Goal: Task Accomplishment & Management: Manage account settings

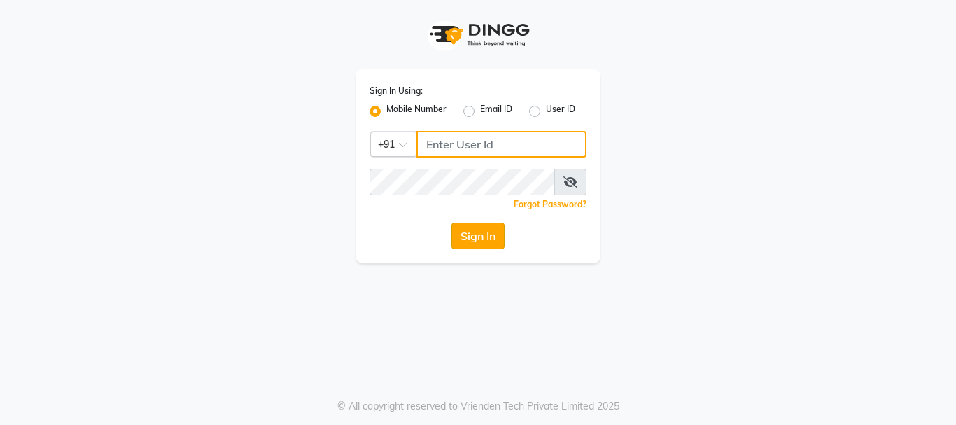
type input "9889882928"
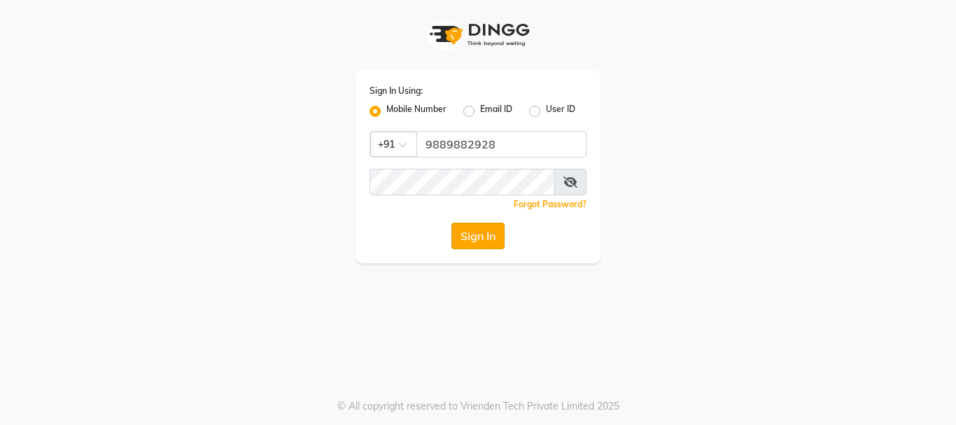
click at [473, 238] on button "Sign In" at bounding box center [477, 235] width 53 height 27
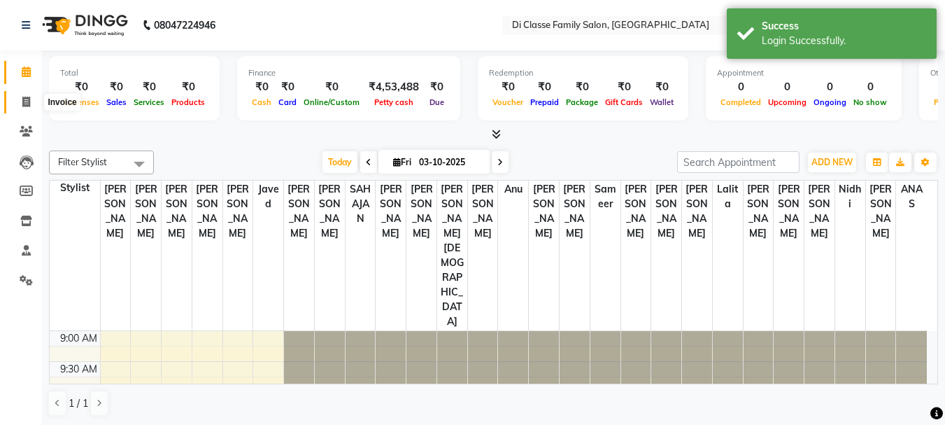
click at [26, 101] on icon at bounding box center [26, 102] width 8 height 10
select select "4704"
select select "service"
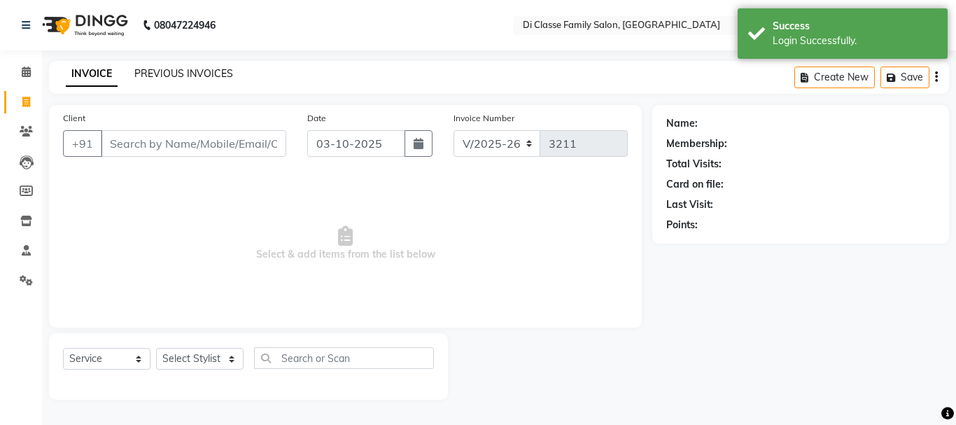
click at [174, 72] on link "PREVIOUS INVOICES" at bounding box center [183, 73] width 99 height 13
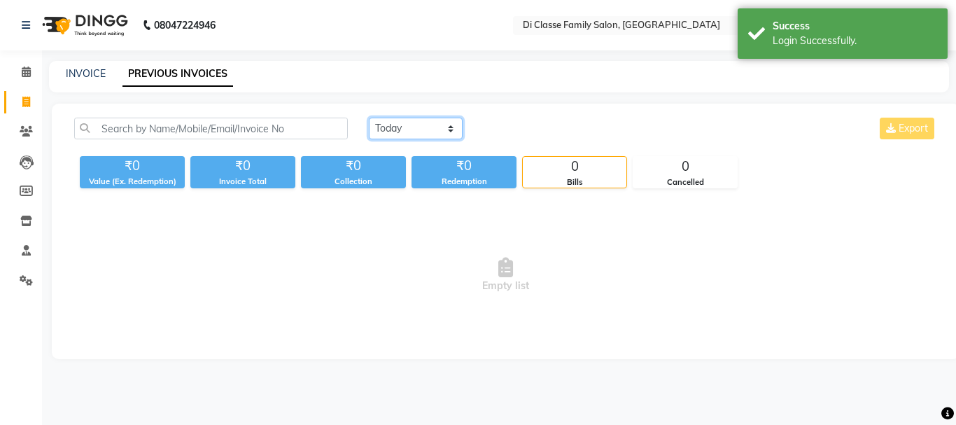
click at [452, 129] on select "[DATE] [DATE] Custom Range" at bounding box center [416, 129] width 94 height 22
select select "range"
click at [369, 118] on select "[DATE] [DATE] Custom Range" at bounding box center [416, 129] width 94 height 22
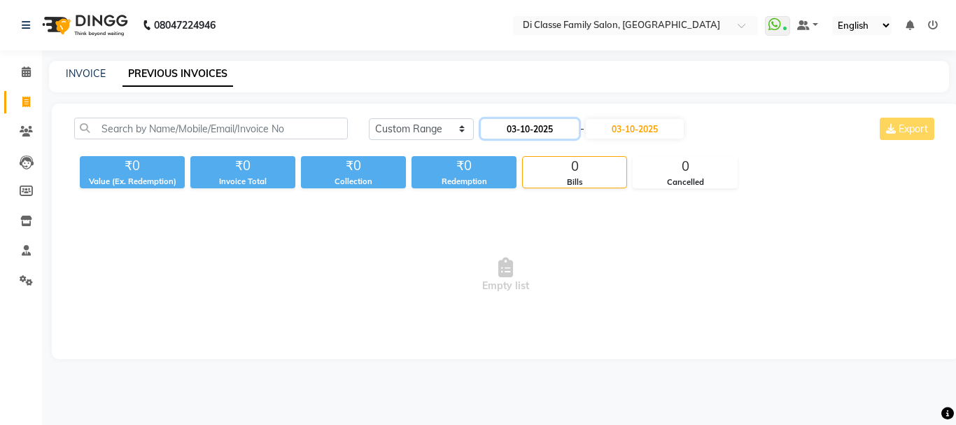
click at [500, 135] on input "03-10-2025" at bounding box center [530, 129] width 98 height 20
select select "10"
select select "2025"
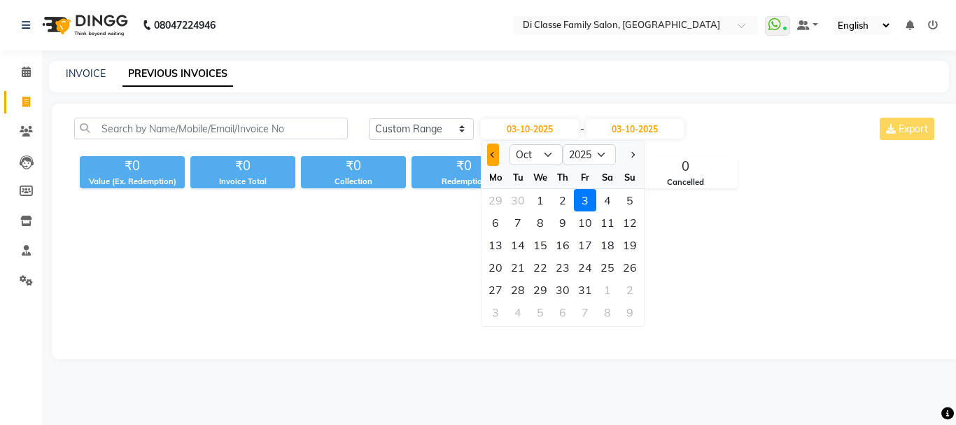
click at [490, 151] on button "Previous month" at bounding box center [493, 154] width 12 height 22
select select "7"
click at [523, 289] on div "29" at bounding box center [518, 289] width 22 height 22
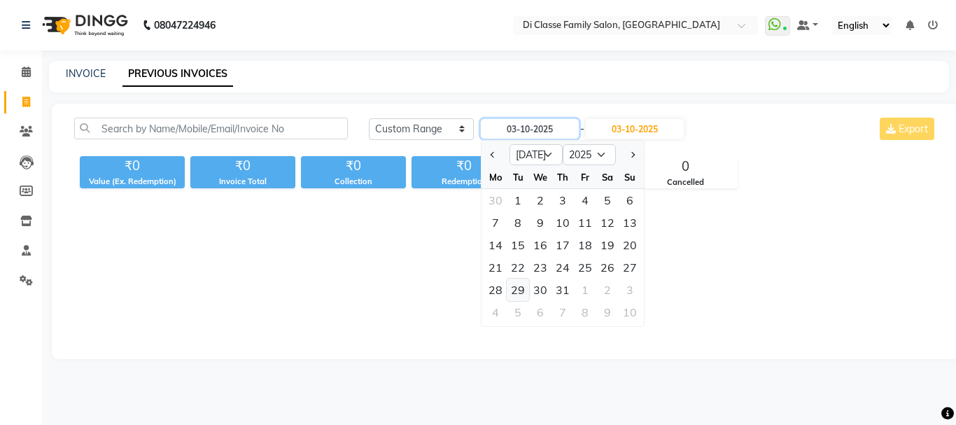
type input "29-07-2025"
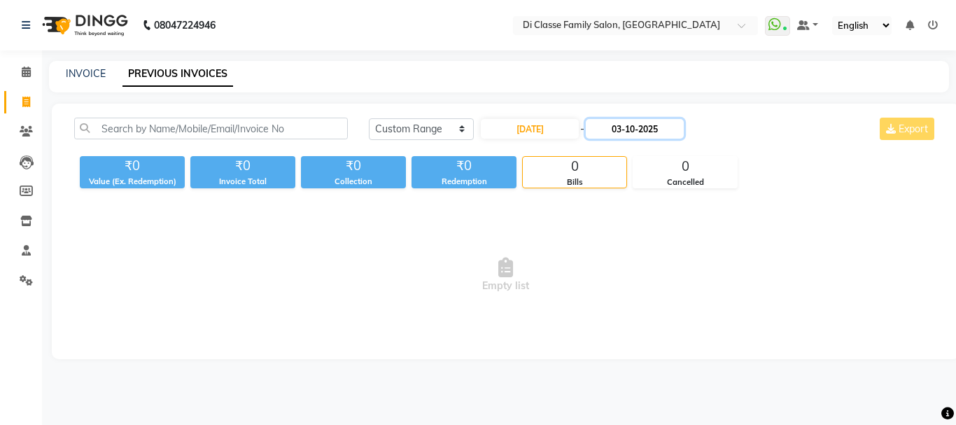
click at [611, 133] on input "03-10-2025" at bounding box center [635, 129] width 98 height 20
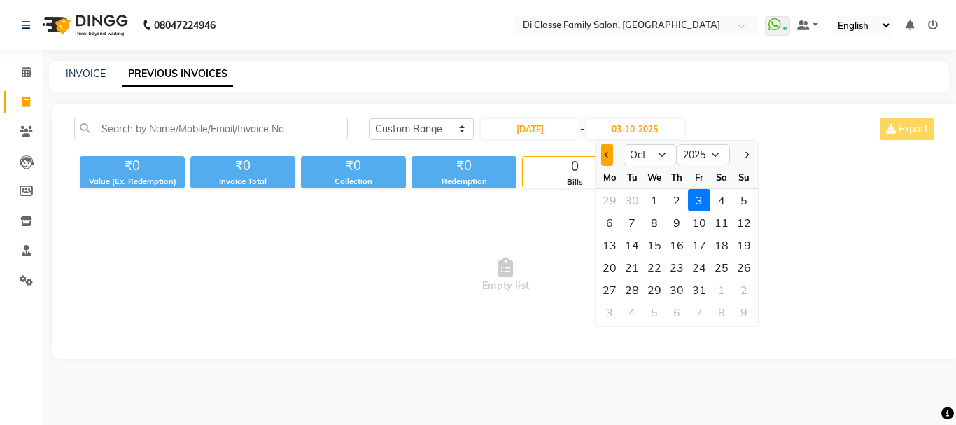
click at [604, 155] on button "Previous month" at bounding box center [607, 154] width 12 height 22
select select "7"
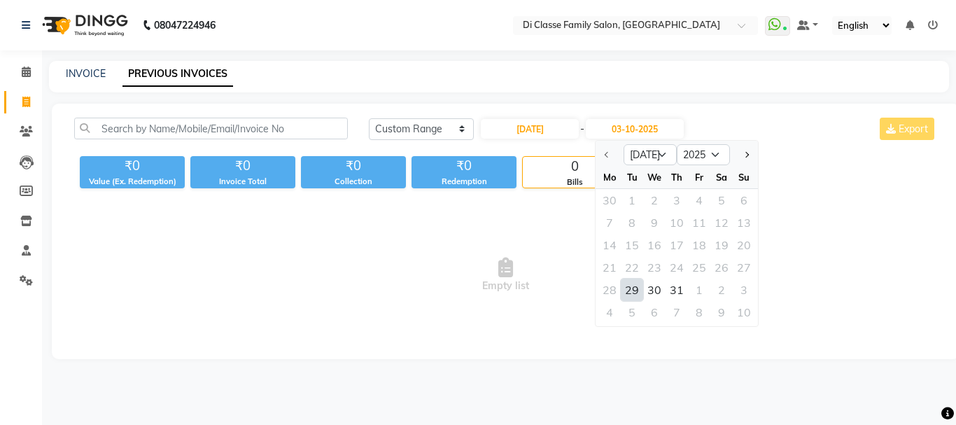
click at [635, 287] on div "29" at bounding box center [632, 289] width 22 height 22
type input "29-07-2025"
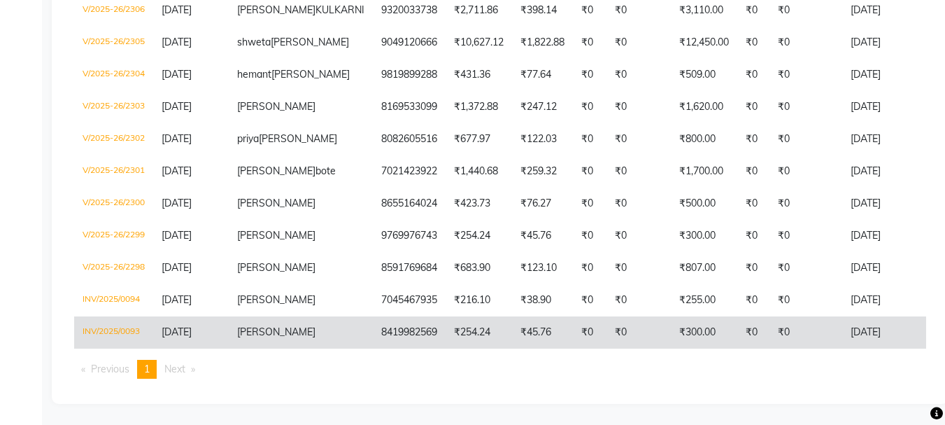
scroll to position [318, 0]
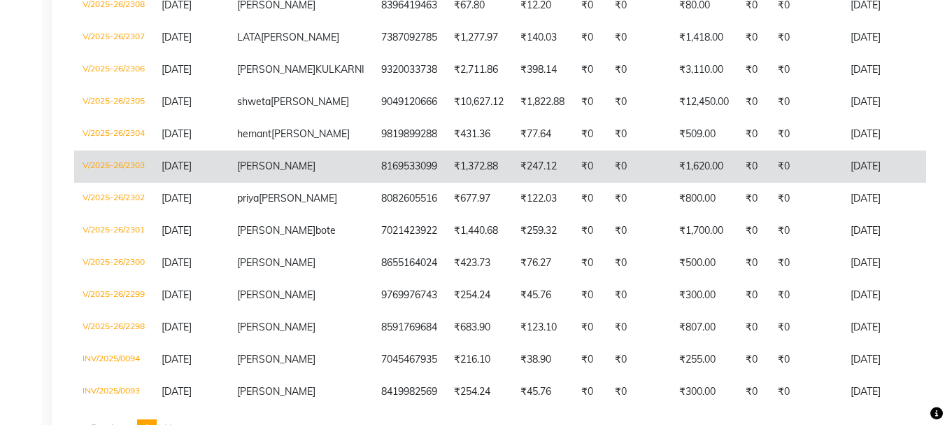
click at [573, 183] on td "₹0" at bounding box center [590, 166] width 34 height 32
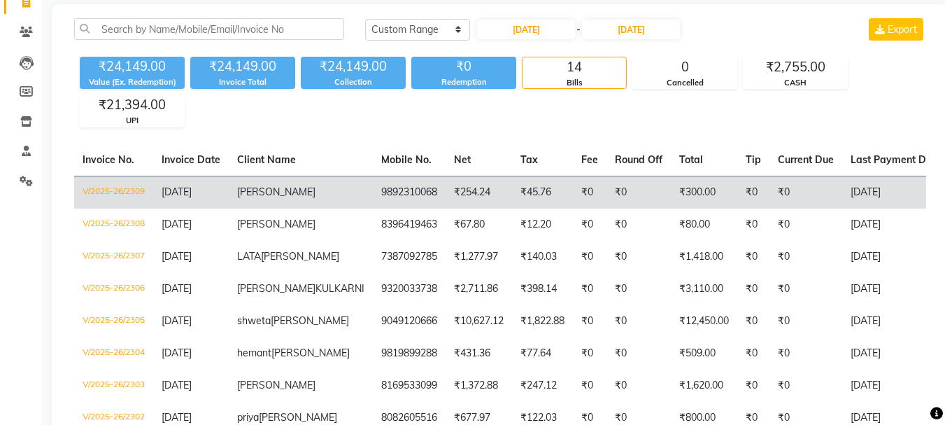
scroll to position [0, 0]
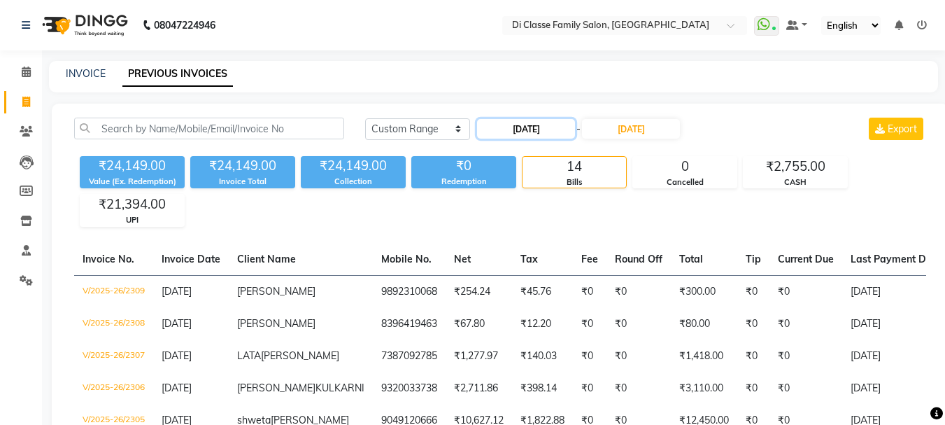
click at [530, 125] on input "29-07-2025" at bounding box center [526, 129] width 98 height 20
select select "7"
select select "2025"
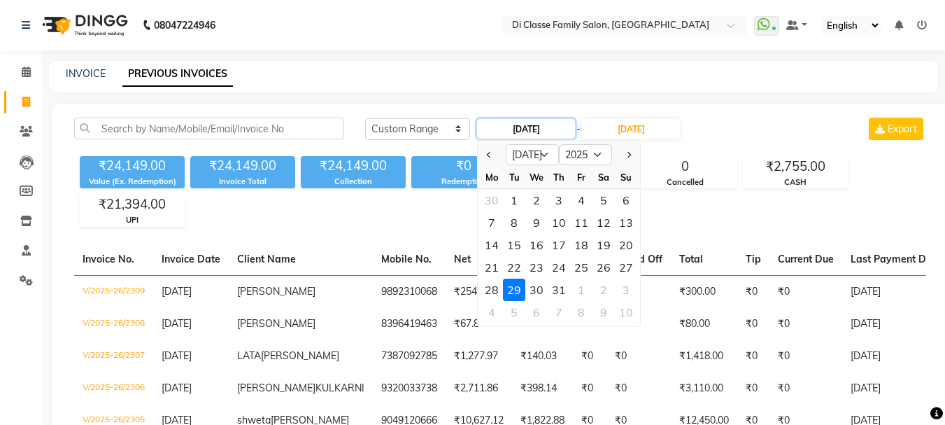
click at [533, 125] on input "29-07-2025" at bounding box center [526, 129] width 98 height 20
click at [533, 124] on input "29-062025" at bounding box center [526, 129] width 98 height 20
click at [549, 131] on input "29-06202" at bounding box center [526, 129] width 98 height 20
type input "2"
drag, startPoint x: 628, startPoint y: 129, endPoint x: 633, endPoint y: 136, distance: 8.2
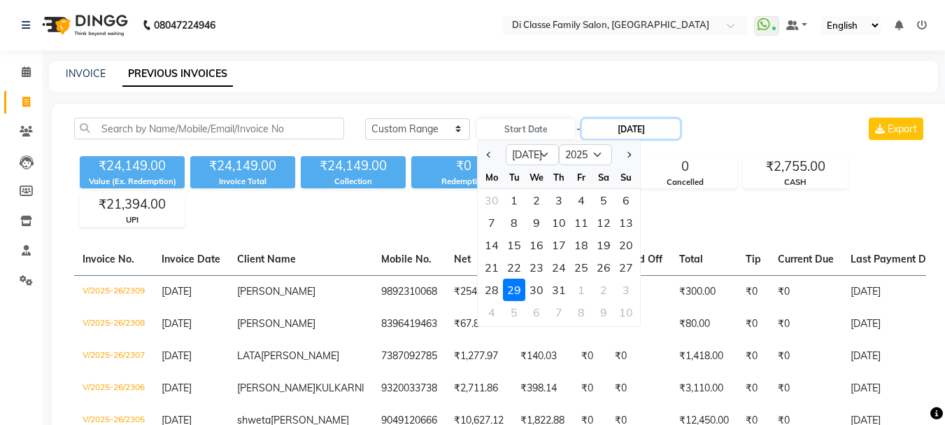
click at [630, 134] on input "29-07-2025" at bounding box center [631, 129] width 98 height 20
select select "7"
select select "2025"
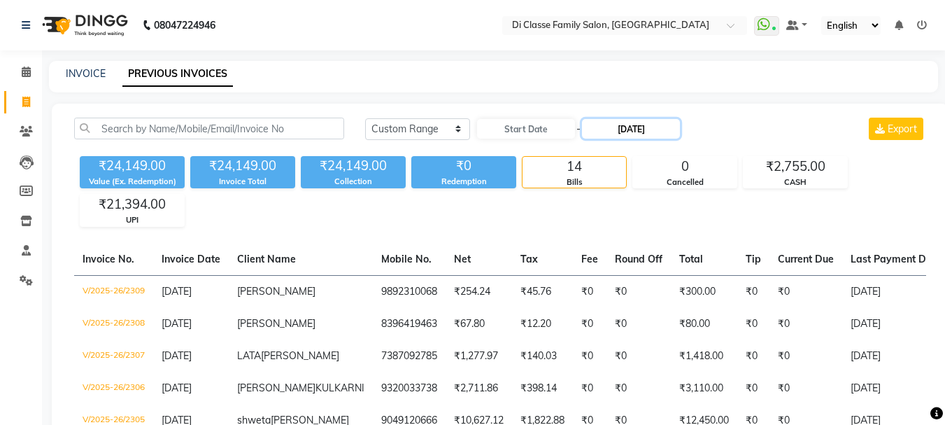
click at [647, 122] on input "29-07-2025" at bounding box center [631, 129] width 98 height 20
select select "7"
select select "2025"
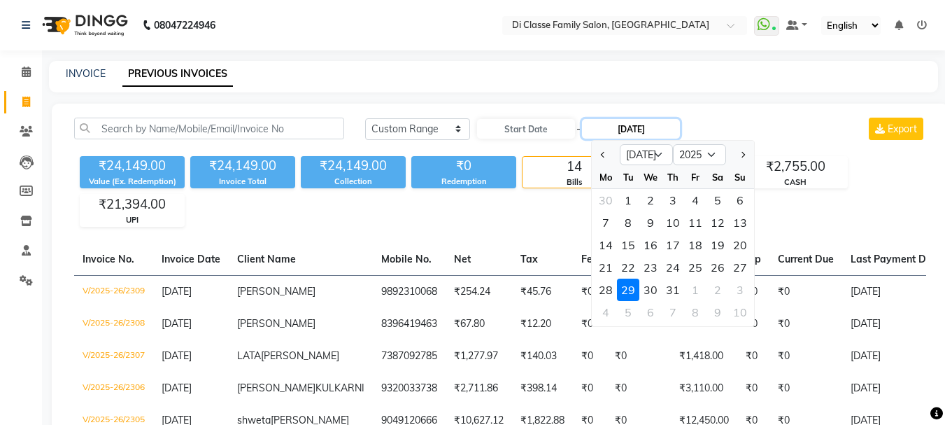
click at [647, 127] on input "29-07-2025" at bounding box center [631, 129] width 98 height 20
type input "29-06-2025"
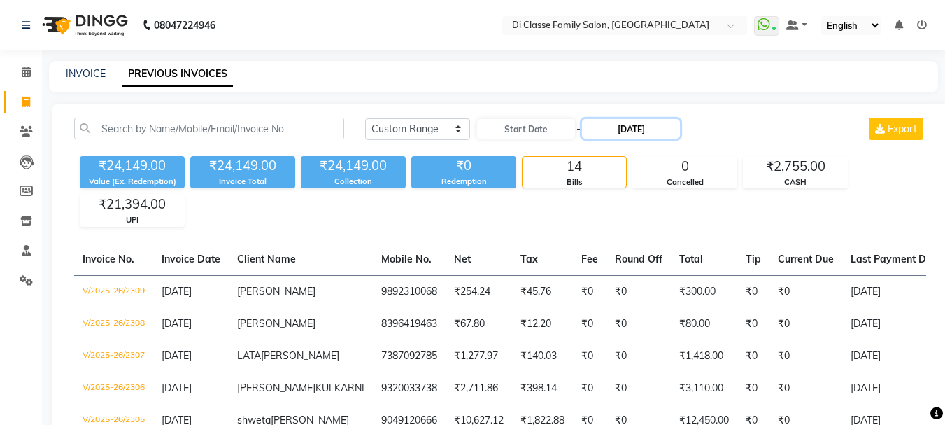
click at [672, 134] on input "29-06-2025" at bounding box center [631, 129] width 98 height 20
select select "6"
select select "2025"
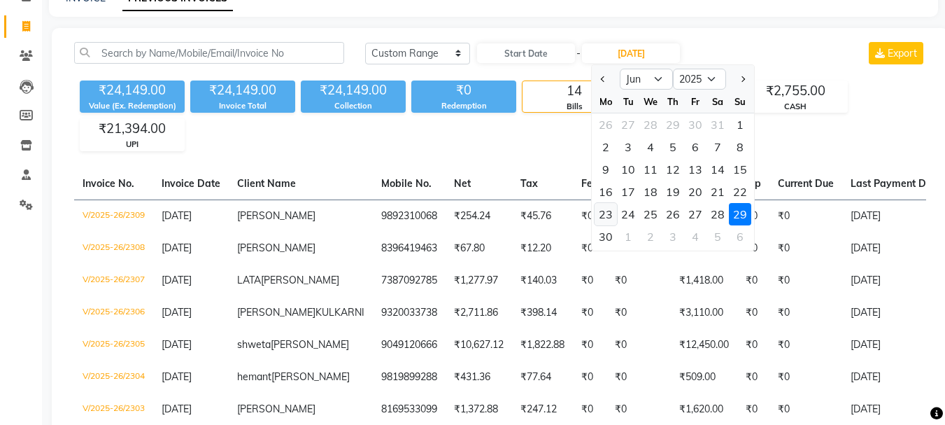
scroll to position [140, 0]
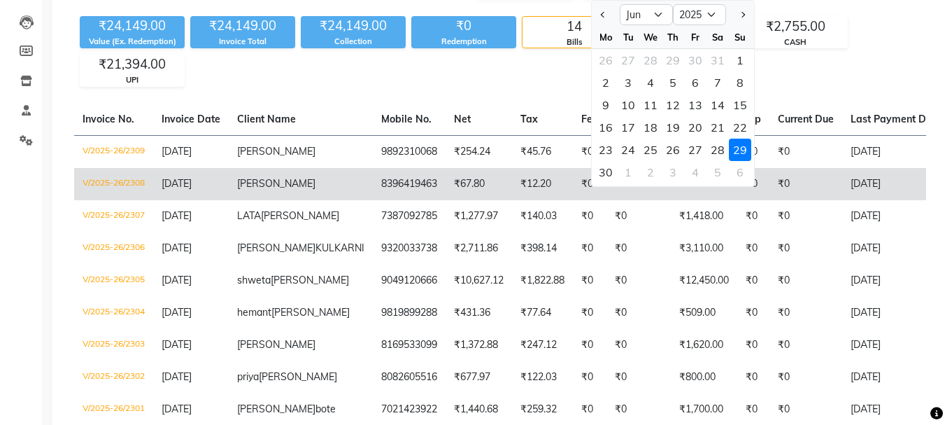
click at [188, 190] on span "29-07-2025" at bounding box center [177, 183] width 30 height 13
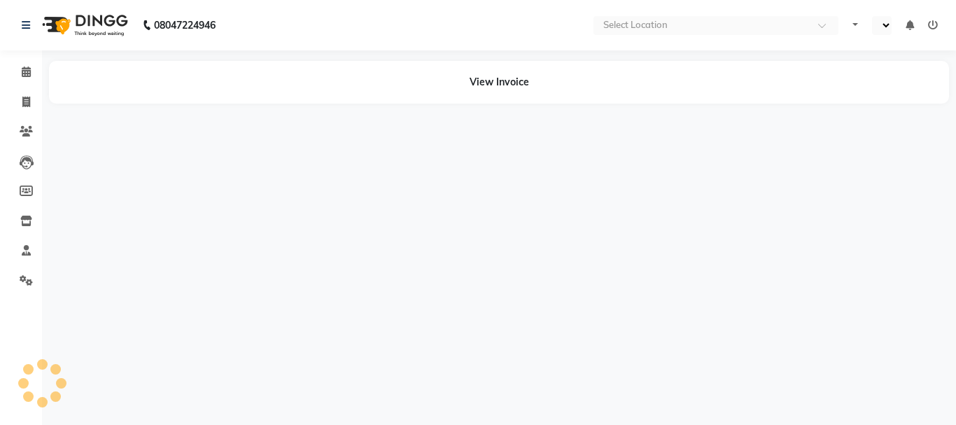
select select "en"
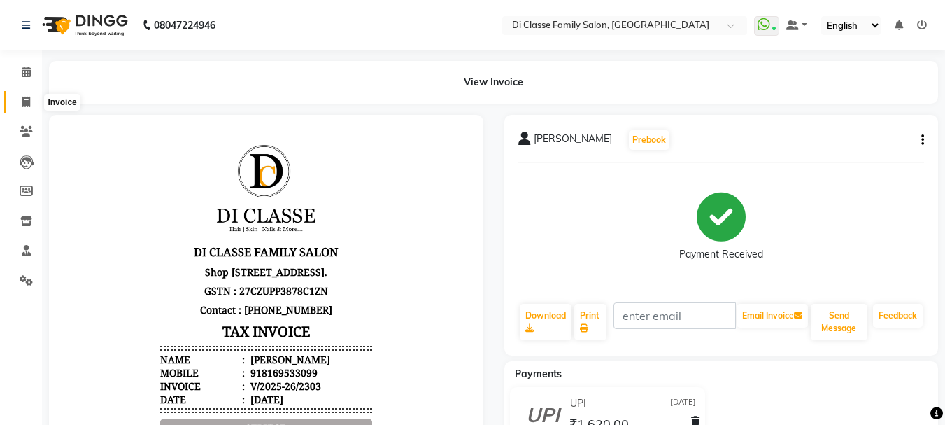
click at [27, 97] on icon at bounding box center [26, 102] width 8 height 10
select select "4704"
select select "service"
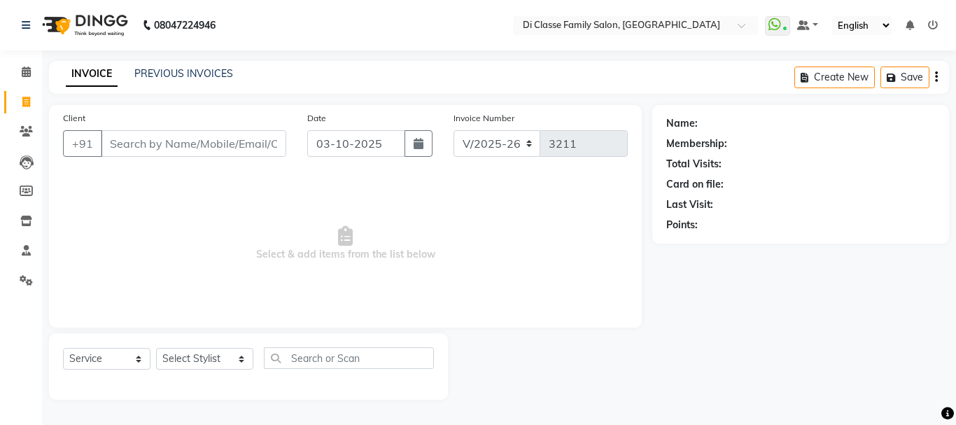
click at [209, 65] on div "INVOICE PREVIOUS INVOICES Create New Save" at bounding box center [499, 77] width 900 height 33
click at [207, 74] on link "PREVIOUS INVOICES" at bounding box center [183, 73] width 99 height 13
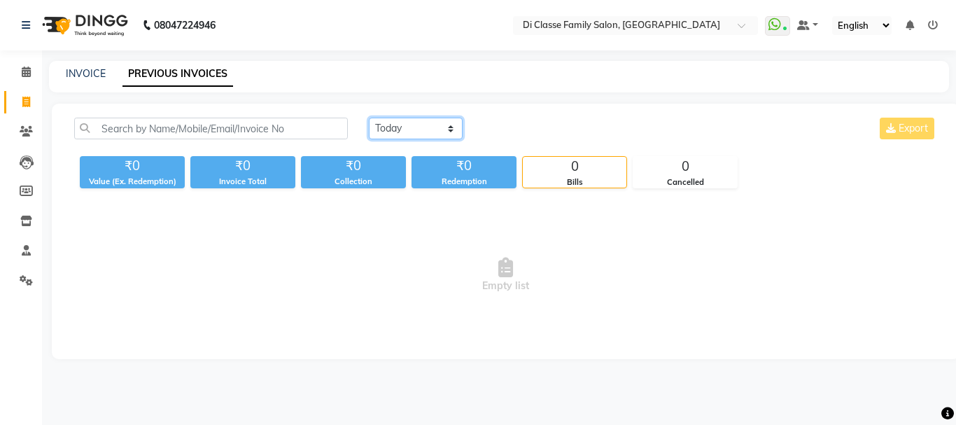
click at [397, 133] on select "Today Yesterday Custom Range" at bounding box center [416, 129] width 94 height 22
select select "range"
click at [369, 118] on select "Today Yesterday Custom Range" at bounding box center [416, 129] width 94 height 22
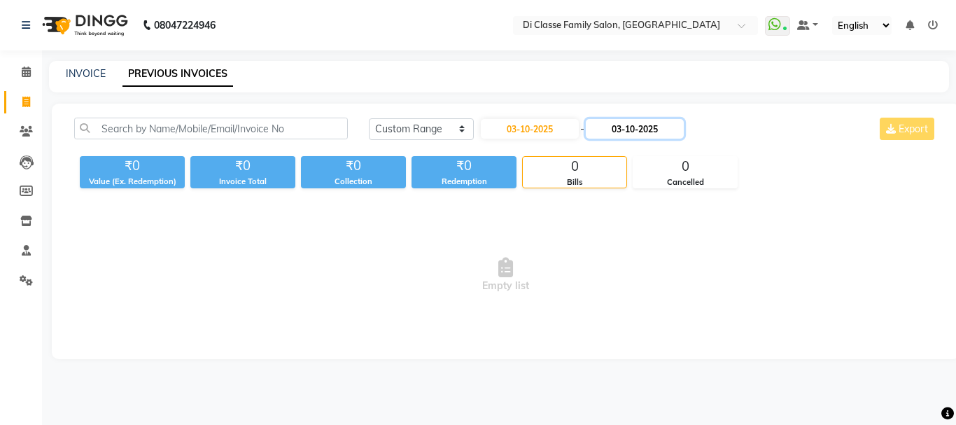
click at [650, 124] on input "03-10-2025" at bounding box center [635, 129] width 98 height 20
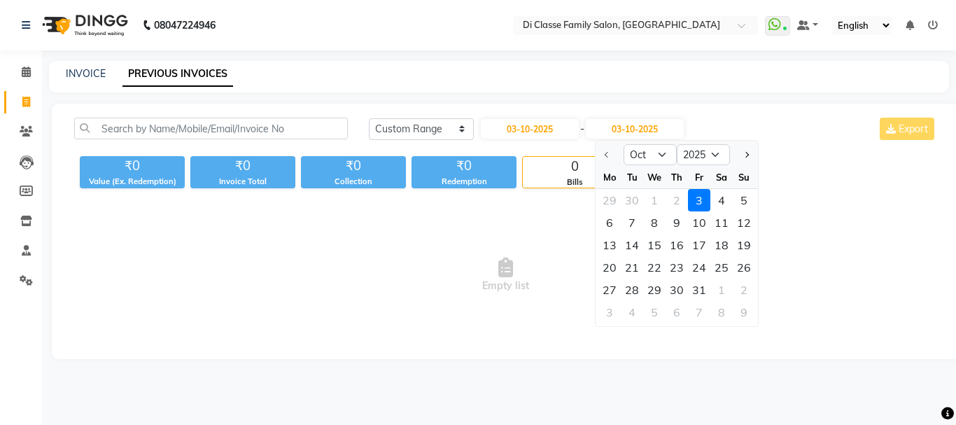
click at [607, 157] on div at bounding box center [609, 154] width 28 height 22
click at [607, 155] on div at bounding box center [609, 154] width 28 height 22
click at [605, 149] on div at bounding box center [609, 154] width 28 height 22
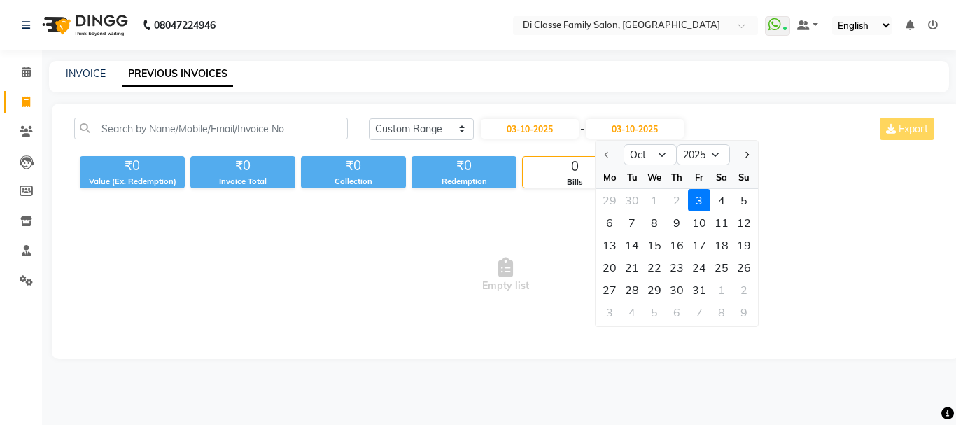
click at [607, 155] on div at bounding box center [609, 154] width 28 height 22
click at [618, 285] on div "27" at bounding box center [609, 289] width 22 height 22
type input "27-10-2025"
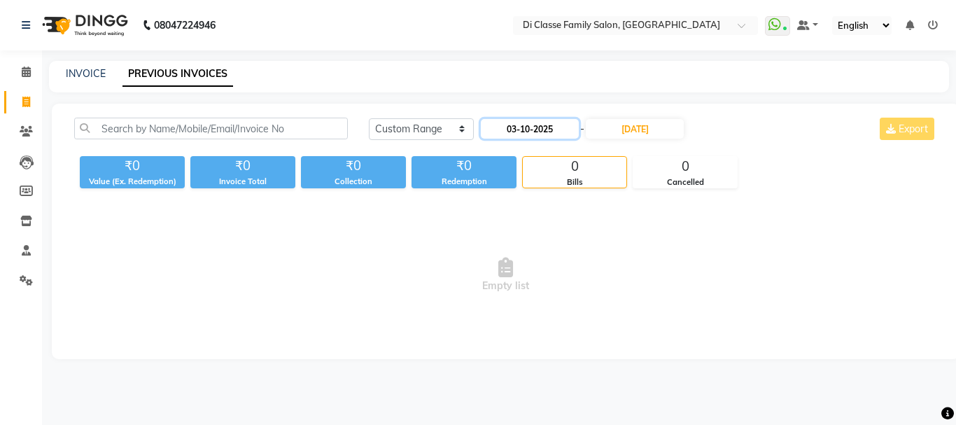
click at [570, 126] on input "03-10-2025" at bounding box center [530, 129] width 98 height 20
select select "10"
select select "2025"
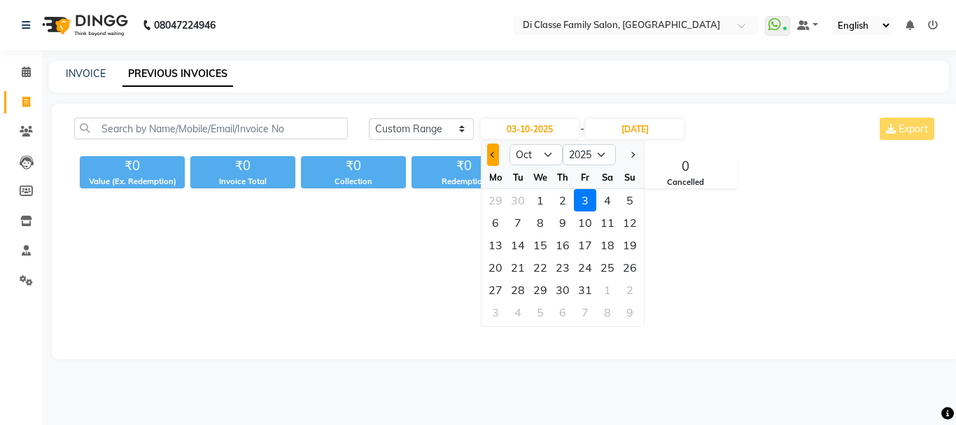
click at [498, 156] on button "Previous month" at bounding box center [493, 154] width 12 height 22
click at [627, 155] on button "Next month" at bounding box center [632, 154] width 12 height 22
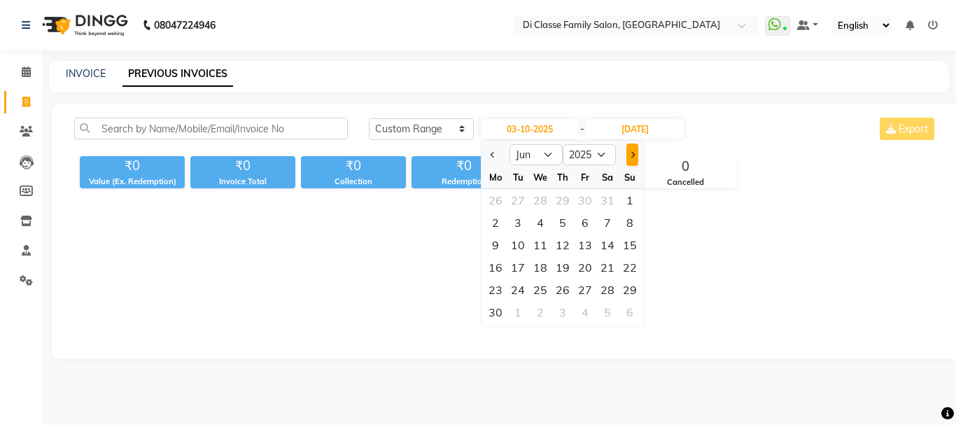
select select "7"
drag, startPoint x: 626, startPoint y: 122, endPoint x: 617, endPoint y: 127, distance: 10.1
click at [623, 125] on input "27-10-2025" at bounding box center [635, 129] width 98 height 20
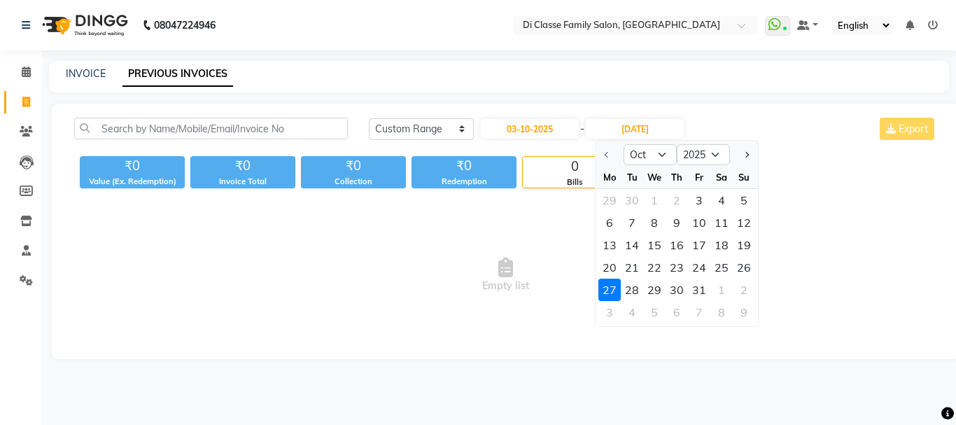
click at [606, 151] on div at bounding box center [609, 154] width 28 height 22
click at [604, 162] on div at bounding box center [609, 154] width 28 height 22
click at [612, 157] on div at bounding box center [609, 154] width 28 height 22
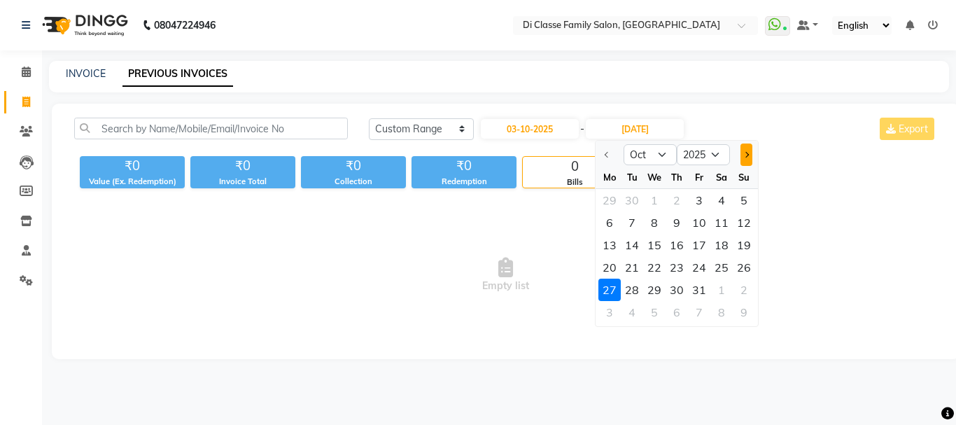
click at [745, 155] on span "Next month" at bounding box center [746, 155] width 6 height 6
click at [612, 160] on button "Previous month" at bounding box center [607, 154] width 12 height 22
select select "10"
click at [606, 153] on div at bounding box center [609, 154] width 28 height 22
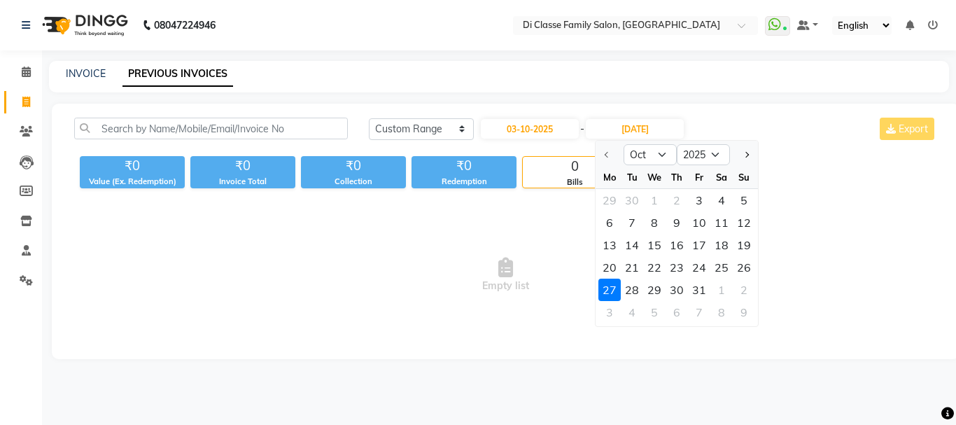
click at [606, 153] on div at bounding box center [609, 154] width 28 height 22
click at [542, 134] on input "03-10-2025" at bounding box center [530, 129] width 98 height 20
select select "10"
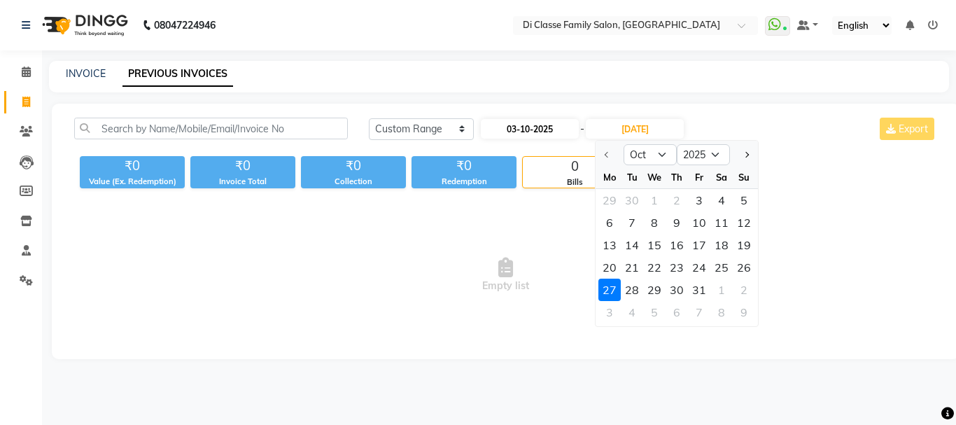
select select "2025"
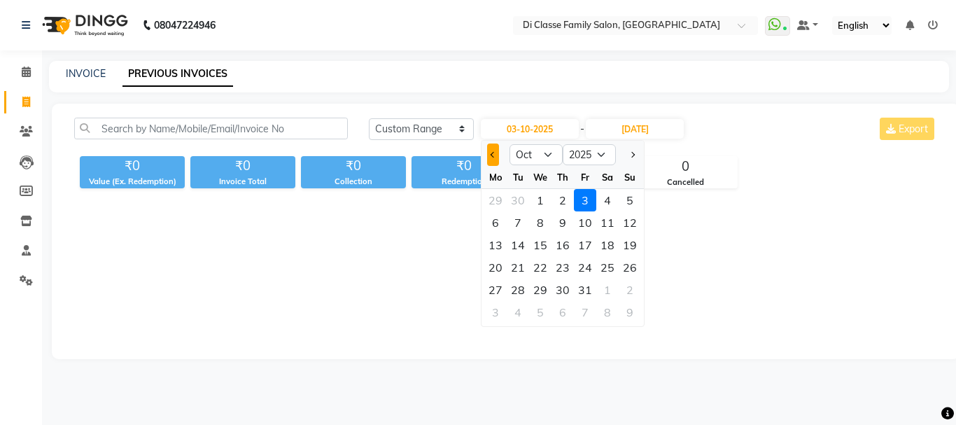
click at [494, 146] on button "Previous month" at bounding box center [493, 154] width 12 height 22
click at [493, 145] on button "Previous month" at bounding box center [493, 154] width 12 height 22
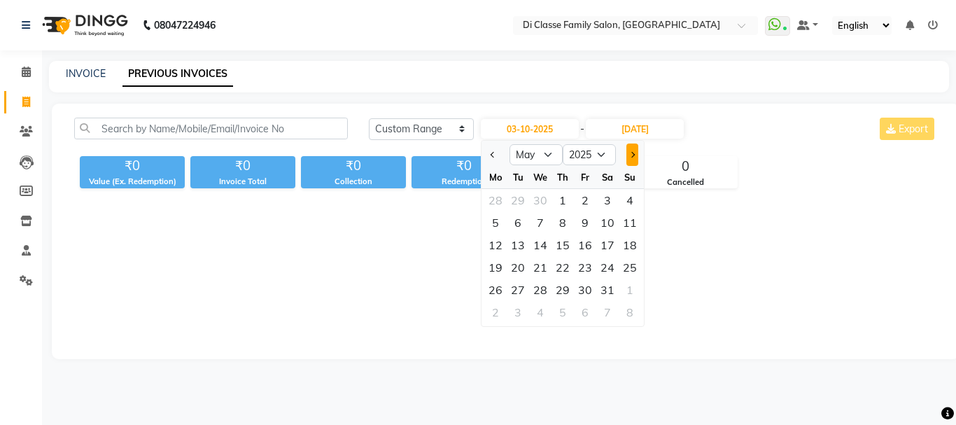
click at [635, 157] on button "Next month" at bounding box center [632, 154] width 12 height 22
click at [633, 157] on button "Next month" at bounding box center [632, 154] width 12 height 22
select select "7"
click at [640, 125] on input "27-10-2025" at bounding box center [635, 129] width 98 height 20
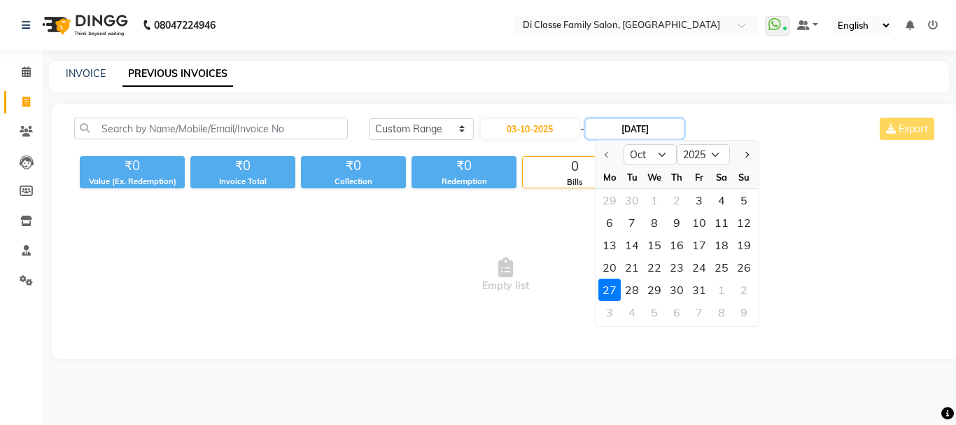
click at [600, 130] on input "27-10-2025" at bounding box center [635, 129] width 98 height 20
click at [612, 157] on div at bounding box center [609, 154] width 28 height 22
drag, startPoint x: 612, startPoint y: 153, endPoint x: 613, endPoint y: 139, distance: 14.0
click at [612, 152] on div at bounding box center [609, 154] width 28 height 22
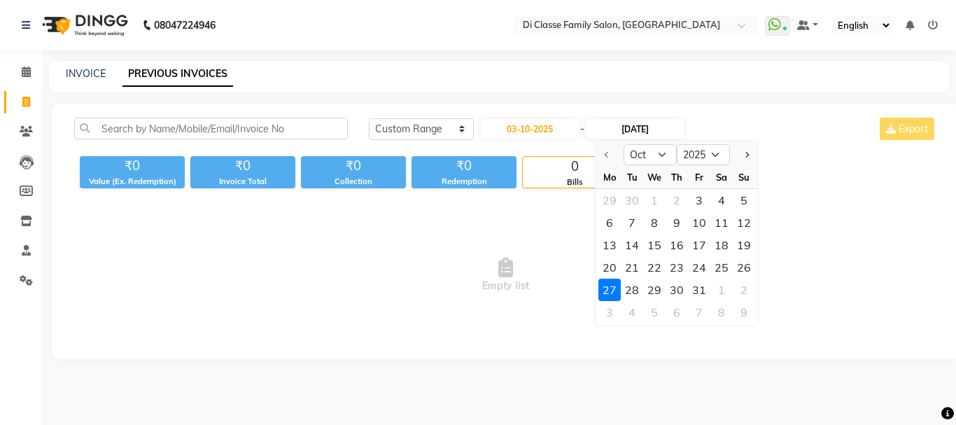
drag, startPoint x: 613, startPoint y: 139, endPoint x: 616, endPoint y: 125, distance: 14.3
click at [616, 125] on div "03-10-2025 - 27-10-2025 Oct Nov Dec 2025 2026 2027 2028 2029 2030 2031 2032 203…" at bounding box center [582, 129] width 206 height 22
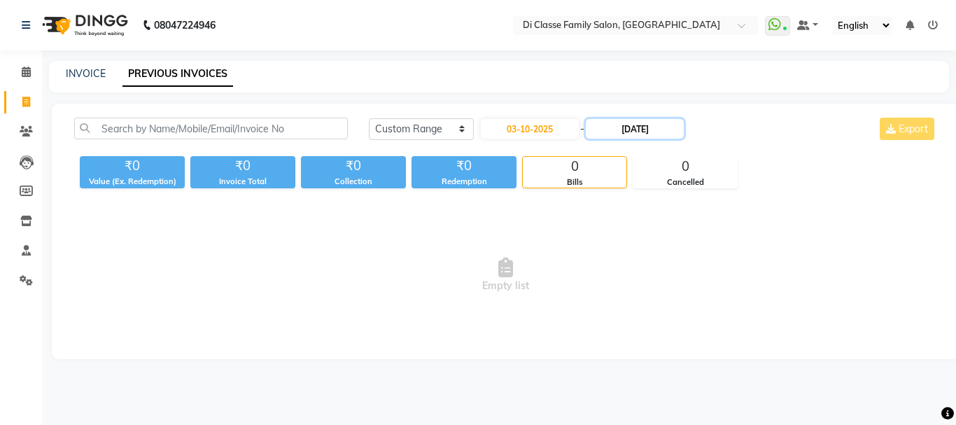
click at [616, 130] on input "27-10-2025" at bounding box center [635, 129] width 98 height 20
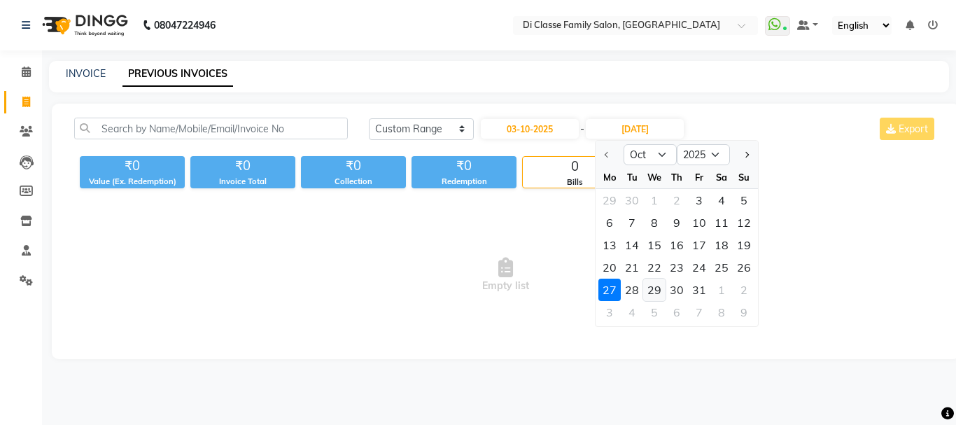
click at [649, 283] on div "29" at bounding box center [654, 289] width 22 height 22
type input "29-10-2025"
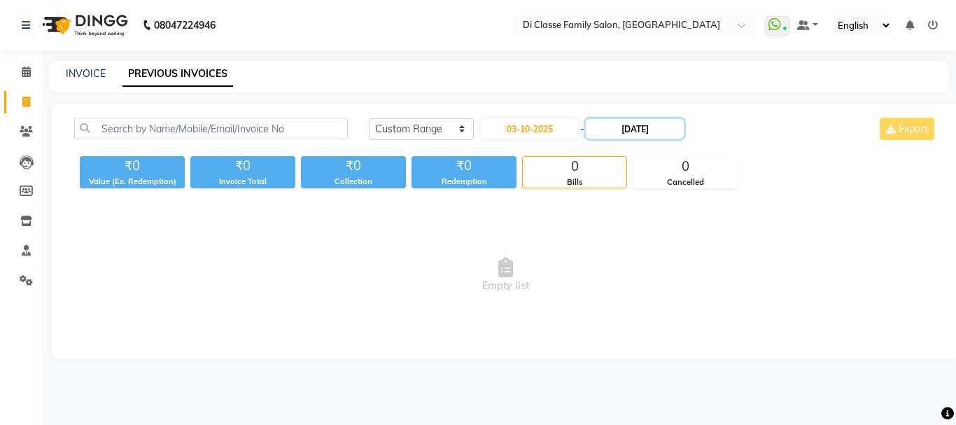
click at [611, 134] on input "29-10-2025" at bounding box center [635, 129] width 98 height 20
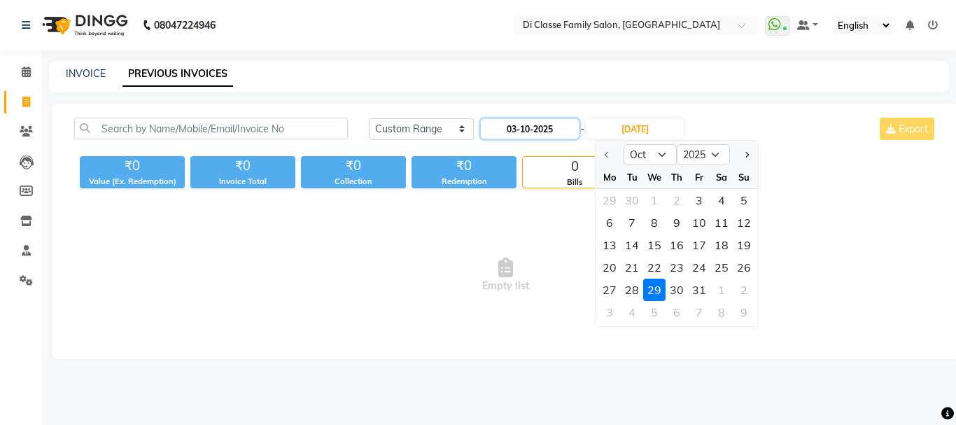
click at [560, 133] on input "03-10-2025" at bounding box center [530, 129] width 98 height 20
select select "10"
select select "2025"
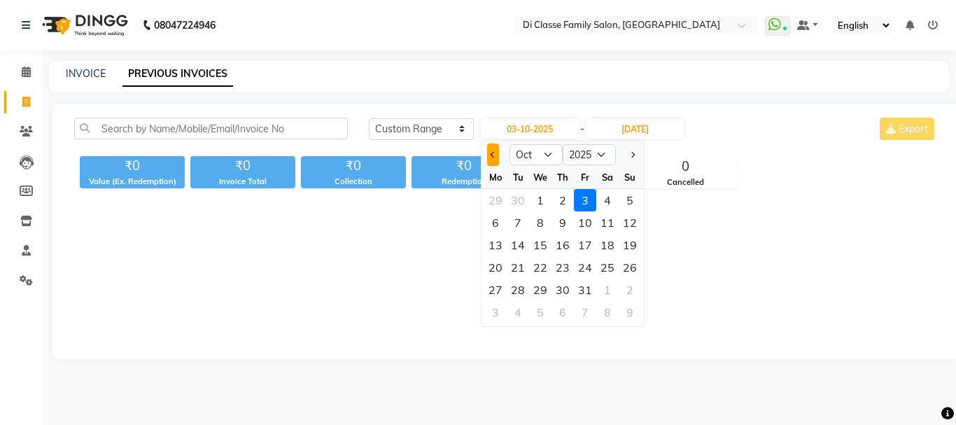
click at [493, 154] on span "Previous month" at bounding box center [493, 155] width 6 height 6
select select "8"
click at [414, 129] on select "[DATE] [DATE] Custom Range" at bounding box center [421, 129] width 105 height 22
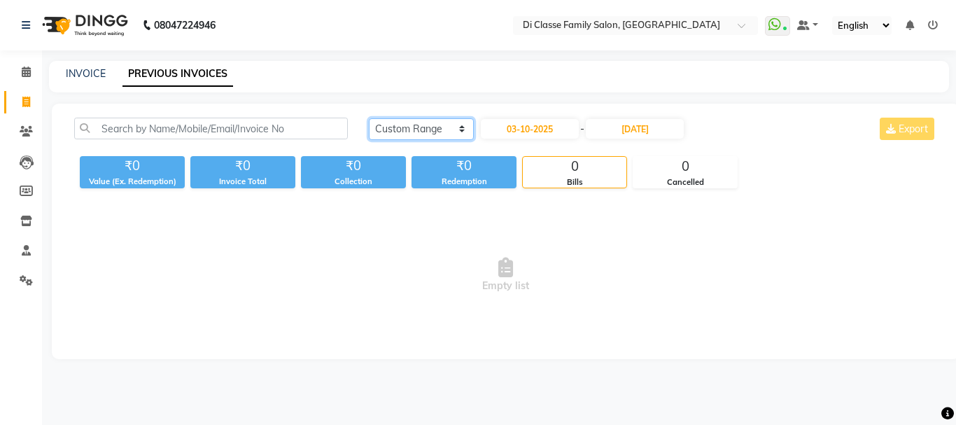
click at [414, 129] on select "[DATE] [DATE] Custom Range" at bounding box center [421, 129] width 105 height 22
click at [461, 126] on select "[DATE] [DATE] Custom Range" at bounding box center [421, 129] width 105 height 22
click at [369, 118] on select "[DATE] [DATE] Custom Range" at bounding box center [421, 129] width 105 height 22
click at [537, 128] on input "03-10-2025" at bounding box center [530, 129] width 98 height 20
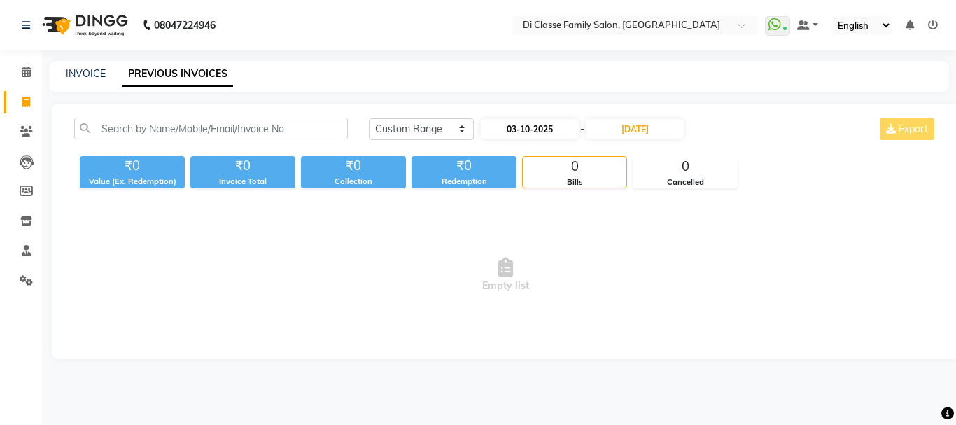
select select "10"
select select "2025"
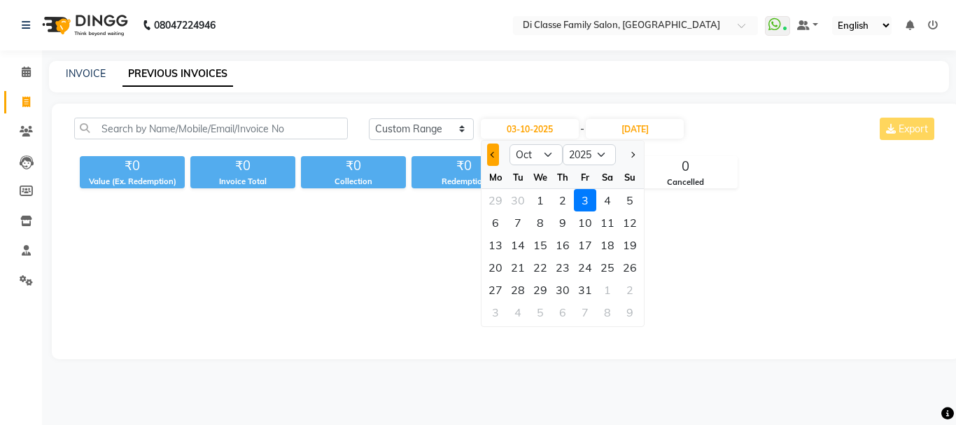
click at [488, 157] on button "Previous month" at bounding box center [493, 154] width 12 height 22
click at [498, 155] on button "Previous month" at bounding box center [493, 154] width 12 height 22
click at [499, 154] on button "Previous month" at bounding box center [493, 154] width 12 height 22
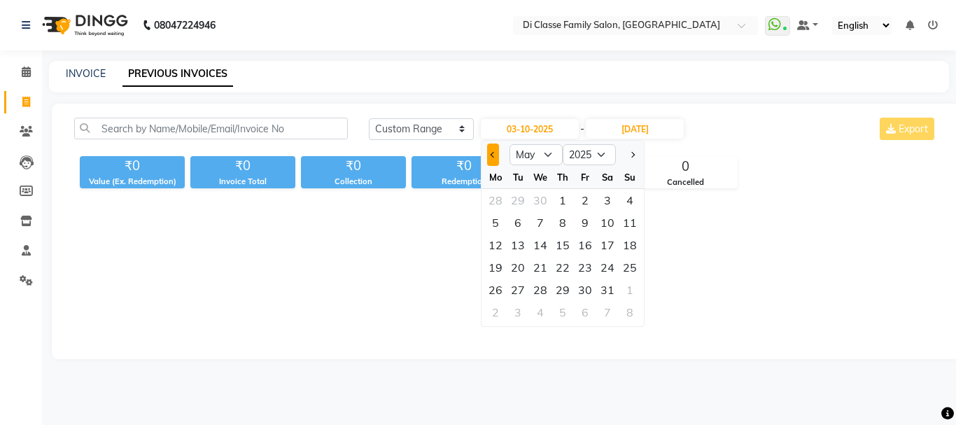
click at [499, 154] on button "Previous month" at bounding box center [493, 154] width 12 height 22
click at [635, 158] on button "Next month" at bounding box center [632, 154] width 12 height 22
click at [609, 172] on div "Sa" at bounding box center [607, 177] width 22 height 22
click at [628, 155] on button "Next month" at bounding box center [632, 154] width 12 height 22
click at [629, 155] on button "Next month" at bounding box center [632, 154] width 12 height 22
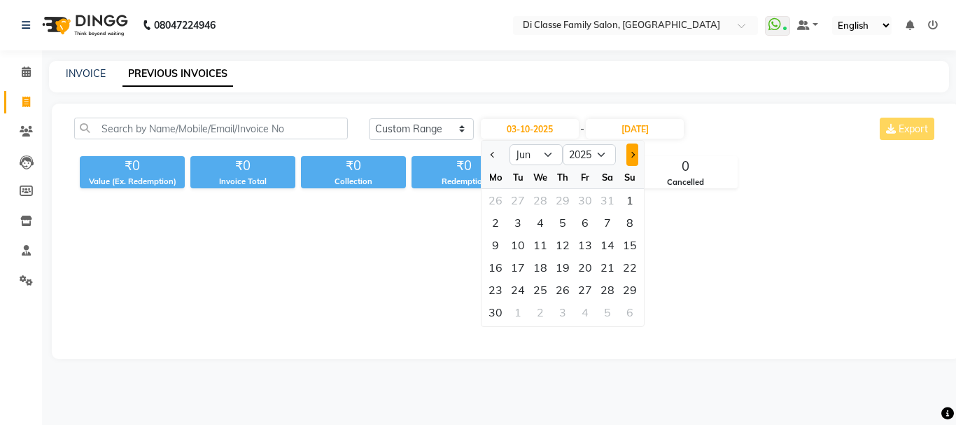
select select "7"
click at [523, 290] on div "29" at bounding box center [518, 289] width 22 height 22
type input "29-07-2025"
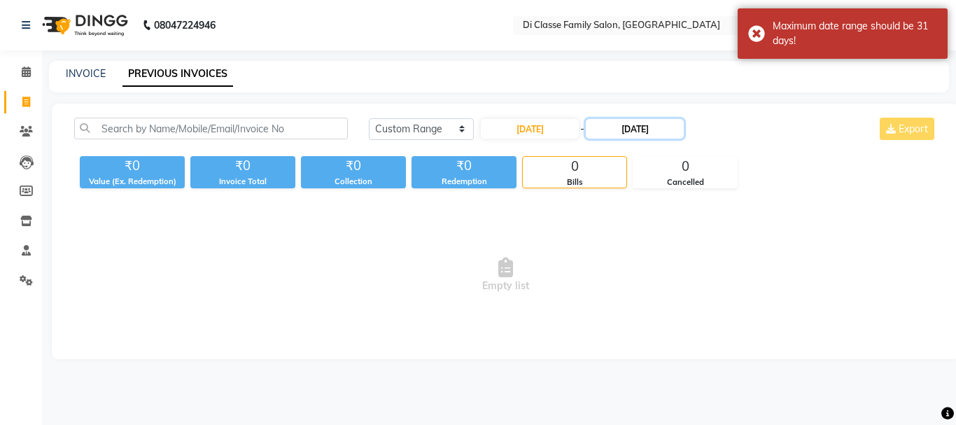
click at [677, 132] on input "29-10-2025" at bounding box center [635, 129] width 98 height 20
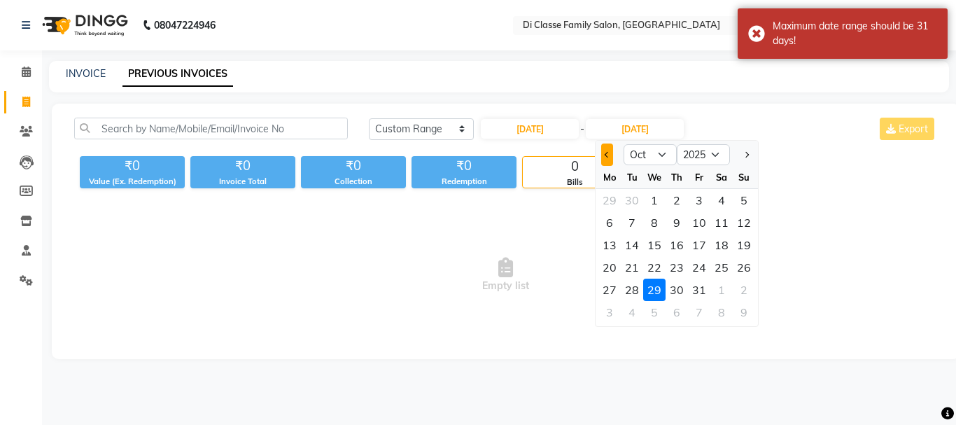
click at [612, 158] on button "Previous month" at bounding box center [607, 154] width 12 height 22
select select "7"
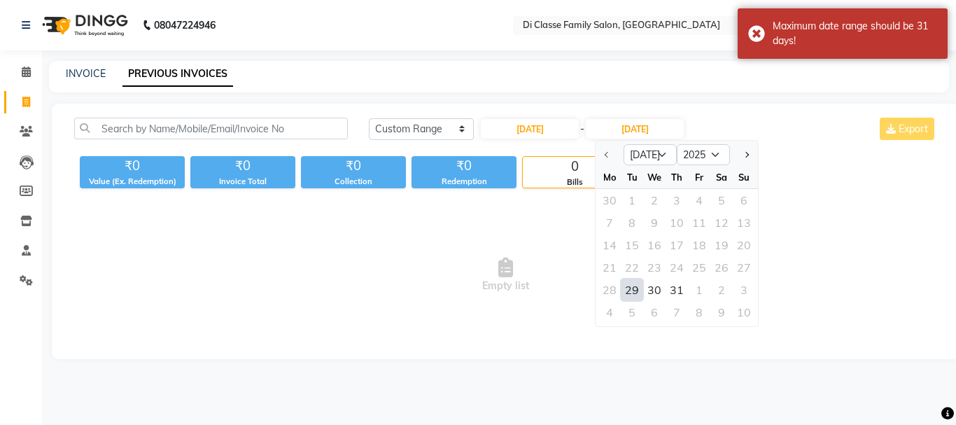
click at [635, 288] on div "29" at bounding box center [632, 289] width 22 height 22
type input "29-07-2025"
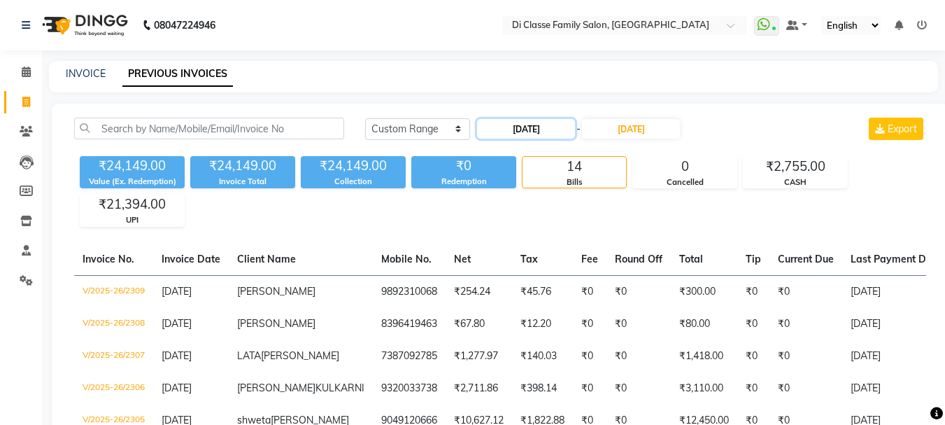
click at [512, 134] on input "29-07-2025" at bounding box center [526, 129] width 98 height 20
select select "7"
select select "2025"
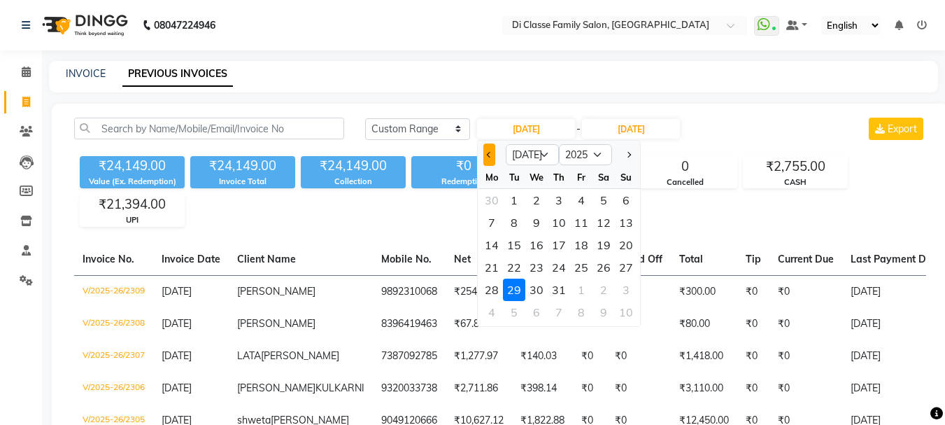
click at [486, 153] on button "Previous month" at bounding box center [489, 154] width 12 height 22
click at [492, 151] on button "Previous month" at bounding box center [489, 154] width 12 height 22
click at [492, 153] on button "Previous month" at bounding box center [489, 154] width 12 height 22
select select "3"
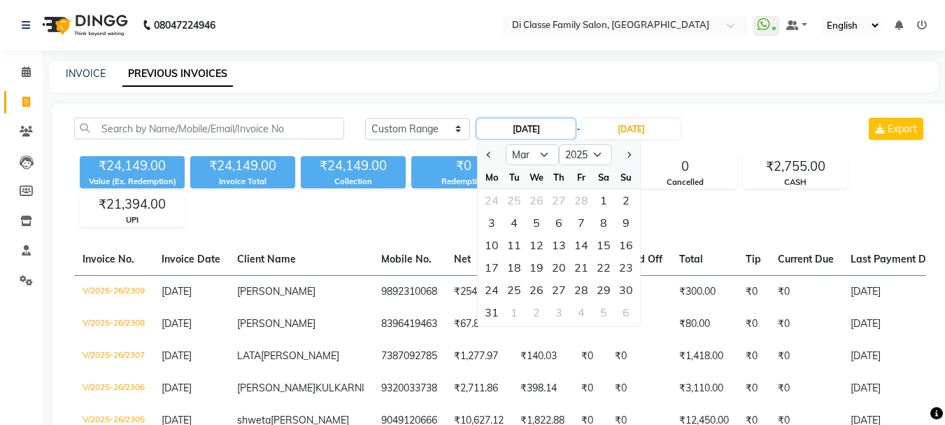
click at [535, 125] on input "29-07-2025" at bounding box center [526, 129] width 98 height 20
click at [565, 125] on input "29-07-2025" at bounding box center [526, 129] width 98 height 20
click at [571, 133] on input "29-06" at bounding box center [526, 129] width 98 height 20
click at [566, 125] on input "29-06" at bounding box center [526, 129] width 98 height 20
type input "29-06-2025"
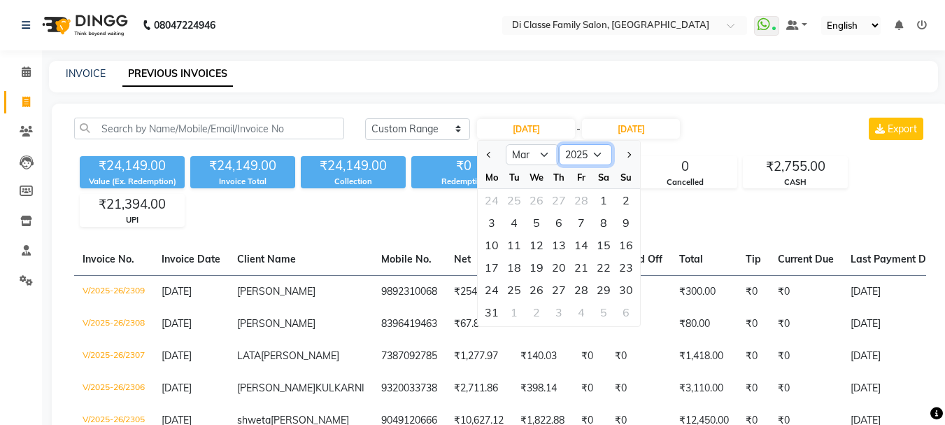
click at [581, 161] on select "2015 2016 2017 2018 2019 2020 2021 2022 2023 2024 2025 2026 2027 2028 2029 2030…" at bounding box center [585, 154] width 53 height 21
click at [584, 148] on select "2015 2016 2017 2018 2019 2020 2021 2022 2023 2024 2025 2026 2027 2028 2029 2030…" at bounding box center [585, 154] width 53 height 21
click at [634, 132] on input "29-07-2025" at bounding box center [631, 129] width 98 height 20
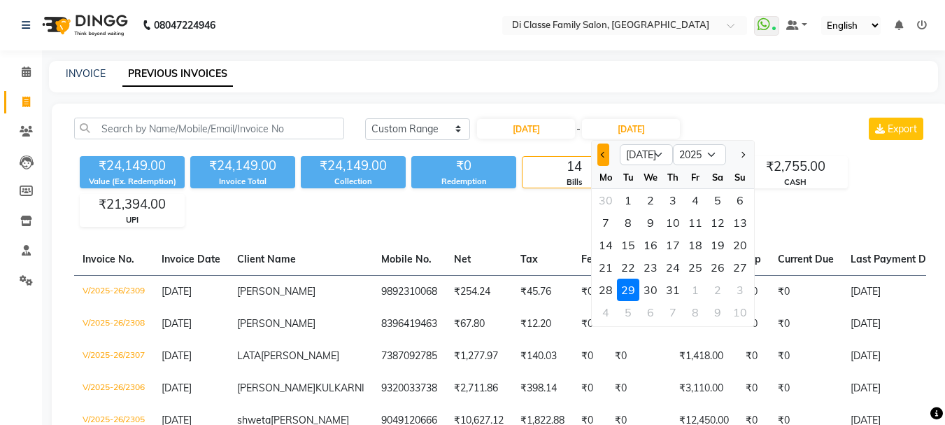
click at [602, 156] on span "Previous month" at bounding box center [604, 155] width 6 height 6
select select "6"
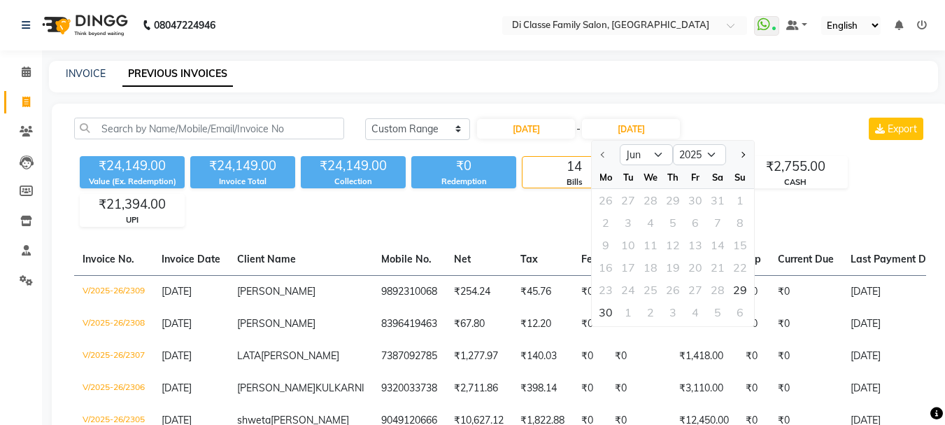
click at [602, 156] on div at bounding box center [606, 154] width 28 height 22
click at [605, 151] on div at bounding box center [606, 154] width 28 height 22
drag, startPoint x: 605, startPoint y: 151, endPoint x: 597, endPoint y: 143, distance: 10.9
click at [603, 151] on div at bounding box center [606, 154] width 28 height 22
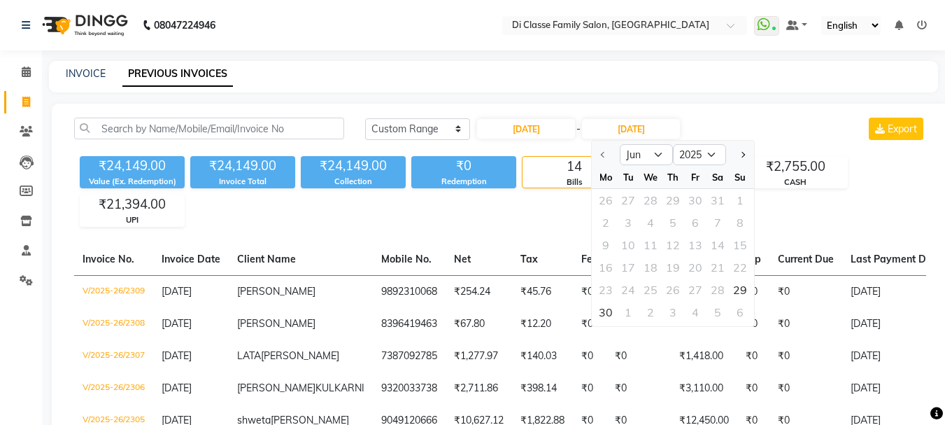
click at [609, 142] on div "Jun Jul Aug Sep Oct Nov Dec 2025 2026 2027 2028 2029 2030 2031 2032 2033 2034 2…" at bounding box center [673, 153] width 162 height 25
click at [676, 123] on input "29-07-2025" at bounding box center [631, 129] width 98 height 20
click at [605, 154] on div at bounding box center [606, 154] width 28 height 22
click at [550, 129] on input "29-06-2025" at bounding box center [526, 129] width 98 height 20
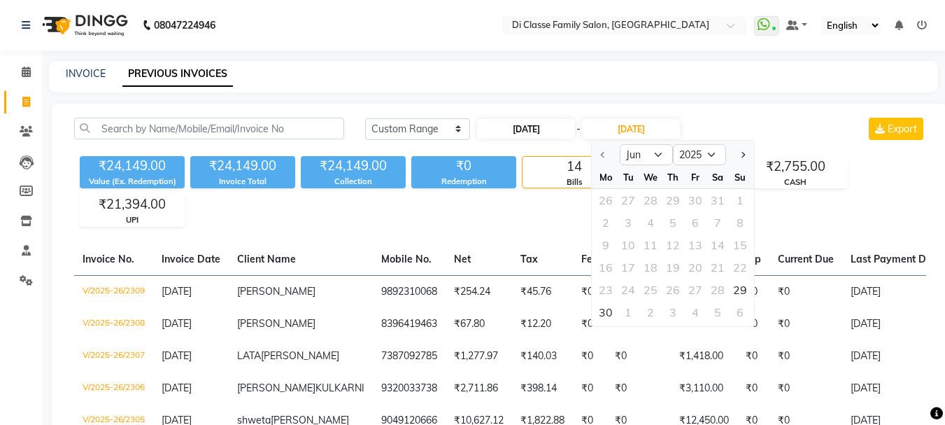
select select "6"
select select "2025"
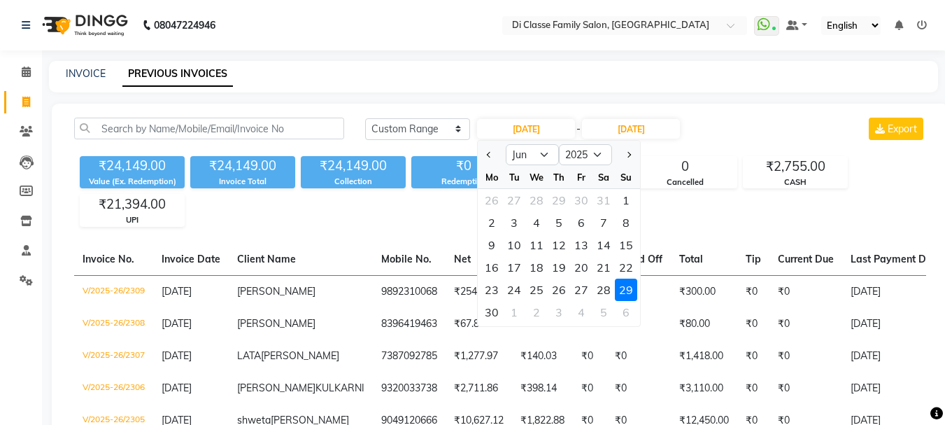
click at [637, 283] on div "23 24 25 26 27 28 29" at bounding box center [559, 289] width 162 height 22
click at [619, 291] on div "29" at bounding box center [626, 289] width 22 height 22
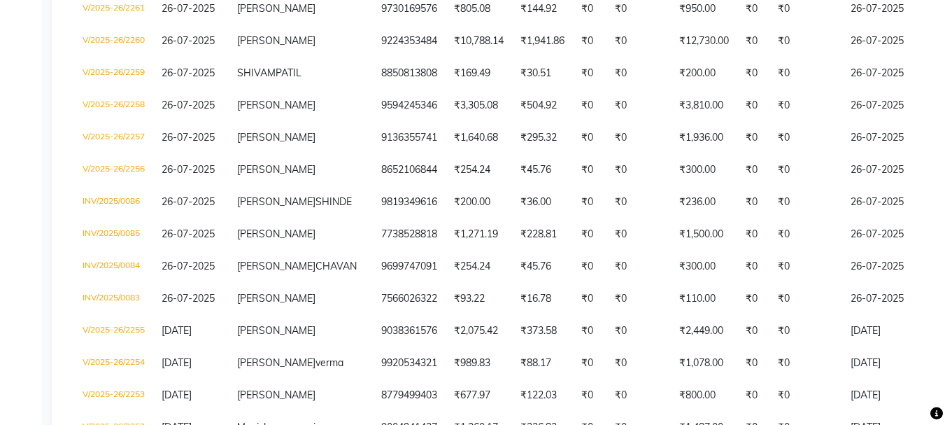
scroll to position [2169, 0]
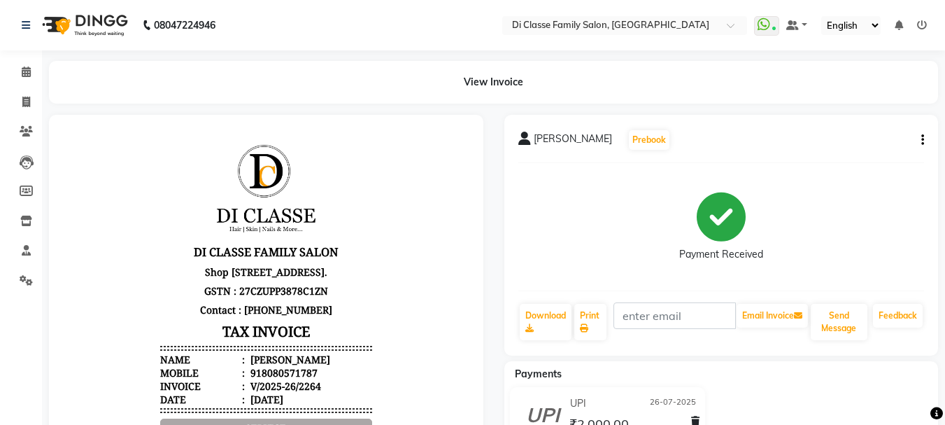
click at [512, 81] on div "View Invoice" at bounding box center [493, 82] width 889 height 43
click at [508, 82] on div "View Invoice" at bounding box center [493, 82] width 889 height 43
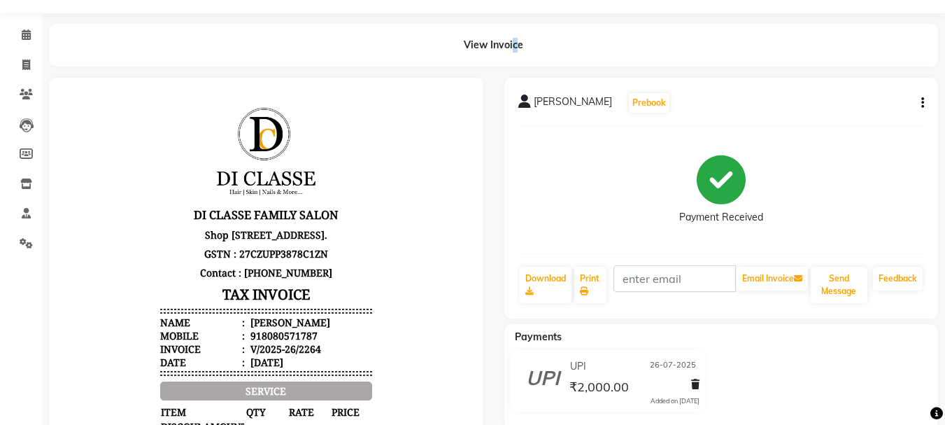
scroll to position [9, 0]
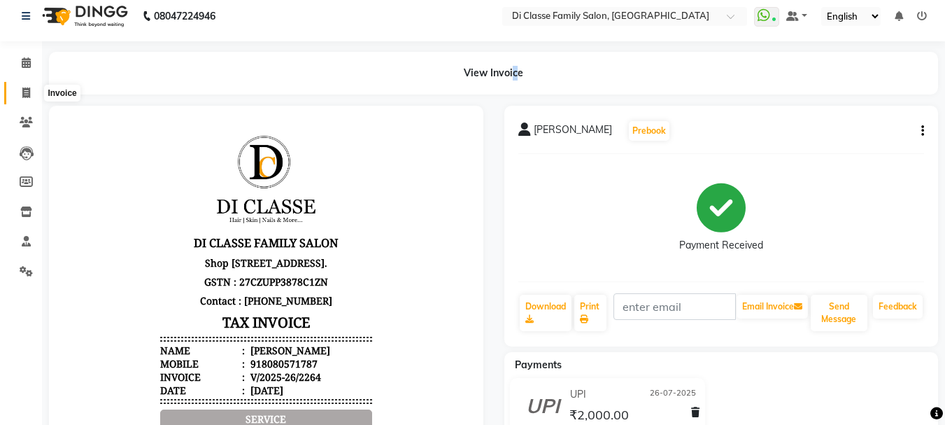
click at [27, 91] on icon at bounding box center [26, 92] width 8 height 10
select select "service"
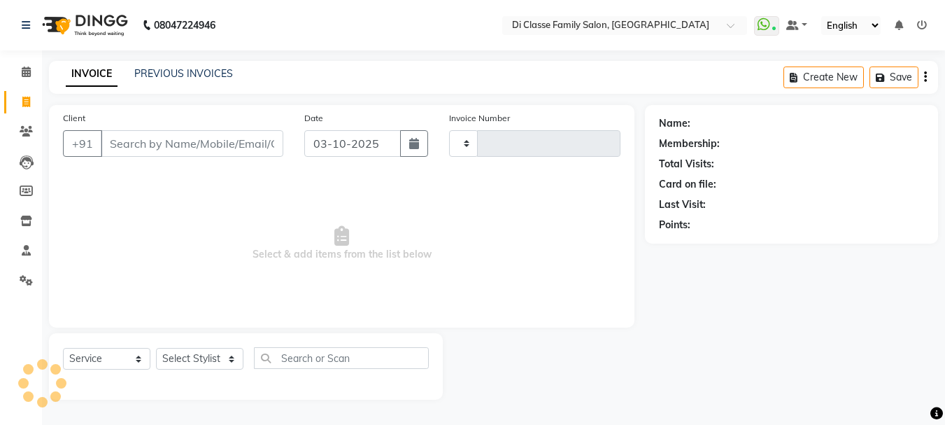
type input "3211"
select select "4704"
click at [165, 71] on link "PREVIOUS INVOICES" at bounding box center [183, 73] width 99 height 13
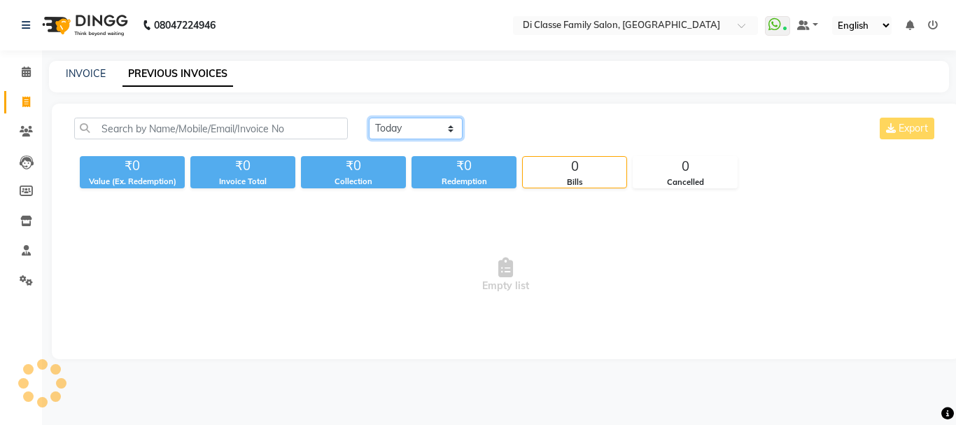
click at [425, 125] on select "Today Yesterday Custom Range" at bounding box center [416, 129] width 94 height 22
select select "range"
click at [369, 118] on select "Today Yesterday Custom Range" at bounding box center [416, 129] width 94 height 22
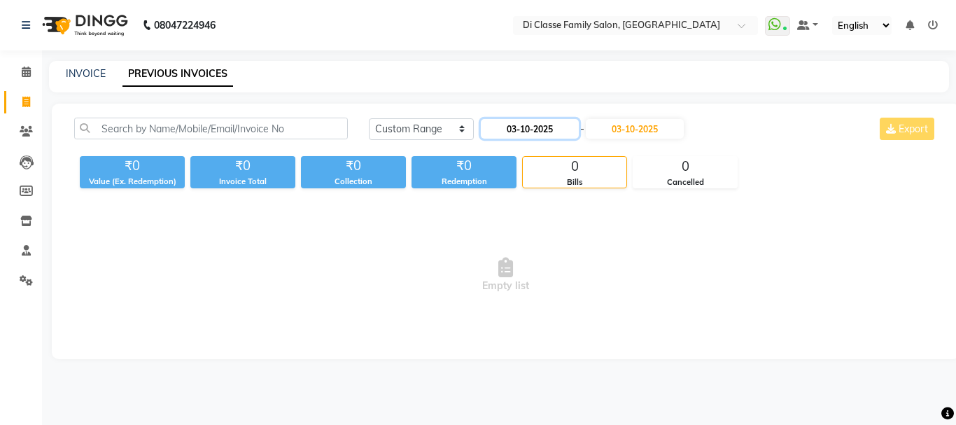
click at [548, 127] on input "03-10-2025" at bounding box center [530, 129] width 98 height 20
select select "10"
select select "2025"
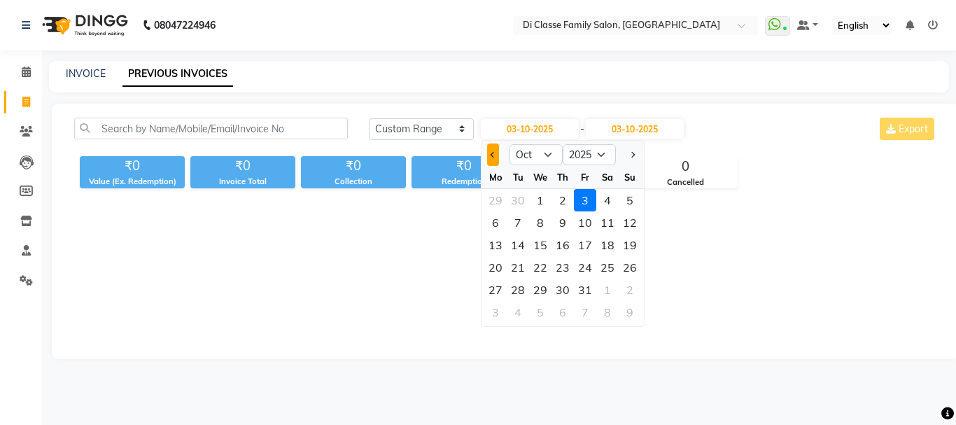
click at [495, 163] on button "Previous month" at bounding box center [493, 154] width 12 height 22
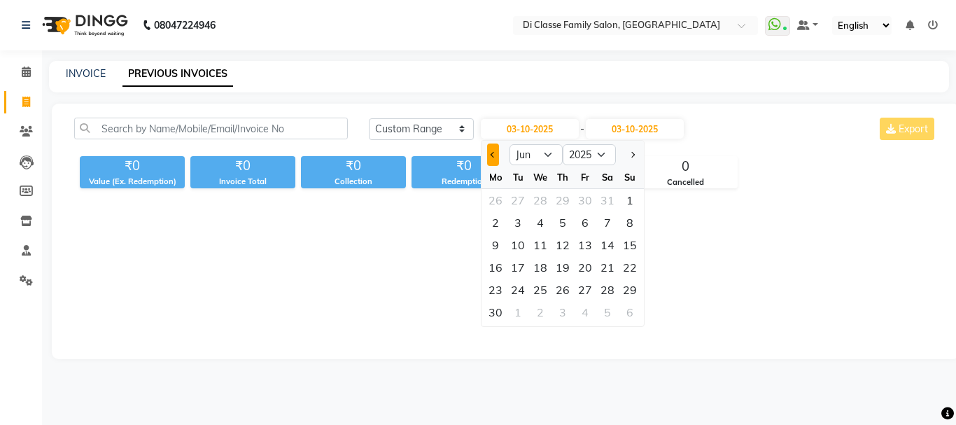
select select "5"
click at [542, 132] on input "03-10-2025" at bounding box center [530, 129] width 98 height 20
click at [536, 123] on input "03-10-2025" at bounding box center [530, 129] width 98 height 20
type input "03-06-2025"
click at [608, 128] on input "03-10-2025" at bounding box center [635, 129] width 98 height 20
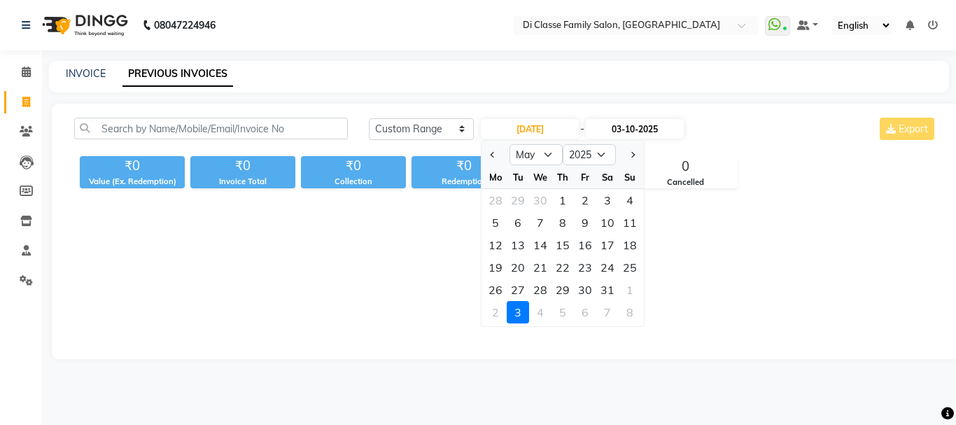
select select "10"
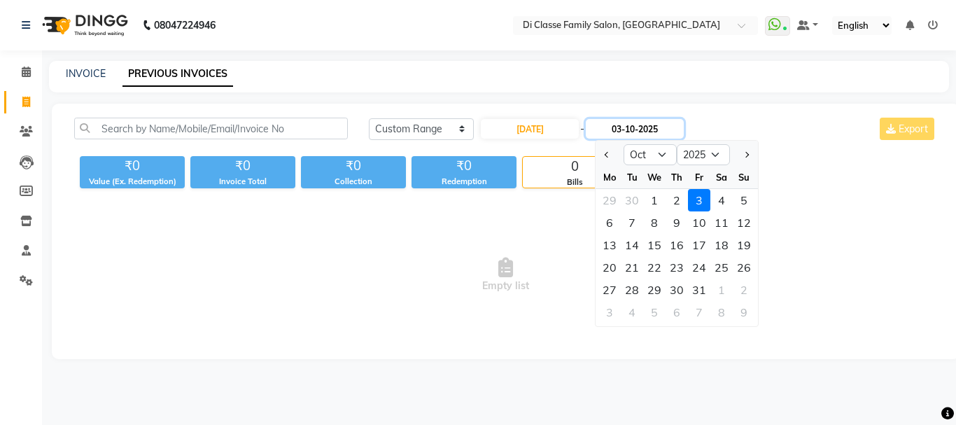
click at [656, 123] on input "03-10-2025" at bounding box center [635, 129] width 98 height 20
click at [649, 126] on input "03-10-2025" at bounding box center [635, 129] width 98 height 20
type input "03-06-2025"
click at [563, 128] on input "03-06-2025" at bounding box center [530, 129] width 98 height 20
select select "6"
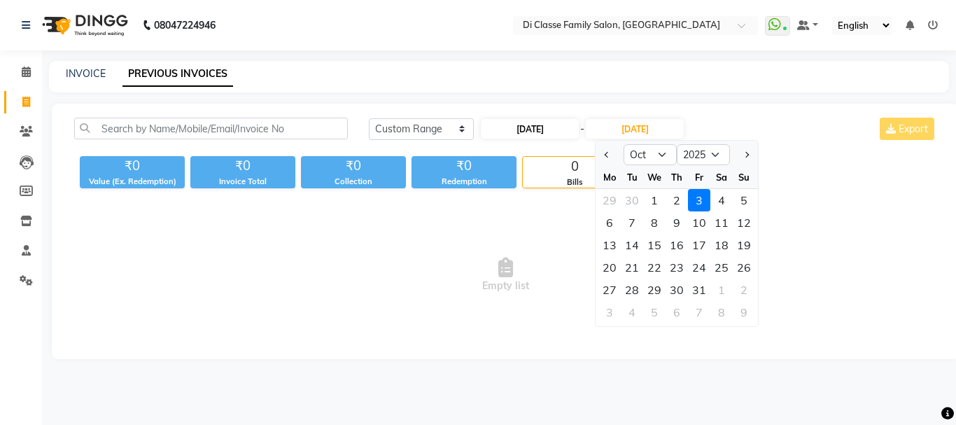
select select "2025"
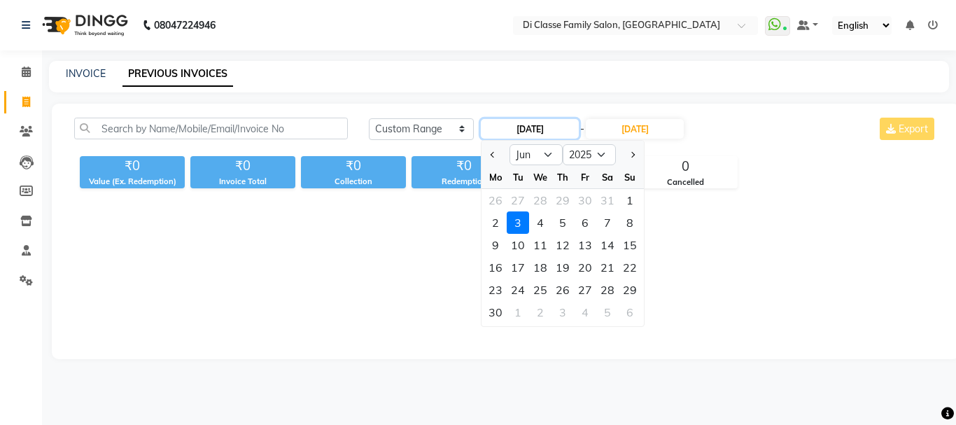
click at [522, 128] on input "03-06-2025" at bounding box center [530, 129] width 98 height 20
type input "[DATE]"
click at [626, 130] on input "03-06-2025" at bounding box center [635, 129] width 98 height 20
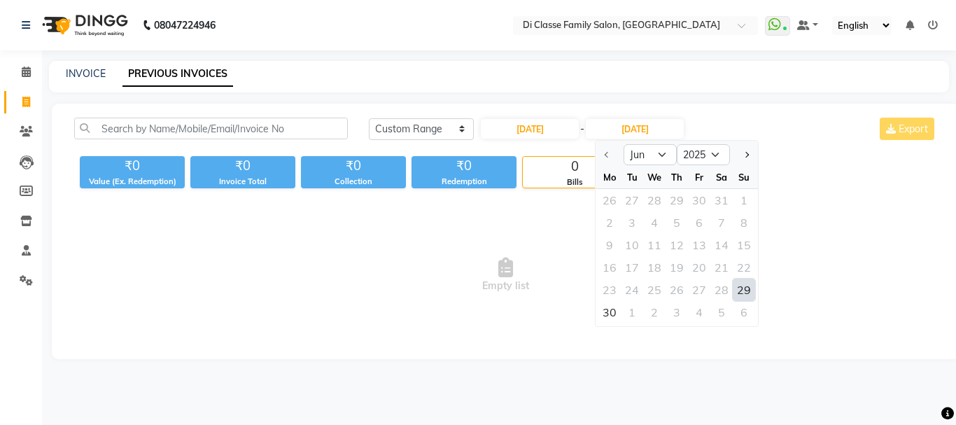
click at [743, 292] on div "29" at bounding box center [744, 289] width 22 height 22
type input "[DATE]"
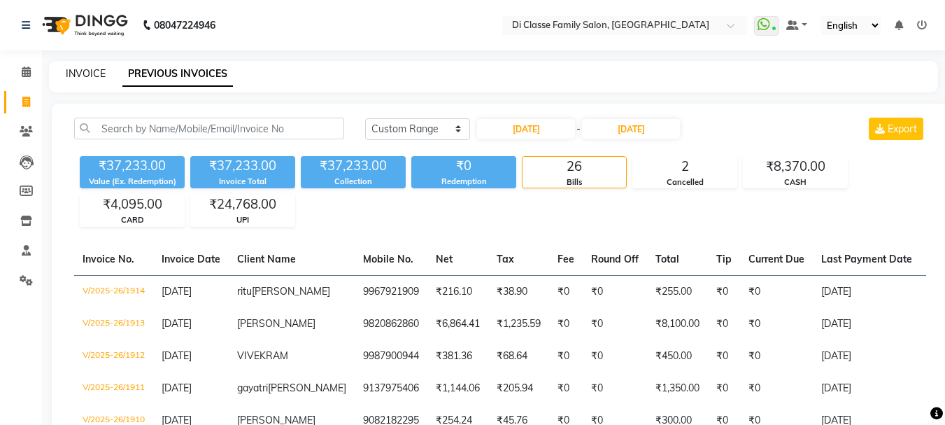
click at [71, 78] on link "INVOICE" at bounding box center [86, 73] width 40 height 13
select select "4704"
select select "service"
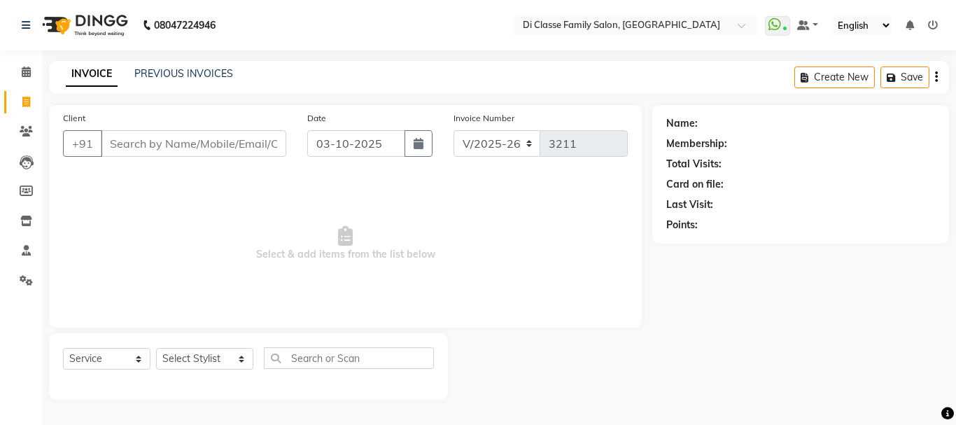
click at [139, 139] on input "Client" at bounding box center [193, 143] width 185 height 27
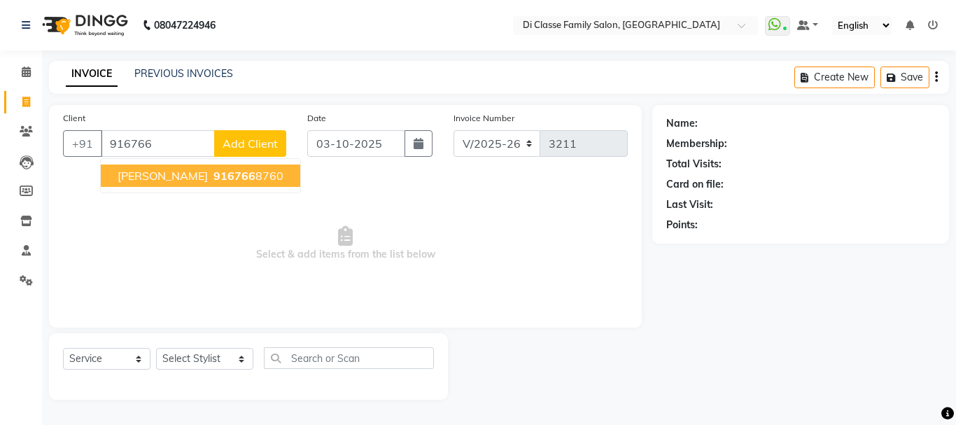
click at [168, 183] on button "AYUSH SHRIVAS 916766 8760" at bounding box center [200, 175] width 199 height 22
type input "9167668760"
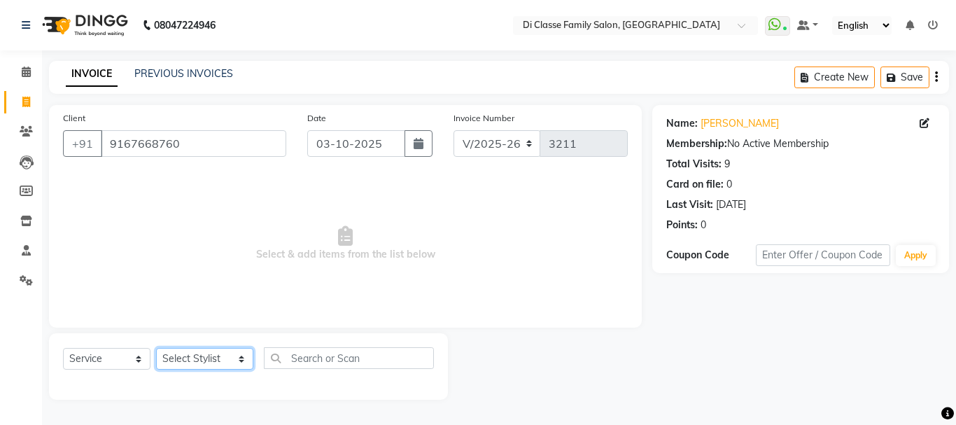
drag, startPoint x: 202, startPoint y: 359, endPoint x: 202, endPoint y: 352, distance: 7.0
click at [202, 359] on select "Select Stylist ANAS Anu AYAZ KADRI Front Desk Javed KOMAL lalita Muskan Nidhi P…" at bounding box center [204, 359] width 97 height 22
select select "91681"
click at [156, 348] on select "Select Stylist ANAS Anu AYAZ KADRI Front Desk Javed KOMAL lalita Muskan Nidhi P…" at bounding box center [204, 359] width 97 height 22
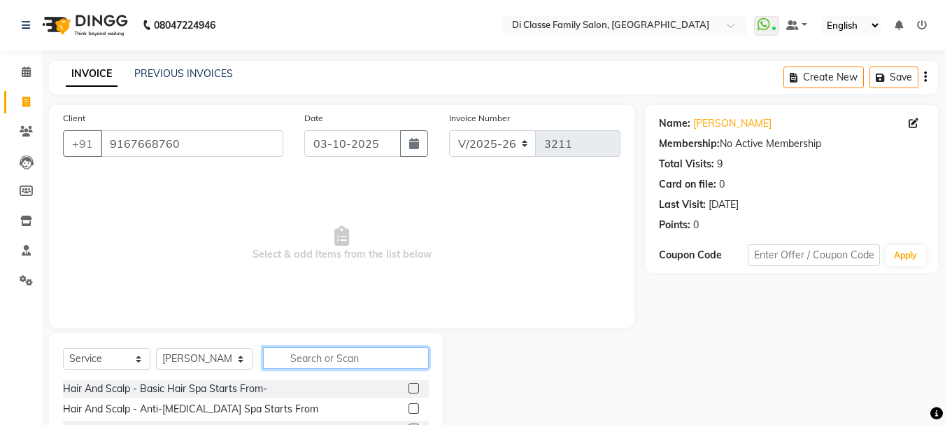
click at [288, 362] on input "text" at bounding box center [346, 358] width 166 height 22
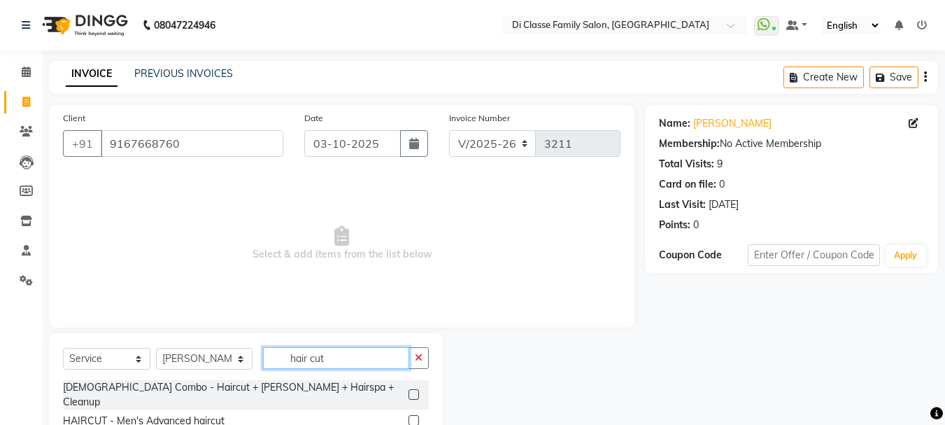
type input "hair cut"
click at [409, 415] on label at bounding box center [414, 420] width 10 height 10
click at [409, 416] on input "checkbox" at bounding box center [413, 420] width 9 height 9
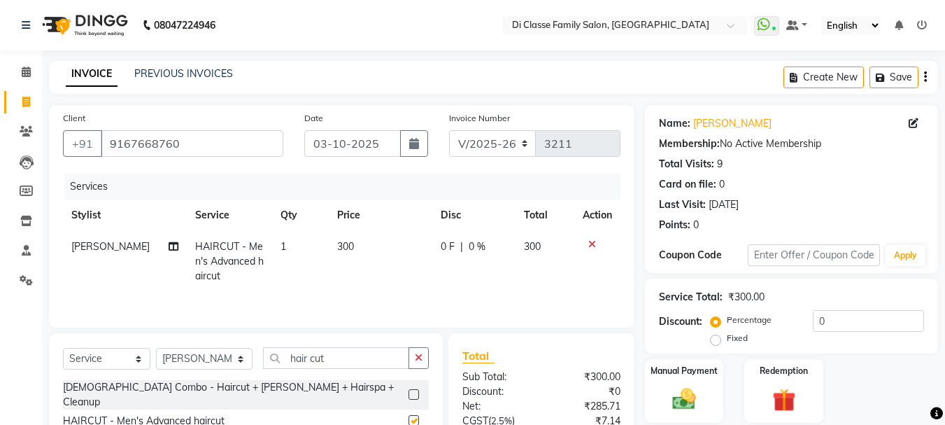
checkbox input "false"
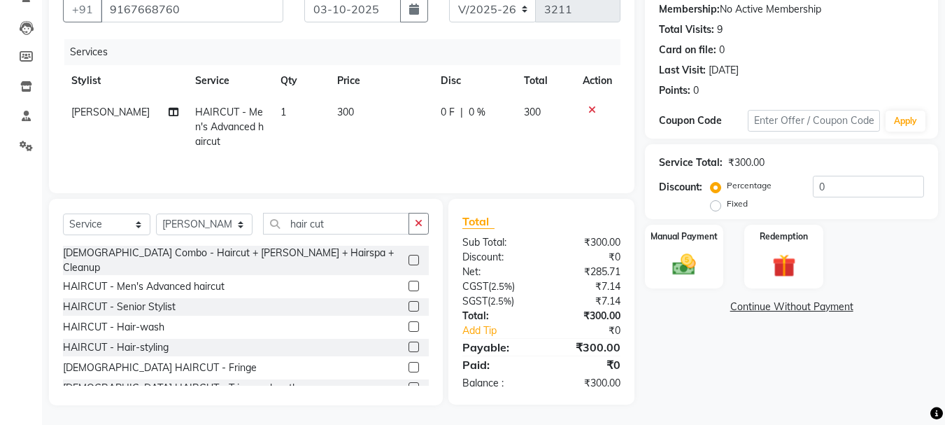
scroll to position [136, 0]
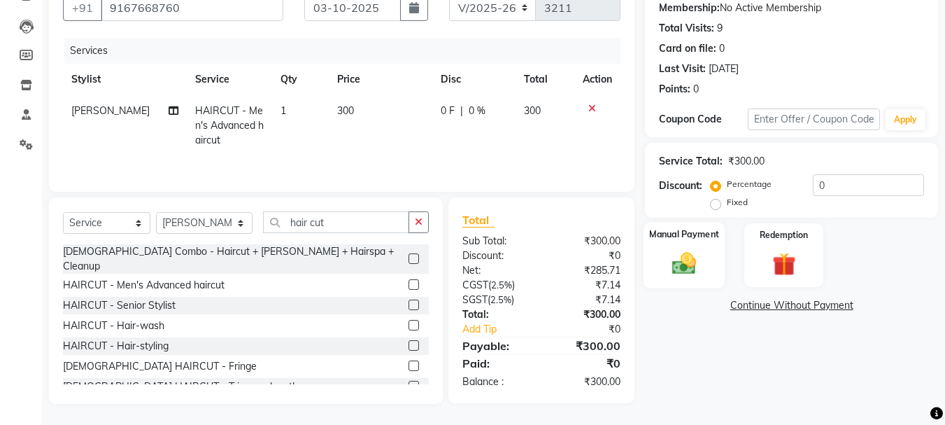
click at [693, 257] on img at bounding box center [684, 263] width 39 height 28
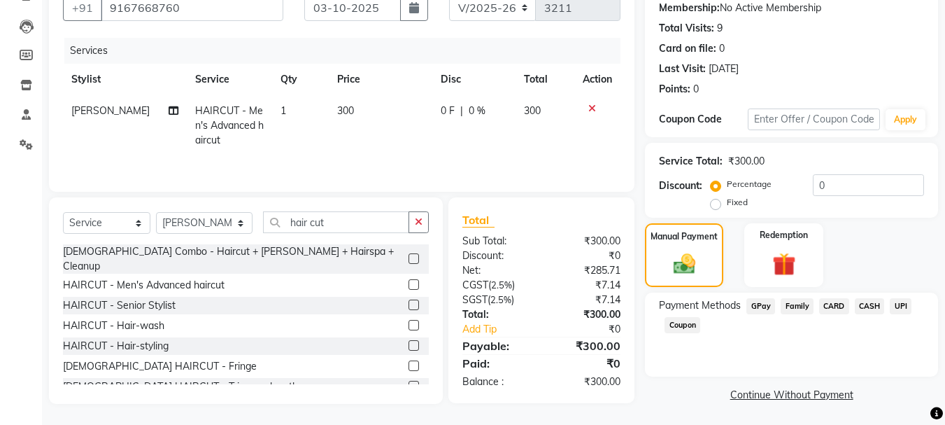
scroll to position [137, 0]
click at [901, 304] on span "UPI" at bounding box center [901, 305] width 22 height 16
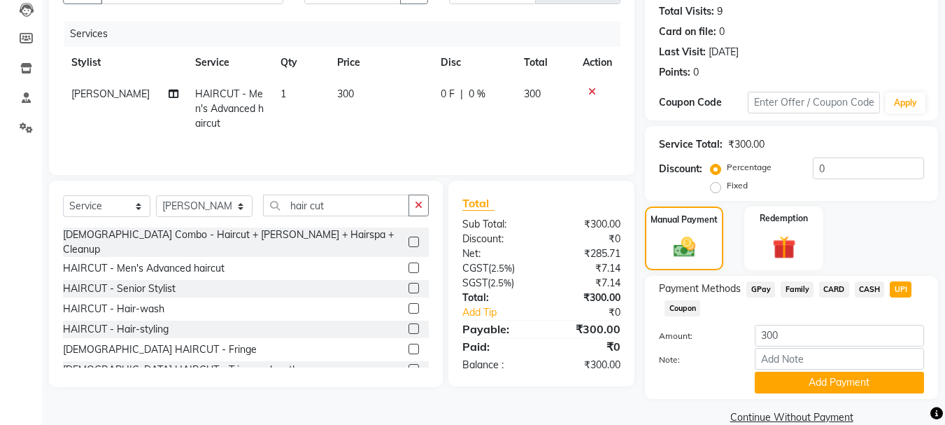
scroll to position [176, 0]
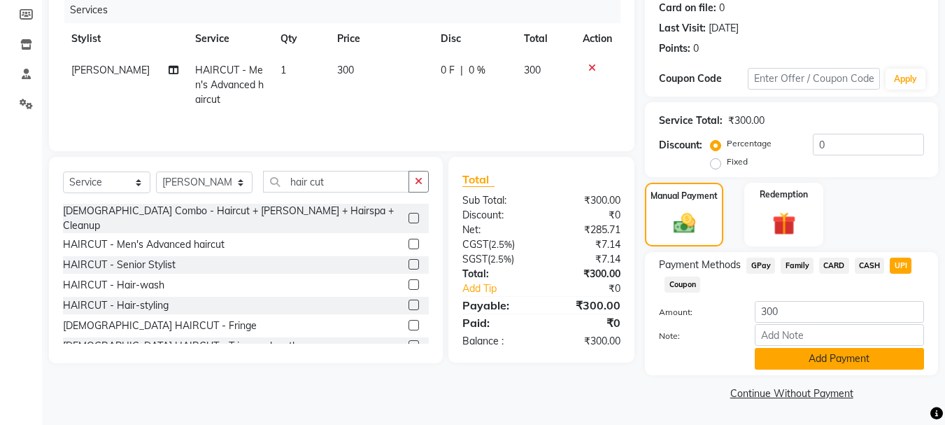
click at [802, 365] on button "Add Payment" at bounding box center [839, 359] width 169 height 22
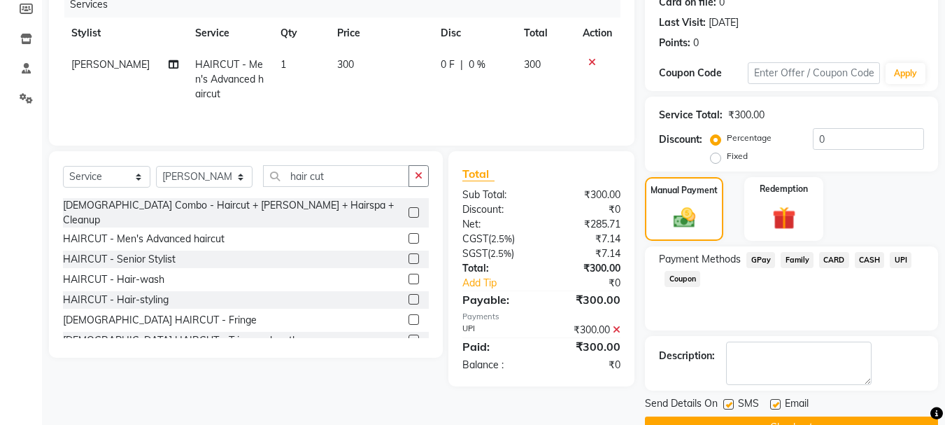
scroll to position [216, 0]
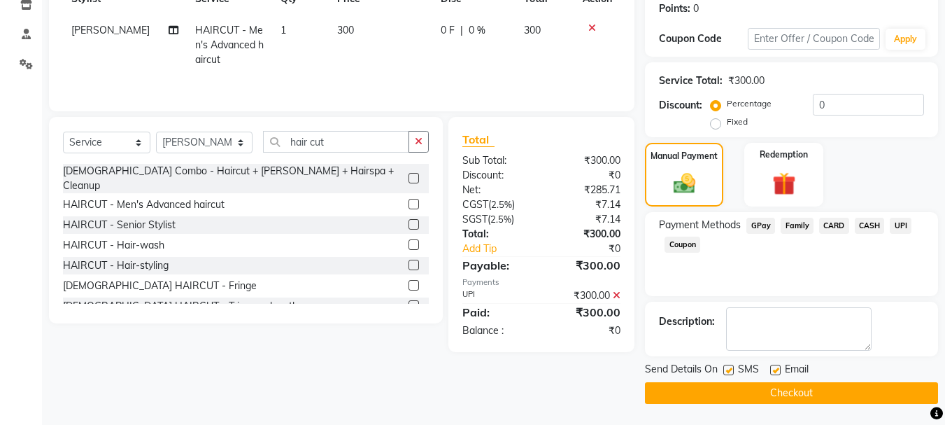
click at [765, 390] on button "Checkout" at bounding box center [791, 393] width 293 height 22
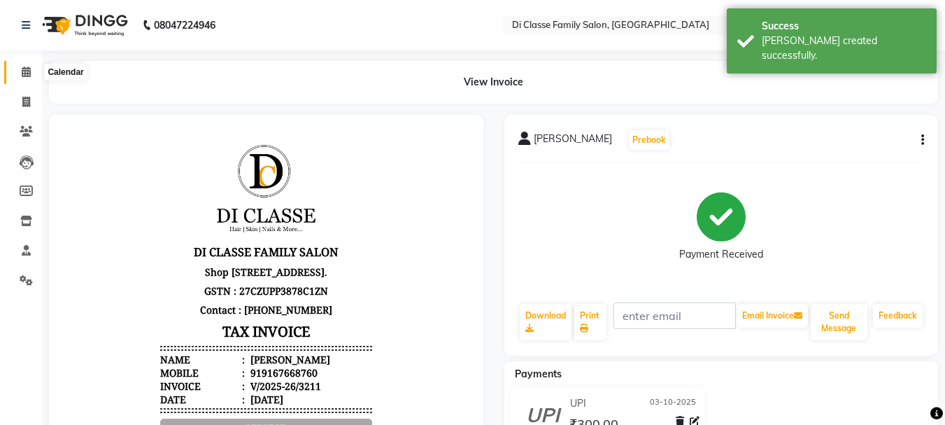
click at [22, 67] on icon at bounding box center [26, 71] width 9 height 10
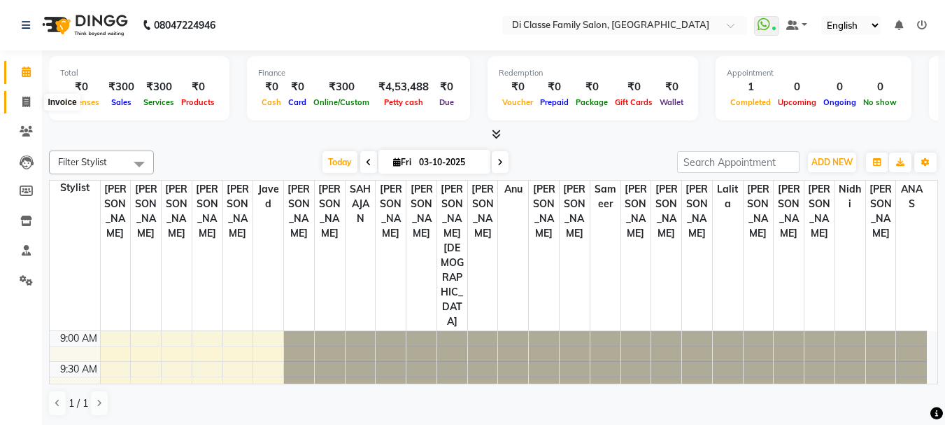
click at [25, 98] on icon at bounding box center [26, 102] width 8 height 10
select select "4704"
select select "service"
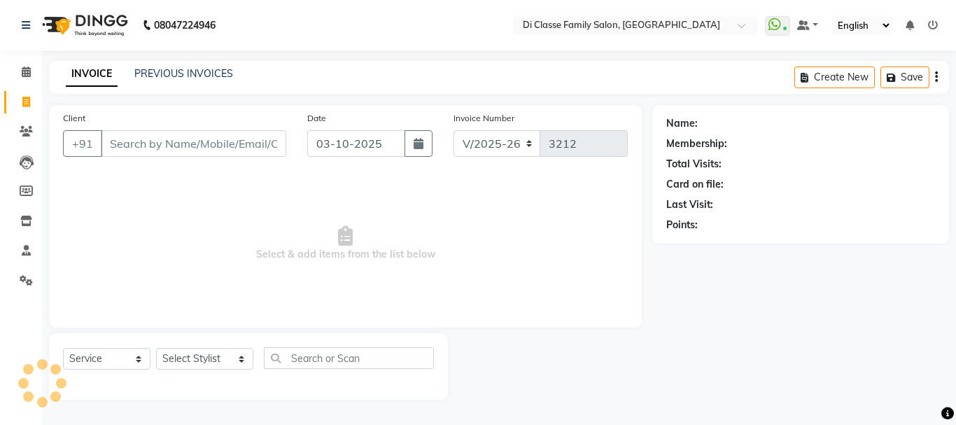
click at [136, 141] on input "Client" at bounding box center [193, 143] width 185 height 27
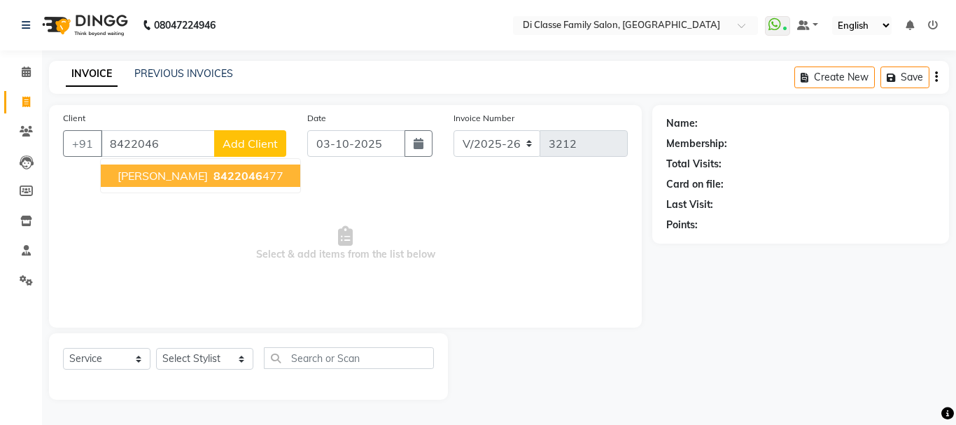
click at [222, 178] on span "8422046" at bounding box center [237, 176] width 49 height 14
type input "8422046477"
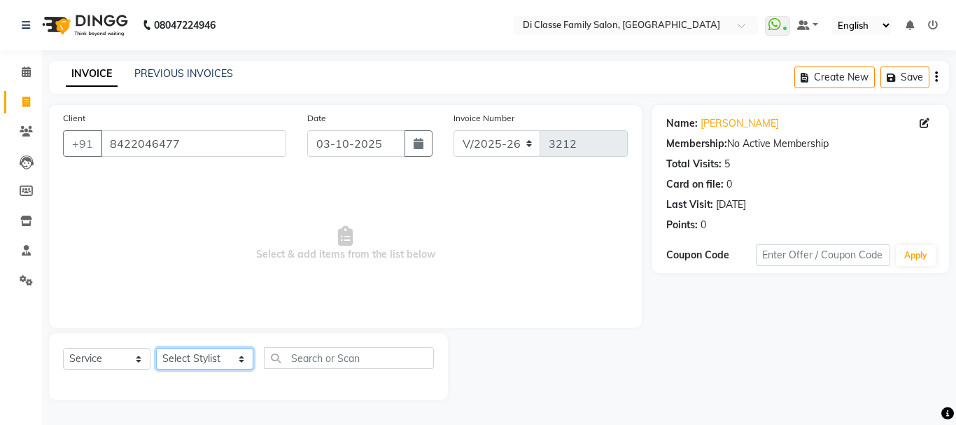
click at [189, 367] on select "Select Stylist ANAS Anu AYAZ KADRI Front Desk Javed KOMAL lalita Muskan Nidhi P…" at bounding box center [204, 359] width 97 height 22
click at [156, 348] on select "Select Stylist ANAS Anu AYAZ KADRI Front Desk Javed KOMAL lalita Muskan Nidhi P…" at bounding box center [204, 359] width 97 height 22
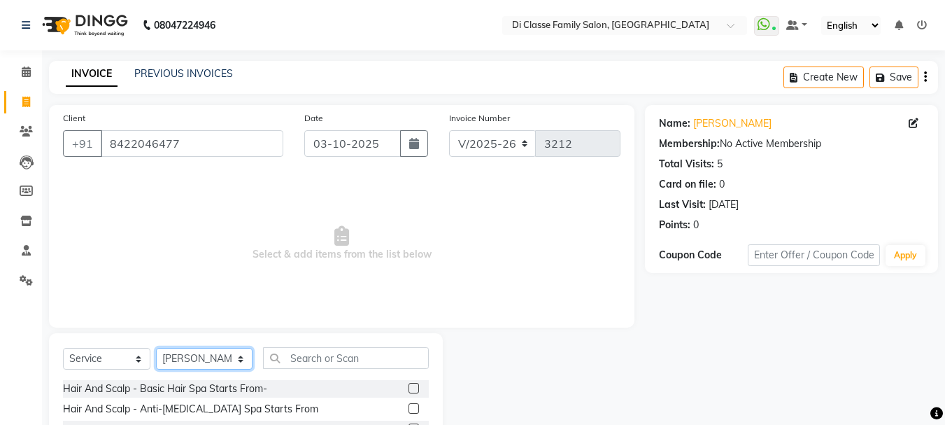
click at [197, 365] on select "Select Stylist ANAS Anu AYAZ KADRI Front Desk Javed KOMAL lalita Muskan Nidhi P…" at bounding box center [204, 359] width 97 height 22
select select "79582"
click at [156, 348] on select "Select Stylist ANAS Anu AYAZ KADRI Front Desk Javed KOMAL lalita Muskan Nidhi P…" at bounding box center [204, 359] width 97 height 22
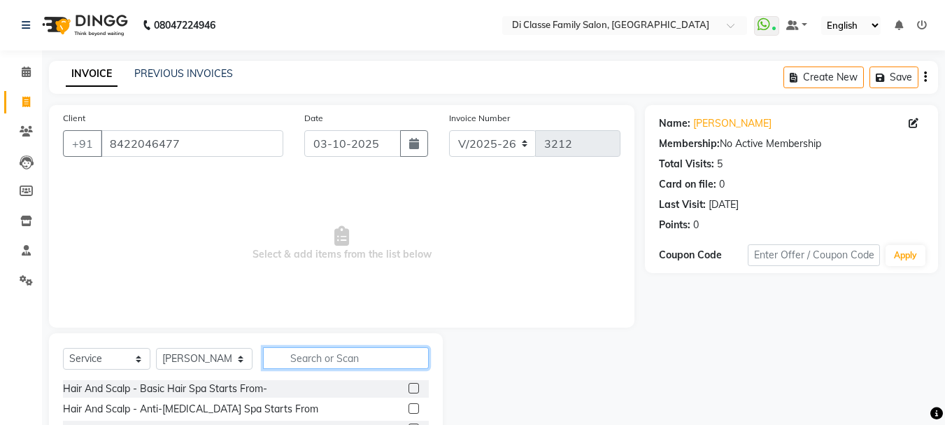
click at [293, 365] on input "text" at bounding box center [346, 358] width 166 height 22
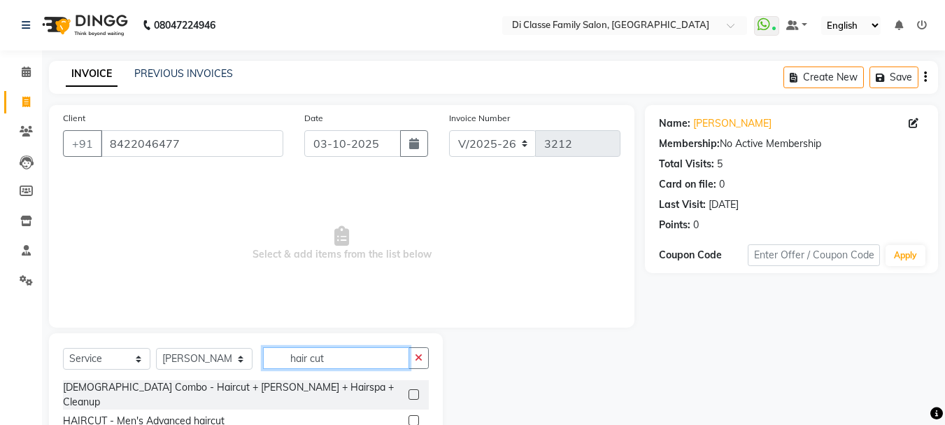
type input "hair cut"
click at [409, 415] on label at bounding box center [414, 420] width 10 height 10
click at [409, 416] on input "checkbox" at bounding box center [413, 420] width 9 height 9
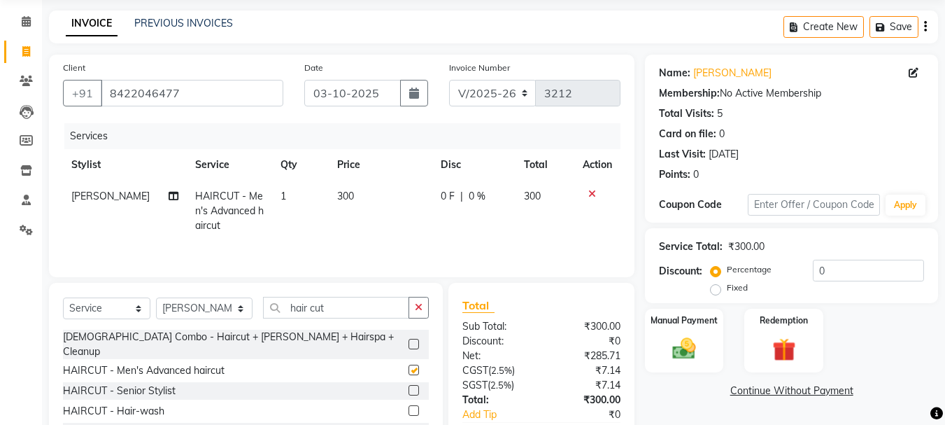
scroll to position [136, 0]
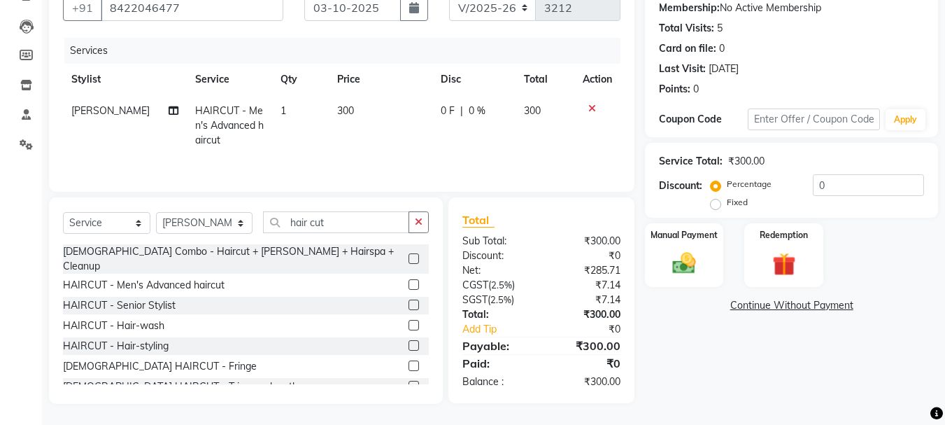
checkbox input "false"
click at [681, 248] on div "Manual Payment" at bounding box center [685, 255] width 82 height 66
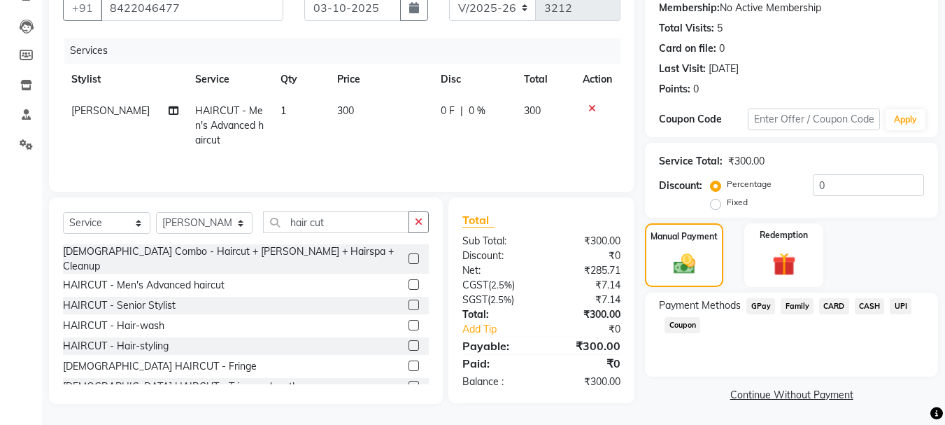
click at [895, 305] on span "UPI" at bounding box center [901, 306] width 22 height 16
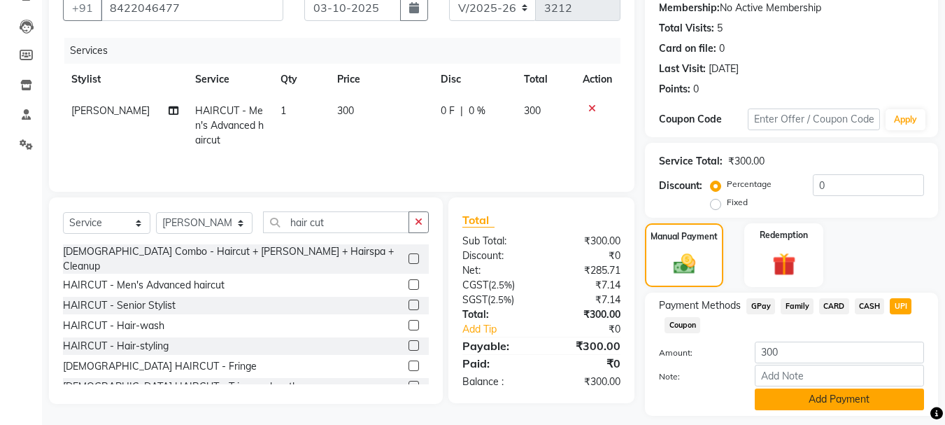
click at [819, 404] on button "Add Payment" at bounding box center [839, 399] width 169 height 22
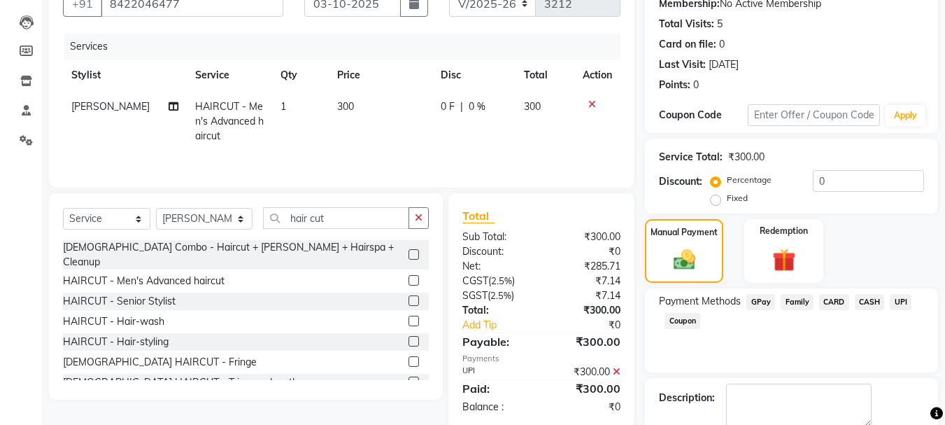
scroll to position [216, 0]
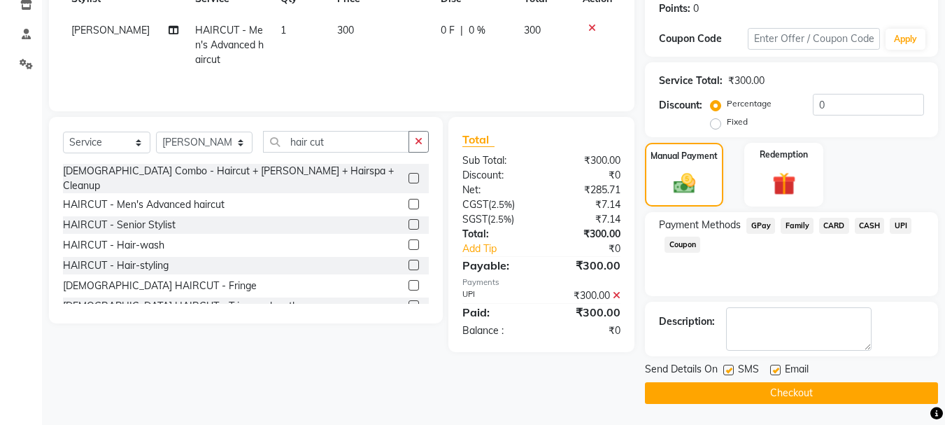
click at [775, 390] on button "Checkout" at bounding box center [791, 393] width 293 height 22
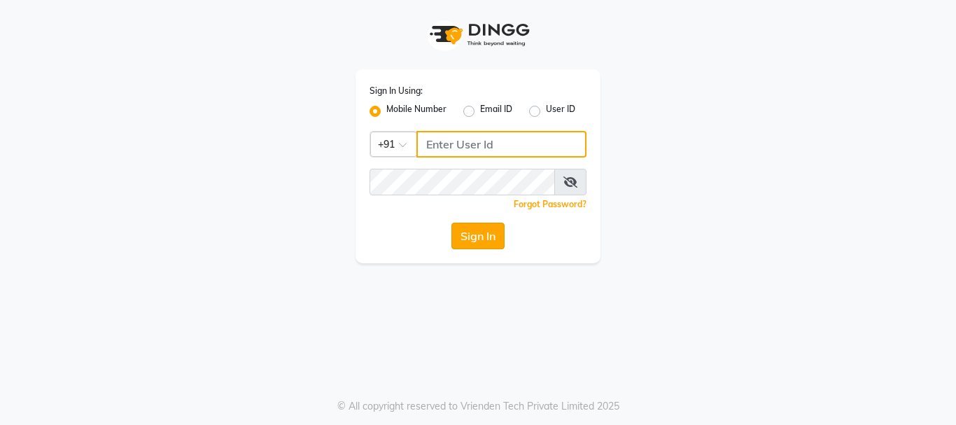
type input "9889882928"
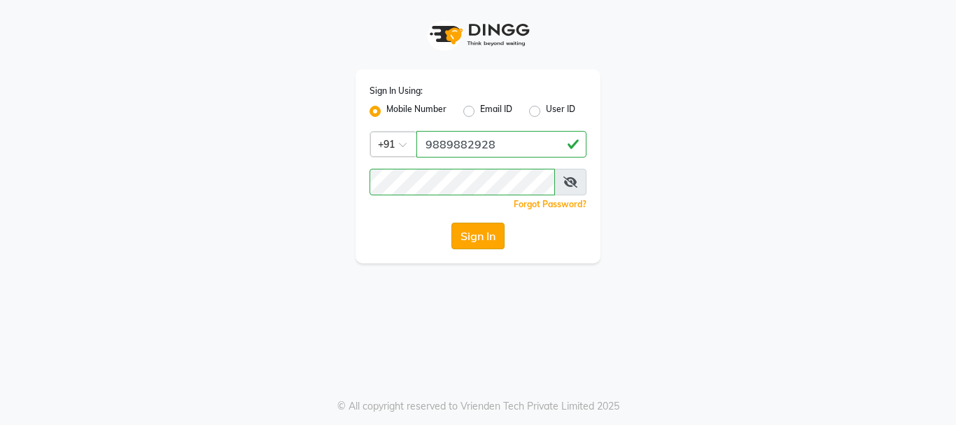
click at [483, 232] on button "Sign In" at bounding box center [477, 235] width 53 height 27
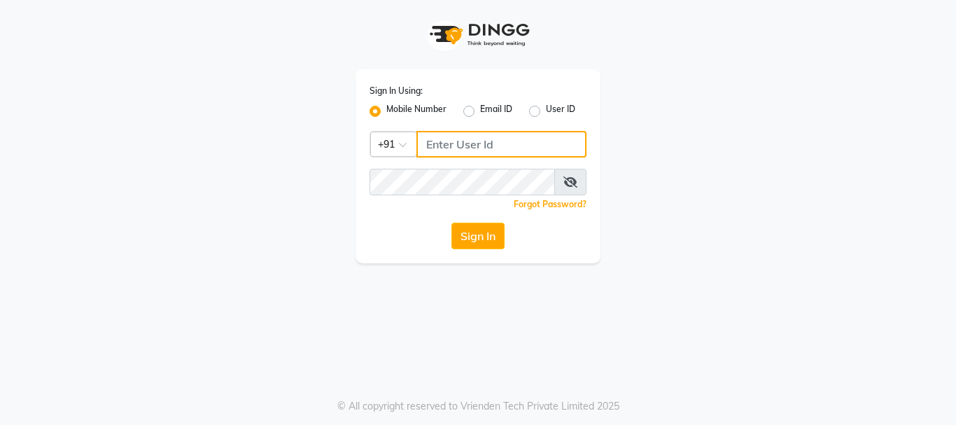
type input "9889882928"
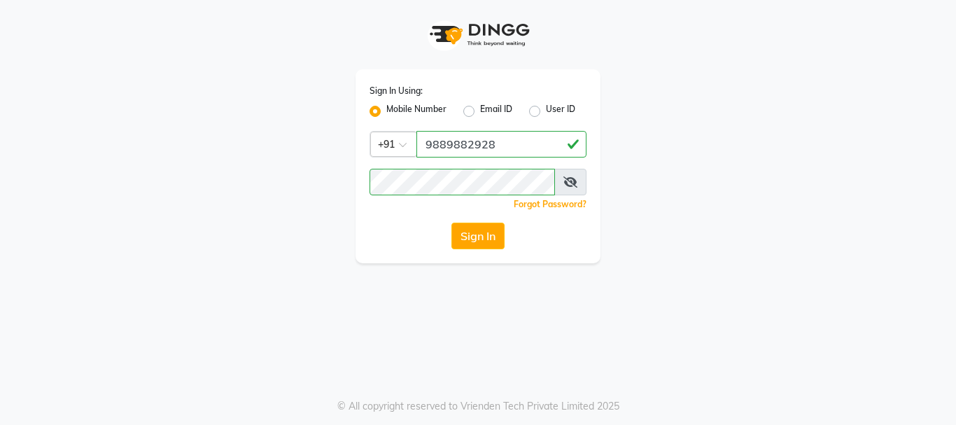
click at [488, 247] on button "Sign In" at bounding box center [477, 235] width 53 height 27
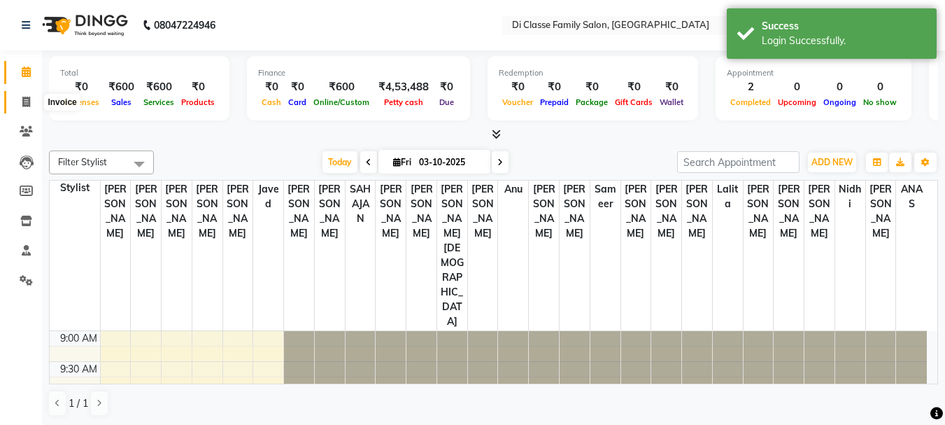
click at [24, 104] on icon at bounding box center [26, 102] width 8 height 10
select select "service"
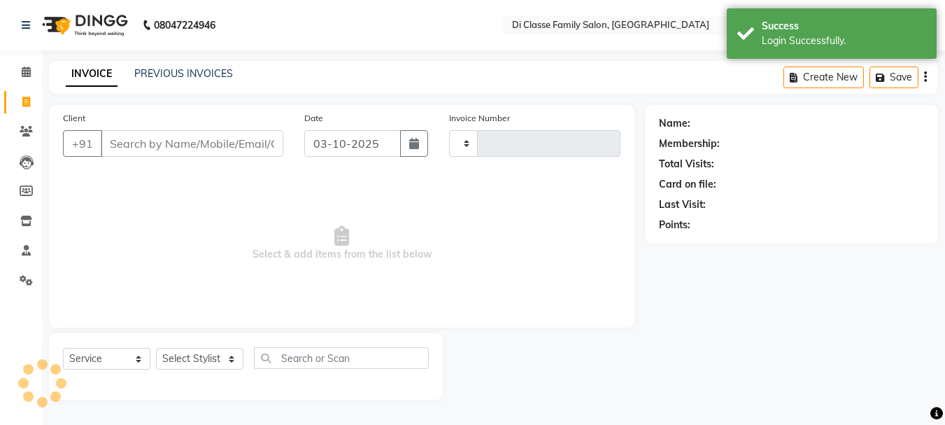
type input "3213"
select select "4704"
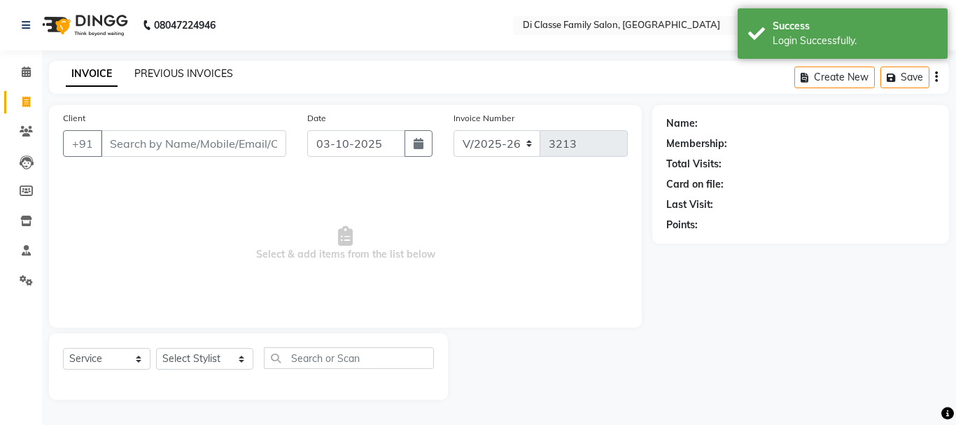
click at [210, 71] on link "PREVIOUS INVOICES" at bounding box center [183, 73] width 99 height 13
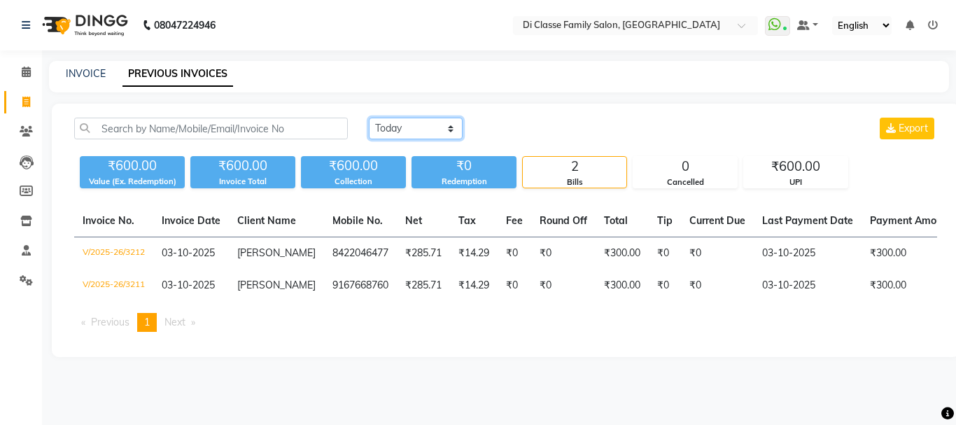
click at [418, 131] on select "[DATE] [DATE] Custom Range" at bounding box center [416, 129] width 94 height 22
select select "range"
click at [369, 118] on select "[DATE] [DATE] Custom Range" at bounding box center [416, 129] width 94 height 22
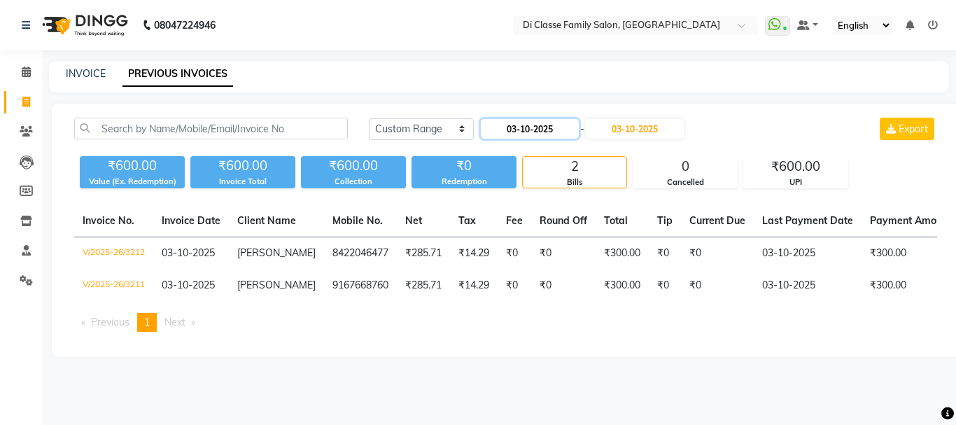
click at [523, 121] on input "03-10-2025" at bounding box center [530, 129] width 98 height 20
select select "10"
select select "2025"
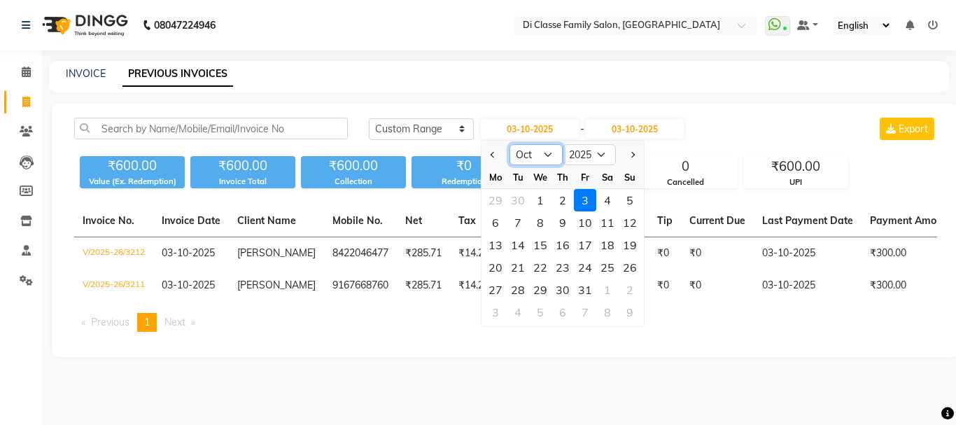
click at [546, 152] on select "Jan Feb Mar Apr May Jun [DATE] Aug Sep Oct Nov Dec" at bounding box center [535, 154] width 53 height 21
click at [509, 144] on select "Jan Feb Mar Apr May Jun [DATE] Aug Sep Oct Nov Dec" at bounding box center [535, 154] width 53 height 21
click at [489, 159] on button "Previous month" at bounding box center [493, 154] width 12 height 22
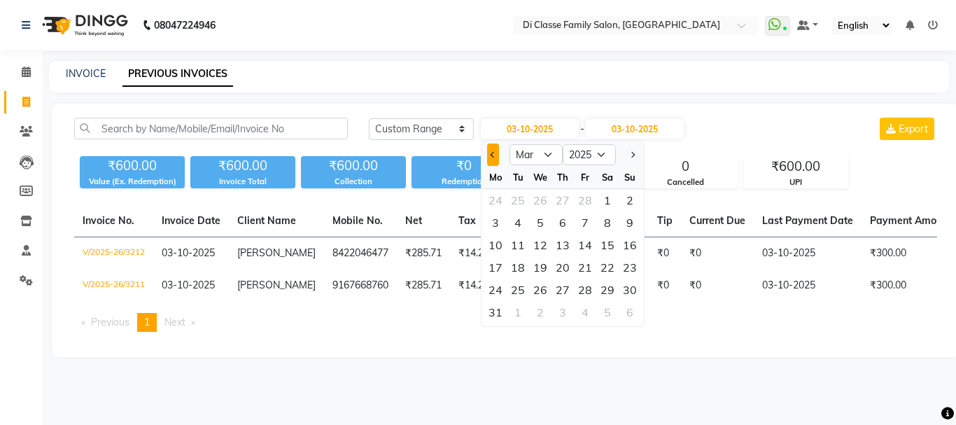
click at [489, 159] on button "Previous month" at bounding box center [493, 154] width 12 height 22
click at [491, 155] on span "Previous month" at bounding box center [493, 155] width 6 height 6
click at [631, 150] on button "Next month" at bounding box center [632, 154] width 12 height 22
click at [632, 150] on button "Next month" at bounding box center [632, 154] width 12 height 22
click at [633, 150] on button "Next month" at bounding box center [632, 154] width 12 height 22
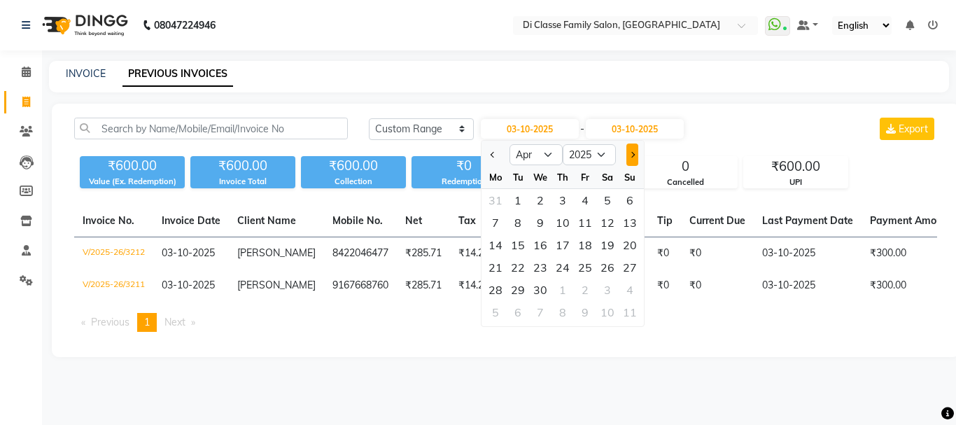
click at [633, 150] on button "Next month" at bounding box center [632, 154] width 12 height 22
select select "6"
click at [628, 290] on div "29" at bounding box center [630, 289] width 22 height 22
type input "[DATE]"
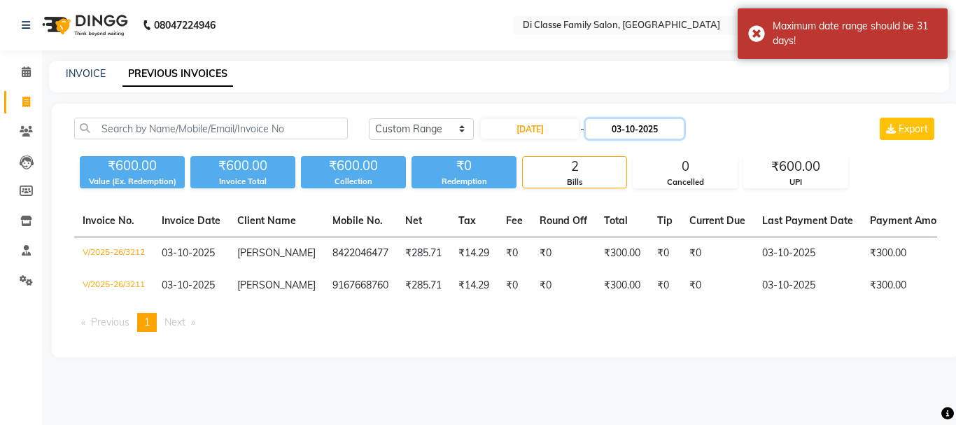
click at [624, 132] on input "03-10-2025" at bounding box center [635, 129] width 98 height 20
select select "10"
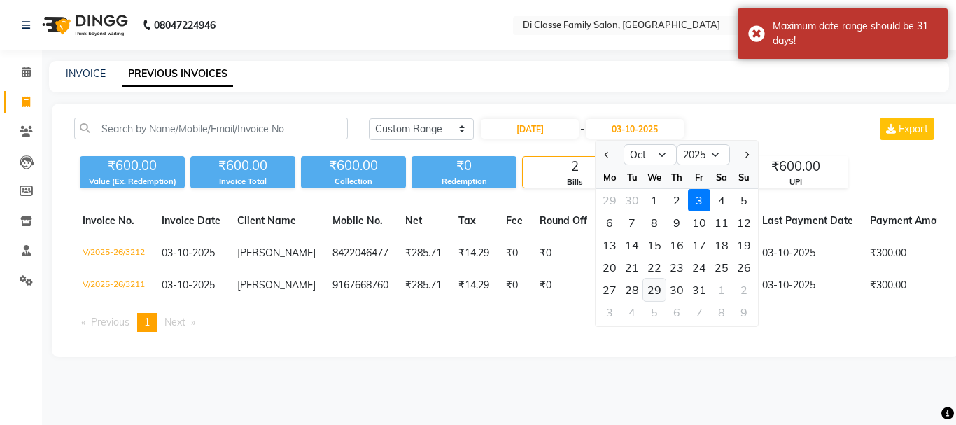
click at [663, 290] on div "29" at bounding box center [654, 289] width 22 height 22
type input "[DATE]"
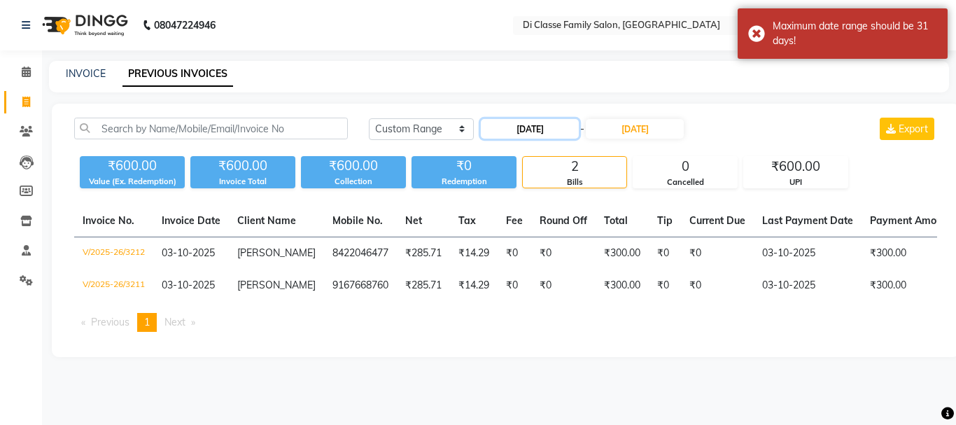
click at [556, 130] on input "[DATE]" at bounding box center [530, 129] width 98 height 20
select select "6"
select select "2025"
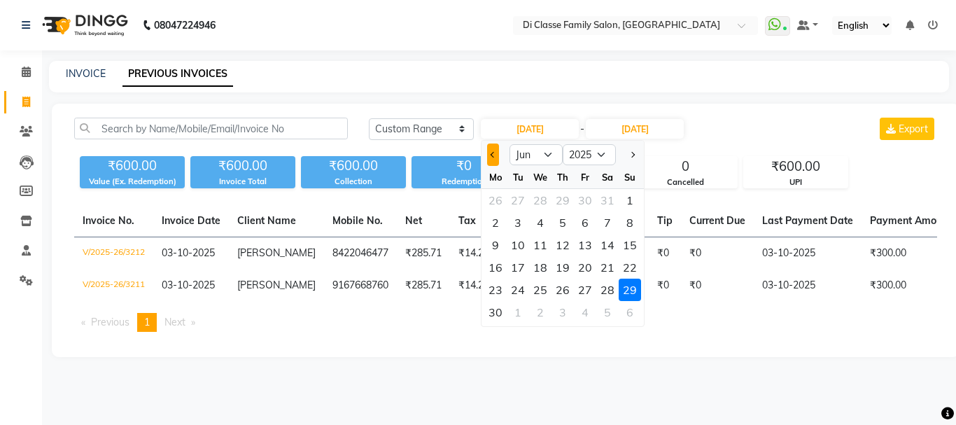
click at [488, 155] on button "Previous month" at bounding box center [493, 154] width 12 height 22
click at [630, 161] on button "Next month" at bounding box center [632, 154] width 12 height 22
select select "8"
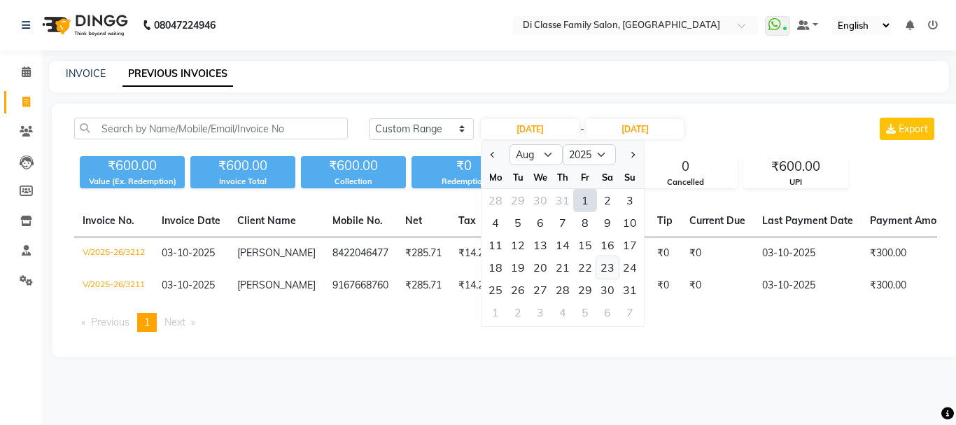
click at [614, 270] on div "23" at bounding box center [607, 267] width 22 height 22
type input "[DATE]"
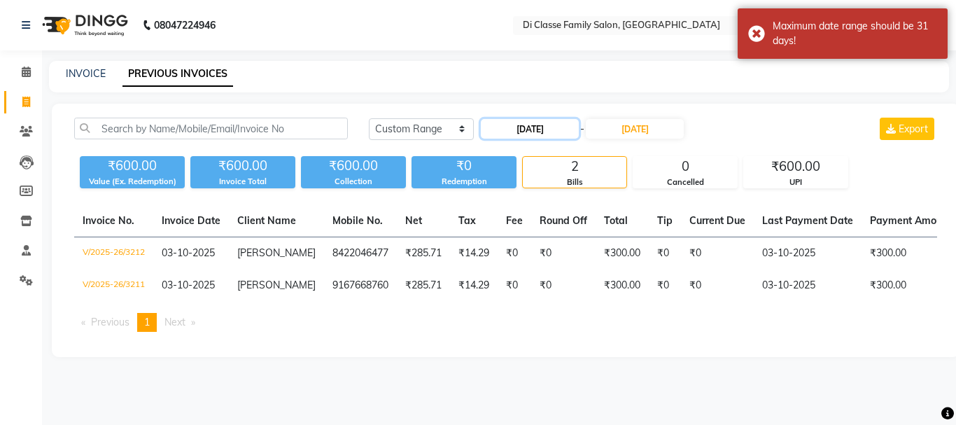
click at [571, 129] on input "[DATE]" at bounding box center [530, 129] width 98 height 20
select select "8"
select select "2025"
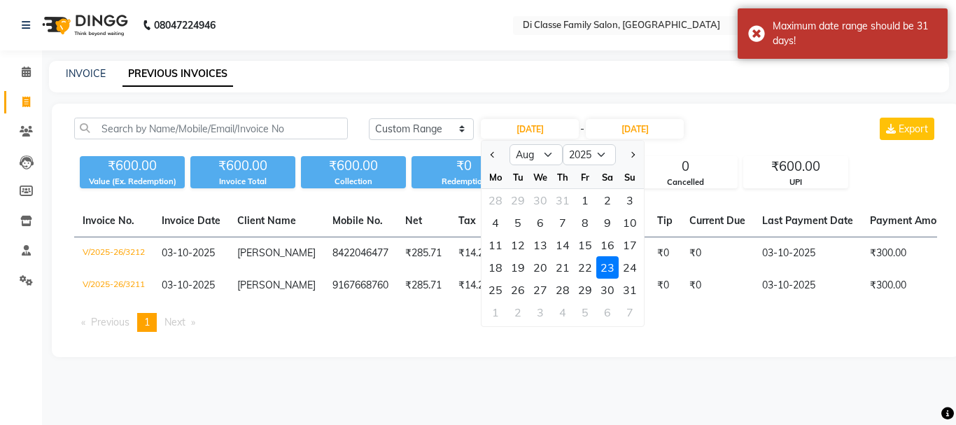
click at [569, 332] on ul "Previous page 1 / 1 You're on page 1 Next page" at bounding box center [505, 322] width 863 height 19
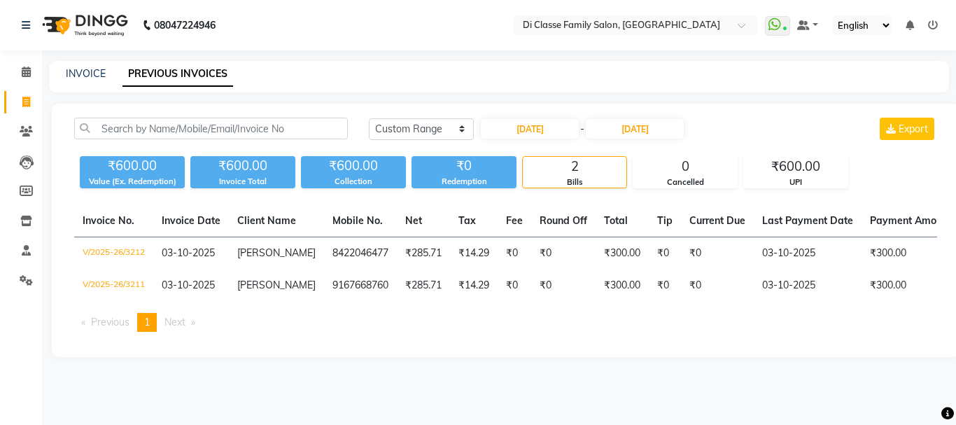
click at [360, 87] on div "INVOICE PREVIOUS INVOICES" at bounding box center [499, 76] width 900 height 31
click at [188, 86] on link "PREVIOUS INVOICES" at bounding box center [177, 74] width 111 height 25
click at [450, 126] on select "[DATE] [DATE] Custom Range" at bounding box center [421, 129] width 105 height 22
click at [369, 118] on select "[DATE] [DATE] Custom Range" at bounding box center [421, 129] width 105 height 22
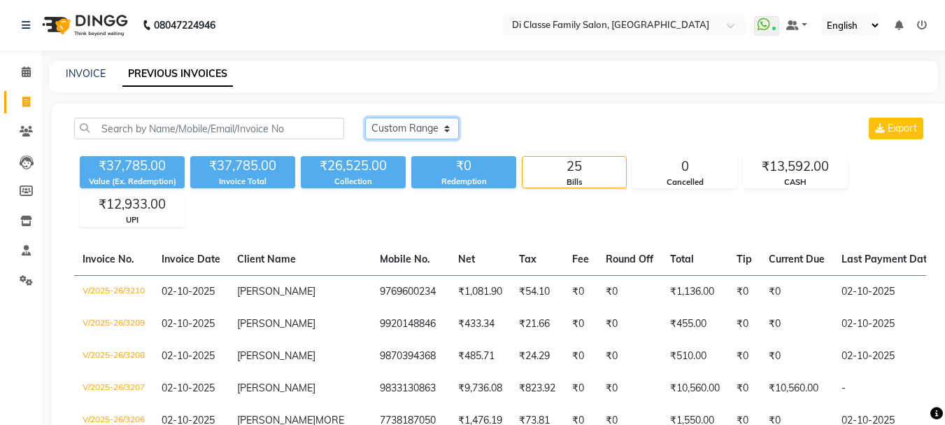
click at [443, 126] on select "[DATE] [DATE] Custom Range" at bounding box center [412, 129] width 94 height 22
select select "range"
click at [365, 118] on select "[DATE] [DATE] Custom Range" at bounding box center [412, 129] width 94 height 22
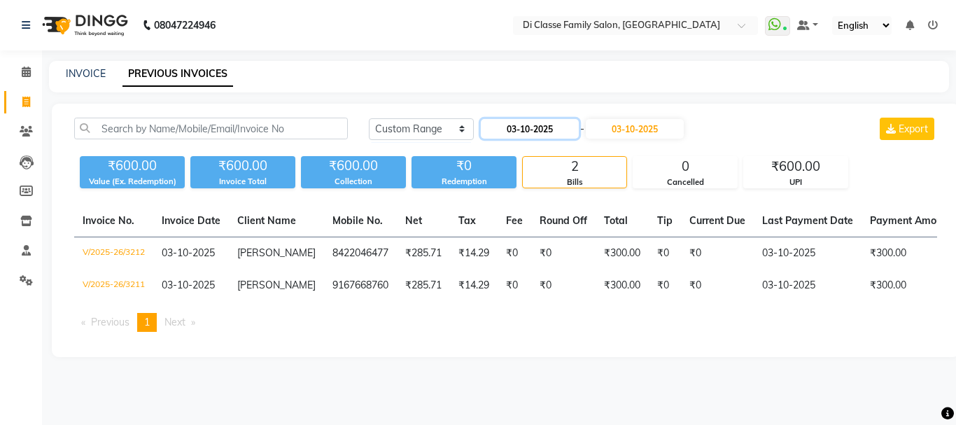
click at [533, 132] on input "03-10-2025" at bounding box center [530, 129] width 98 height 20
select select "10"
select select "2025"
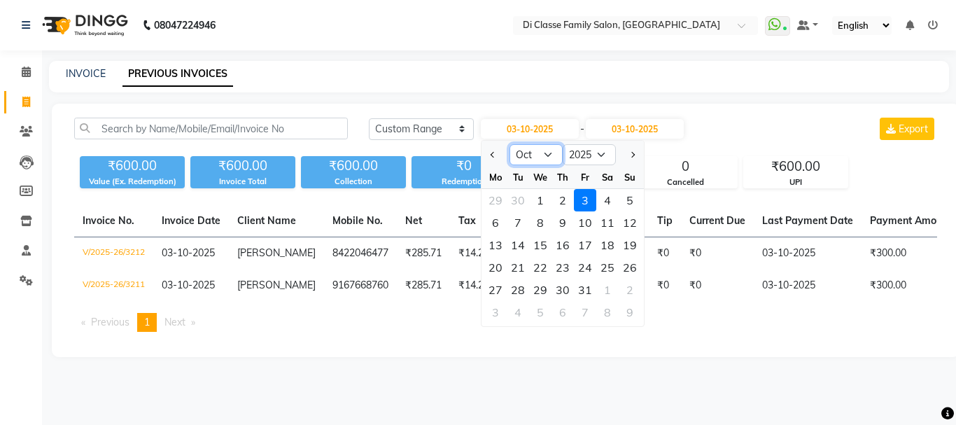
click at [520, 157] on select "Jan Feb Mar Apr May Jun [DATE] Aug Sep Oct Nov Dec" at bounding box center [535, 154] width 53 height 21
select select "7"
click at [509, 144] on select "Jan Feb Mar Apr May Jun [DATE] Aug Sep Oct Nov Dec" at bounding box center [535, 154] width 53 height 21
click at [525, 202] on div "1" at bounding box center [518, 200] width 22 height 22
type input "[DATE]"
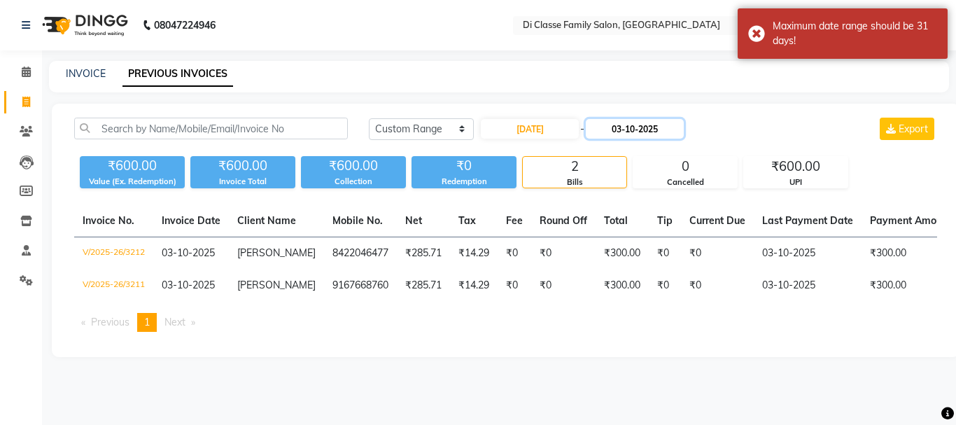
click at [639, 129] on input "03-10-2025" at bounding box center [635, 129] width 98 height 20
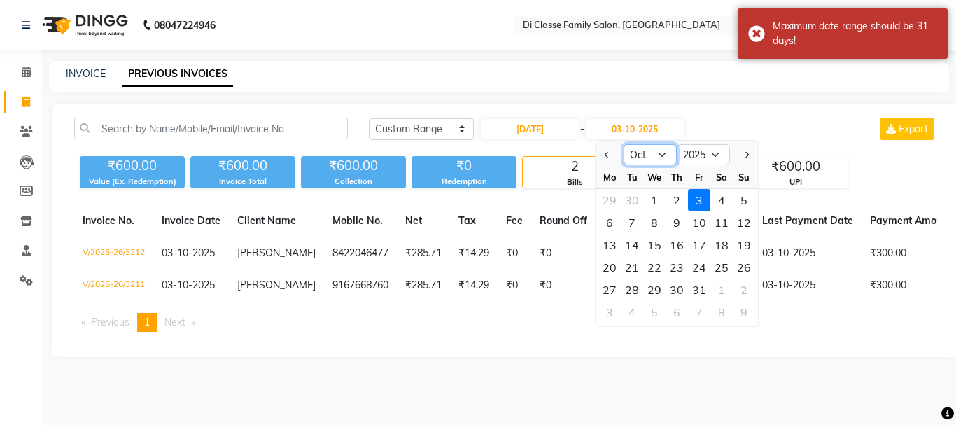
click at [640, 153] on select "[DATE] Aug Sep Oct Nov Dec" at bounding box center [649, 154] width 53 height 21
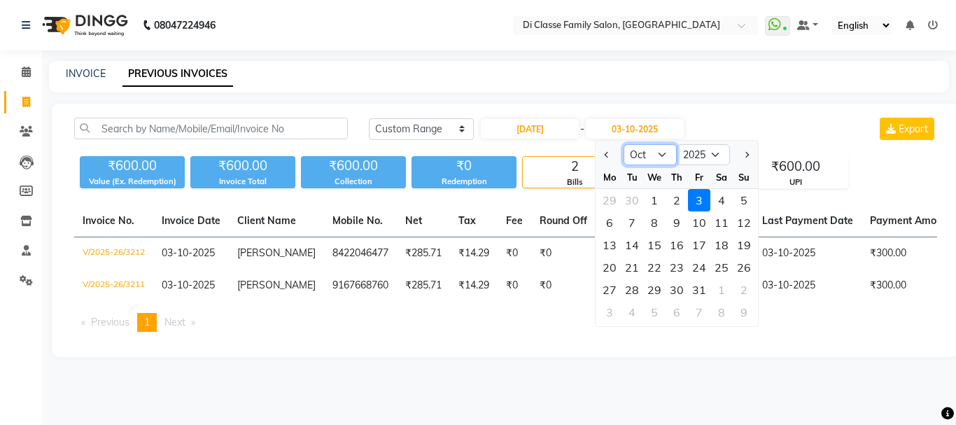
select select "7"
click at [623, 144] on select "[DATE] Aug Sep Oct Nov Dec" at bounding box center [649, 154] width 53 height 21
click at [636, 207] on div "1" at bounding box center [632, 200] width 22 height 22
type input "[DATE]"
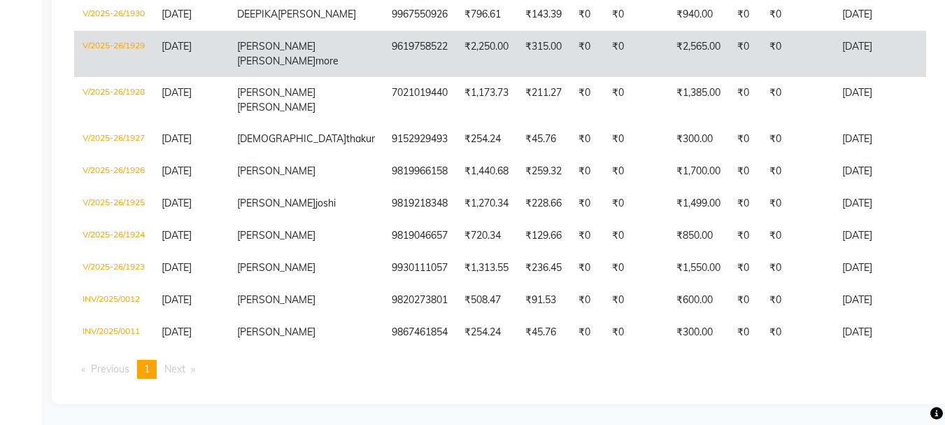
scroll to position [650, 0]
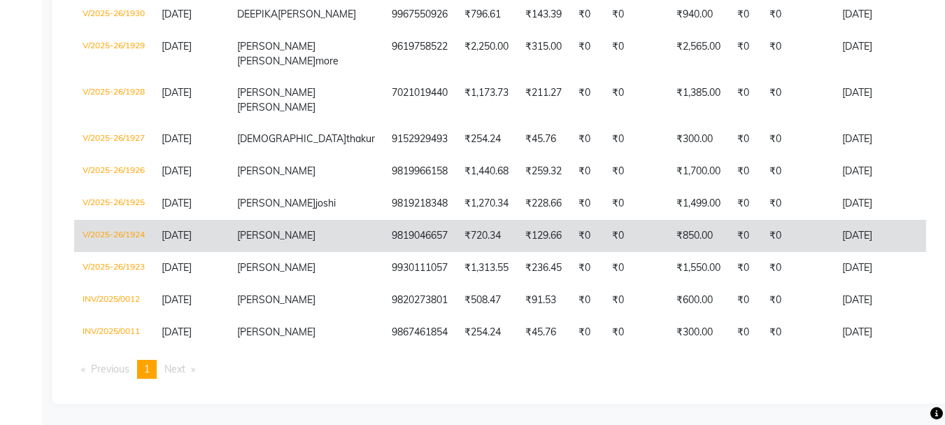
click at [517, 220] on td "₹129.66" at bounding box center [543, 236] width 53 height 32
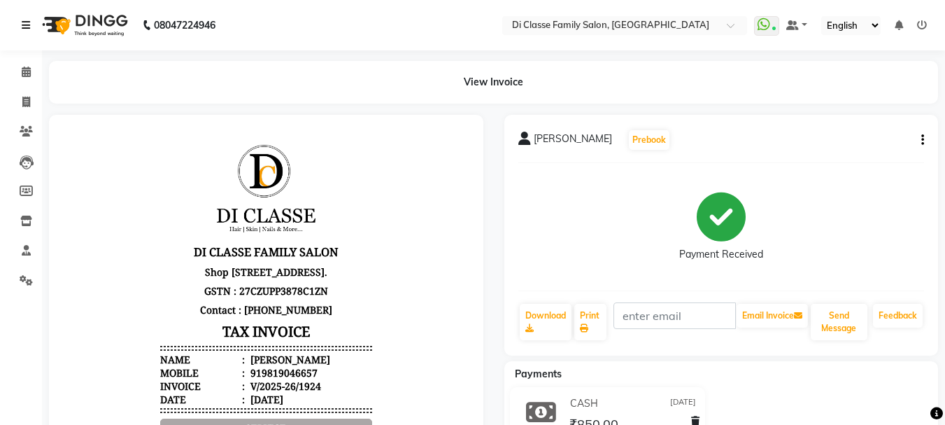
click at [22, 29] on icon at bounding box center [26, 25] width 8 height 10
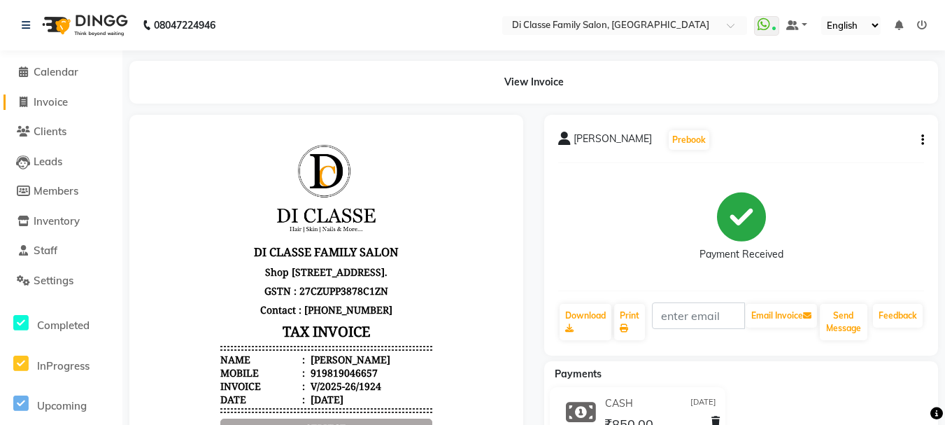
click at [44, 108] on span "Invoice" at bounding box center [51, 101] width 34 height 13
select select "4704"
select select "service"
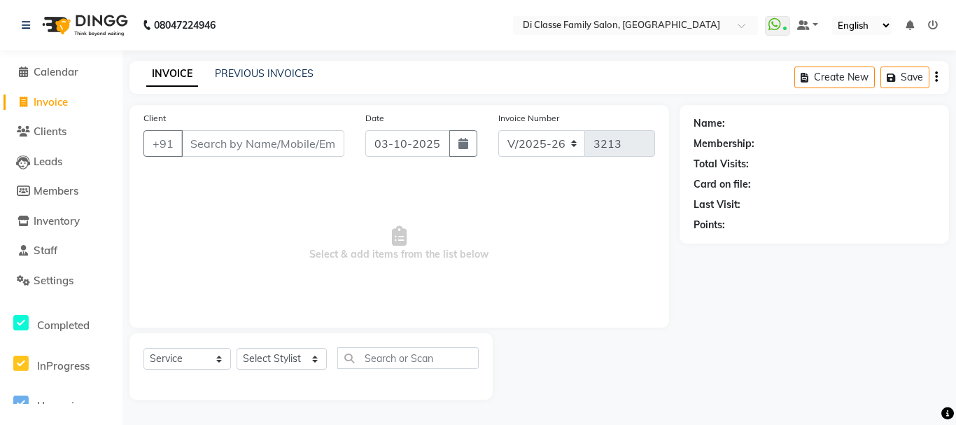
click at [269, 80] on div "PREVIOUS INVOICES" at bounding box center [264, 73] width 99 height 15
click at [271, 73] on link "PREVIOUS INVOICES" at bounding box center [264, 73] width 99 height 13
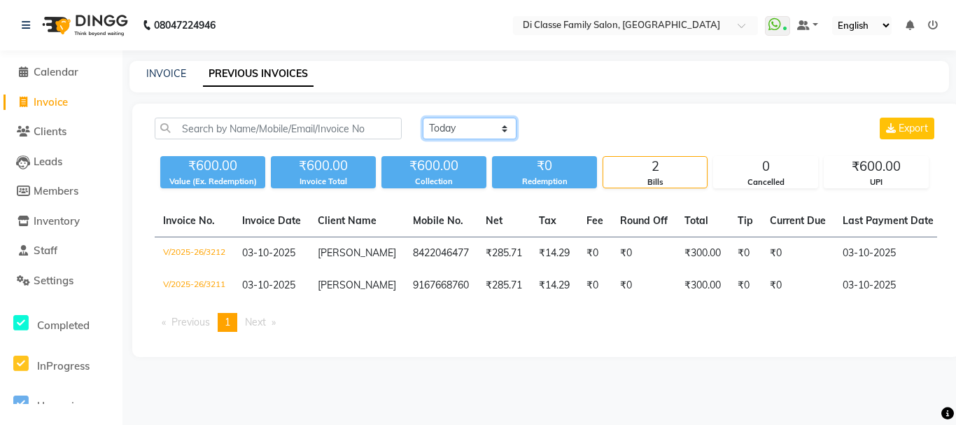
click at [479, 129] on select "[DATE] [DATE] Custom Range" at bounding box center [470, 129] width 94 height 22
select select "range"
click at [423, 118] on select "[DATE] [DATE] Custom Range" at bounding box center [470, 129] width 94 height 22
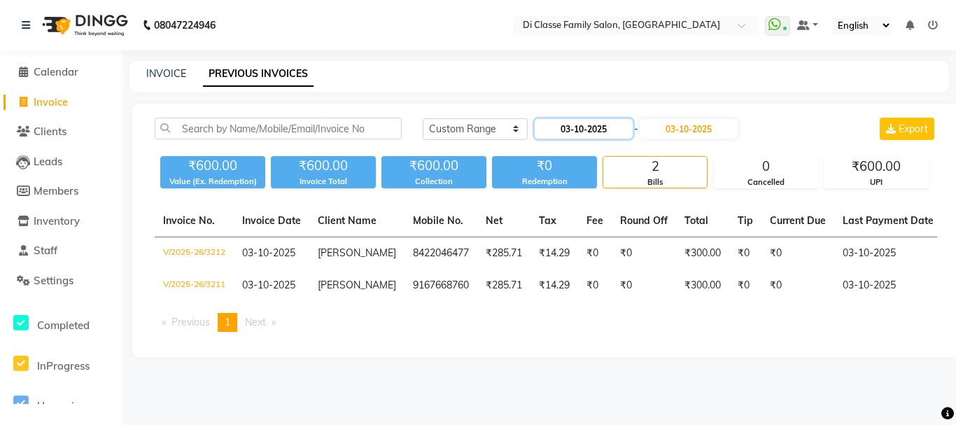
click at [586, 132] on input "03-10-2025" at bounding box center [584, 129] width 98 height 20
select select "10"
select select "2025"
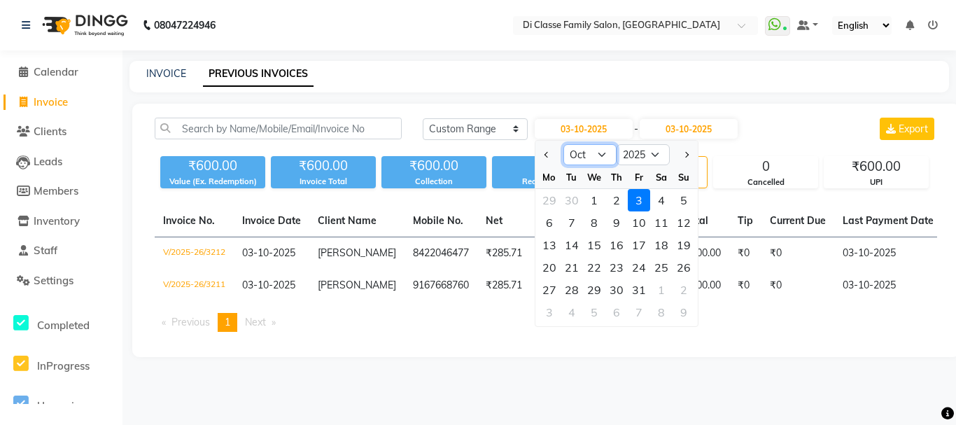
click at [584, 152] on select "Jan Feb Mar Apr May Jun [DATE] Aug Sep Oct Nov Dec" at bounding box center [589, 154] width 53 height 21
select select "7"
click at [563, 144] on select "Jan Feb Mar Apr May Jun [DATE] Aug Sep Oct Nov Dec" at bounding box center [589, 154] width 53 height 21
click at [593, 200] on div "2" at bounding box center [594, 200] width 22 height 22
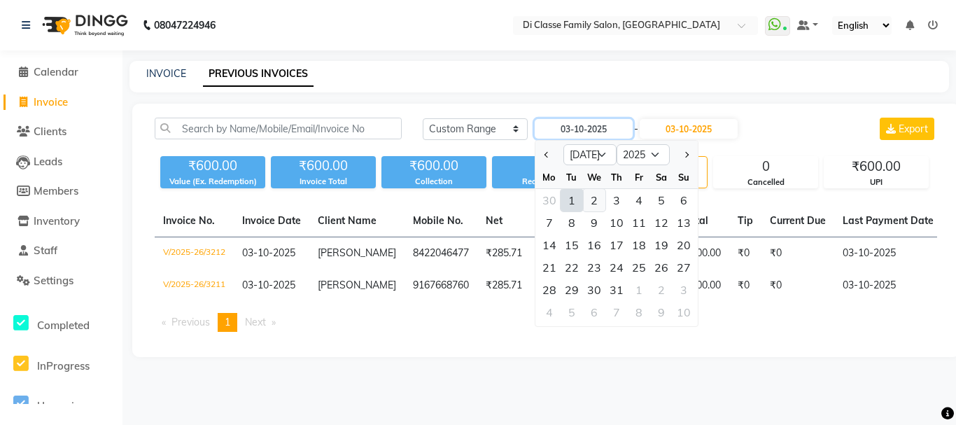
type input "[DATE]"
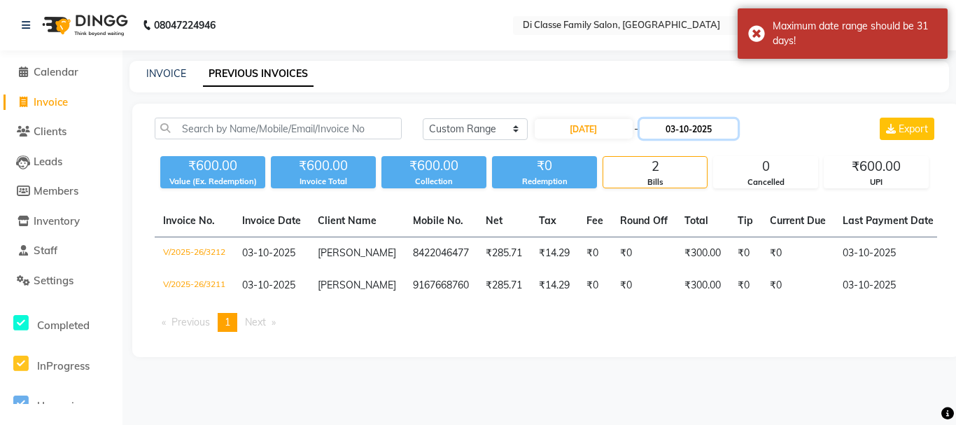
click at [716, 127] on input "03-10-2025" at bounding box center [689, 129] width 98 height 20
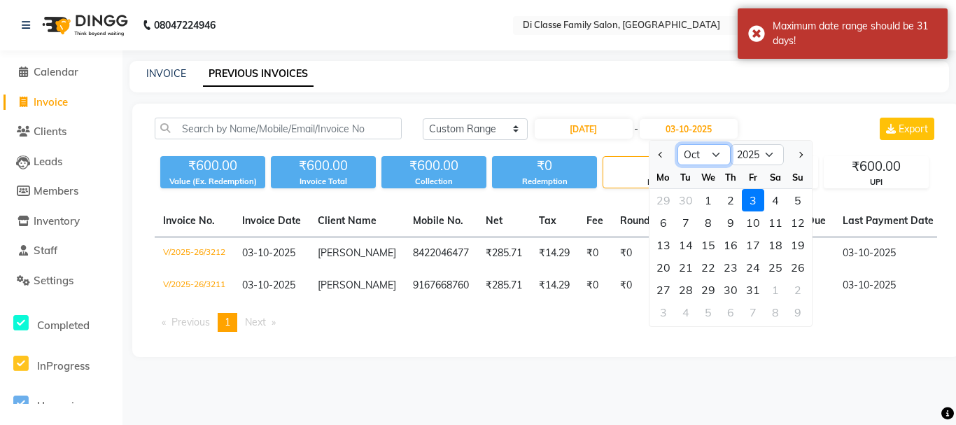
click at [702, 156] on select "[DATE] Aug Sep Oct Nov Dec" at bounding box center [703, 154] width 53 height 21
select select "7"
click at [677, 144] on select "[DATE] Aug Sep Oct Nov Dec" at bounding box center [703, 154] width 53 height 21
click at [714, 199] on div "2" at bounding box center [708, 200] width 22 height 22
type input "[DATE]"
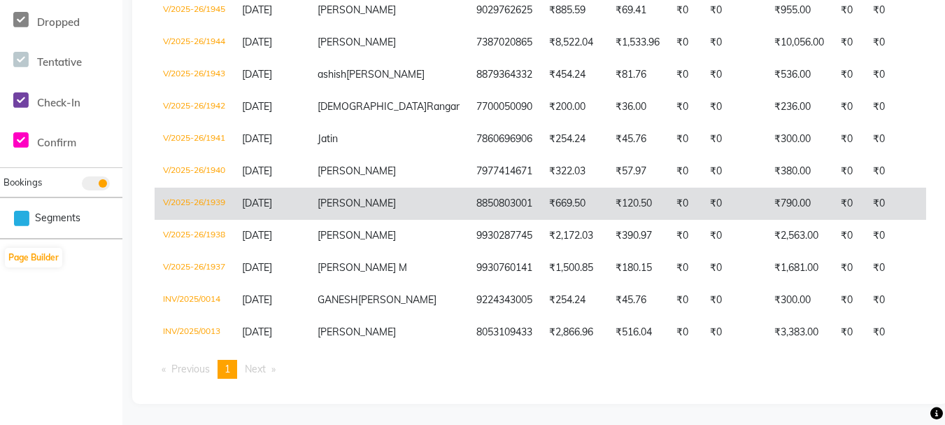
scroll to position [574, 0]
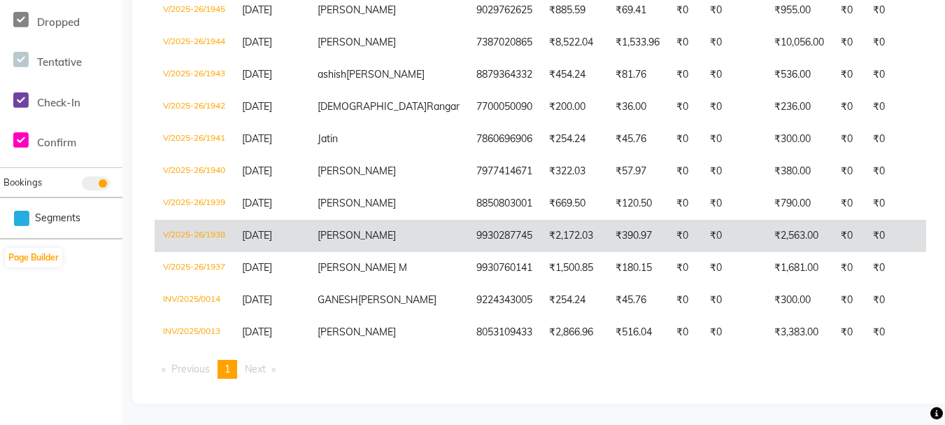
click at [607, 220] on td "₹390.97" at bounding box center [637, 236] width 61 height 32
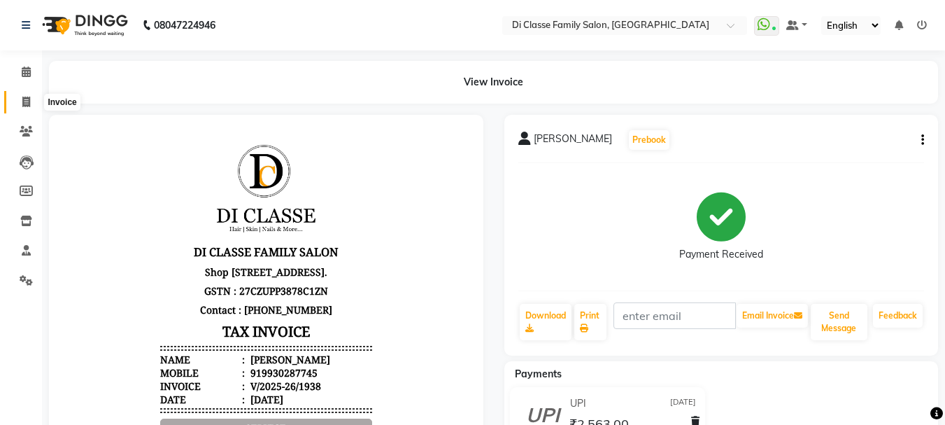
click at [32, 106] on span at bounding box center [26, 102] width 24 height 16
select select "service"
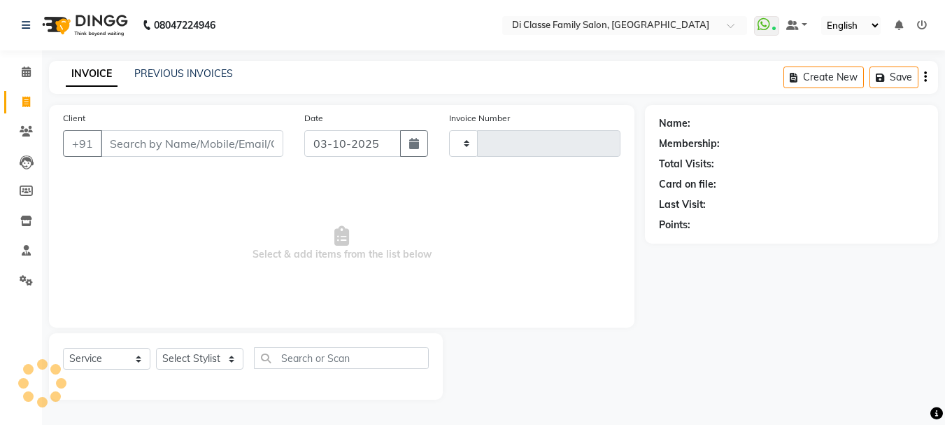
type input "3213"
select select "4704"
click at [195, 67] on div "INVOICE PREVIOUS INVOICES Create New Save" at bounding box center [499, 77] width 900 height 33
click at [206, 66] on div "PREVIOUS INVOICES" at bounding box center [183, 73] width 99 height 15
click at [204, 69] on link "PREVIOUS INVOICES" at bounding box center [183, 73] width 99 height 13
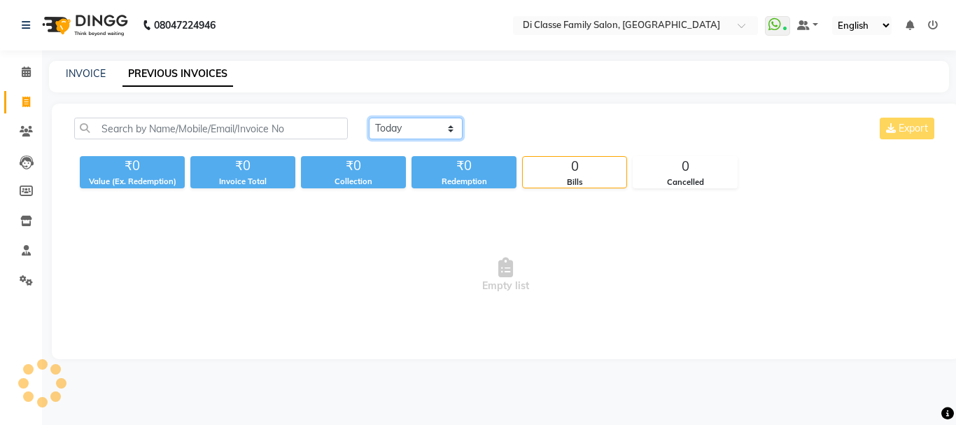
click at [435, 125] on select "[DATE] [DATE] Custom Range" at bounding box center [416, 129] width 94 height 22
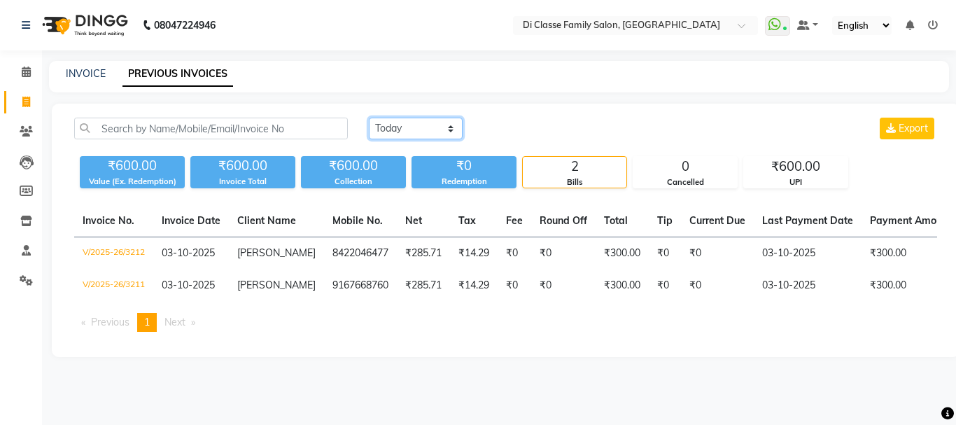
select select "range"
click at [369, 118] on select "[DATE] [DATE] Custom Range" at bounding box center [416, 129] width 94 height 22
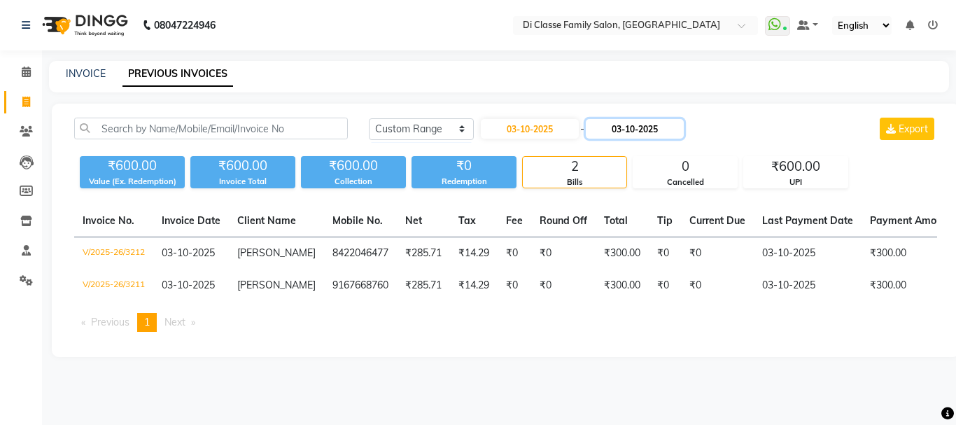
click at [640, 132] on input "03-10-2025" at bounding box center [635, 129] width 98 height 20
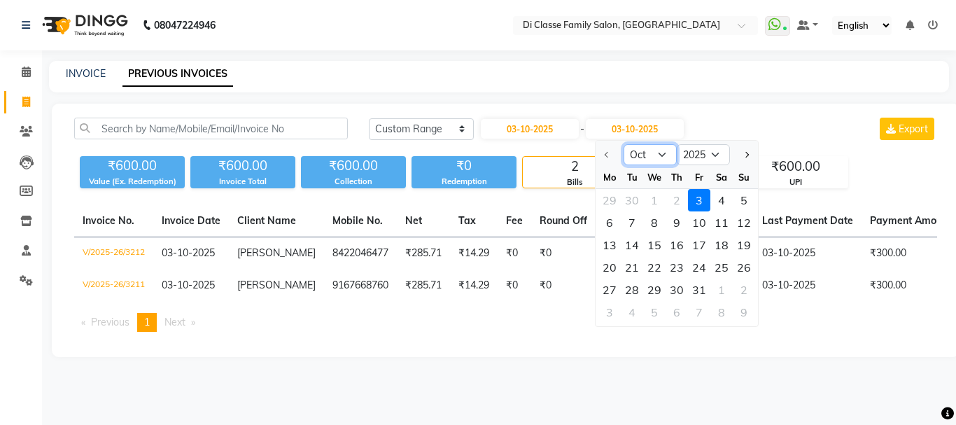
click at [644, 148] on select "Oct Nov Dec" at bounding box center [649, 154] width 53 height 21
click at [569, 125] on input "03-10-2025" at bounding box center [530, 129] width 98 height 20
select select "10"
select select "2025"
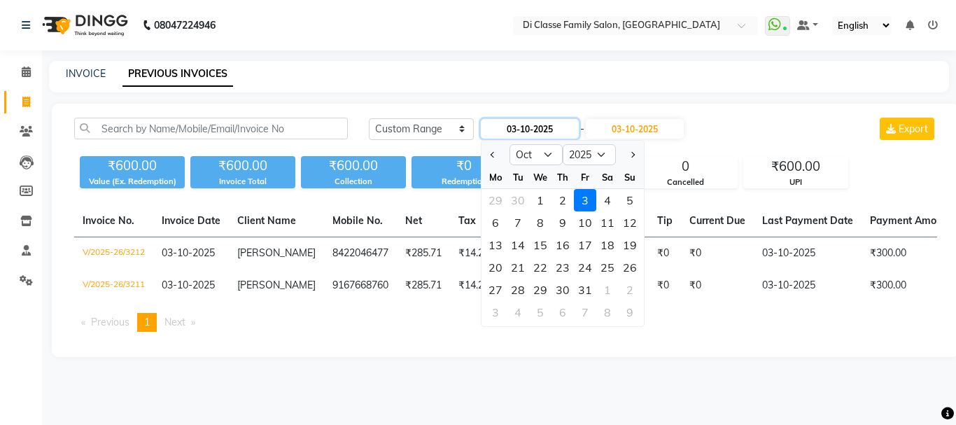
click at [551, 128] on input "03-10-2025" at bounding box center [530, 129] width 98 height 20
click at [535, 156] on select "Jan Feb Mar Apr May Jun [DATE] Aug Sep Oct Nov Dec" at bounding box center [535, 154] width 53 height 21
select select "7"
click at [509, 144] on select "Jan Feb Mar Apr May Jun [DATE] Aug Sep Oct Nov Dec" at bounding box center [535, 154] width 53 height 21
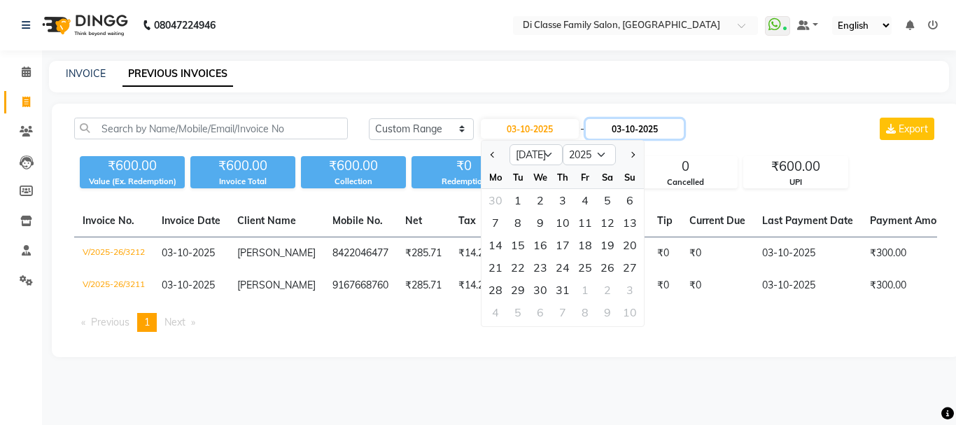
click at [648, 129] on input "03-10-2025" at bounding box center [635, 129] width 98 height 20
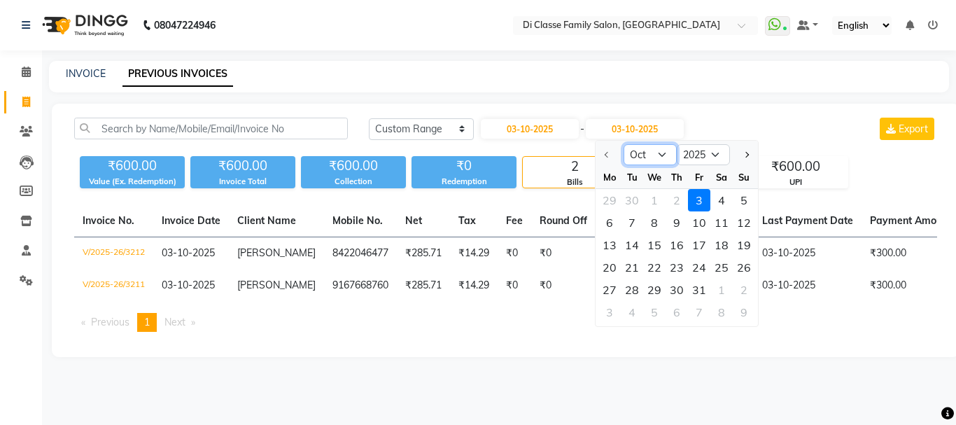
click at [645, 158] on select "Oct Nov Dec" at bounding box center [649, 154] width 53 height 21
click at [563, 125] on input "03-10-2025" at bounding box center [530, 129] width 98 height 20
select select "10"
select select "2025"
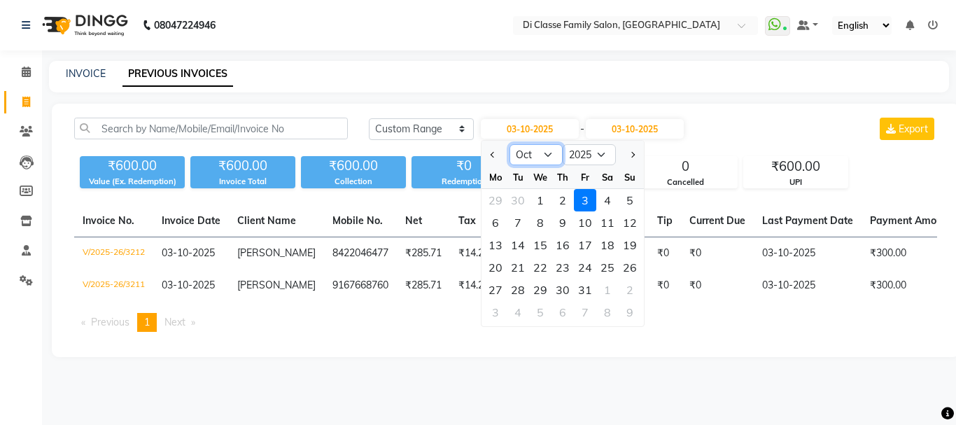
click at [537, 148] on select "Jan Feb Mar Apr May Jun [DATE] Aug Sep Oct Nov Dec" at bounding box center [535, 154] width 53 height 21
select select "7"
click at [509, 144] on select "Jan Feb Mar Apr May Jun [DATE] Aug Sep Oct Nov Dec" at bounding box center [535, 154] width 53 height 21
click at [658, 136] on input "03-10-2025" at bounding box center [635, 129] width 98 height 20
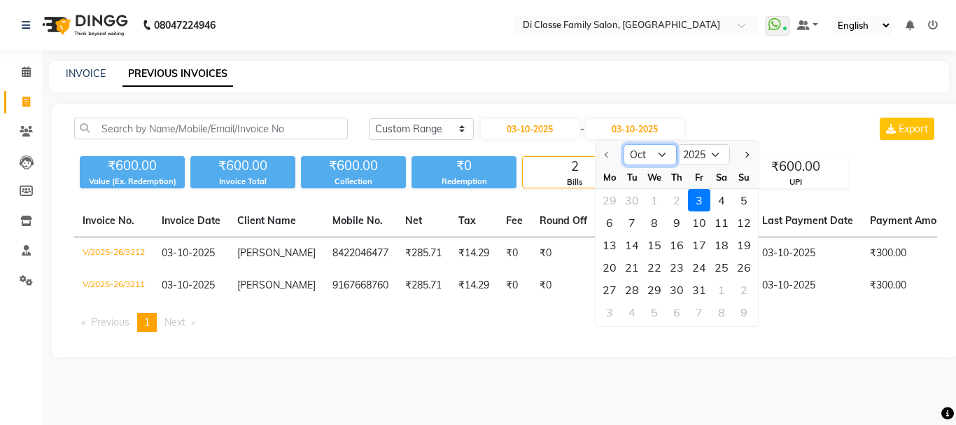
click at [648, 155] on select "Oct Nov Dec" at bounding box center [649, 154] width 53 height 21
click at [651, 147] on select "Oct Nov Dec" at bounding box center [649, 154] width 53 height 21
click at [558, 121] on input "03-10-2025" at bounding box center [530, 129] width 98 height 20
select select "10"
select select "2025"
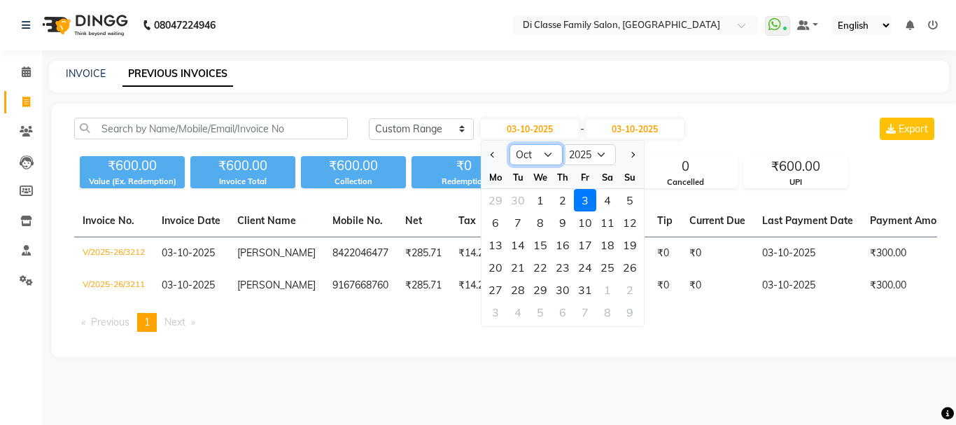
click at [549, 155] on select "Jan Feb Mar Apr May Jun [DATE] Aug Sep Oct Nov Dec" at bounding box center [535, 154] width 53 height 21
click at [509, 144] on select "Jan Feb Mar Apr May Jun [DATE] Aug Sep Oct Nov Dec" at bounding box center [535, 154] width 53 height 21
click at [490, 163] on button "Previous month" at bounding box center [493, 154] width 12 height 22
click at [635, 160] on button "Next month" at bounding box center [632, 154] width 12 height 22
select select "7"
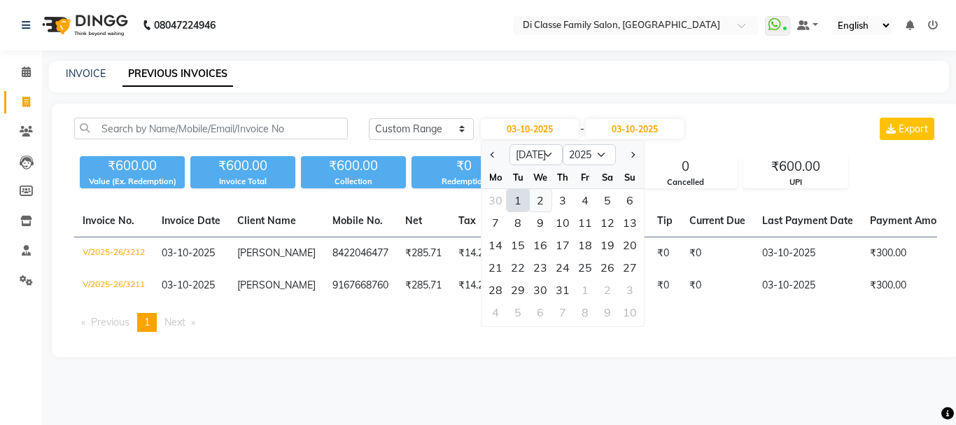
click at [546, 204] on div "2" at bounding box center [540, 200] width 22 height 22
type input "[DATE]"
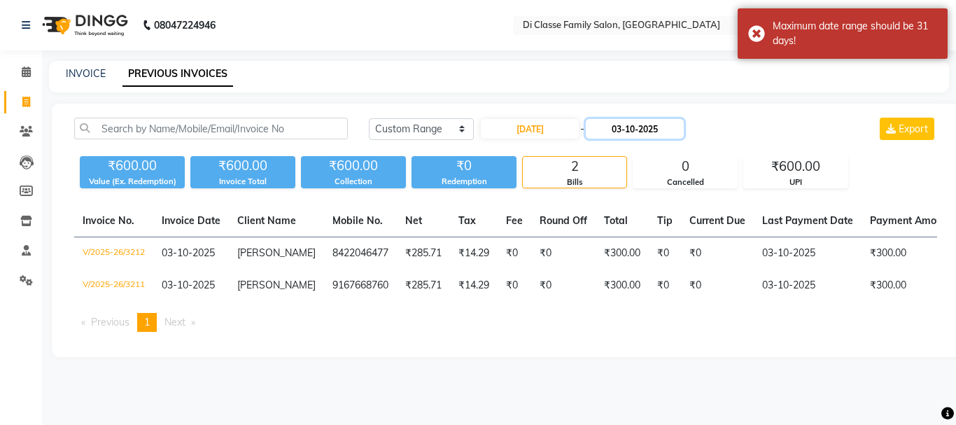
click at [672, 132] on input "03-10-2025" at bounding box center [635, 129] width 98 height 20
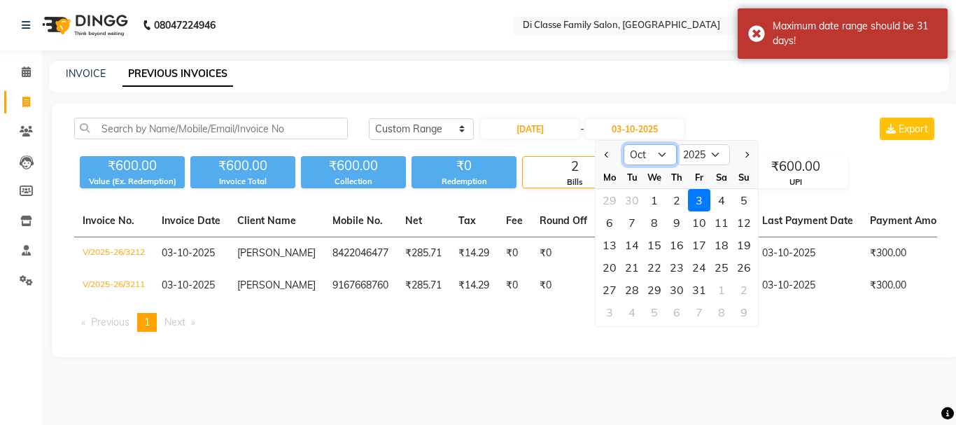
click at [654, 155] on select "[DATE] Aug Sep Oct Nov Dec" at bounding box center [649, 154] width 53 height 21
select select "7"
click at [623, 144] on select "[DATE] Aug Sep Oct Nov Dec" at bounding box center [649, 154] width 53 height 21
click at [651, 199] on div "2" at bounding box center [654, 200] width 22 height 22
type input "[DATE]"
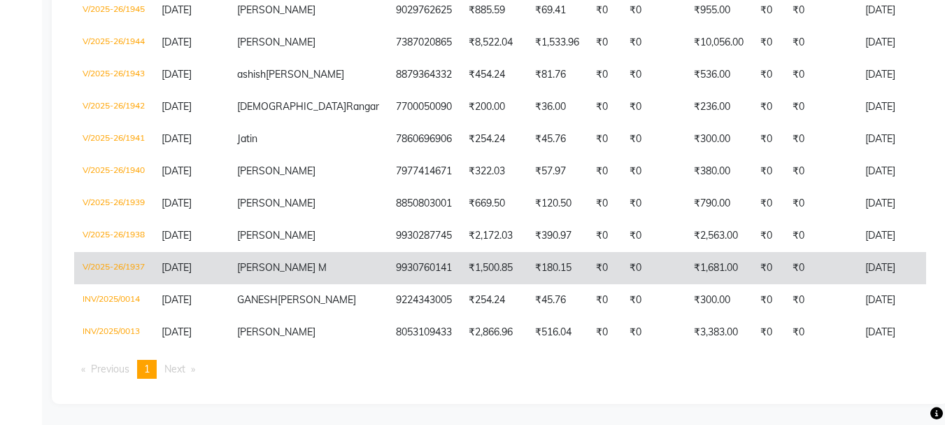
scroll to position [574, 0]
click at [686, 252] on td "₹1,681.00" at bounding box center [719, 268] width 66 height 32
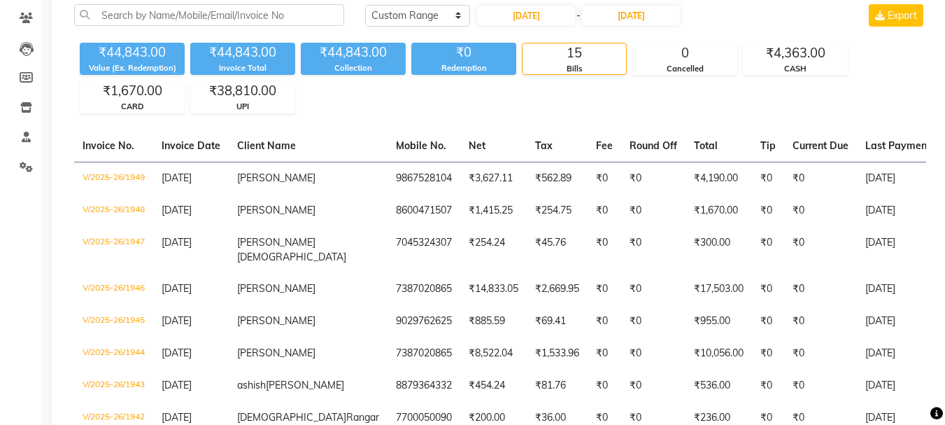
scroll to position [0, 0]
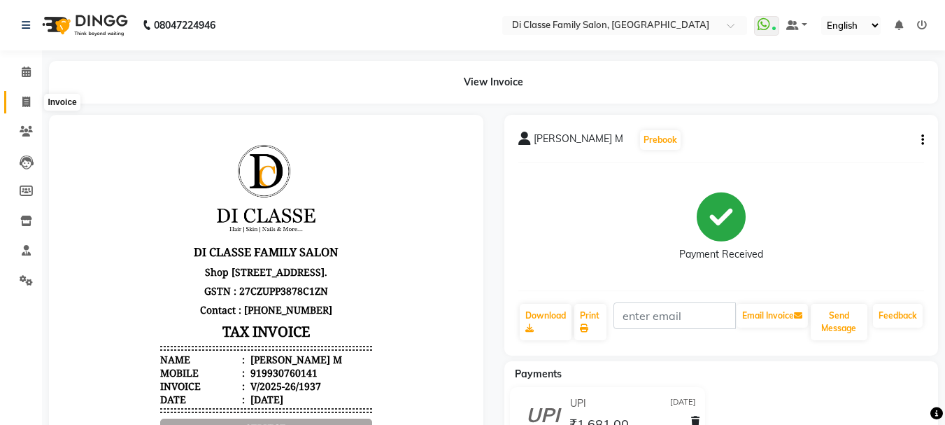
click at [26, 94] on span at bounding box center [26, 102] width 24 height 16
select select "4704"
select select "service"
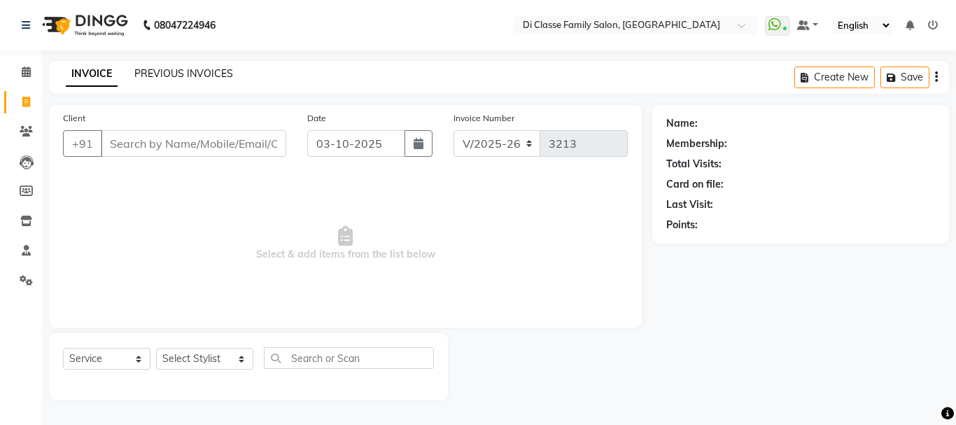
click at [205, 76] on link "PREVIOUS INVOICES" at bounding box center [183, 73] width 99 height 13
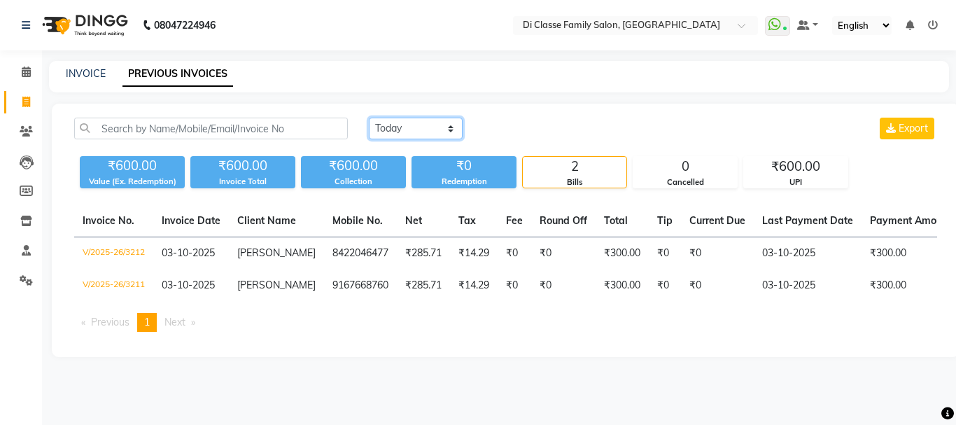
click at [411, 126] on select "Today Yesterday Custom Range" at bounding box center [416, 129] width 94 height 22
select select "range"
click at [369, 118] on select "Today Yesterday Custom Range" at bounding box center [416, 129] width 94 height 22
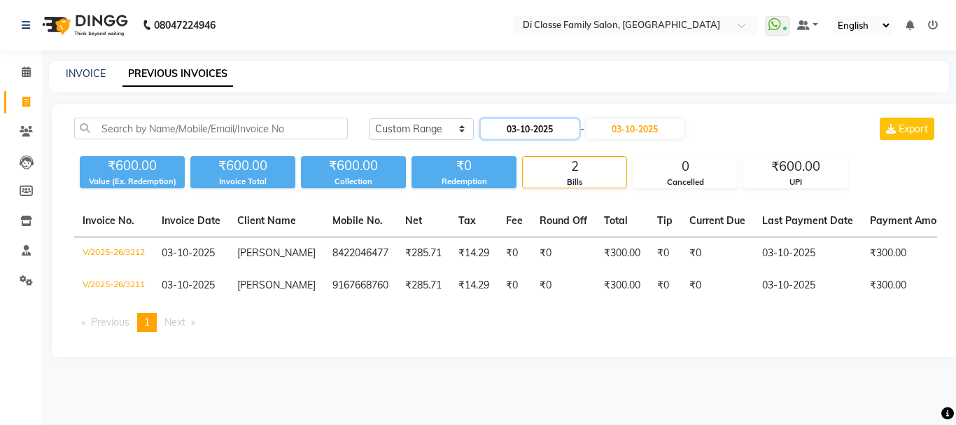
click at [553, 132] on input "03-10-2025" at bounding box center [530, 129] width 98 height 20
select select "10"
select select "2025"
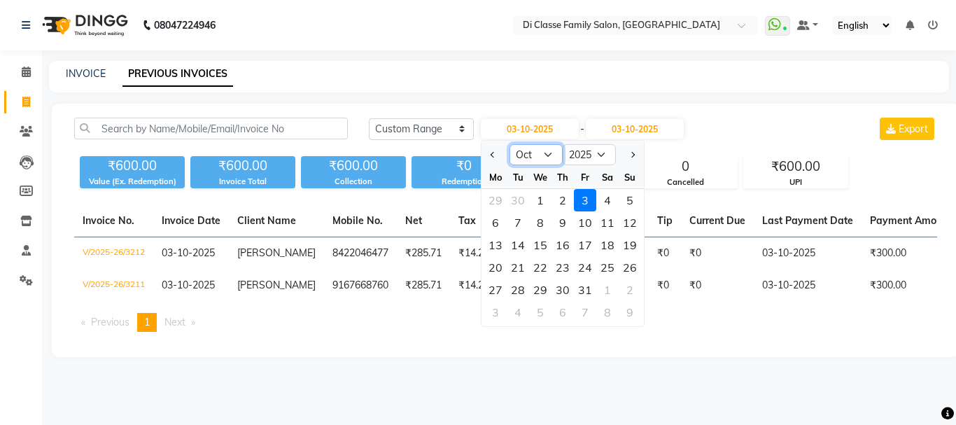
click at [539, 148] on select "Jan Feb Mar Apr May Jun Jul Aug Sep Oct Nov Dec" at bounding box center [535, 154] width 53 height 21
select select "7"
click at [509, 144] on select "Jan Feb Mar Apr May Jun Jul Aug Sep Oct Nov Dec" at bounding box center [535, 154] width 53 height 21
click at [589, 201] on div "4" at bounding box center [585, 200] width 22 height 22
type input "04-07-2025"
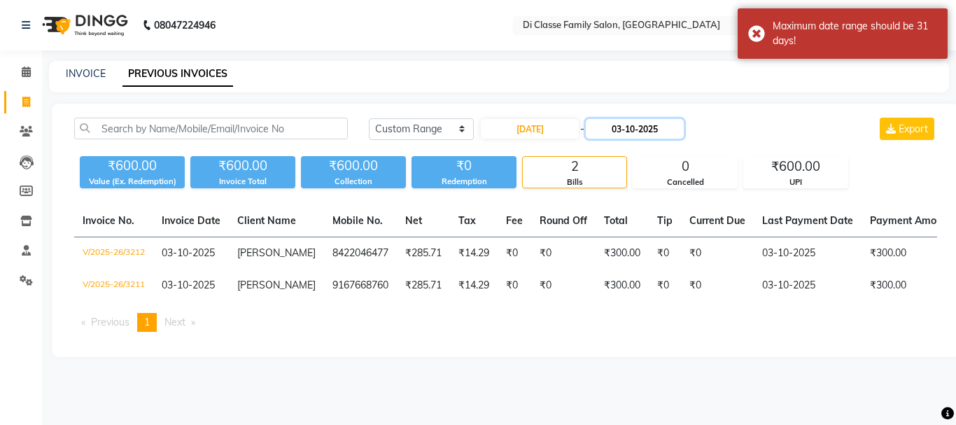
click at [648, 128] on input "03-10-2025" at bounding box center [635, 129] width 98 height 20
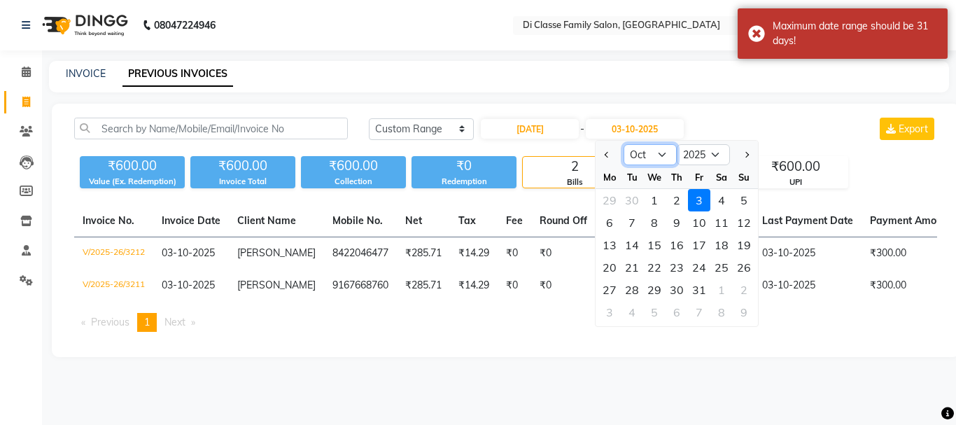
click at [649, 151] on select "Jul Aug Sep Oct Nov Dec" at bounding box center [649, 154] width 53 height 21
select select "7"
click at [623, 144] on select "Jul Aug Sep Oct Nov Dec" at bounding box center [649, 154] width 53 height 21
click at [706, 197] on div "4" at bounding box center [699, 200] width 22 height 22
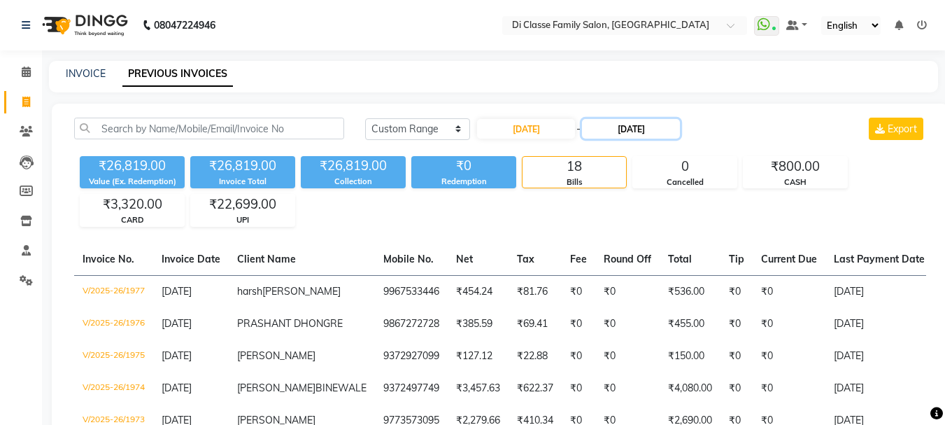
click at [635, 129] on input "04-07-2025" at bounding box center [631, 129] width 98 height 20
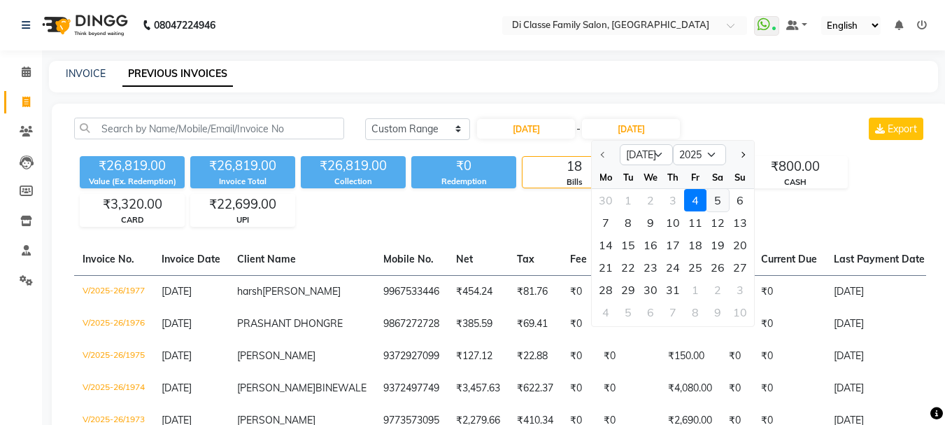
click at [721, 199] on div "5" at bounding box center [718, 200] width 22 height 22
type input "05-07-2025"
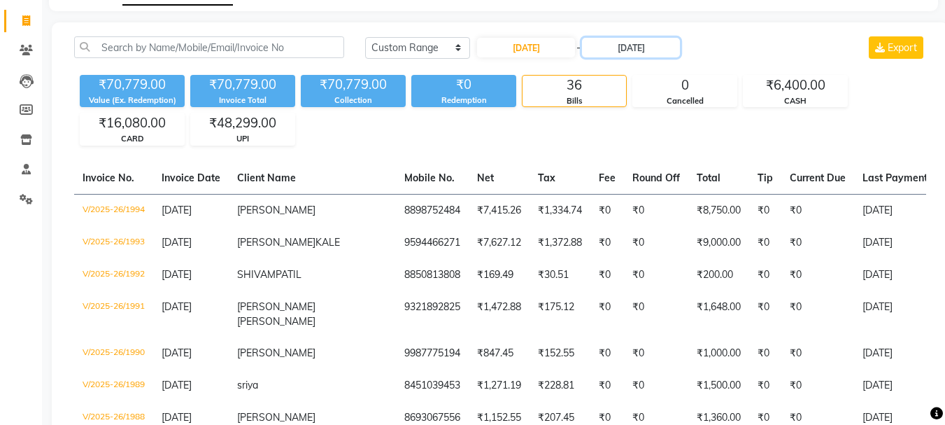
scroll to position [70, 0]
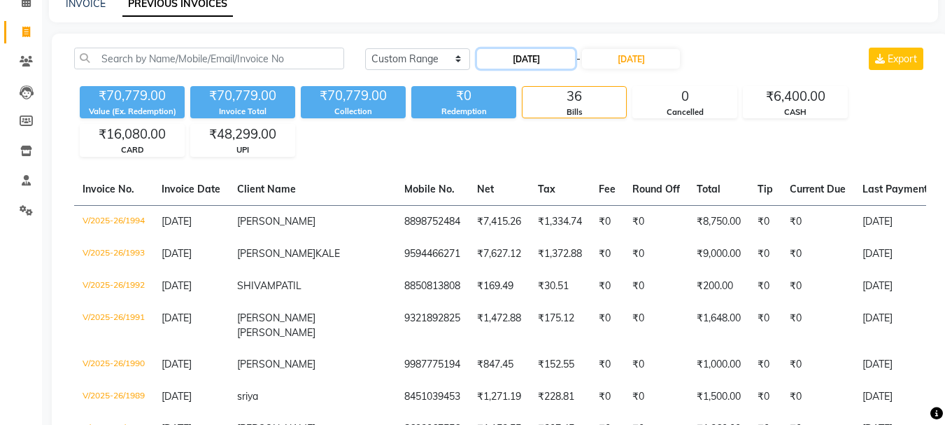
click at [545, 54] on input "04-07-2025" at bounding box center [526, 59] width 98 height 20
select select "7"
select select "2025"
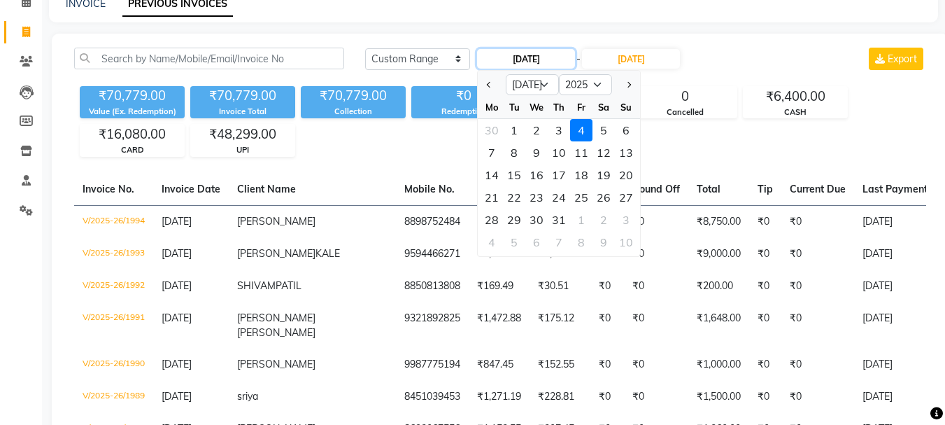
click at [562, 56] on input "04-07-2025" at bounding box center [526, 59] width 98 height 20
click at [626, 63] on input "05-07-2025" at bounding box center [631, 59] width 98 height 20
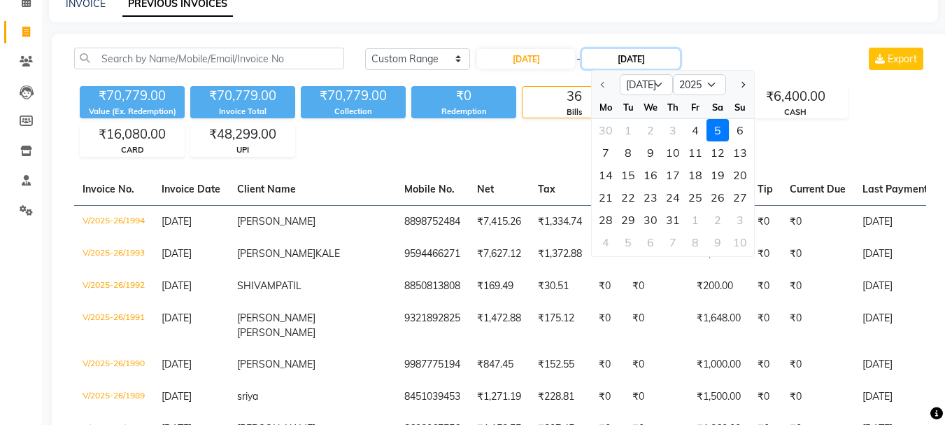
click at [680, 64] on input "05-07-2025" at bounding box center [631, 59] width 98 height 20
click at [691, 134] on div "4" at bounding box center [695, 130] width 22 height 22
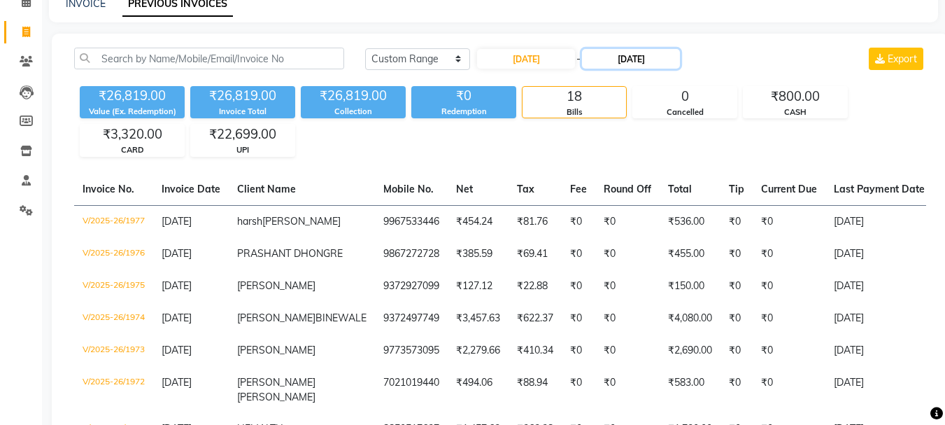
click at [637, 62] on input "04-07-2025" at bounding box center [631, 59] width 98 height 20
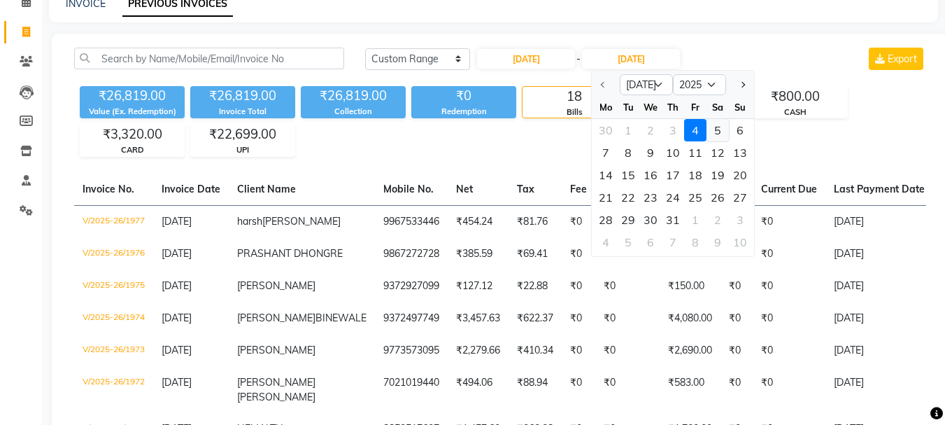
click at [714, 134] on div "5" at bounding box center [718, 130] width 22 height 22
type input "05-07-2025"
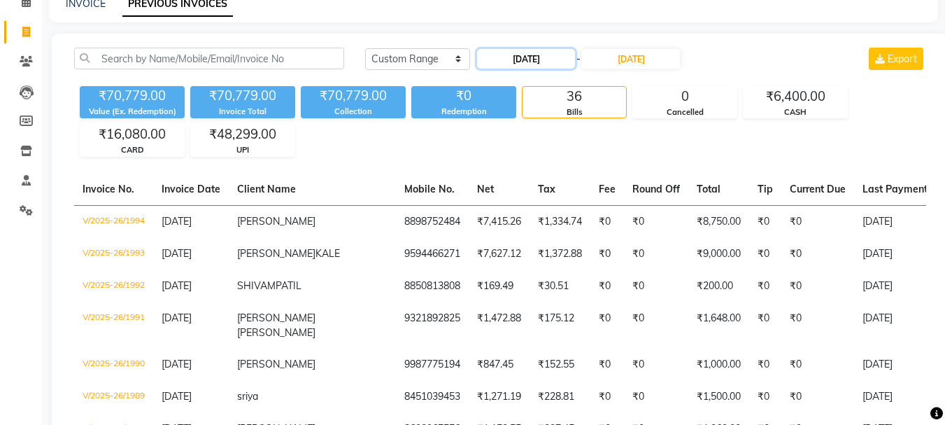
click at [574, 61] on input "04-07-2025" at bounding box center [526, 59] width 98 height 20
select select "7"
select select "2025"
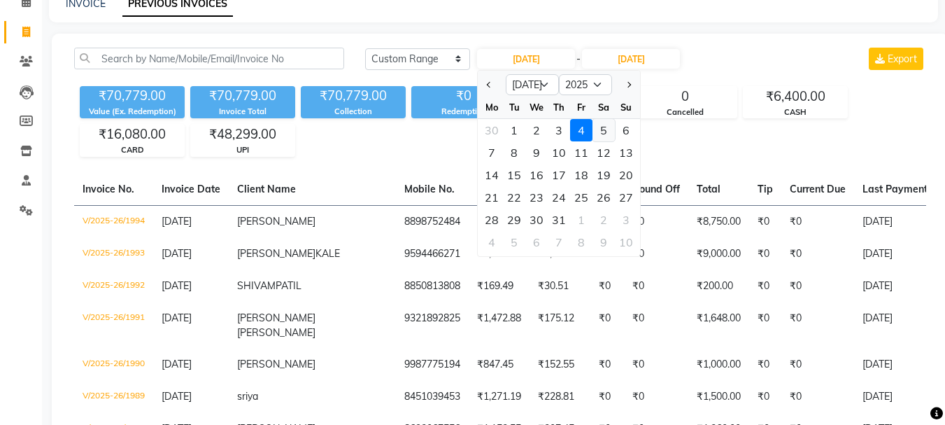
click at [606, 132] on div "5" at bounding box center [604, 130] width 22 height 22
type input "05-07-2025"
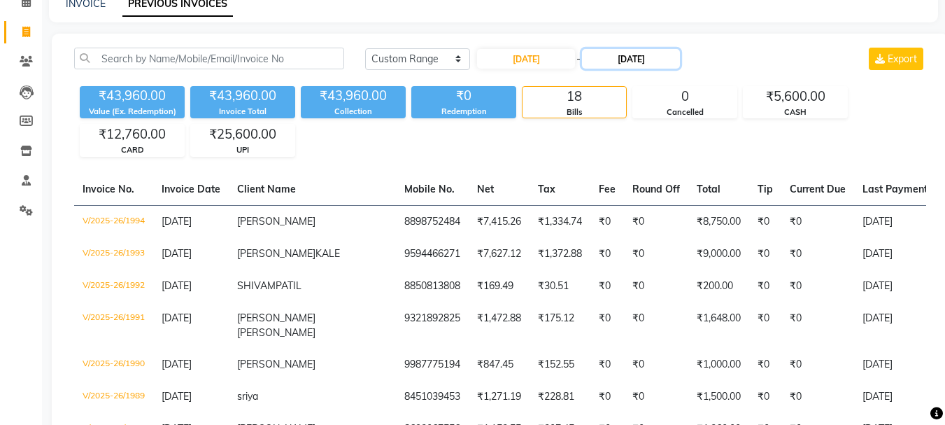
click at [669, 64] on input "05-07-2025" at bounding box center [631, 59] width 98 height 20
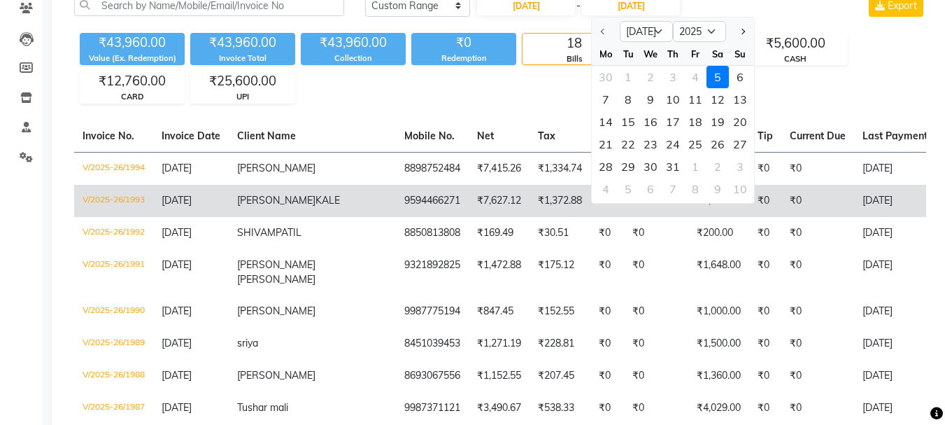
scroll to position [0, 0]
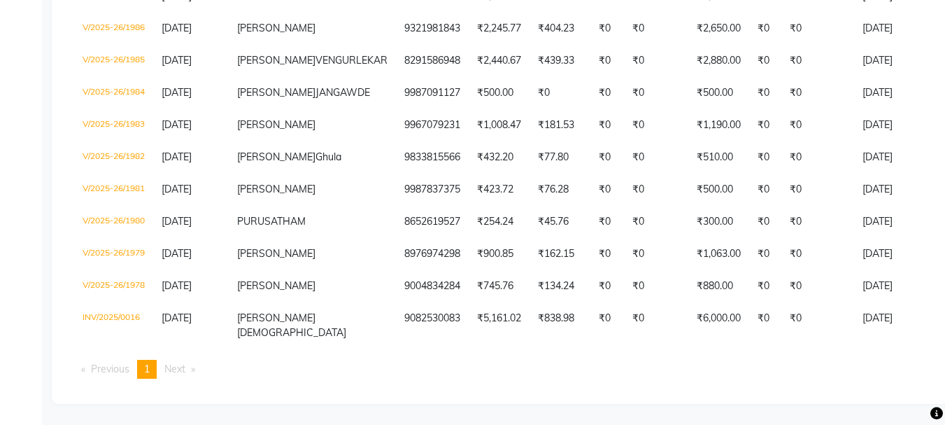
scroll to position [615, 0]
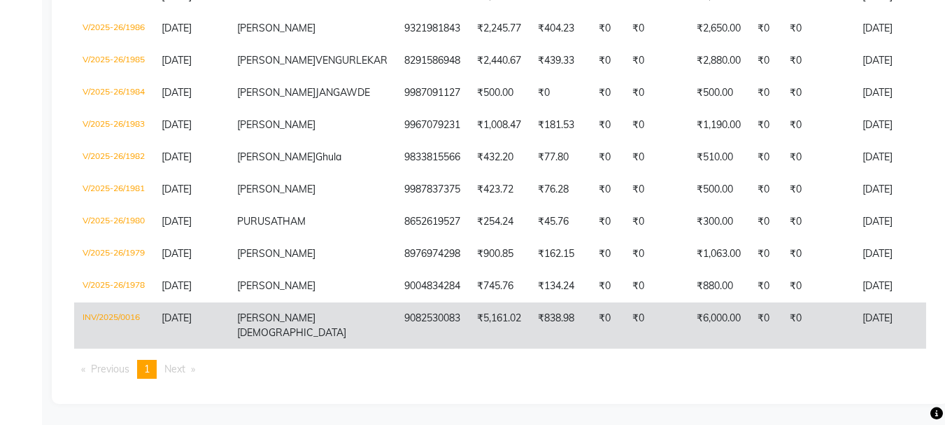
click at [688, 328] on td "₹6,000.00" at bounding box center [718, 325] width 61 height 46
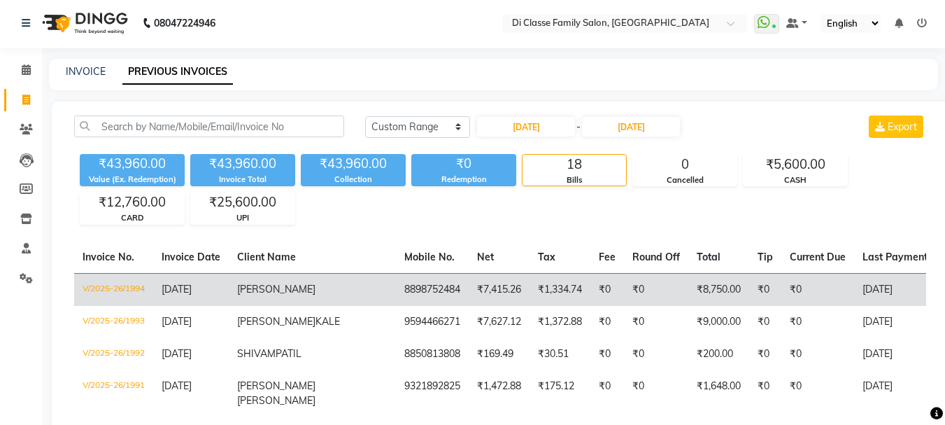
scroll to position [0, 0]
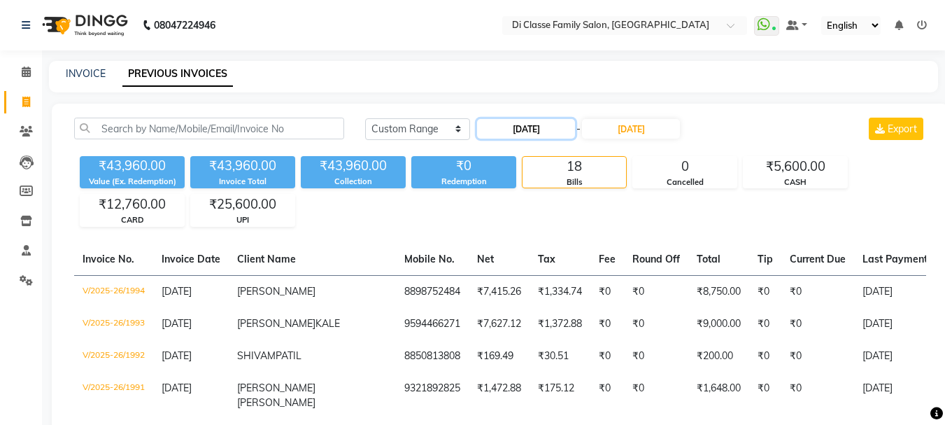
click at [525, 135] on input "05-07-2025" at bounding box center [526, 129] width 98 height 20
select select "7"
select select "2025"
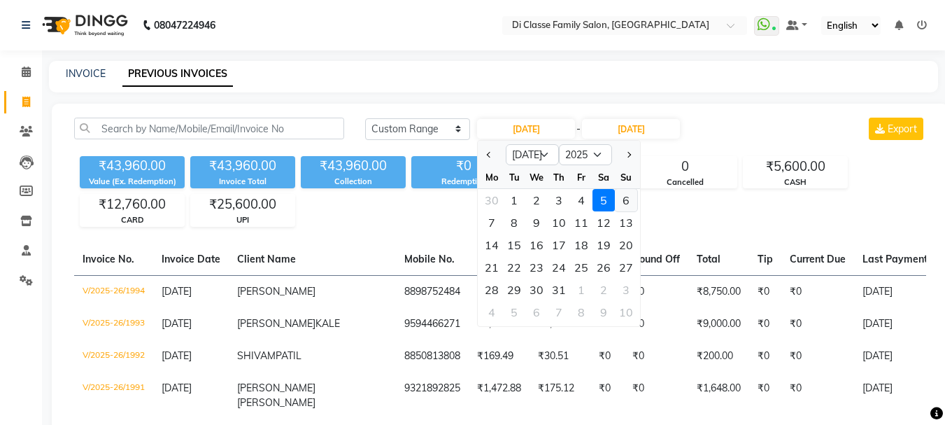
click at [626, 202] on div "6" at bounding box center [626, 200] width 22 height 22
type input "06-07-2025"
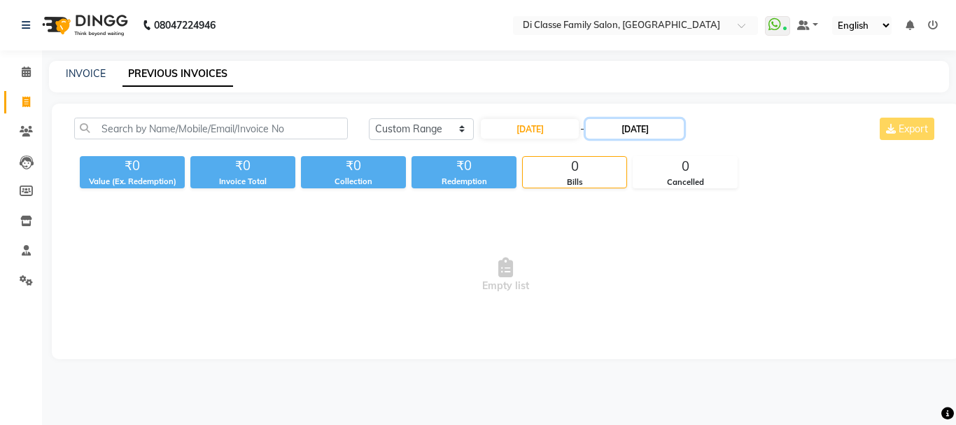
click at [640, 130] on input "05-07-2025" at bounding box center [635, 129] width 98 height 20
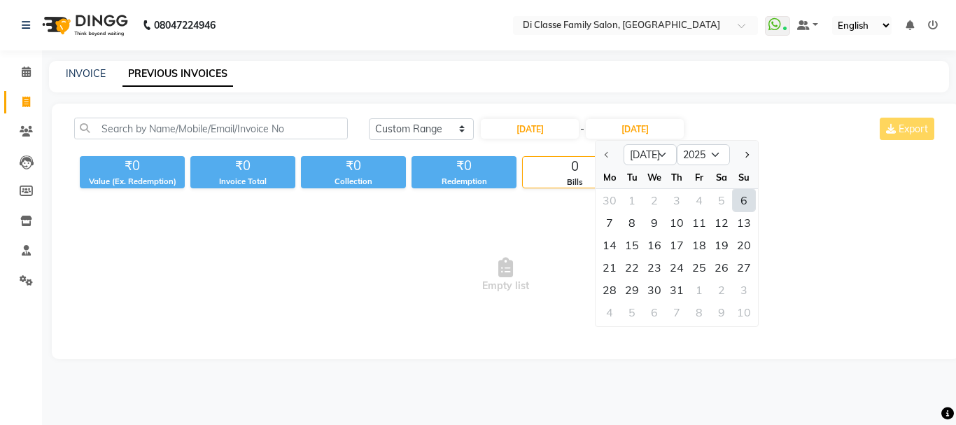
click at [747, 201] on div "6" at bounding box center [744, 200] width 22 height 22
type input "06-07-2025"
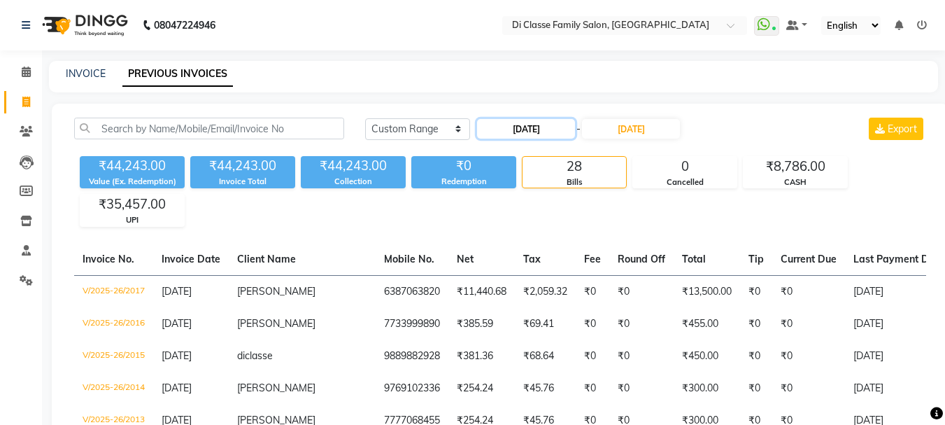
click at [567, 129] on input "06-07-2025" at bounding box center [526, 129] width 98 height 20
select select "7"
select select "2025"
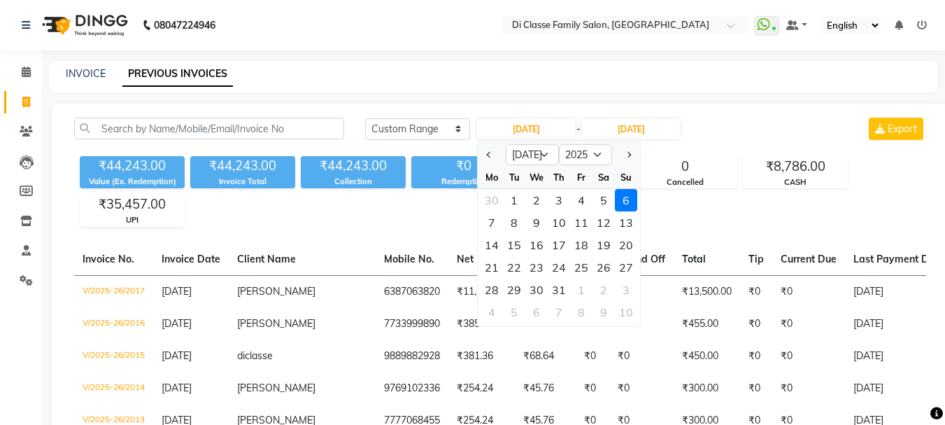
click at [490, 222] on div "7" at bounding box center [492, 222] width 22 height 22
type input "07-07-2025"
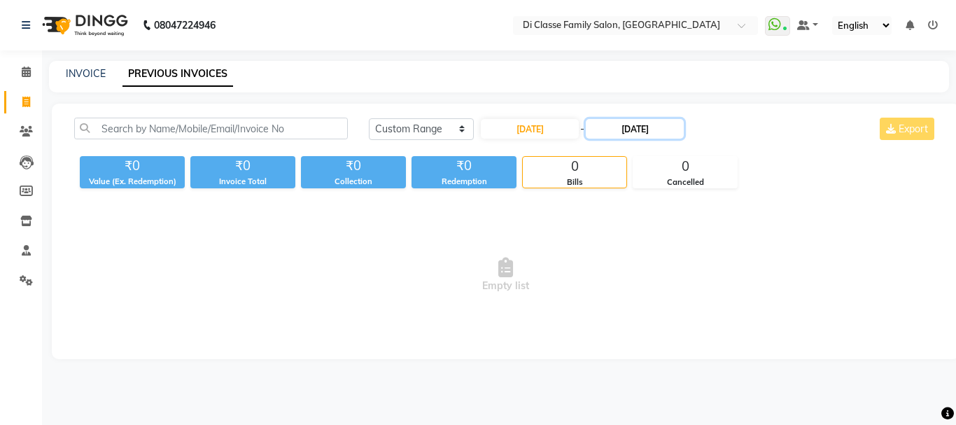
click at [630, 127] on input "06-07-2025" at bounding box center [635, 129] width 98 height 20
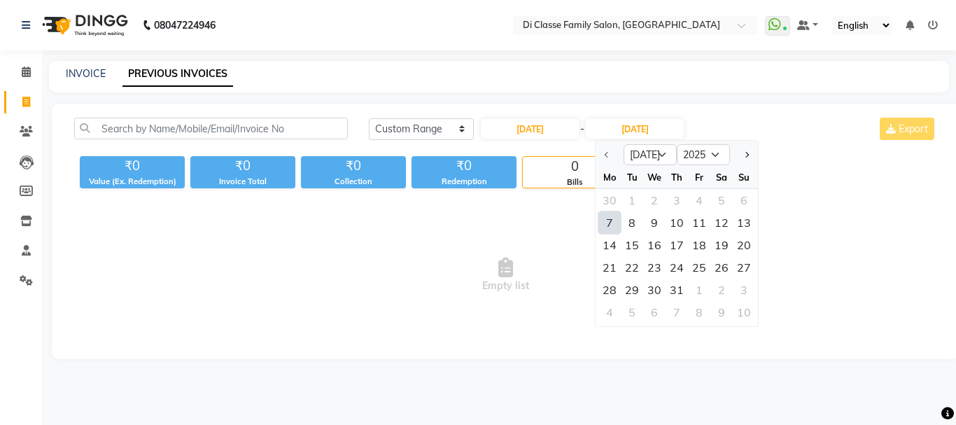
click at [609, 225] on div "7" at bounding box center [609, 222] width 22 height 22
type input "07-07-2025"
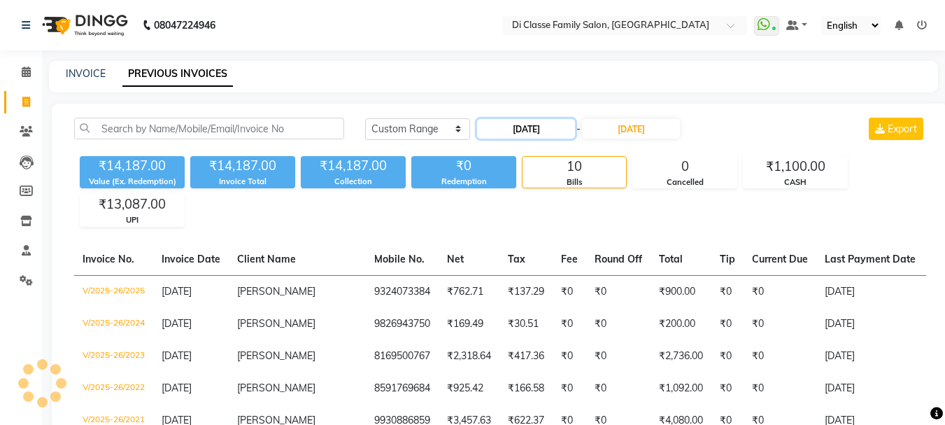
click at [549, 131] on input "07-07-2025" at bounding box center [526, 129] width 98 height 20
select select "7"
select select "2025"
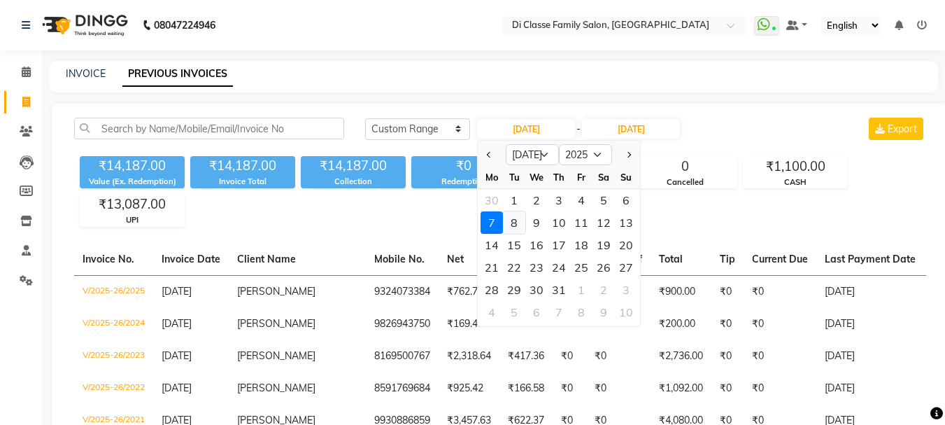
click at [510, 220] on div "8" at bounding box center [514, 222] width 22 height 22
type input "08-07-2025"
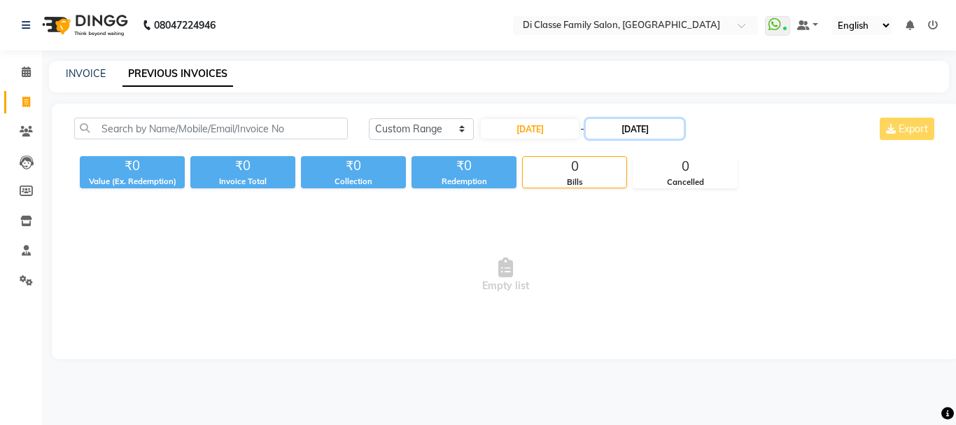
click at [635, 128] on input "07-07-2025" at bounding box center [635, 129] width 98 height 20
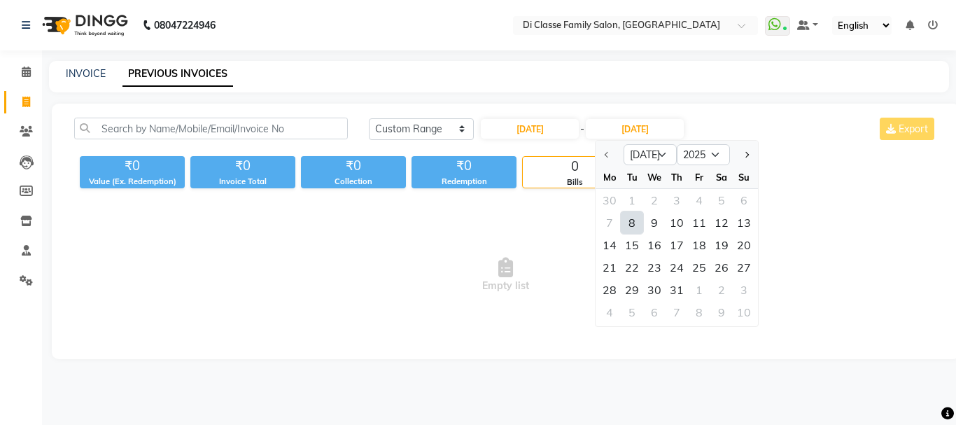
click at [630, 224] on div "8" at bounding box center [632, 222] width 22 height 22
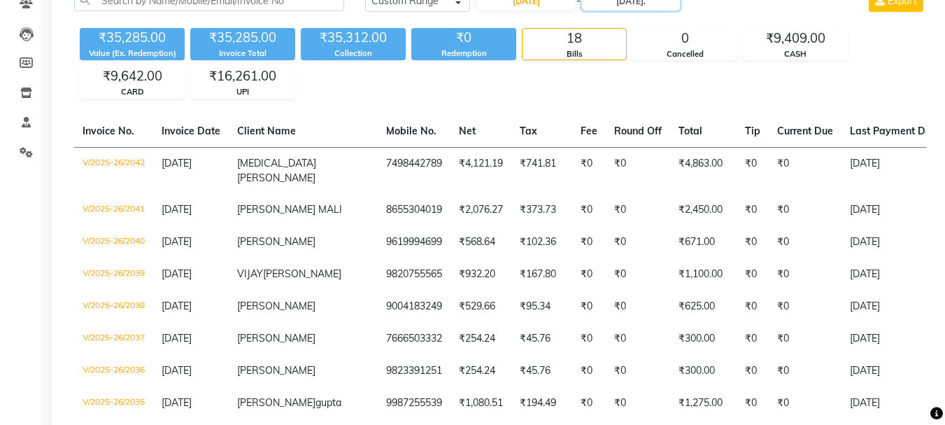
scroll to position [124, 0]
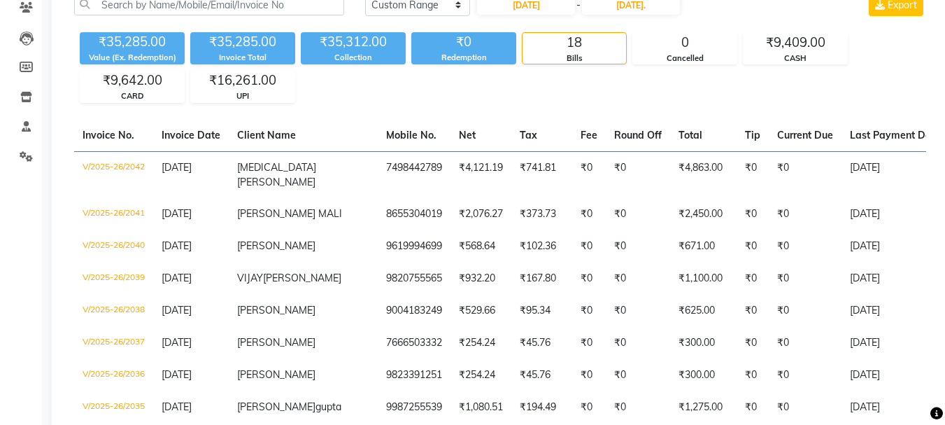
type input "08-07-2025"
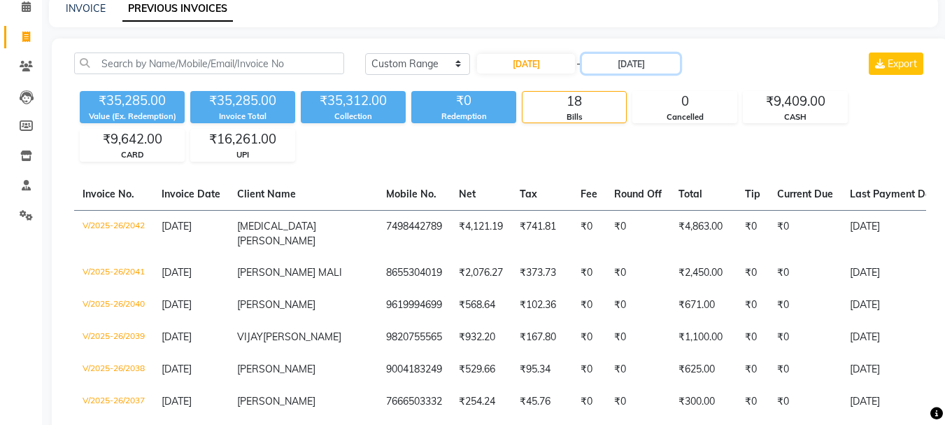
scroll to position [0, 0]
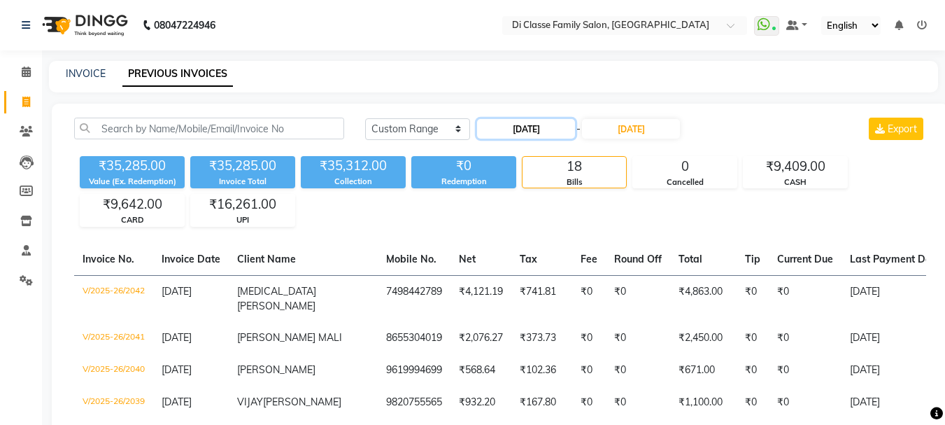
click at [537, 128] on input "08-07-2025" at bounding box center [526, 129] width 98 height 20
select select "7"
select select "2025"
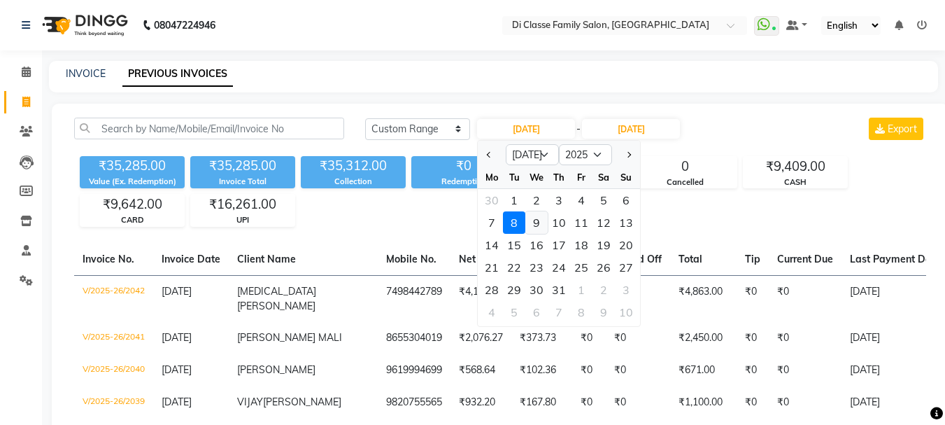
click at [538, 225] on div "9" at bounding box center [536, 222] width 22 height 22
type input "09-07-2025"
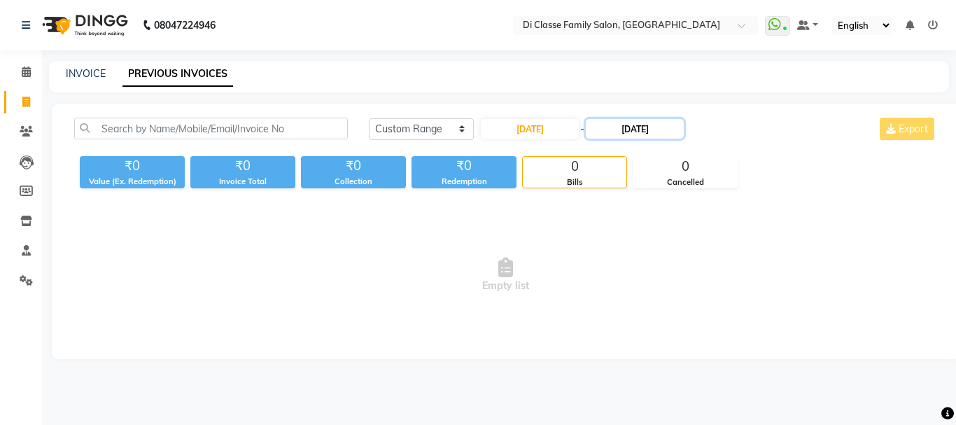
click at [644, 135] on input "08-07-2025" at bounding box center [635, 129] width 98 height 20
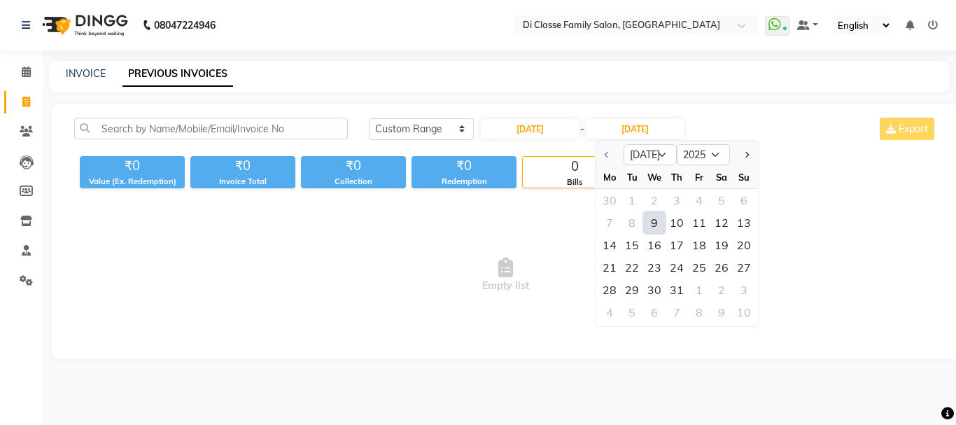
click at [651, 218] on div "9" at bounding box center [654, 222] width 22 height 22
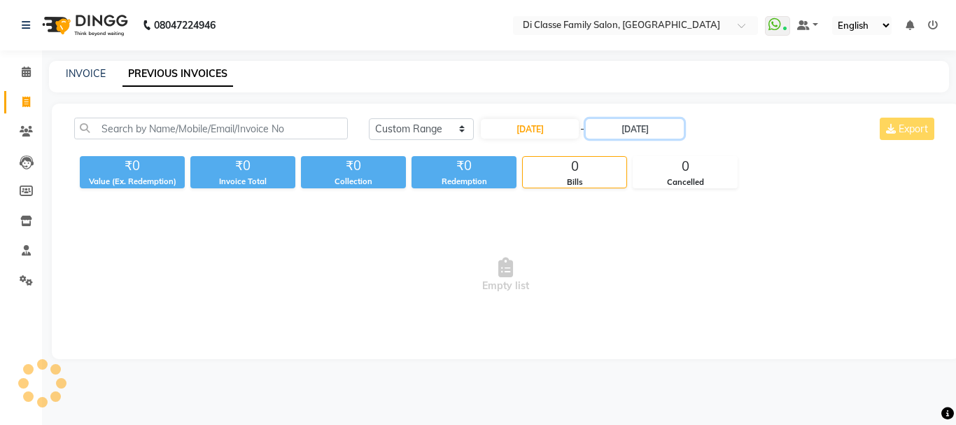
type input "09-07-2025"
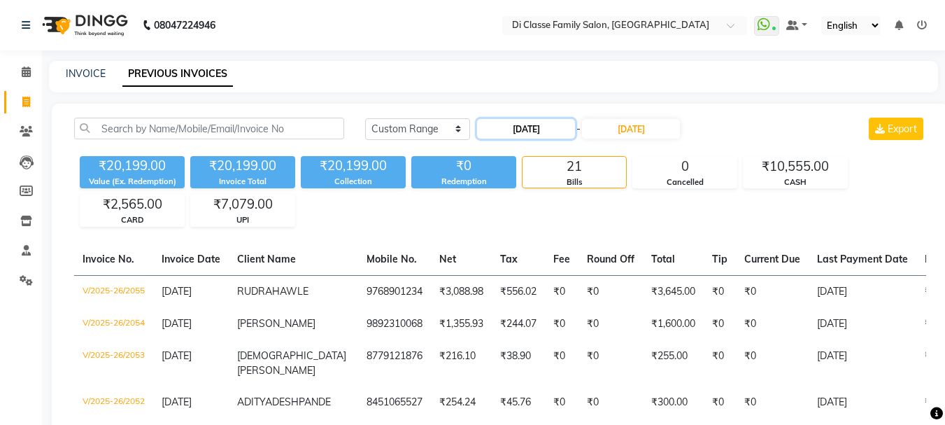
click at [525, 134] on input "09-07-2025" at bounding box center [526, 129] width 98 height 20
select select "7"
select select "2025"
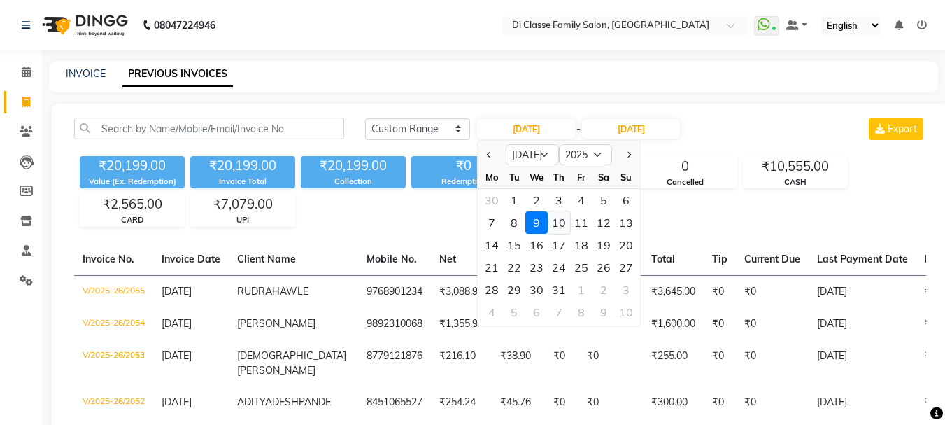
click at [563, 222] on div "10" at bounding box center [559, 222] width 22 height 22
type input "10-07-2025"
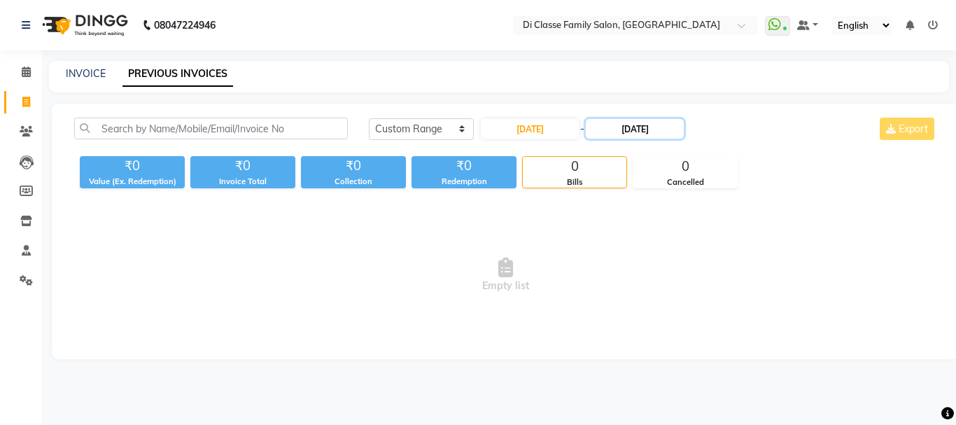
click at [651, 129] on input "09-07-2025" at bounding box center [635, 129] width 98 height 20
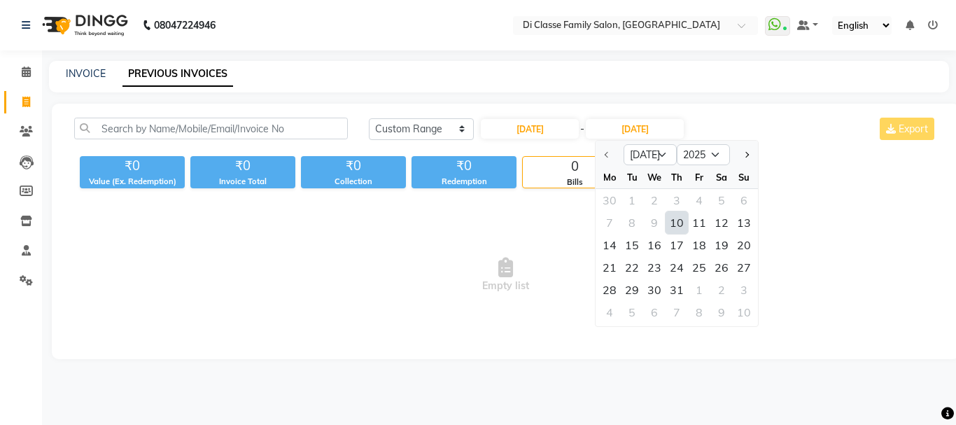
click at [671, 227] on div "10" at bounding box center [676, 222] width 22 height 22
type input "10-07-2025"
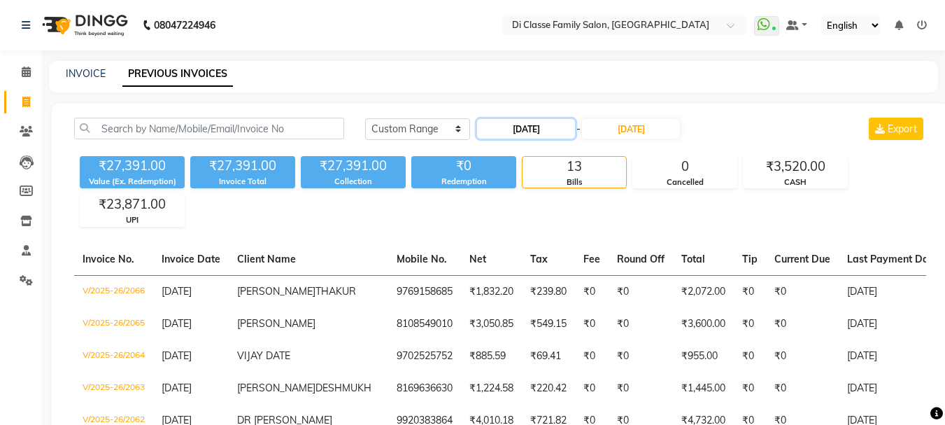
click at [518, 135] on input "10-07-2025" at bounding box center [526, 129] width 98 height 20
select select "7"
select select "2025"
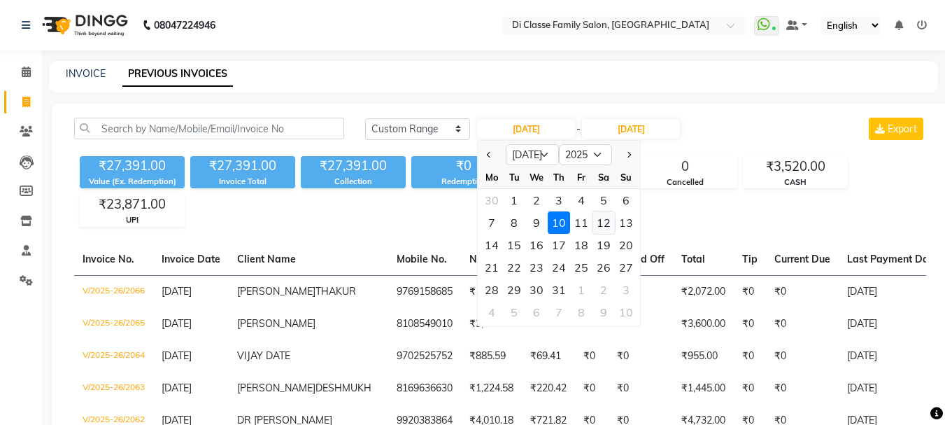
click at [605, 222] on div "12" at bounding box center [604, 222] width 22 height 22
type input "12-07-2025"
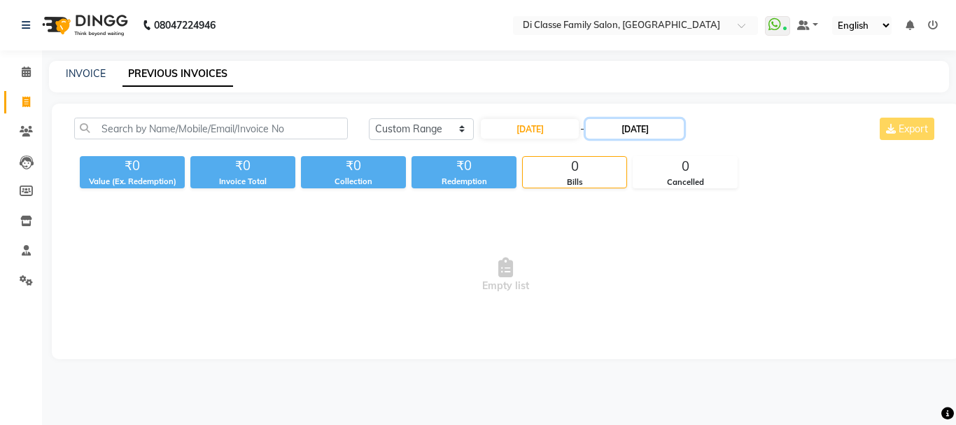
click at [633, 128] on input "10-07-2025" at bounding box center [635, 129] width 98 height 20
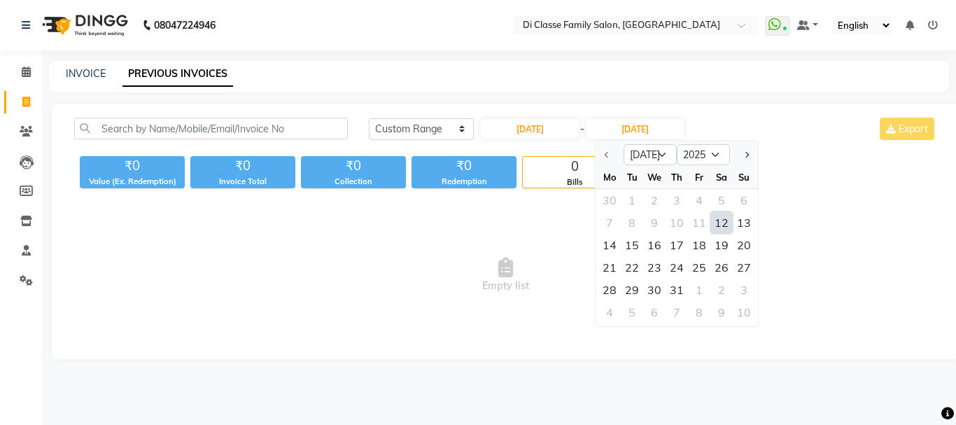
click at [718, 221] on div "12" at bounding box center [721, 222] width 22 height 22
type input "12-07-2025"
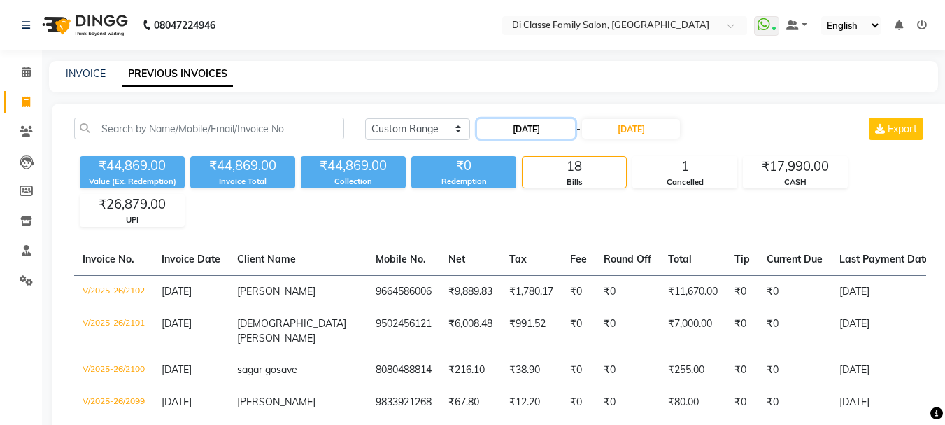
click at [551, 129] on input "12-07-2025" at bounding box center [526, 129] width 98 height 20
select select "7"
select select "2025"
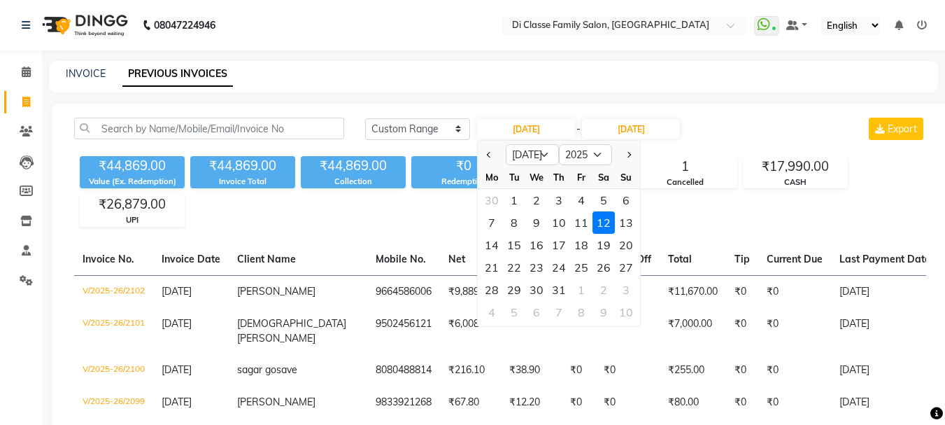
click at [629, 225] on div "13" at bounding box center [626, 222] width 22 height 22
type input "13-07-2025"
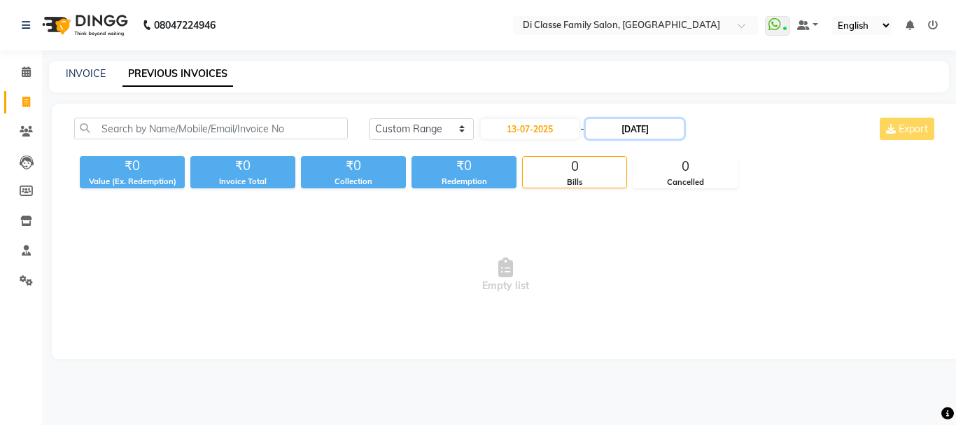
click at [656, 130] on input "12-07-2025" at bounding box center [635, 129] width 98 height 20
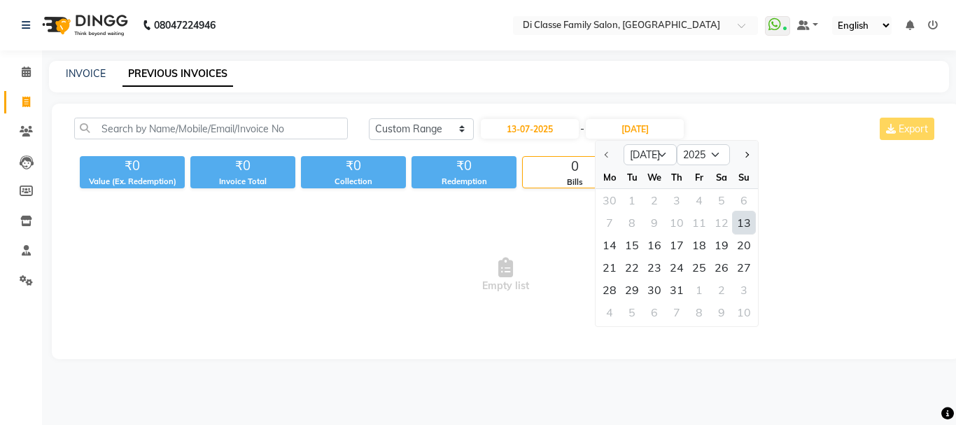
click at [745, 225] on div "13" at bounding box center [744, 222] width 22 height 22
type input "13-07-2025"
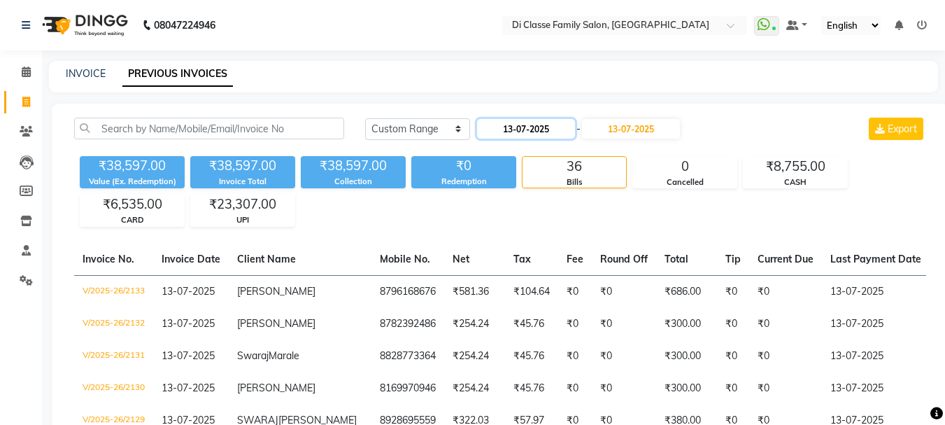
click at [546, 128] on input "13-07-2025" at bounding box center [526, 129] width 98 height 20
select select "7"
select select "2025"
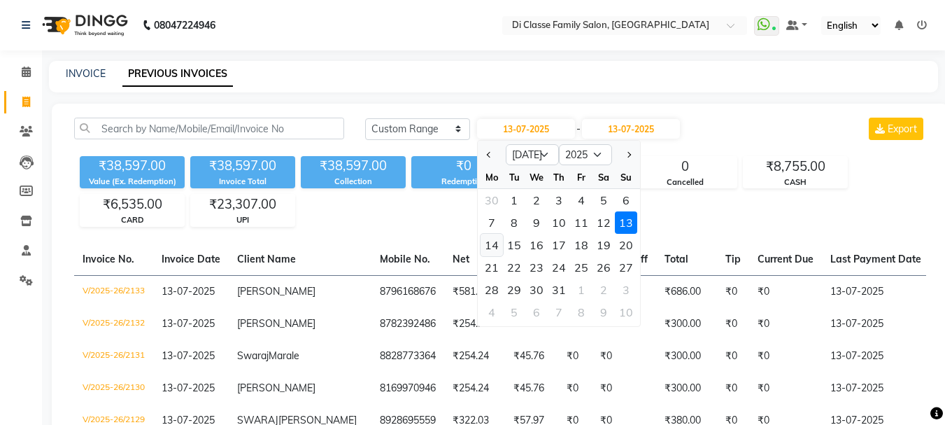
click at [498, 246] on div "14" at bounding box center [492, 245] width 22 height 22
type input "14-07-2025"
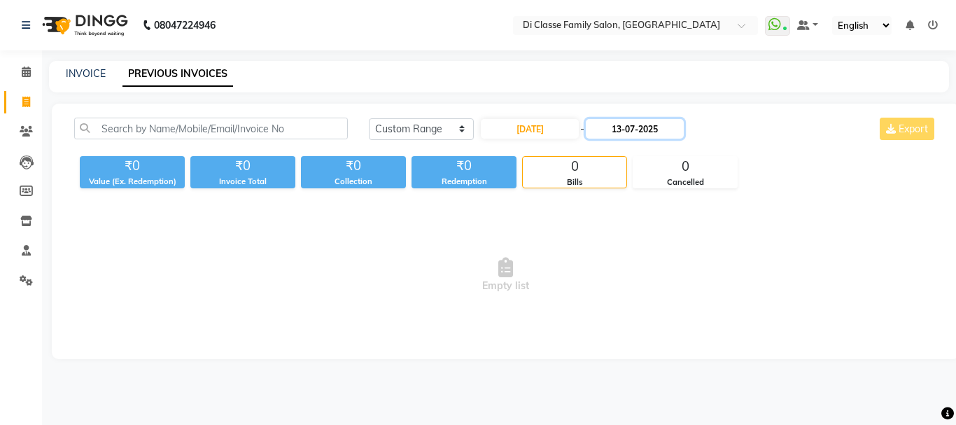
click at [662, 131] on input "13-07-2025" at bounding box center [635, 129] width 98 height 20
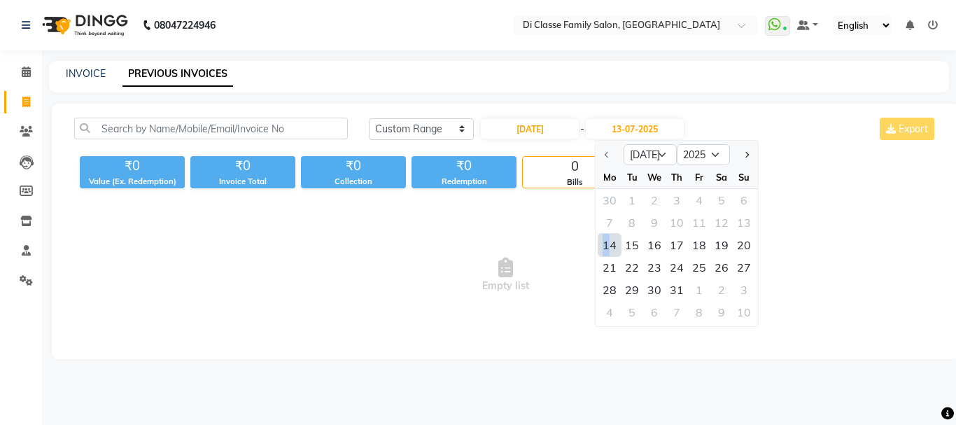
click at [607, 246] on div "14" at bounding box center [609, 245] width 22 height 22
type input "14-07-2025"
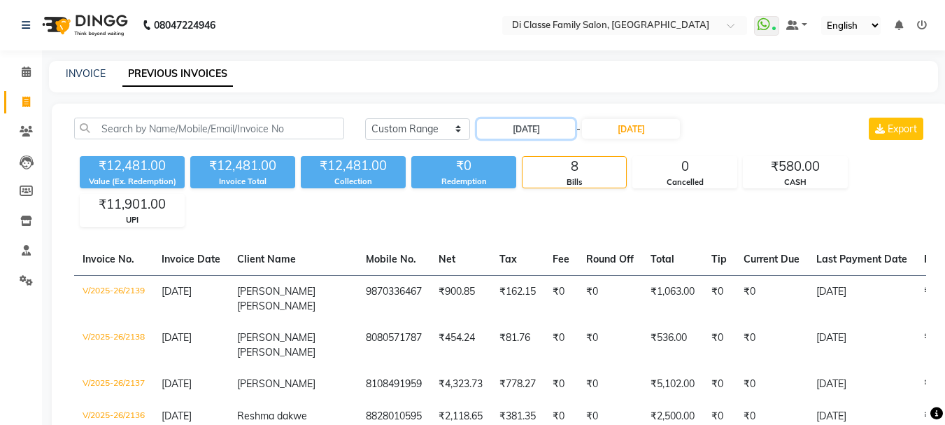
click at [535, 136] on input "14-07-2025" at bounding box center [526, 129] width 98 height 20
select select "7"
select select "2025"
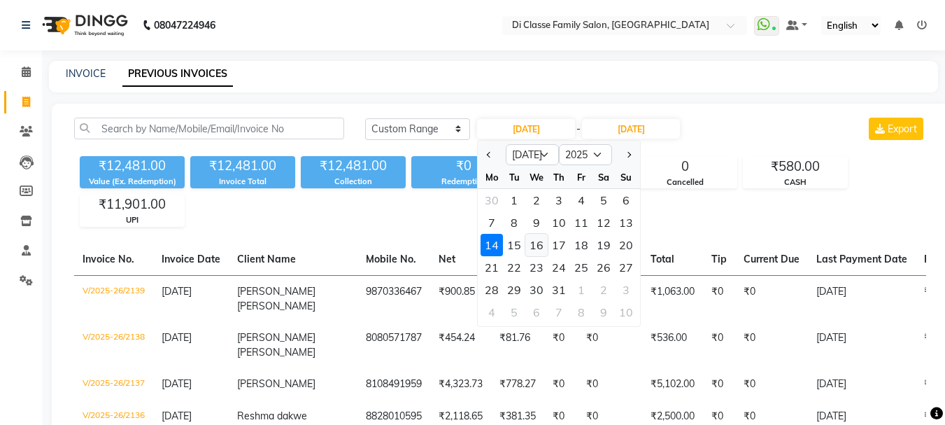
click at [535, 246] on div "16" at bounding box center [536, 245] width 22 height 22
type input "16-07-2025"
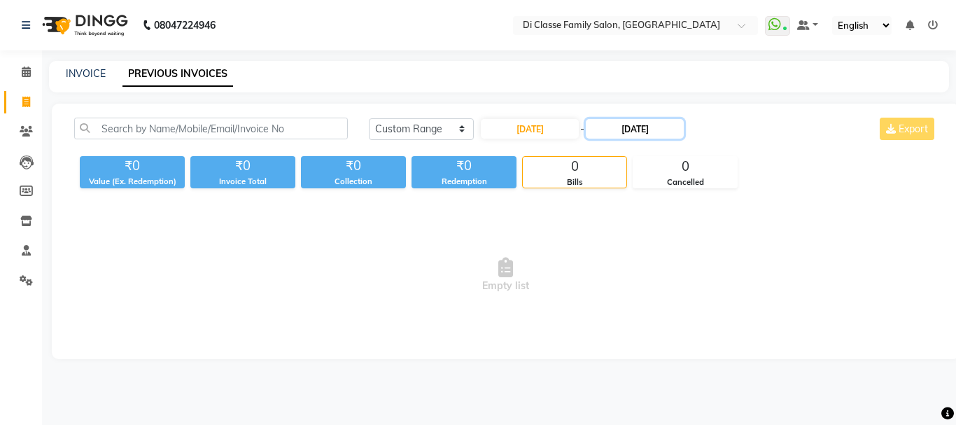
click at [669, 131] on input "14-07-2025" at bounding box center [635, 129] width 98 height 20
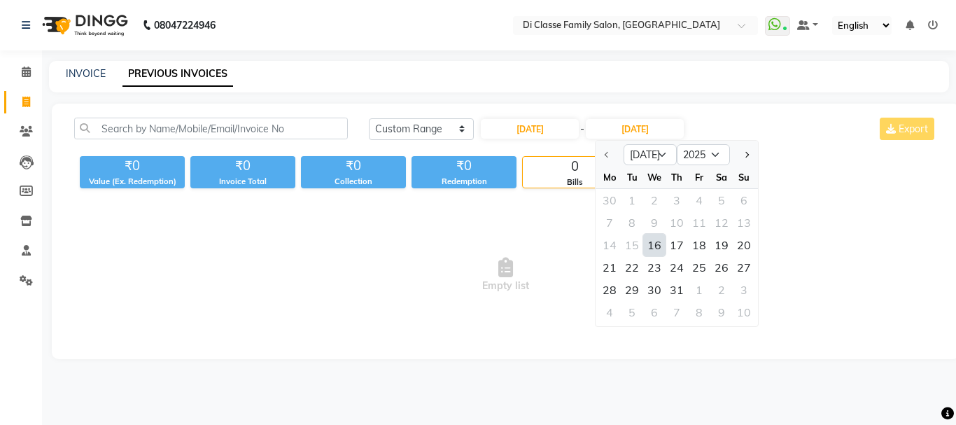
click at [656, 239] on div "16" at bounding box center [654, 245] width 22 height 22
type input "16-07-2025"
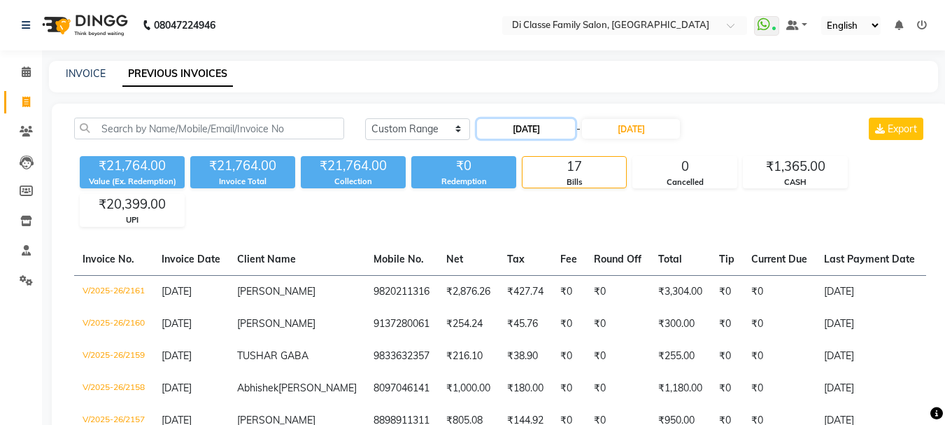
click at [563, 134] on input "16-07-2025" at bounding box center [526, 129] width 98 height 20
select select "7"
select select "2025"
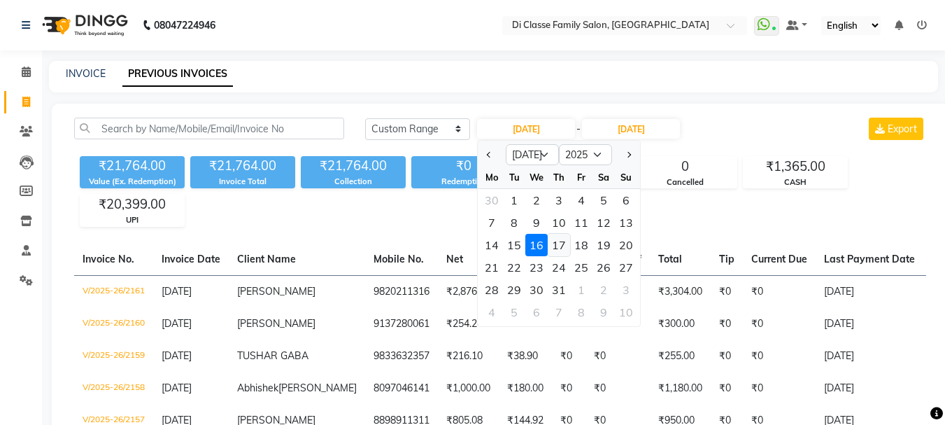
click at [554, 248] on div "17" at bounding box center [559, 245] width 22 height 22
type input "17-07-2025"
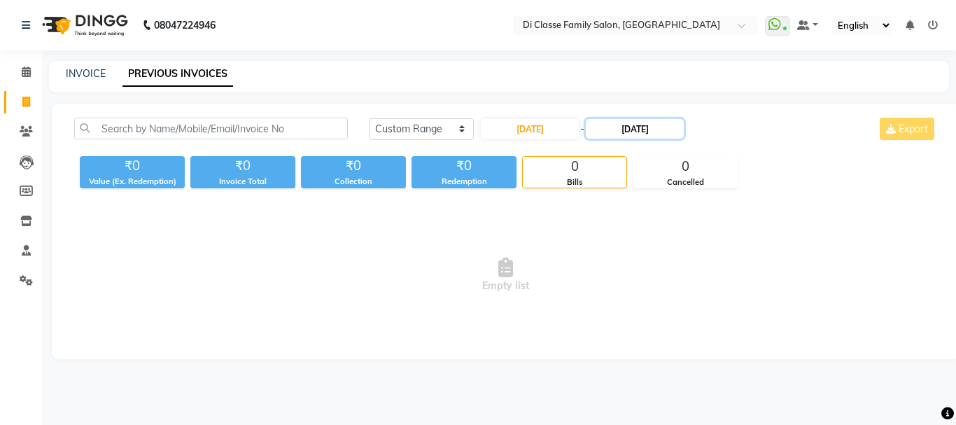
click at [626, 129] on input "16-07-2025" at bounding box center [635, 129] width 98 height 20
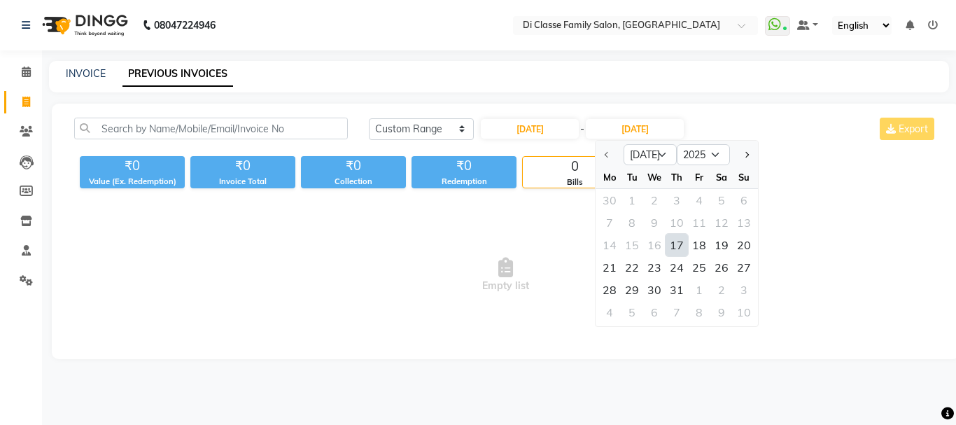
click at [678, 246] on div "17" at bounding box center [676, 245] width 22 height 22
type input "17-07-2025"
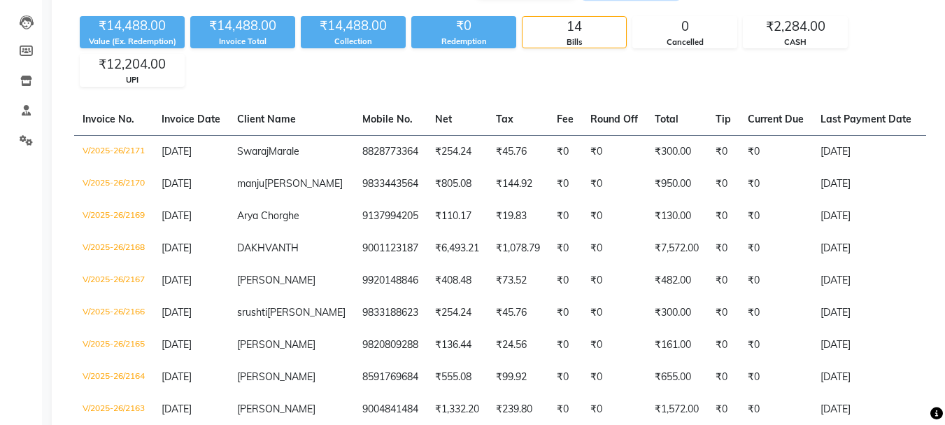
scroll to position [70, 0]
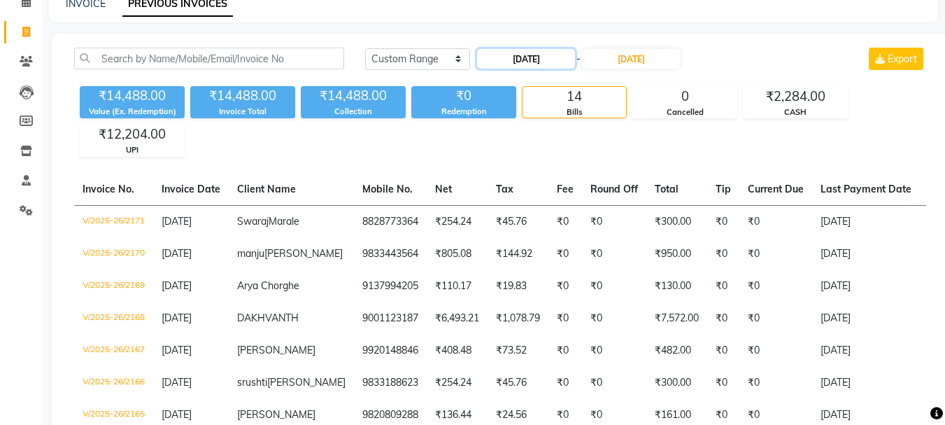
click at [560, 64] on input "17-07-2025" at bounding box center [526, 59] width 98 height 20
select select "7"
select select "2025"
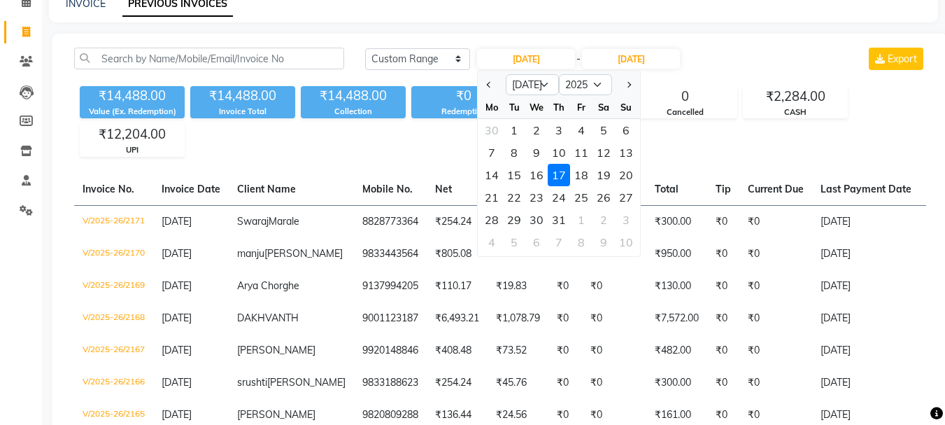
click at [587, 176] on div "18" at bounding box center [581, 175] width 22 height 22
type input "18-07-2025"
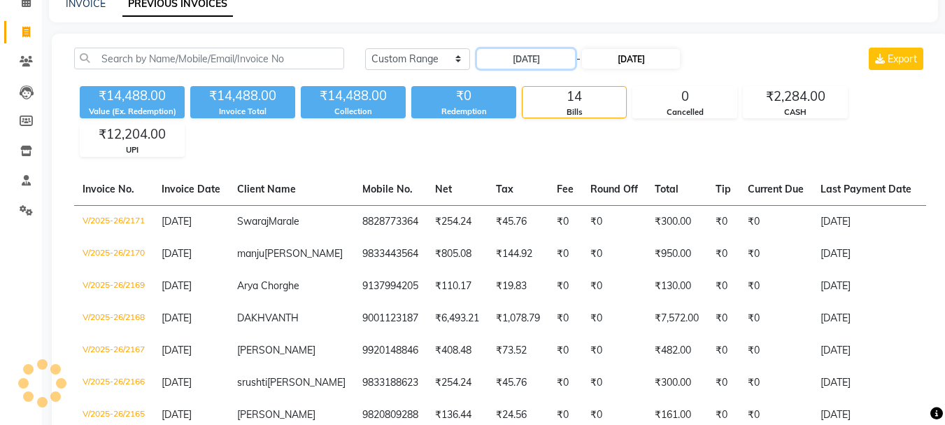
scroll to position [0, 0]
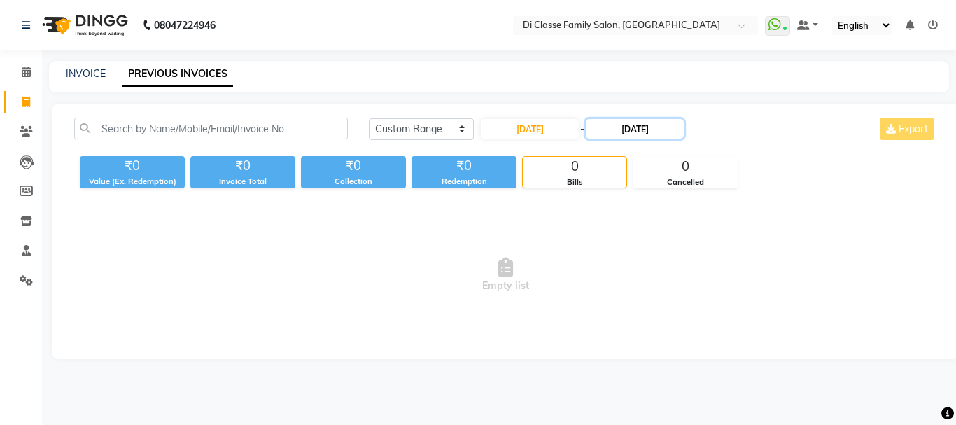
click at [649, 127] on input "17-07-2025" at bounding box center [635, 129] width 98 height 20
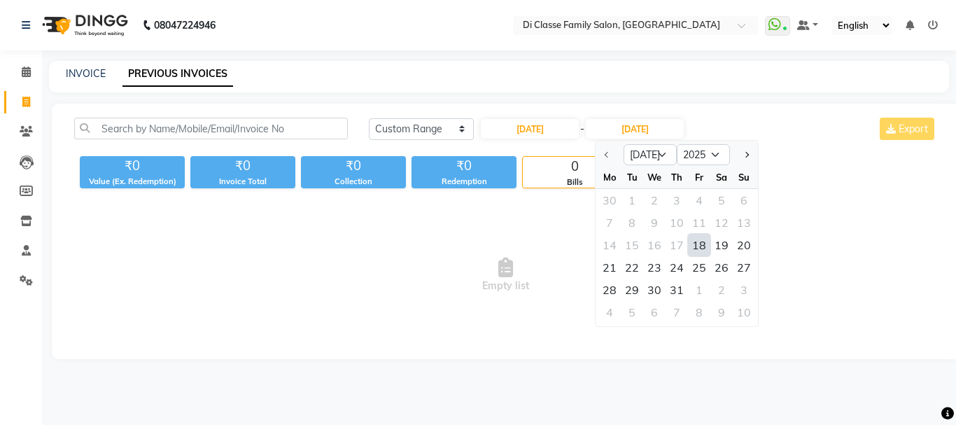
click at [702, 245] on div "18" at bounding box center [699, 245] width 22 height 22
type input "18-07-2025"
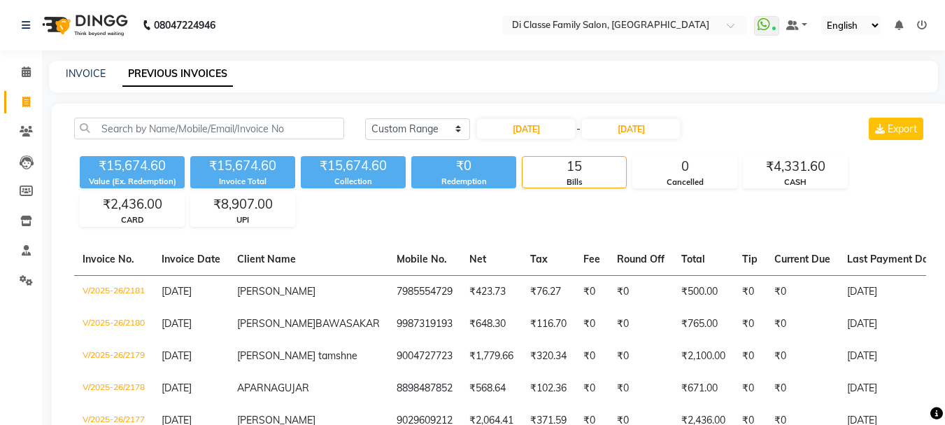
click at [546, 124] on input "18-07-2025" at bounding box center [526, 129] width 98 height 20
select select "7"
select select "2025"
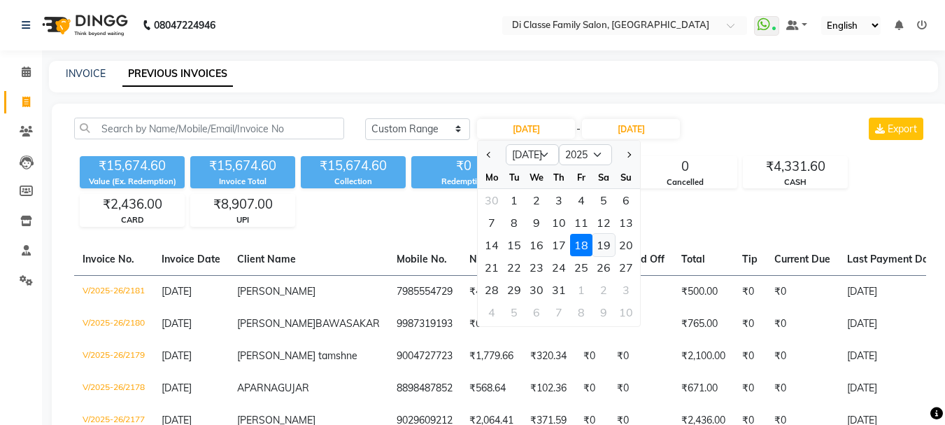
click at [609, 246] on div "19" at bounding box center [604, 245] width 22 height 22
type input "19-07-2025"
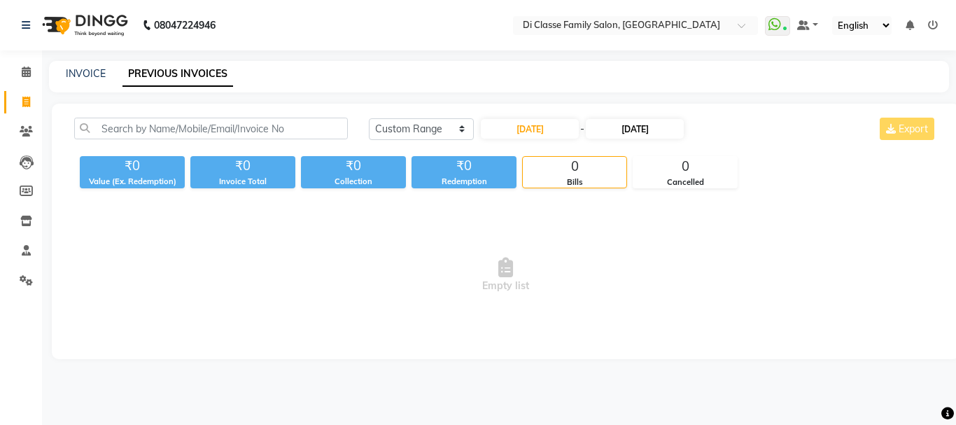
click at [656, 119] on div "19-07-2025 - 18-07-2025" at bounding box center [582, 129] width 206 height 22
click at [656, 130] on input "18-07-2025" at bounding box center [635, 129] width 98 height 20
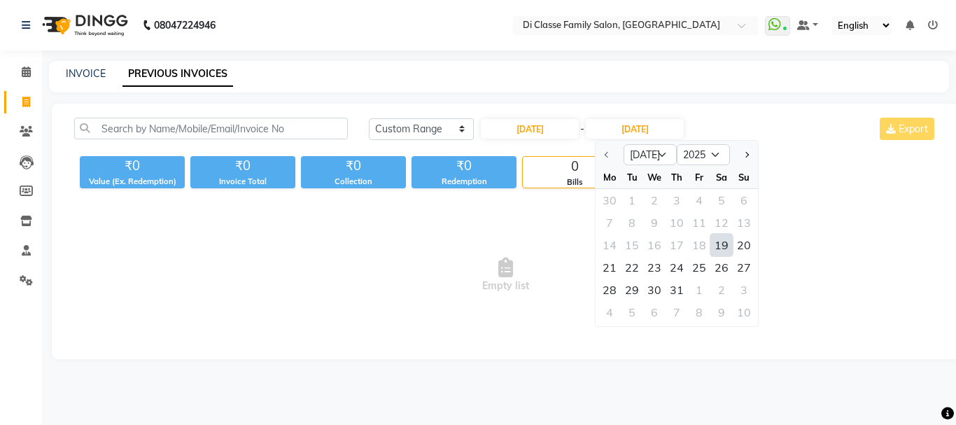
click at [726, 246] on div "19" at bounding box center [721, 245] width 22 height 22
type input "19-07-2025"
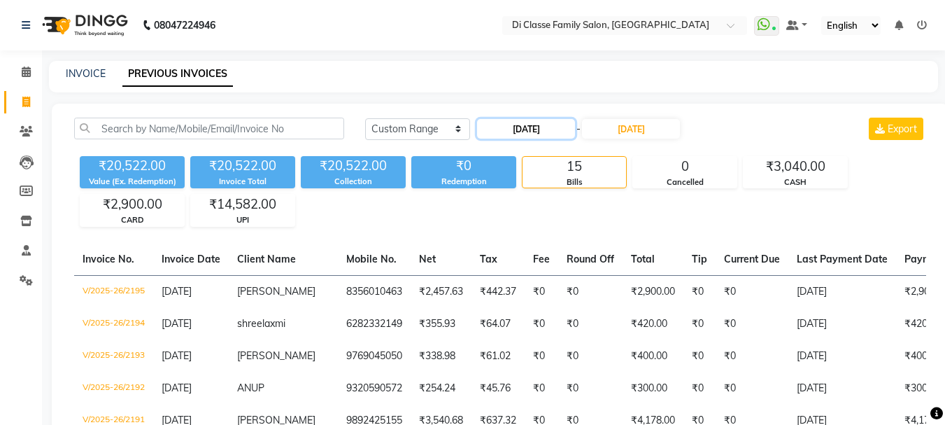
click at [548, 132] on input "19-07-2025" at bounding box center [526, 129] width 98 height 20
select select "7"
select select "2025"
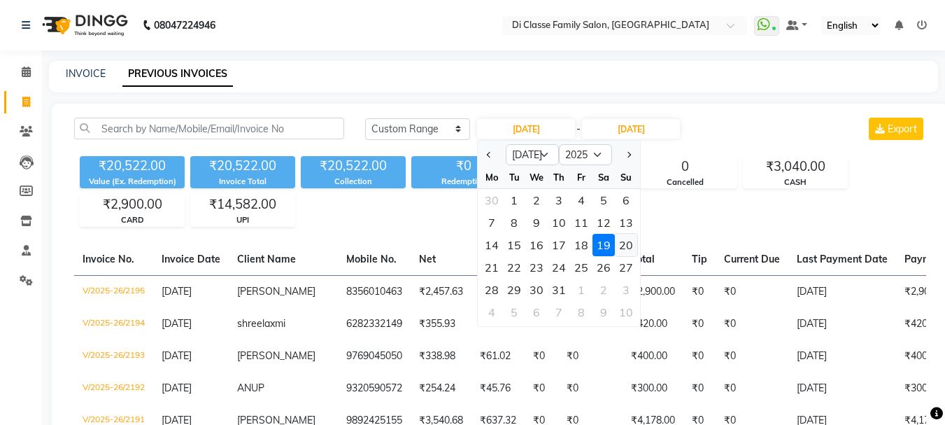
click at [624, 250] on div "20" at bounding box center [626, 245] width 22 height 22
type input "20-07-2025"
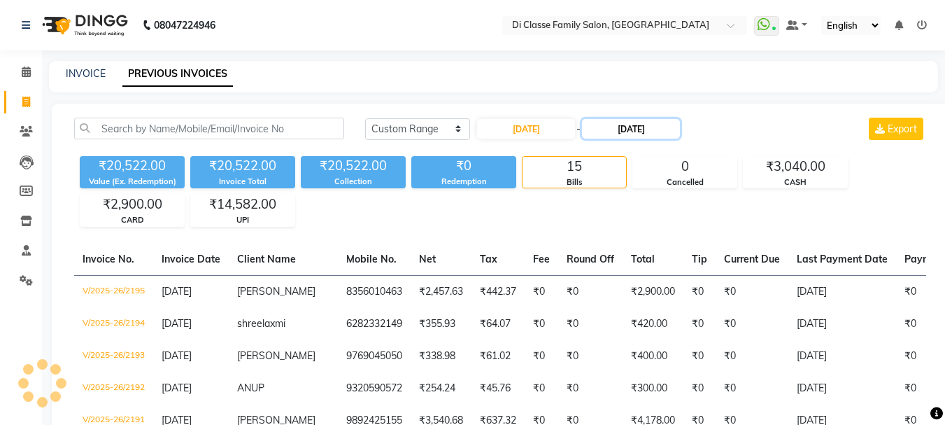
click at [661, 120] on input "19-07-2025" at bounding box center [631, 129] width 98 height 20
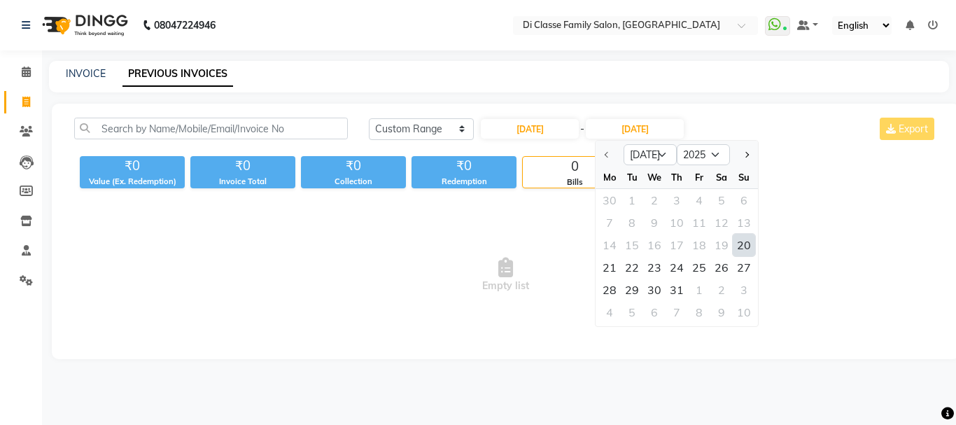
click at [742, 247] on div "20" at bounding box center [744, 245] width 22 height 22
type input "20-07-2025"
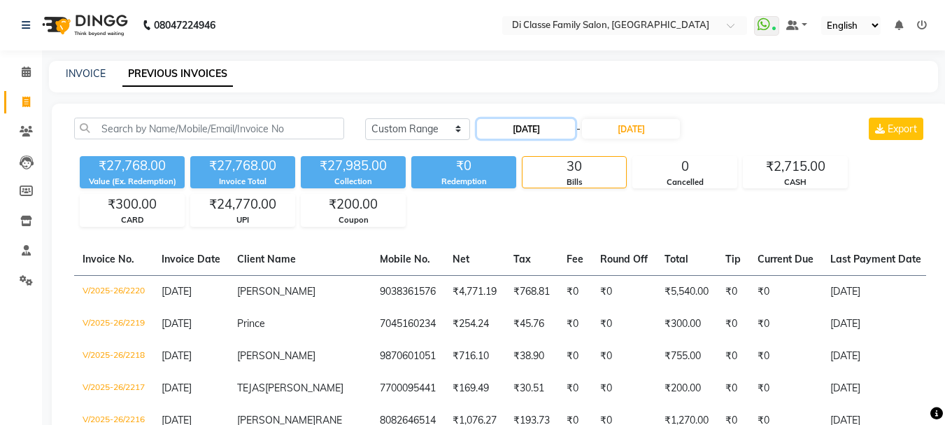
click at [554, 136] on input "20-07-2025" at bounding box center [526, 129] width 98 height 20
select select "7"
select select "2025"
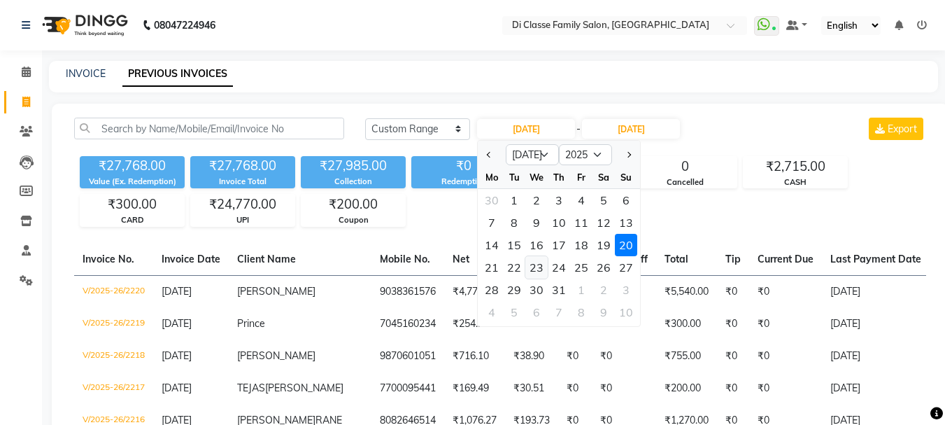
click at [537, 268] on div "23" at bounding box center [536, 267] width 22 height 22
type input "23-07-2025"
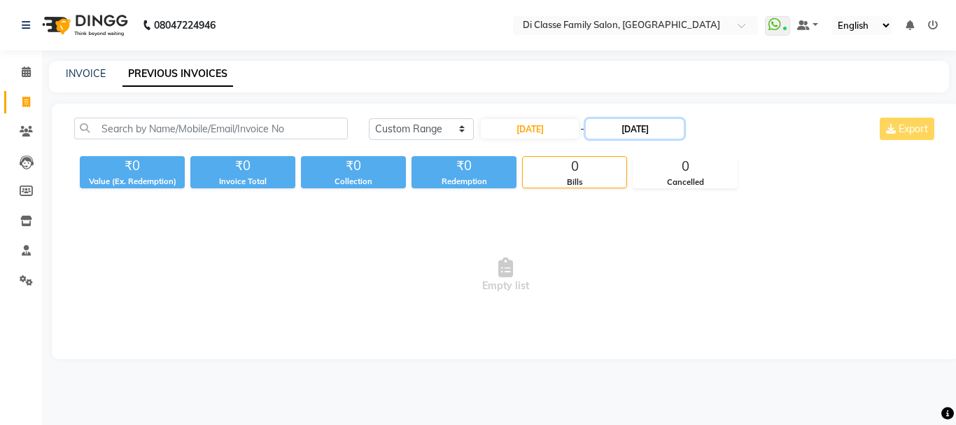
click at [659, 133] on input "20-07-2025" at bounding box center [635, 129] width 98 height 20
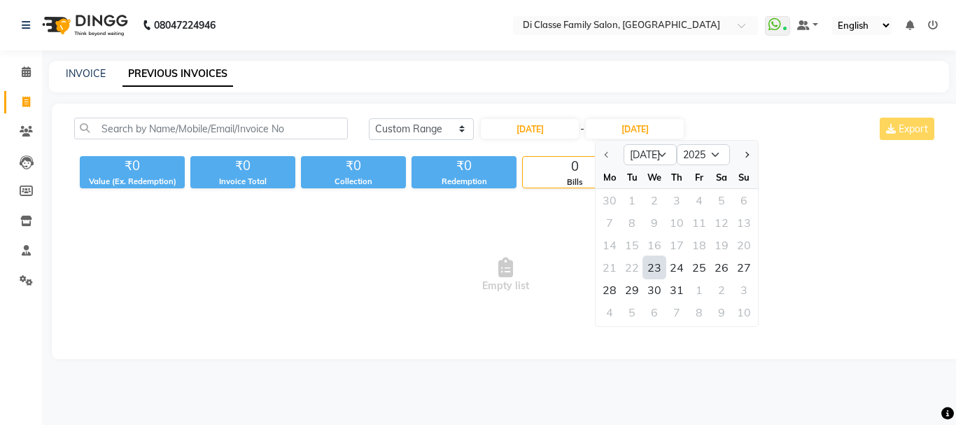
click at [655, 262] on div "23" at bounding box center [654, 267] width 22 height 22
type input "23-07-2025"
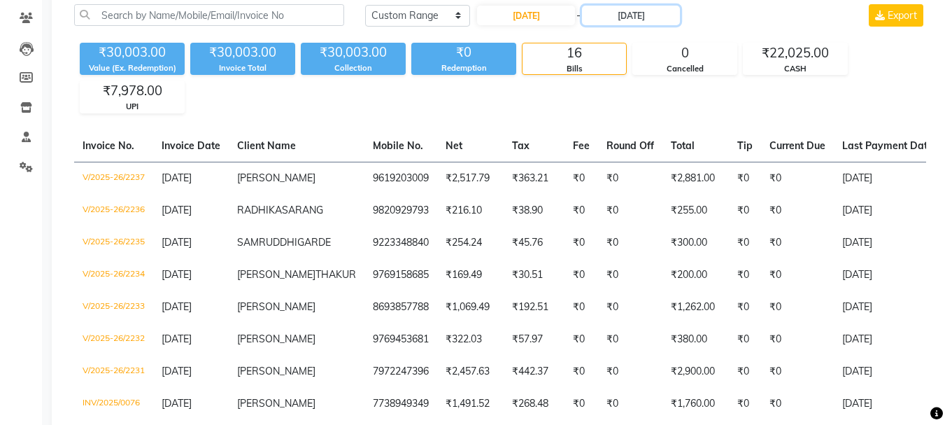
scroll to position [5, 0]
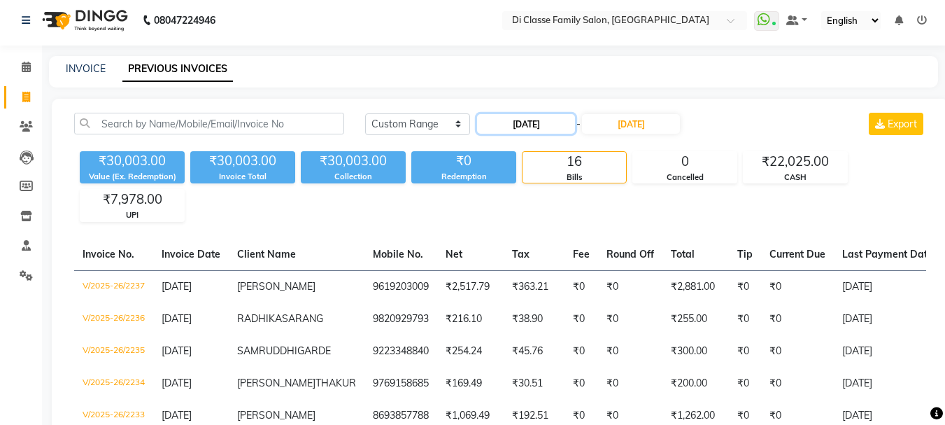
click at [510, 126] on input "23-07-2025" at bounding box center [526, 124] width 98 height 20
select select "7"
select select "2025"
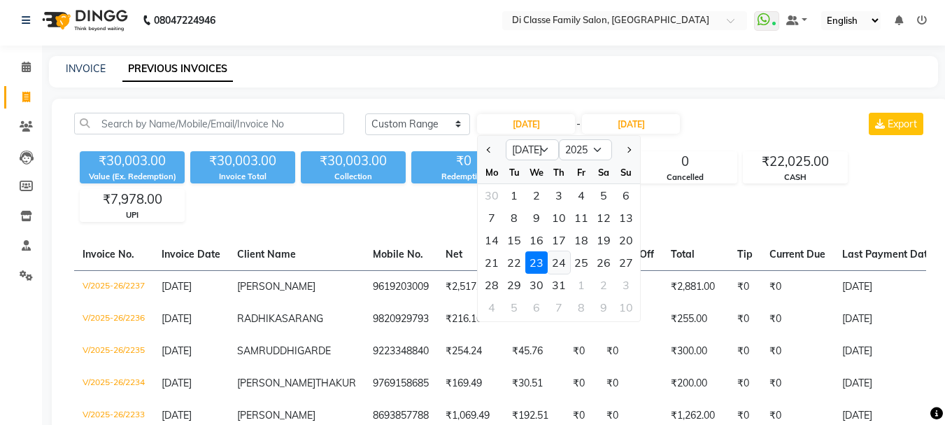
click at [553, 263] on div "24" at bounding box center [559, 262] width 22 height 22
type input "24-07-2025"
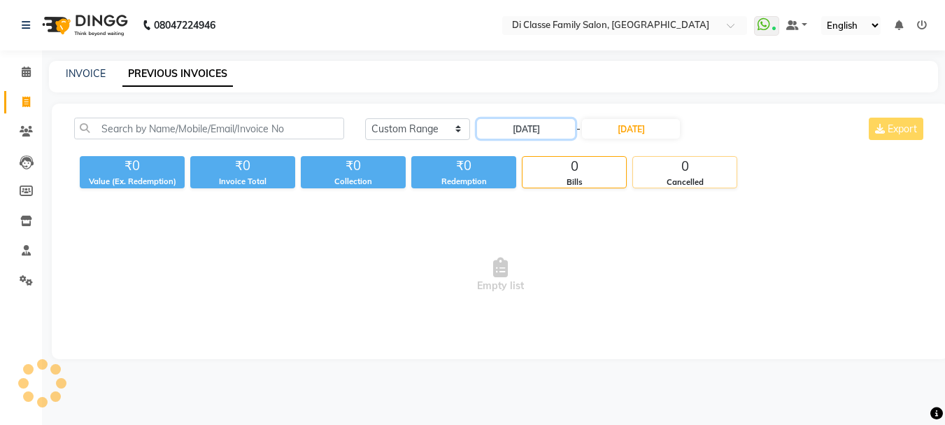
scroll to position [0, 0]
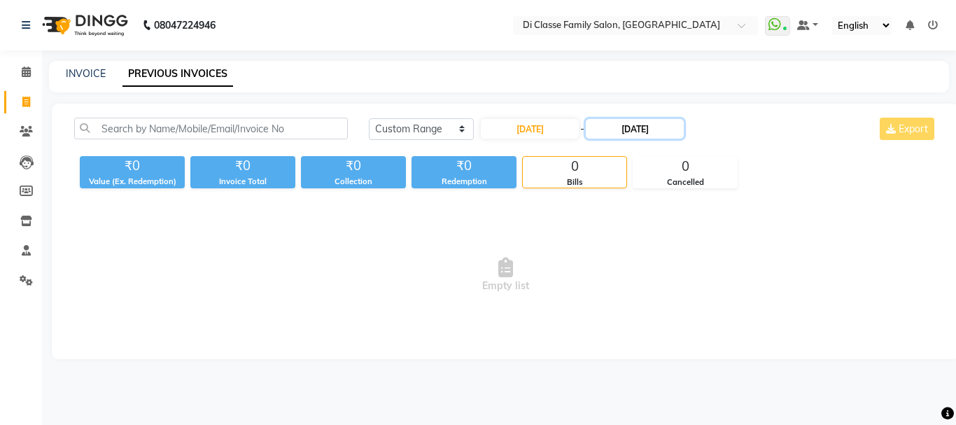
drag, startPoint x: 654, startPoint y: 119, endPoint x: 654, endPoint y: 126, distance: 7.0
click at [654, 125] on input "23-07-2025" at bounding box center [635, 129] width 98 height 20
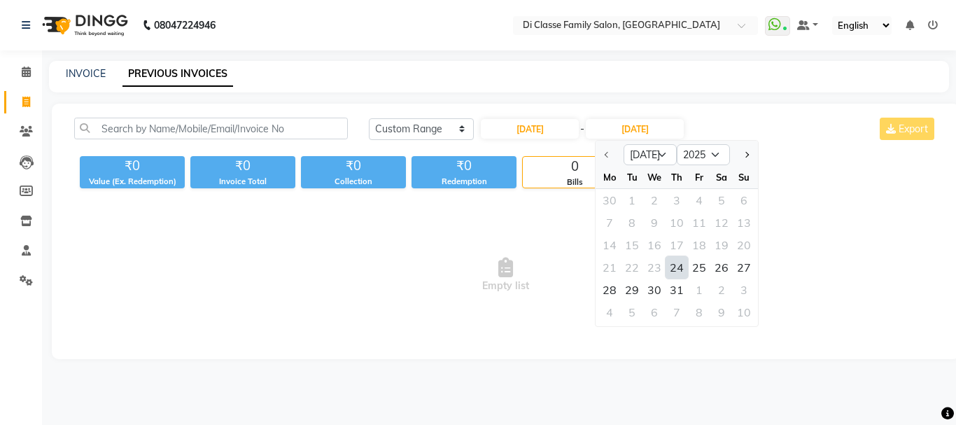
click at [677, 269] on div "24" at bounding box center [676, 267] width 22 height 22
type input "24-07-2025"
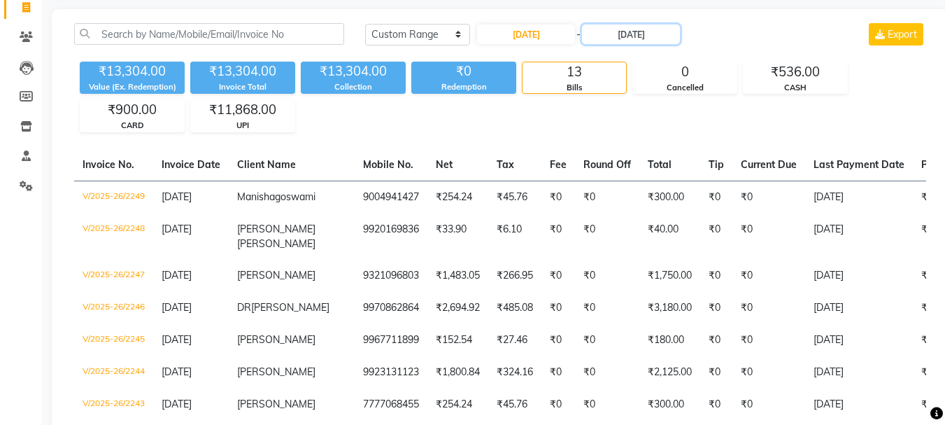
scroll to position [70, 0]
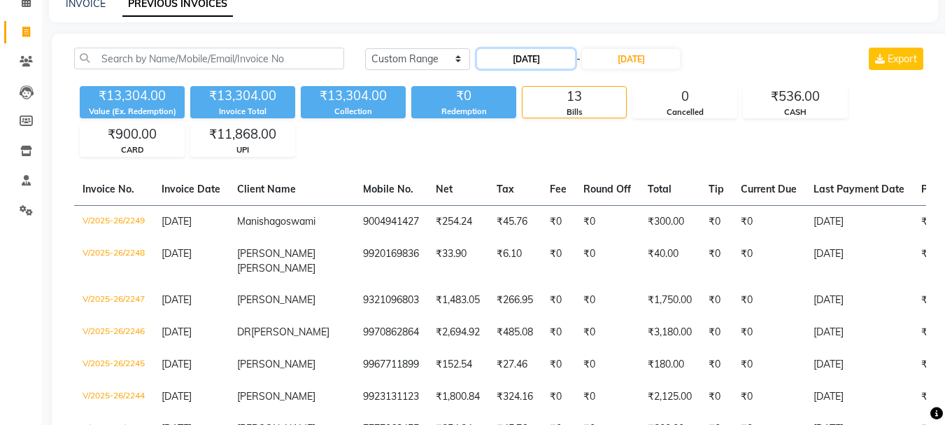
drag, startPoint x: 521, startPoint y: 53, endPoint x: 533, endPoint y: 67, distance: 18.4
click at [533, 67] on input "24-07-2025" at bounding box center [526, 59] width 98 height 20
select select "7"
select select "2025"
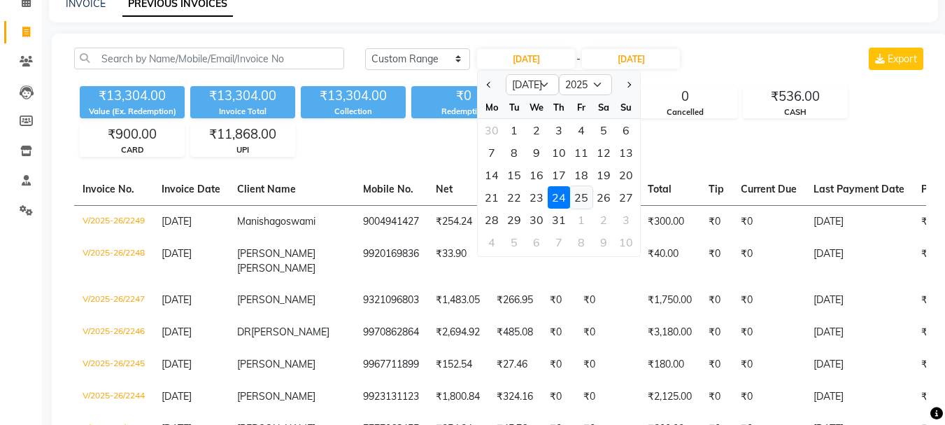
click at [590, 201] on div "25" at bounding box center [581, 197] width 22 height 22
type input "25-07-2025"
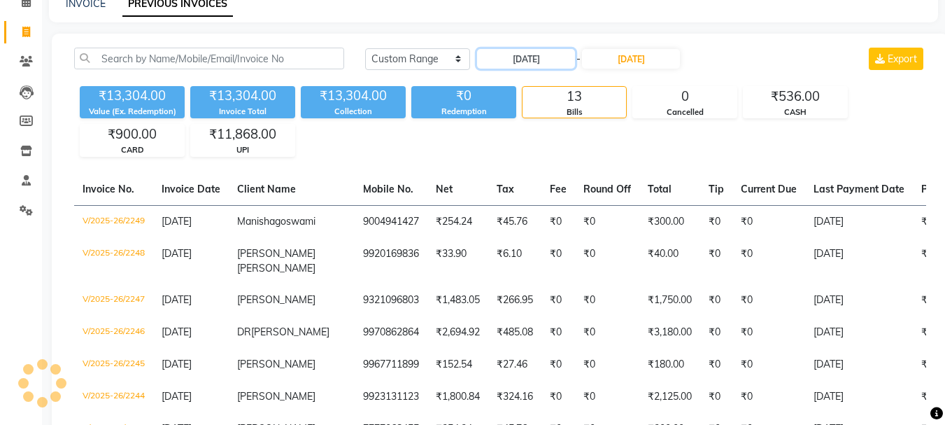
scroll to position [0, 0]
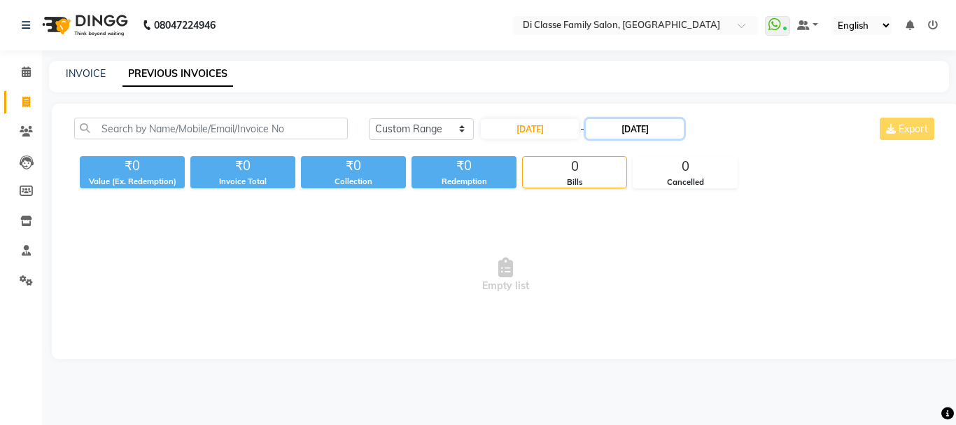
click at [654, 134] on input "24-07-2025" at bounding box center [635, 129] width 98 height 20
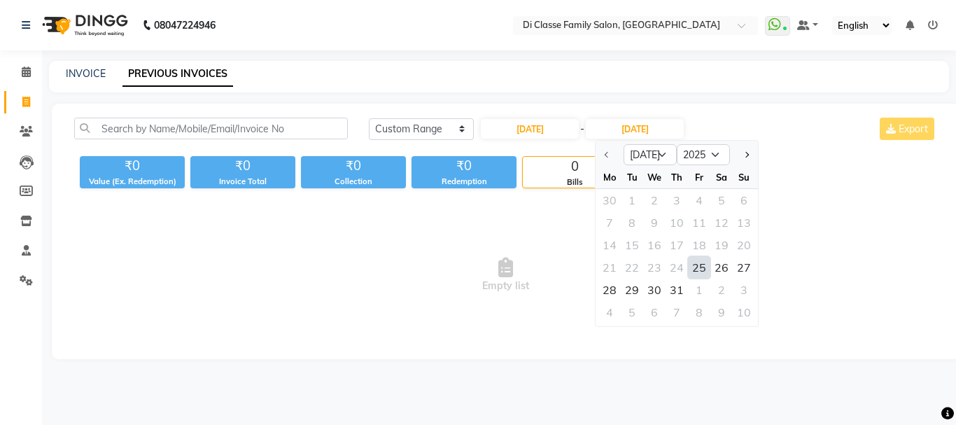
click at [700, 271] on div "25" at bounding box center [699, 267] width 22 height 22
type input "25-07-2025"
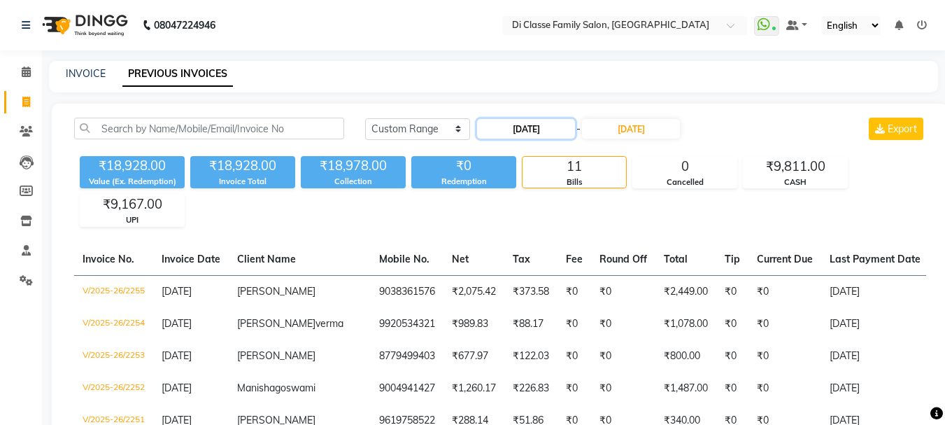
click at [551, 134] on input "25-07-2025" at bounding box center [526, 129] width 98 height 20
select select "7"
select select "2025"
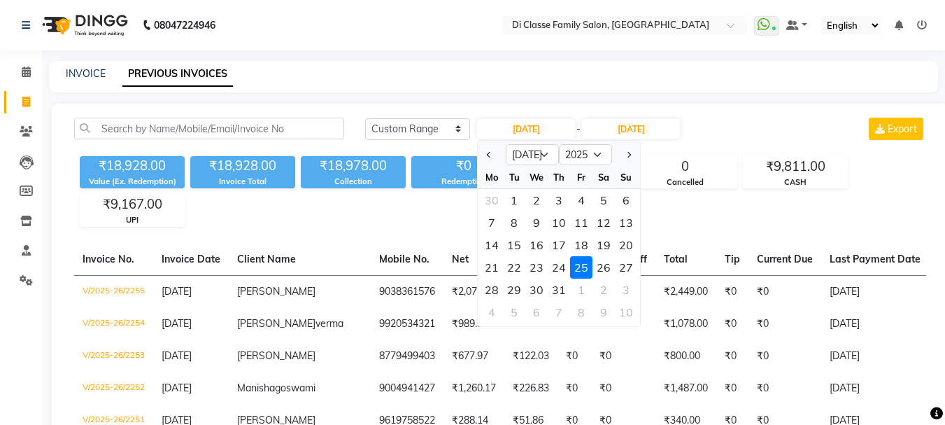
click at [578, 271] on div "25" at bounding box center [581, 267] width 22 height 22
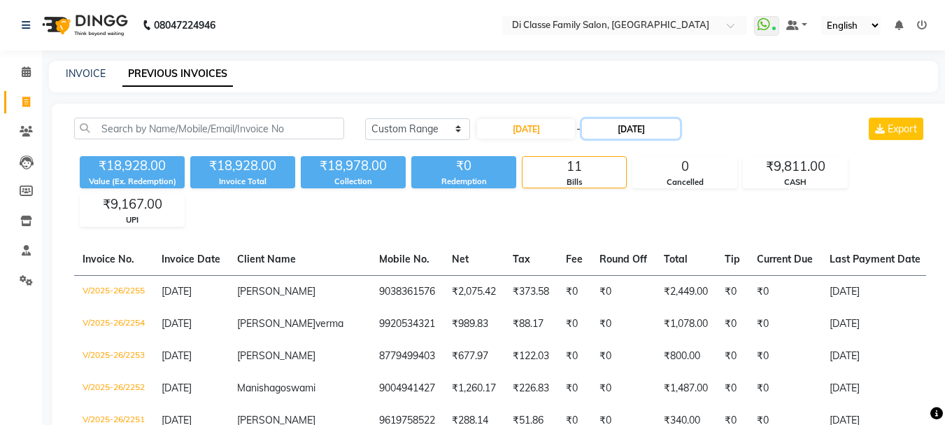
click at [677, 130] on input "25-07-2025" at bounding box center [631, 129] width 98 height 20
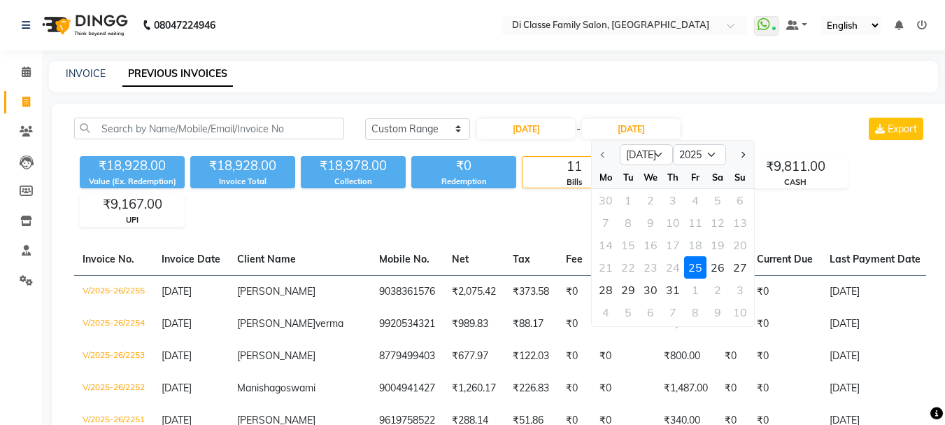
click at [698, 267] on div "25" at bounding box center [695, 267] width 22 height 22
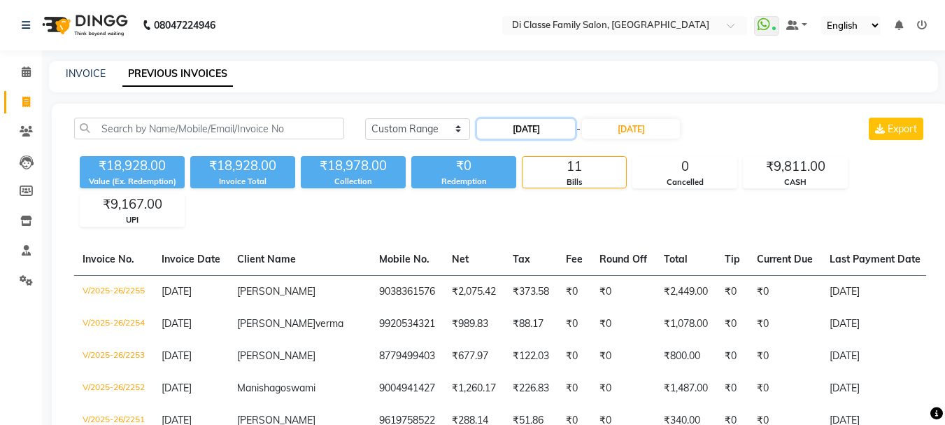
click at [537, 130] on input "25-07-2025" at bounding box center [526, 129] width 98 height 20
select select "7"
select select "2025"
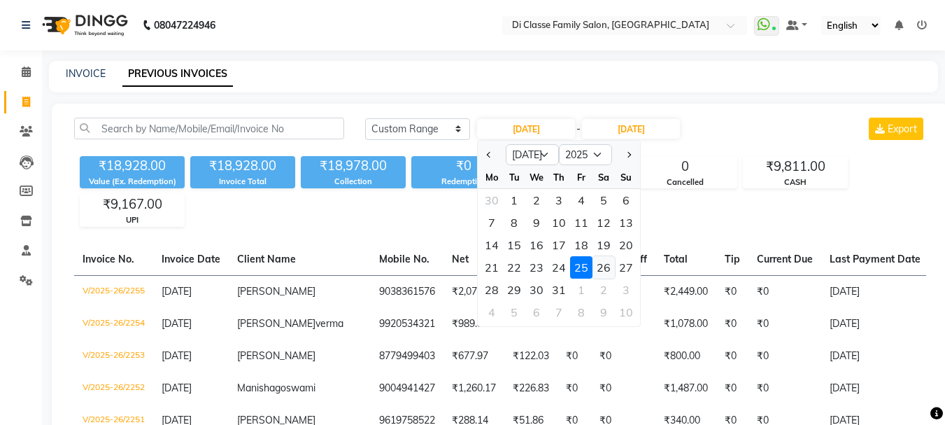
click at [605, 269] on div "26" at bounding box center [604, 267] width 22 height 22
type input "26-07-2025"
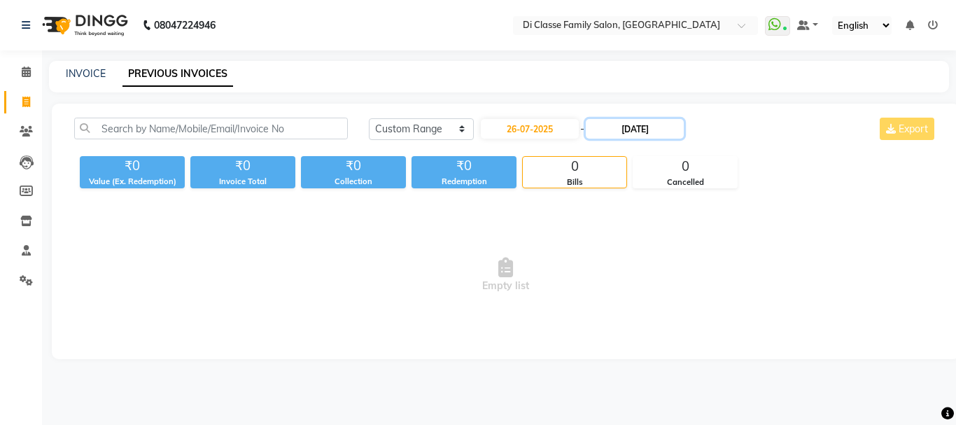
click at [642, 130] on input "25-07-2025" at bounding box center [635, 129] width 98 height 20
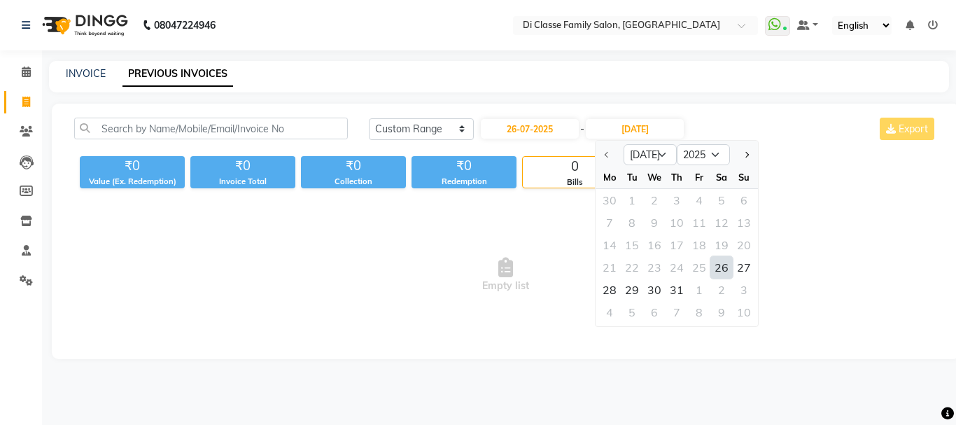
click at [714, 263] on div "26" at bounding box center [721, 267] width 22 height 22
type input "26-07-2025"
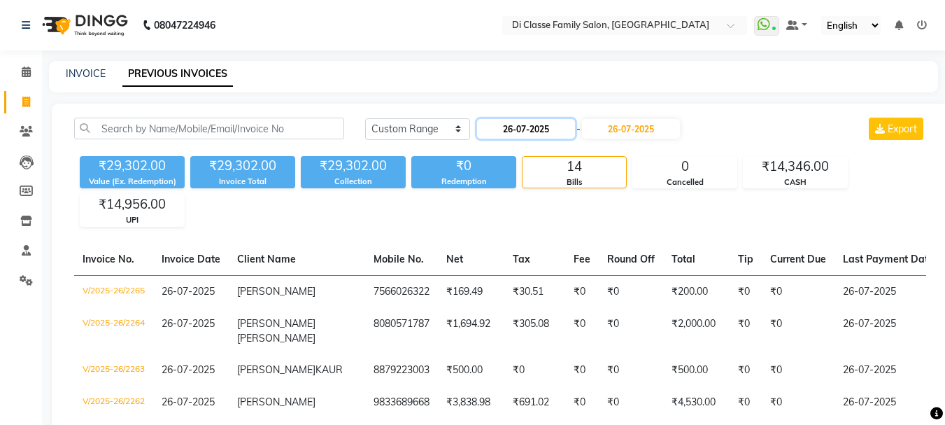
click at [560, 127] on input "26-07-2025" at bounding box center [526, 129] width 98 height 20
select select "7"
select select "2025"
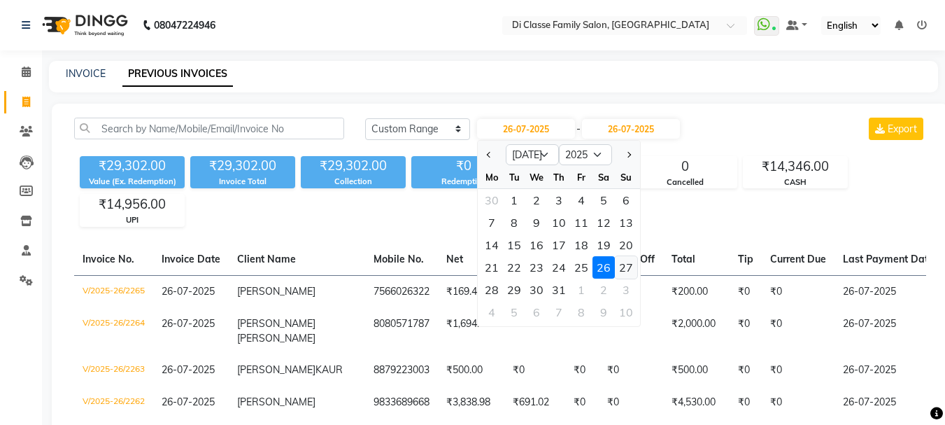
click at [631, 266] on div "27" at bounding box center [626, 267] width 22 height 22
type input "27-07-2025"
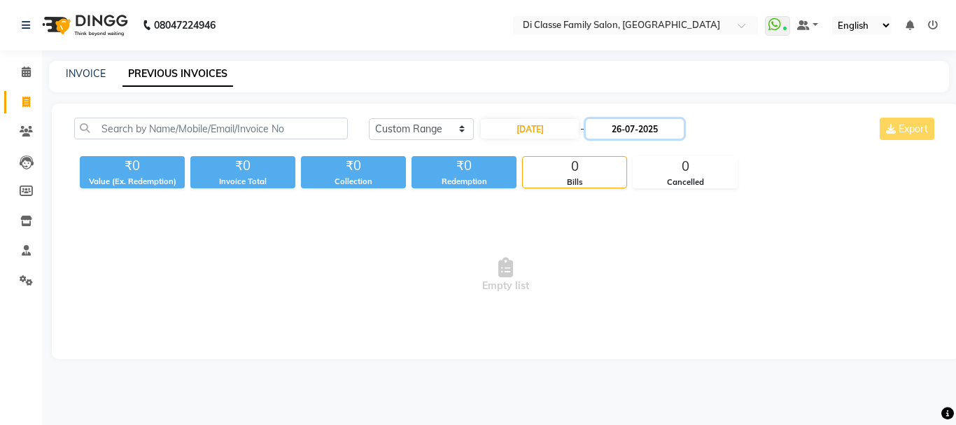
drag, startPoint x: 658, startPoint y: 122, endPoint x: 660, endPoint y: 136, distance: 13.4
click at [660, 124] on input "26-07-2025" at bounding box center [635, 129] width 98 height 20
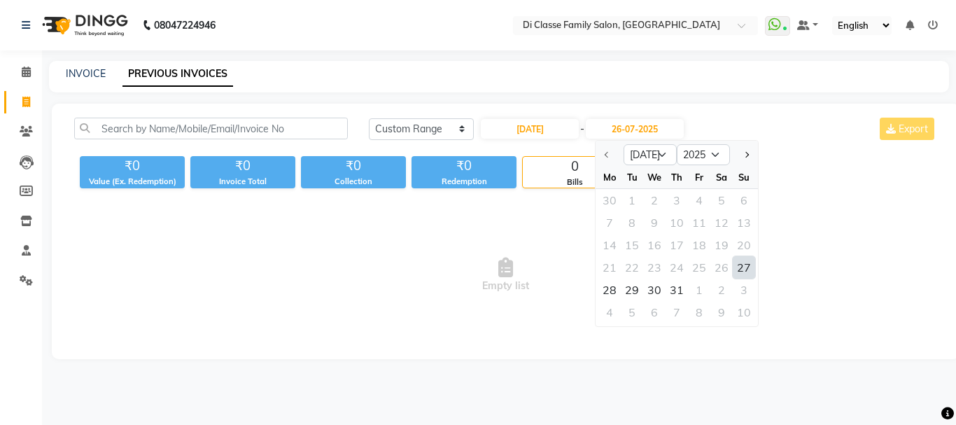
click at [738, 271] on div "27" at bounding box center [744, 267] width 22 height 22
type input "27-07-2025"
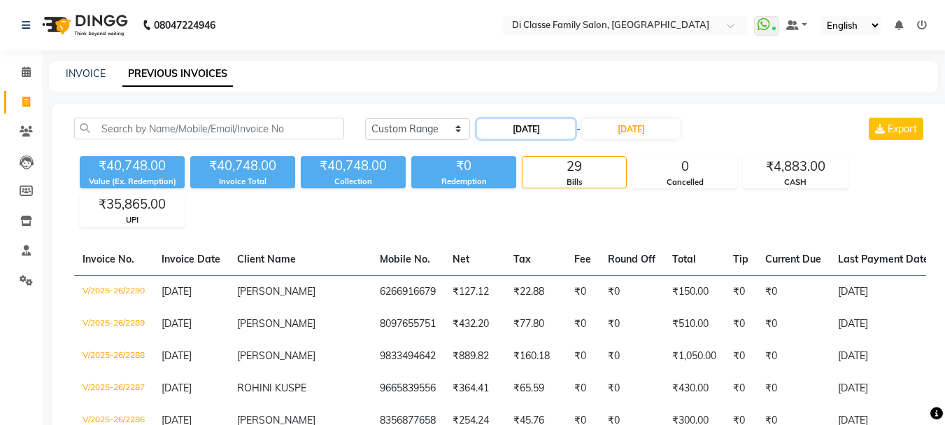
click at [565, 127] on input "27-07-2025" at bounding box center [526, 129] width 98 height 20
select select "7"
select select "2025"
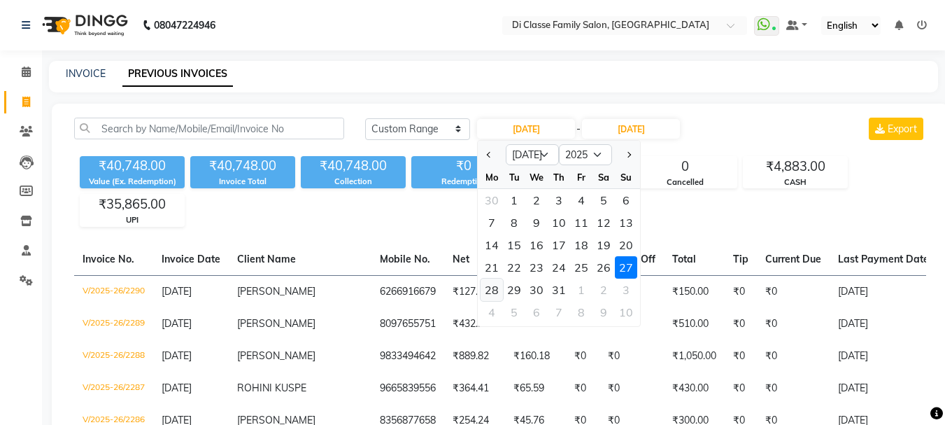
click at [490, 291] on div "28" at bounding box center [492, 289] width 22 height 22
type input "28-07-2025"
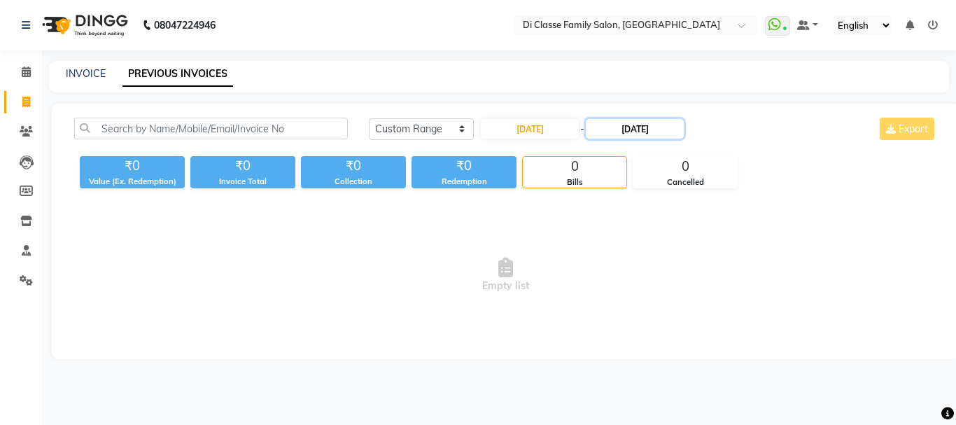
click at [658, 123] on input "27-07-2025" at bounding box center [635, 129] width 98 height 20
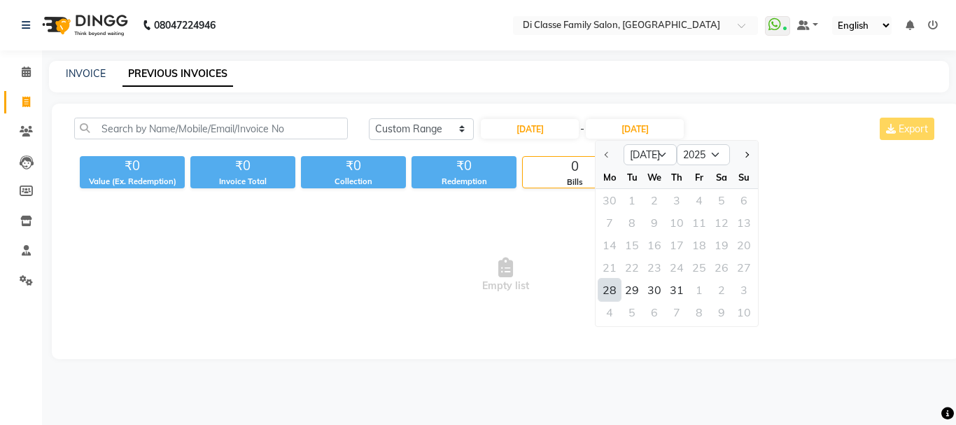
click at [607, 288] on div "28" at bounding box center [609, 289] width 22 height 22
type input "28-07-2025"
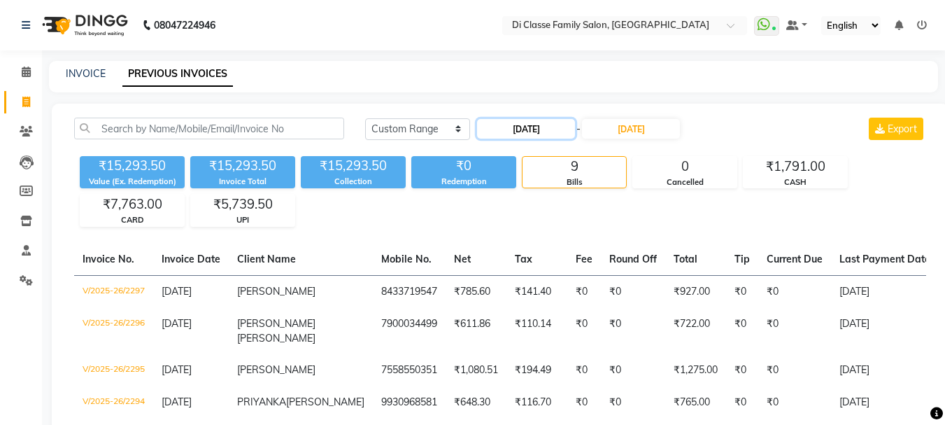
click at [558, 134] on input "28-07-2025" at bounding box center [526, 129] width 98 height 20
select select "7"
select select "2025"
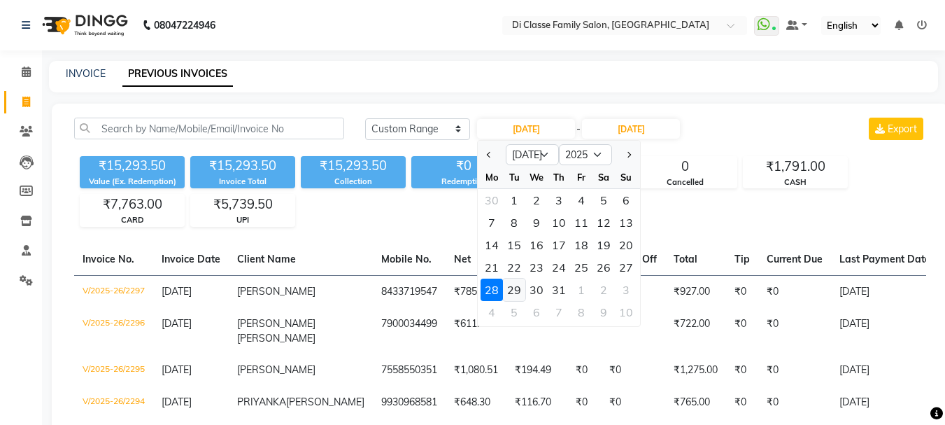
click at [521, 289] on div "29" at bounding box center [514, 289] width 22 height 22
type input "29-07-2025"
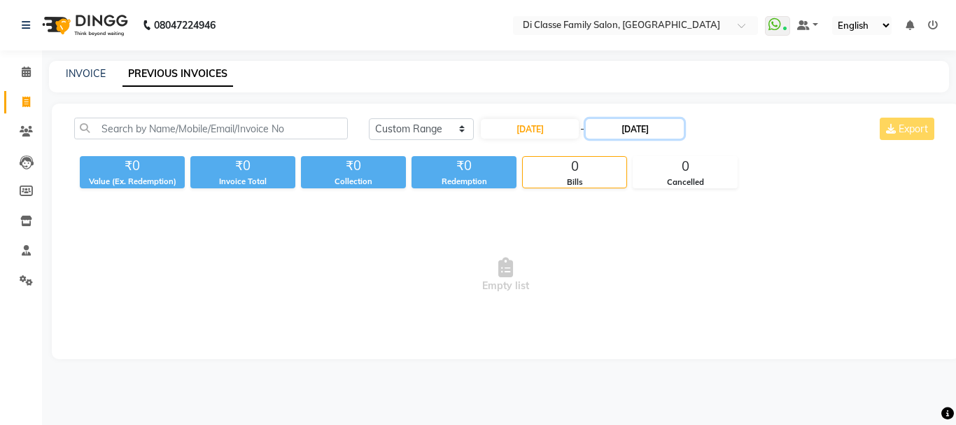
click at [646, 126] on input "28-07-2025" at bounding box center [635, 129] width 98 height 20
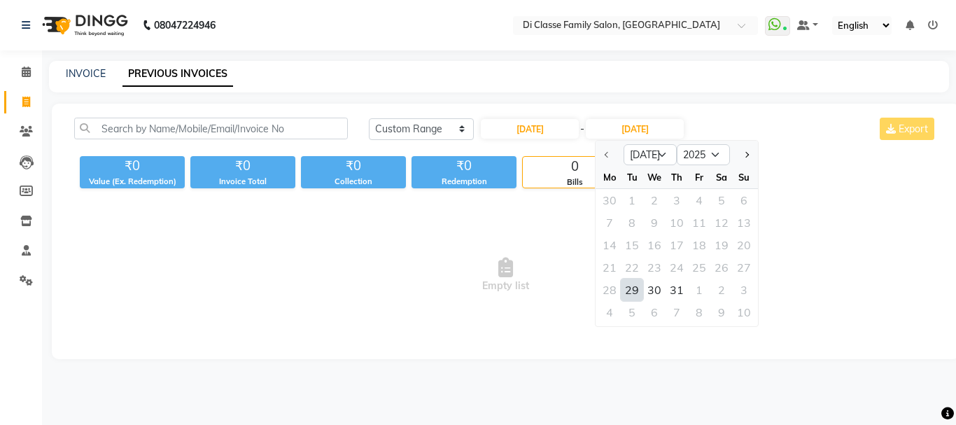
click at [625, 288] on div "29" at bounding box center [632, 289] width 22 height 22
type input "29-07-2025"
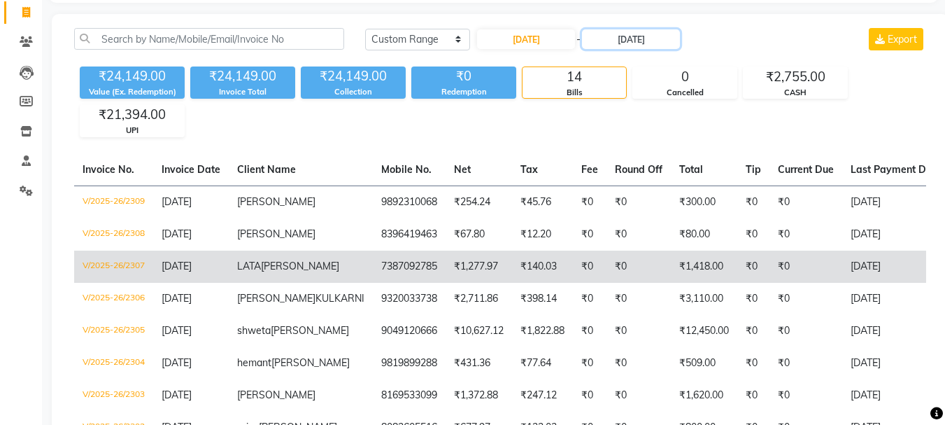
scroll to position [38, 0]
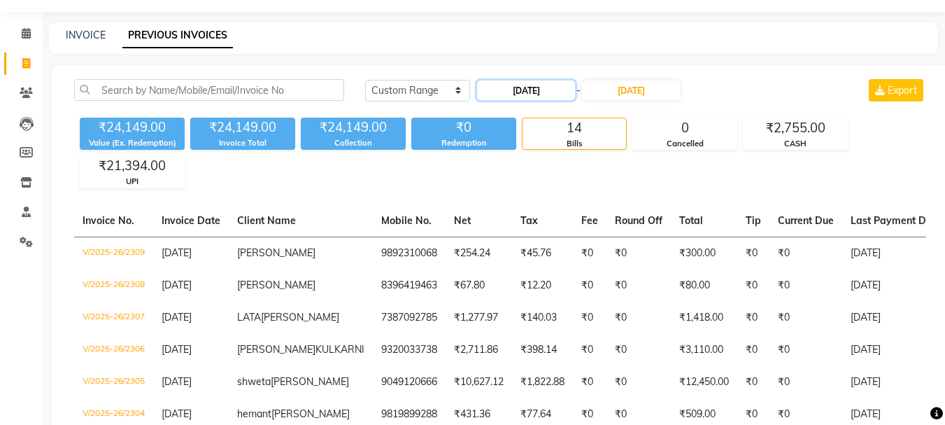
click at [567, 87] on input "29-07-2025" at bounding box center [526, 90] width 98 height 20
select select "7"
select select "2025"
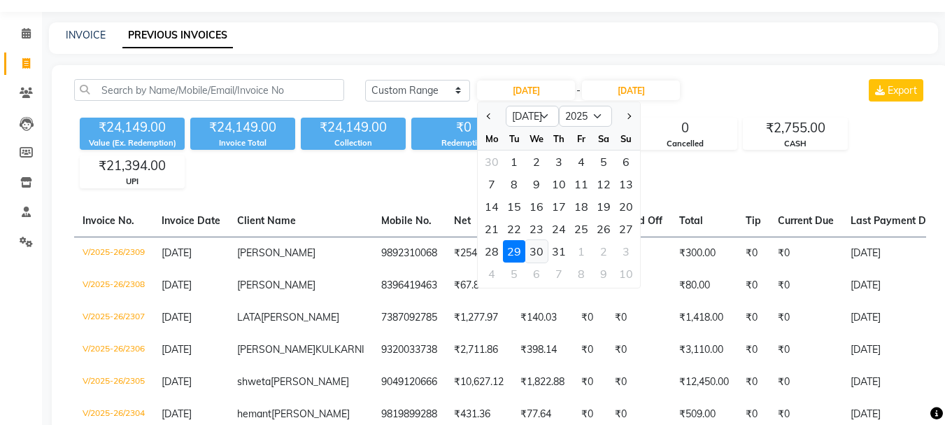
click at [537, 255] on div "30" at bounding box center [536, 251] width 22 height 22
type input "30-07-2025"
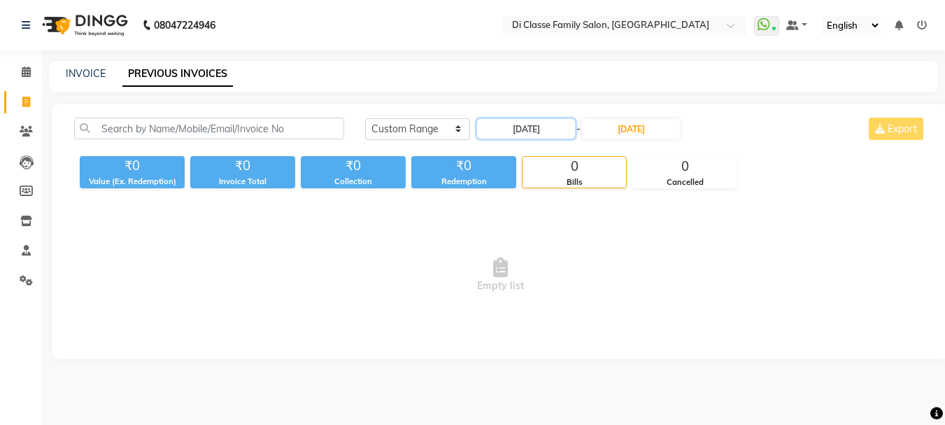
scroll to position [0, 0]
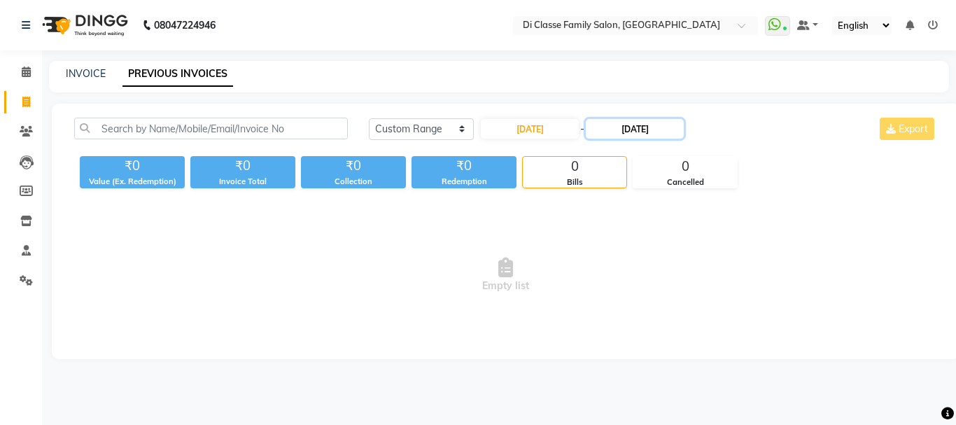
click at [629, 135] on input "29-07-2025" at bounding box center [635, 129] width 98 height 20
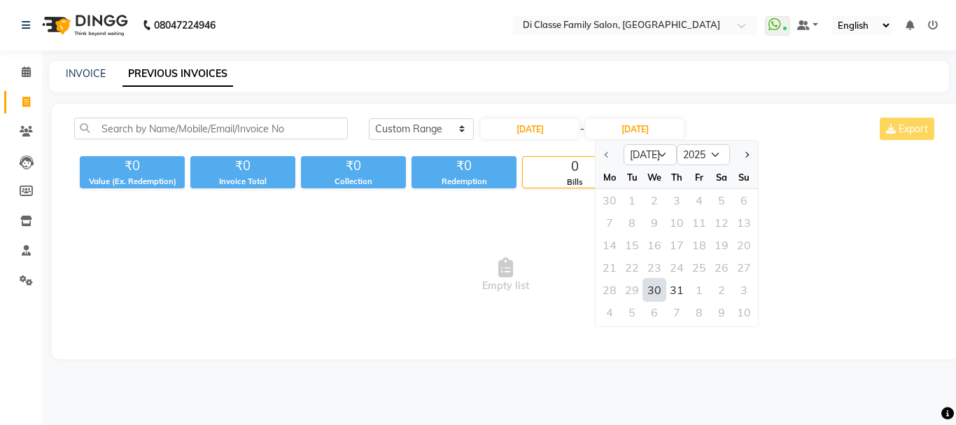
click at [662, 290] on div "30" at bounding box center [654, 289] width 22 height 22
type input "30-07-2025"
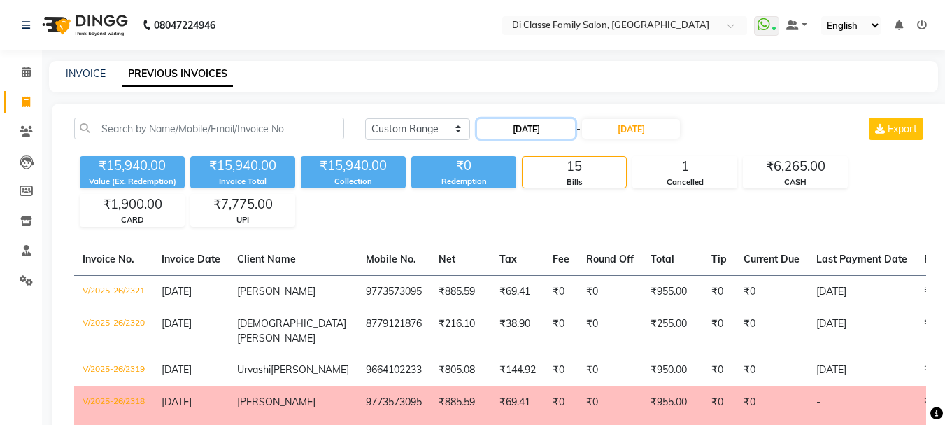
click at [572, 128] on input "30-07-2025" at bounding box center [526, 129] width 98 height 20
select select "7"
select select "2025"
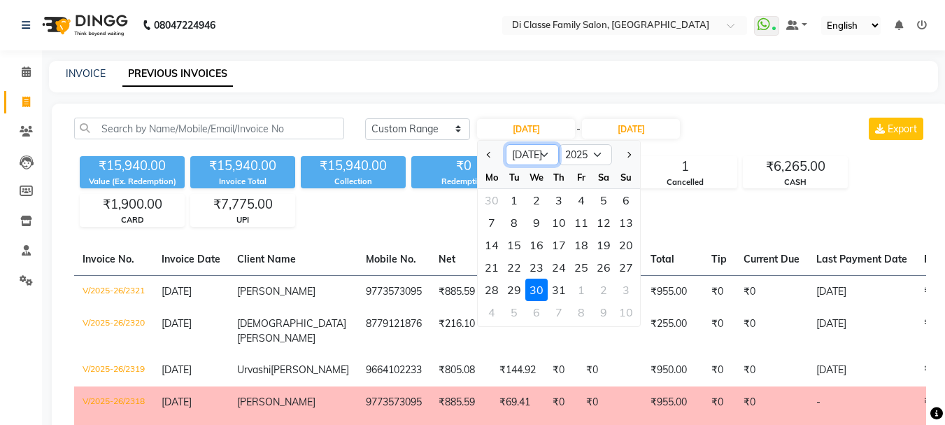
click at [516, 160] on select "Jan Feb Mar Apr May Jun Jul Aug Sep Oct Nov Dec" at bounding box center [532, 154] width 53 height 21
select select "8"
click at [506, 144] on select "Jan Feb Mar Apr May Jun Jul Aug Sep Oct Nov Dec" at bounding box center [532, 154] width 53 height 21
click at [576, 199] on div "1" at bounding box center [581, 200] width 22 height 22
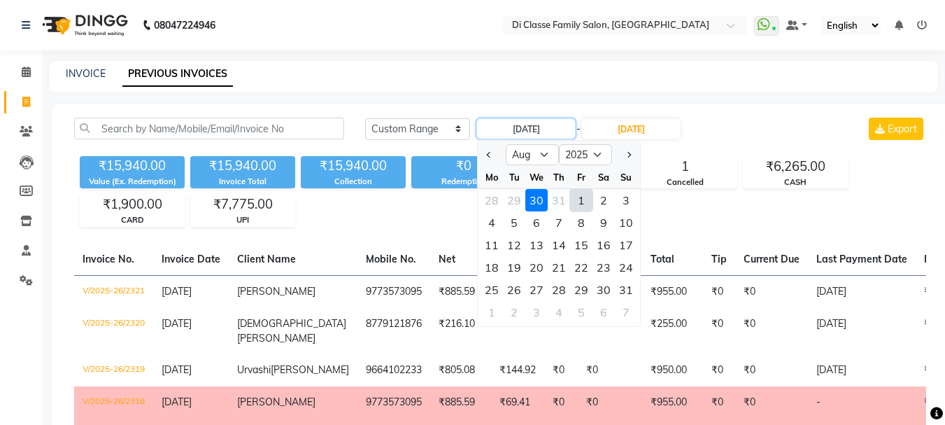
type input "01-08-2025"
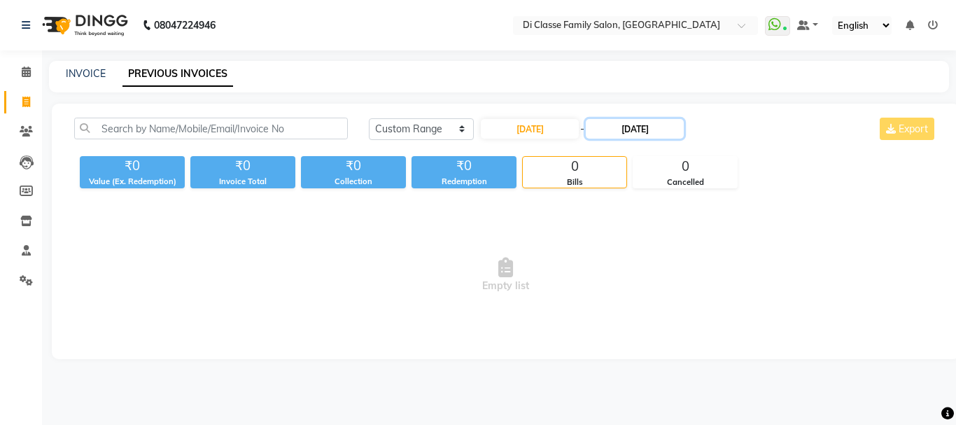
click at [652, 132] on input "30-07-2025" at bounding box center [635, 129] width 98 height 20
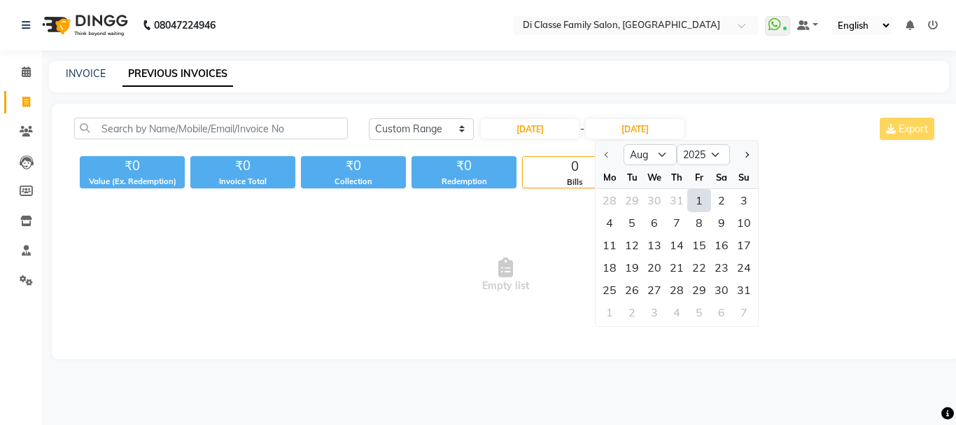
click at [697, 209] on div "1" at bounding box center [699, 200] width 22 height 22
type input "01-08-2025"
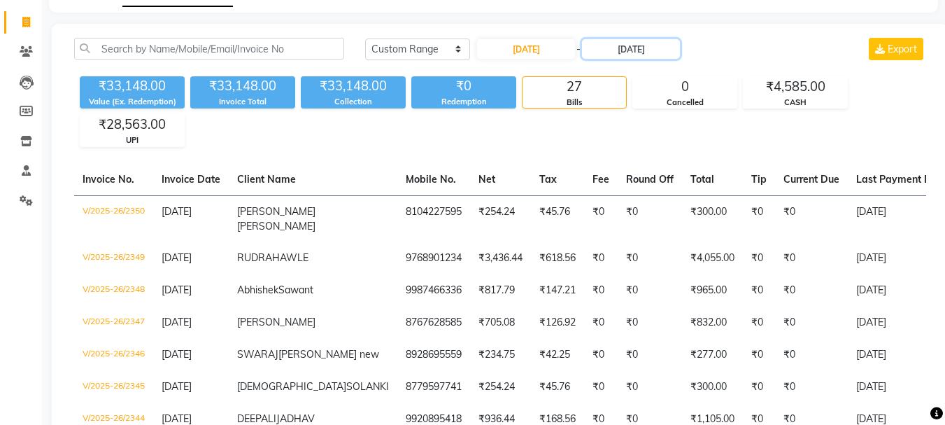
scroll to position [79, 0]
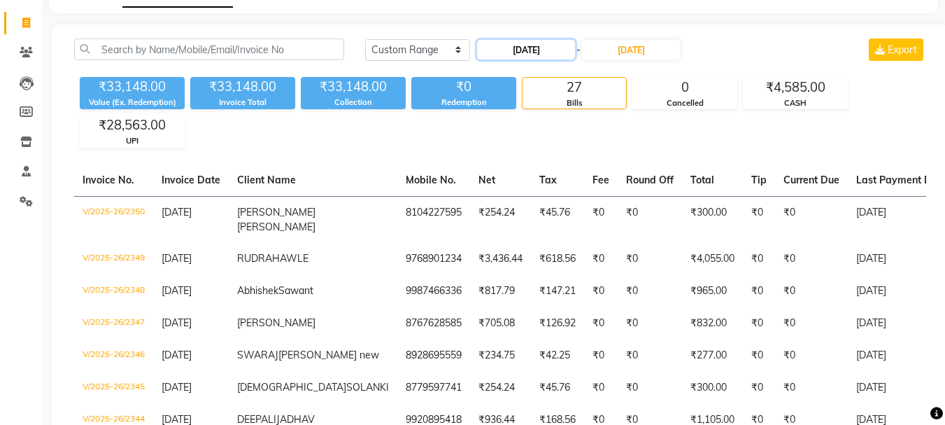
click at [541, 50] on input "01-08-2025" at bounding box center [526, 50] width 98 height 20
select select "8"
select select "2025"
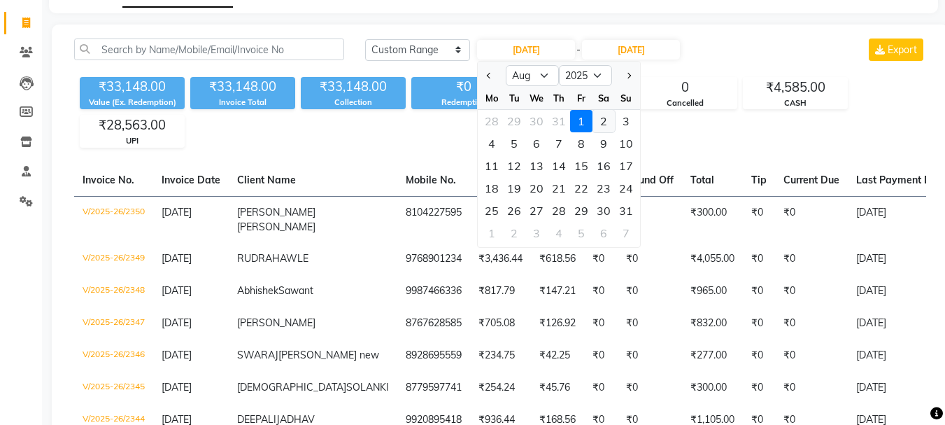
click at [602, 116] on div "2" at bounding box center [604, 121] width 22 height 22
type input "02-08-2025"
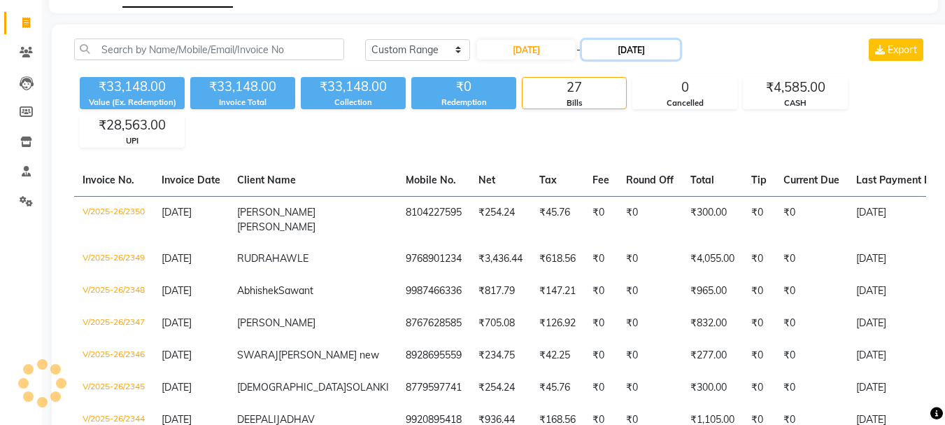
drag, startPoint x: 642, startPoint y: 49, endPoint x: 640, endPoint y: 58, distance: 9.5
click at [642, 51] on input "01-08-2025" at bounding box center [631, 50] width 98 height 20
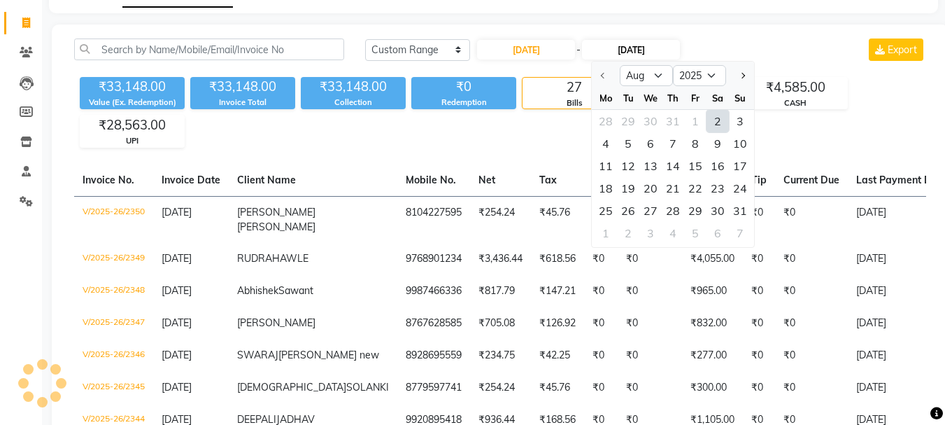
scroll to position [0, 0]
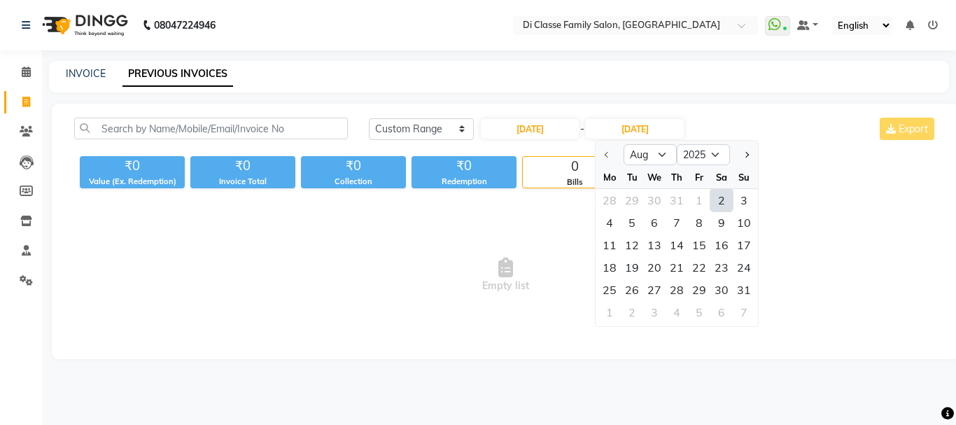
click at [725, 201] on div "2" at bounding box center [721, 200] width 22 height 22
type input "02-08-2025"
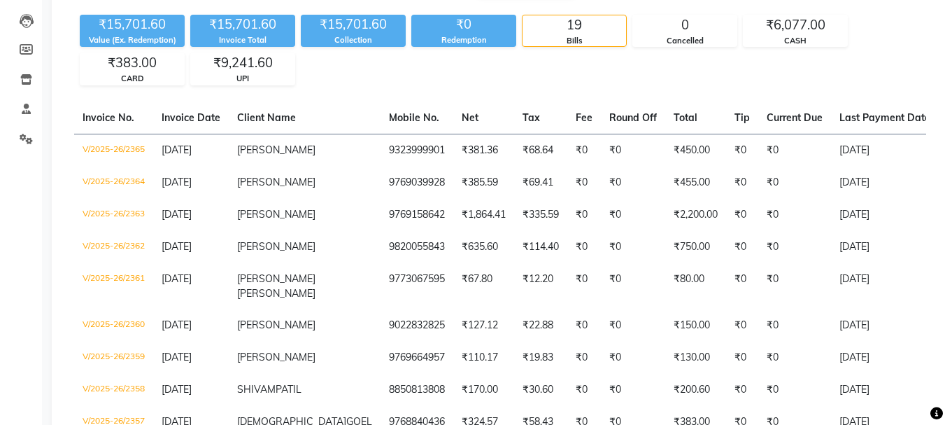
scroll to position [101, 0]
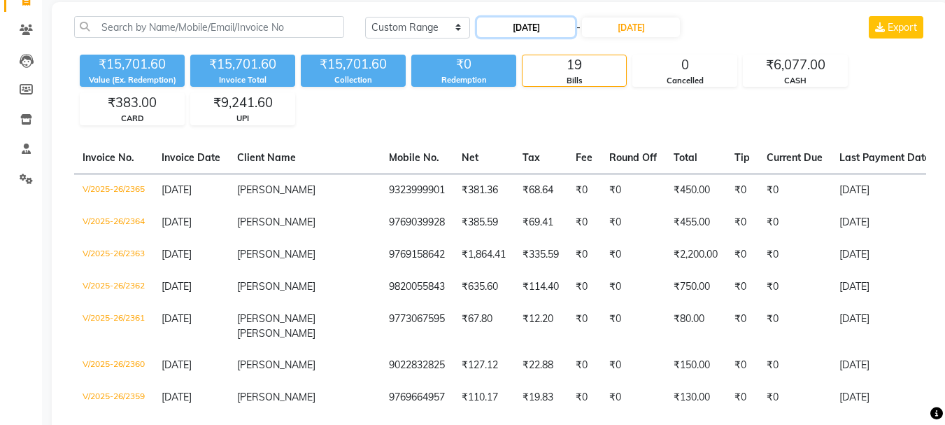
click at [557, 24] on input "02-08-2025" at bounding box center [526, 27] width 98 height 20
select select "8"
select select "2025"
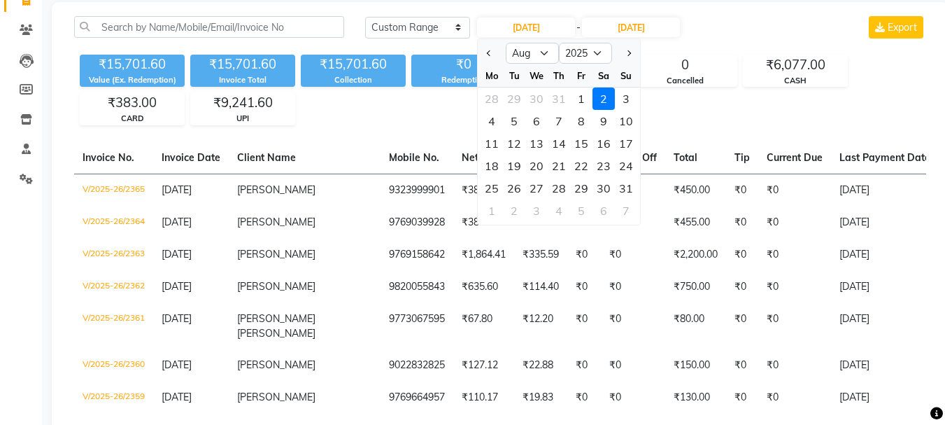
click at [621, 94] on div "3" at bounding box center [626, 98] width 22 height 22
type input "03-08-2025"
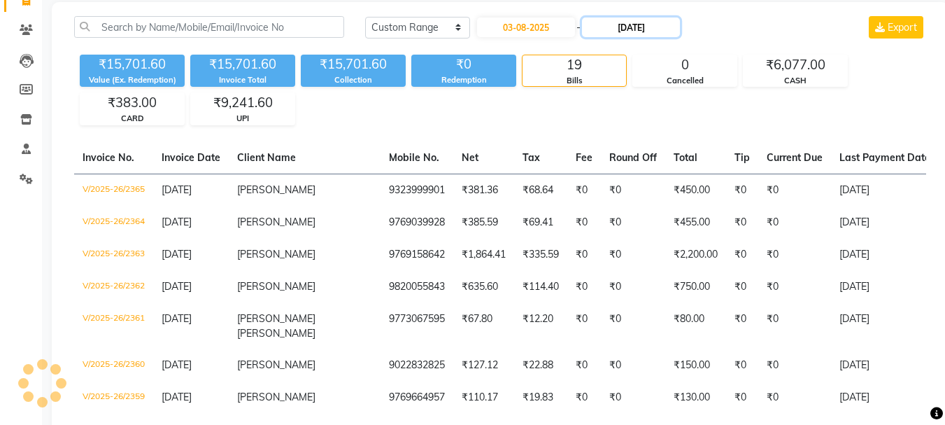
drag, startPoint x: 660, startPoint y: 23, endPoint x: 657, endPoint y: 36, distance: 13.6
click at [659, 22] on input "02-08-2025" at bounding box center [631, 27] width 98 height 20
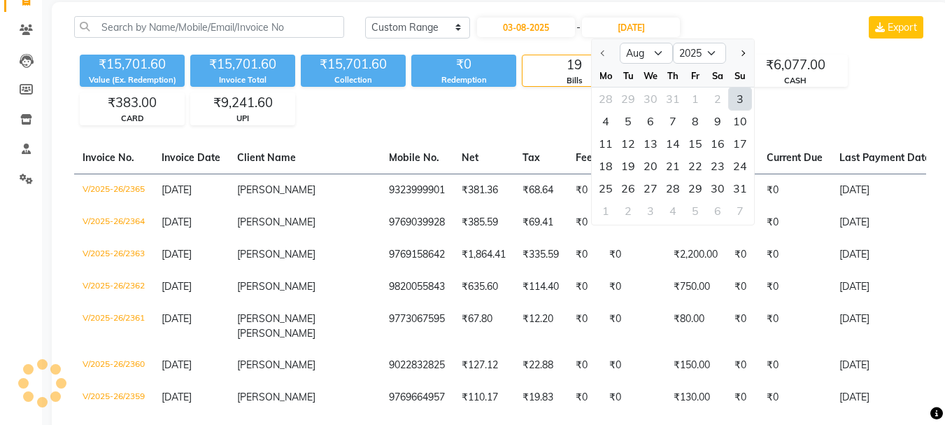
scroll to position [0, 0]
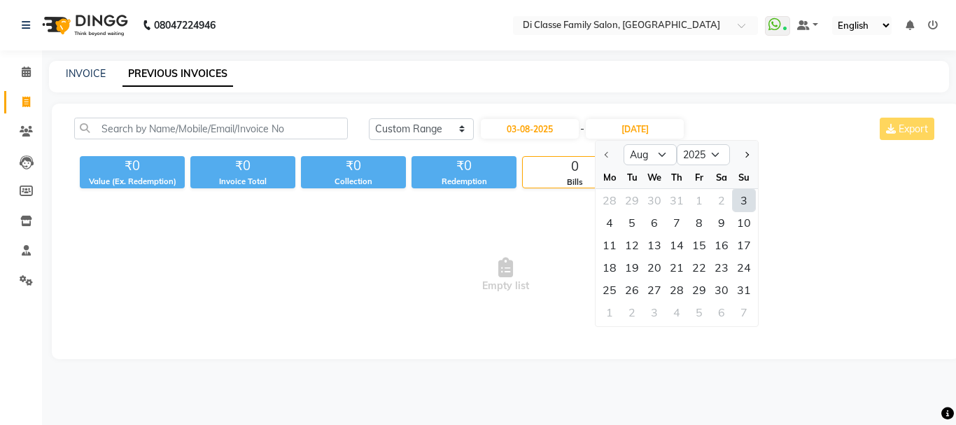
click at [751, 200] on div "3" at bounding box center [744, 200] width 22 height 22
type input "03-08-2025"
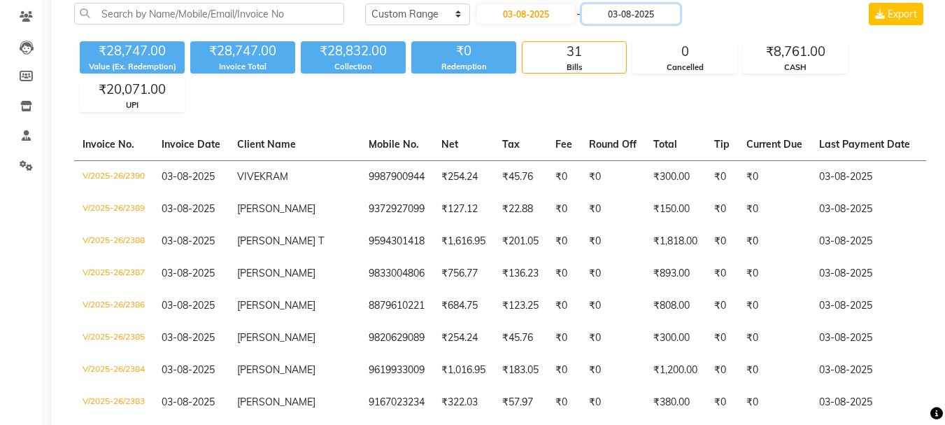
scroll to position [96, 0]
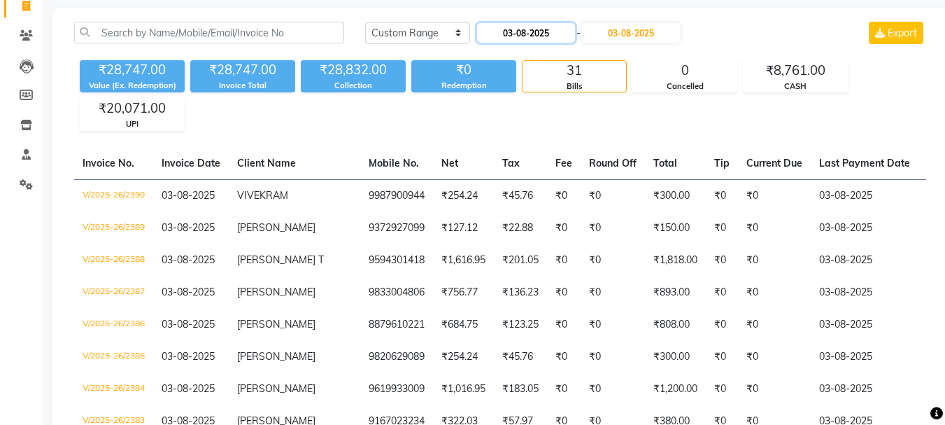
click at [546, 32] on input "03-08-2025" at bounding box center [526, 33] width 98 height 20
select select "8"
select select "2025"
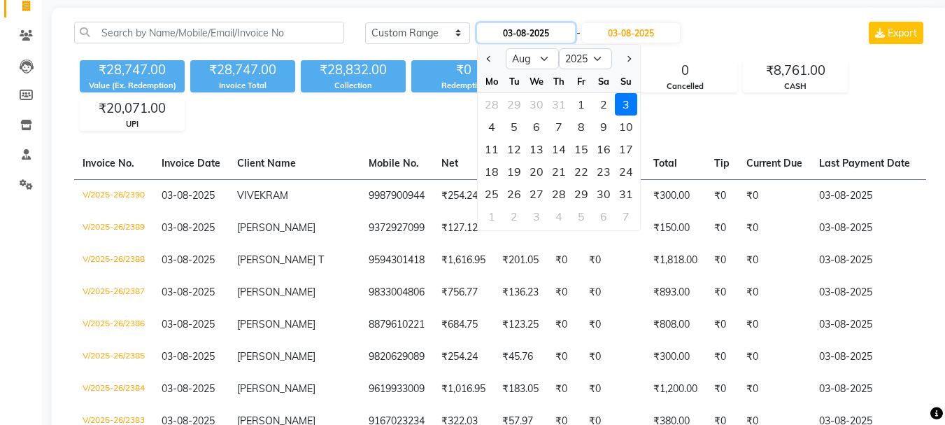
click at [558, 34] on input "03-08-2025" at bounding box center [526, 33] width 98 height 20
click at [497, 126] on div "4" at bounding box center [492, 126] width 22 height 22
type input "04-08-2025"
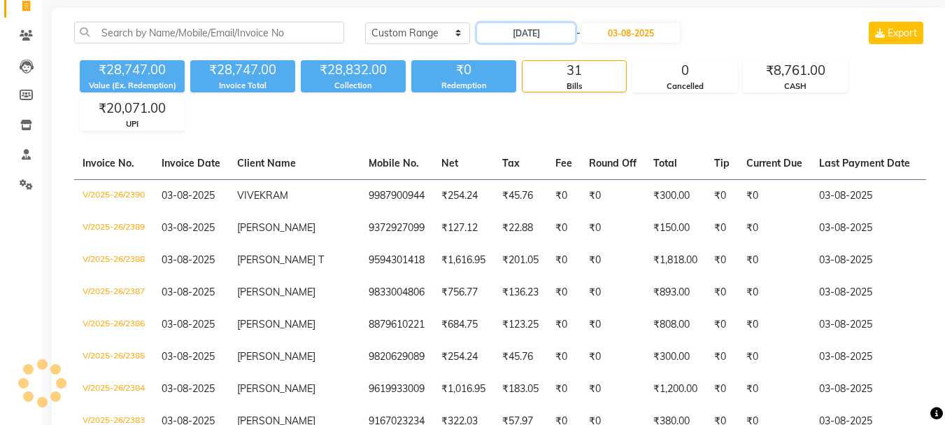
scroll to position [0, 0]
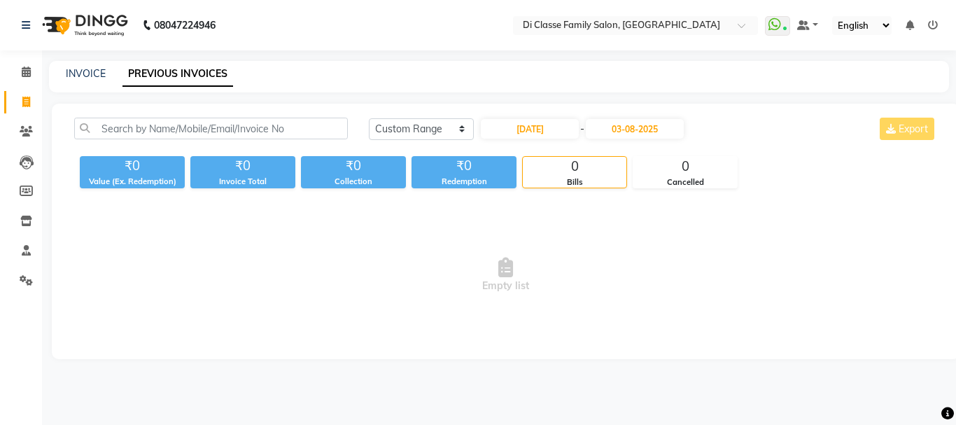
click at [661, 38] on nav "08047224946 Select Location × Di Classe Family Salon, Sanpada WhatsApp Status ✕…" at bounding box center [478, 25] width 956 height 50
click at [663, 128] on input "03-08-2025" at bounding box center [635, 129] width 98 height 20
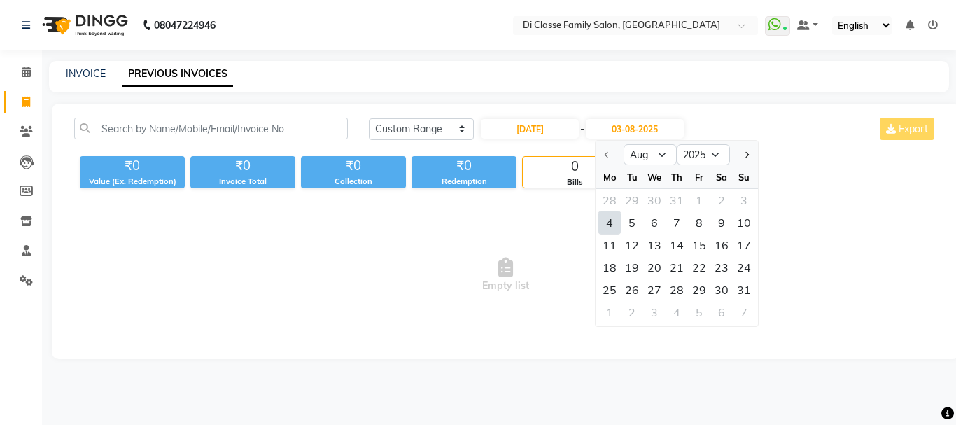
click at [615, 220] on div "4" at bounding box center [609, 222] width 22 height 22
type input "04-08-2025"
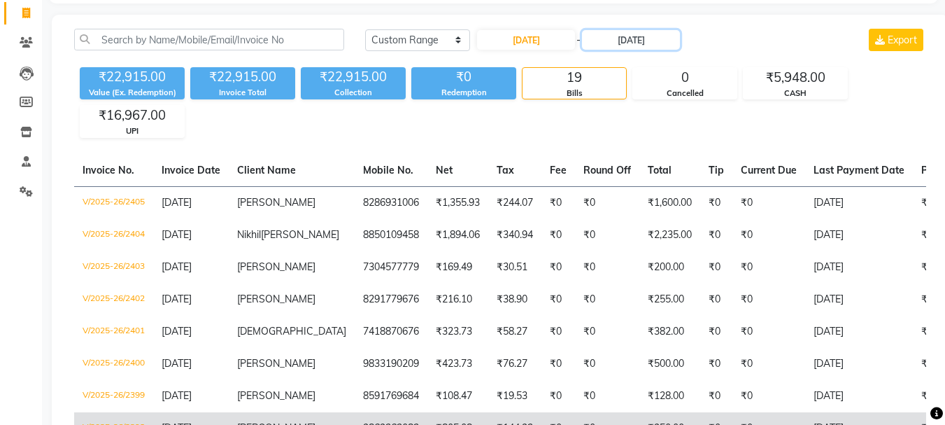
scroll to position [87, 0]
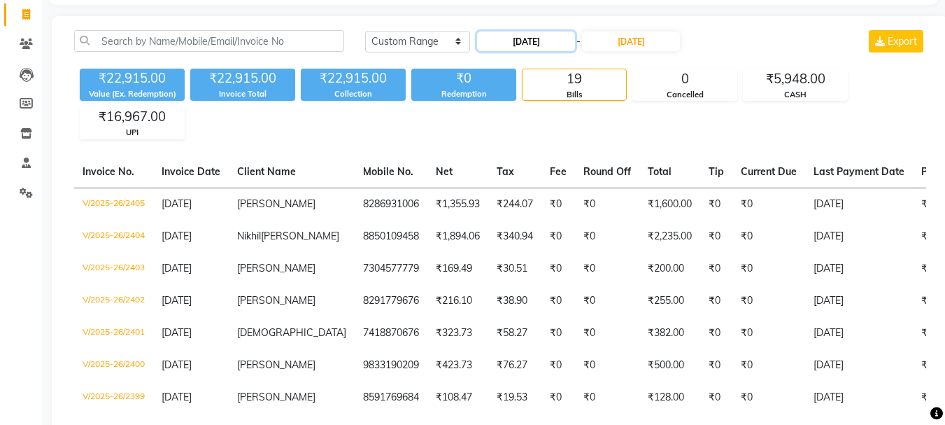
click at [568, 45] on input "04-08-2025" at bounding box center [526, 41] width 98 height 20
select select "8"
select select "2025"
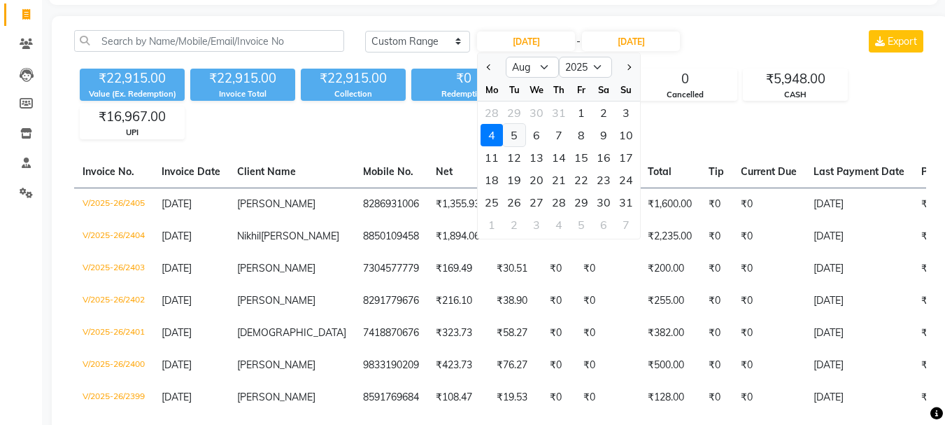
click at [521, 134] on div "5" at bounding box center [514, 135] width 22 height 22
type input "05-08-2025"
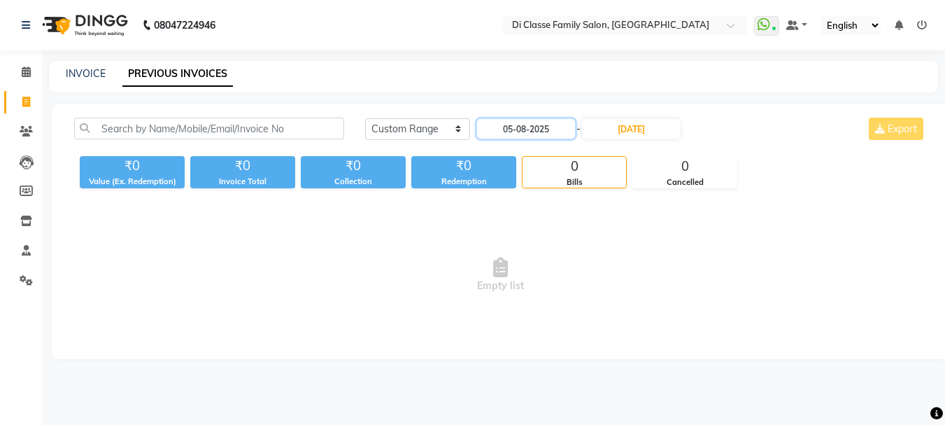
scroll to position [0, 0]
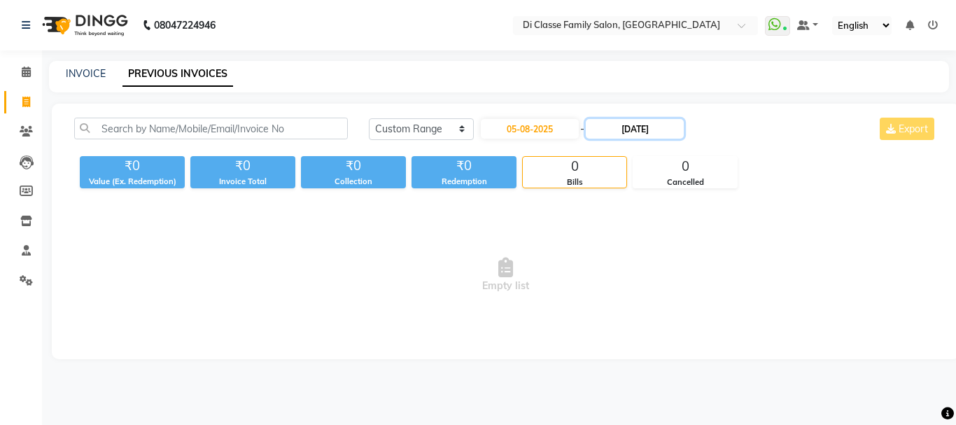
drag, startPoint x: 640, startPoint y: 129, endPoint x: 637, endPoint y: 136, distance: 7.5
click at [640, 130] on input "04-08-2025" at bounding box center [635, 129] width 98 height 20
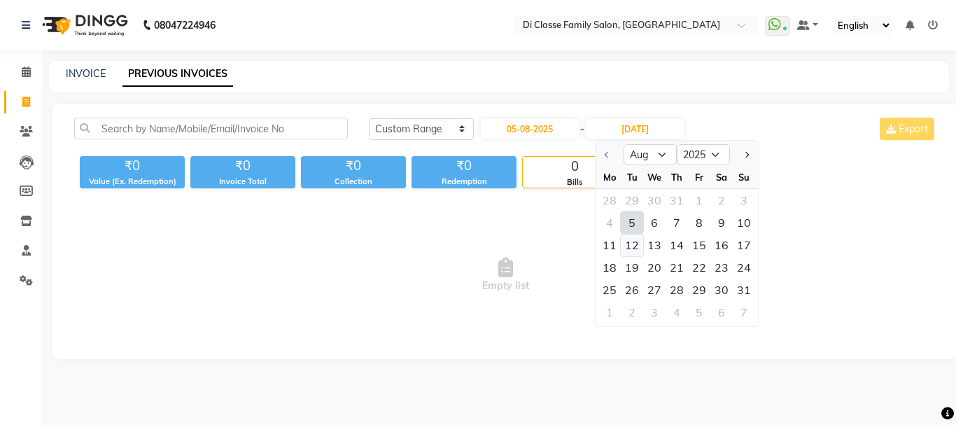
click at [636, 234] on div "12" at bounding box center [632, 245] width 22 height 22
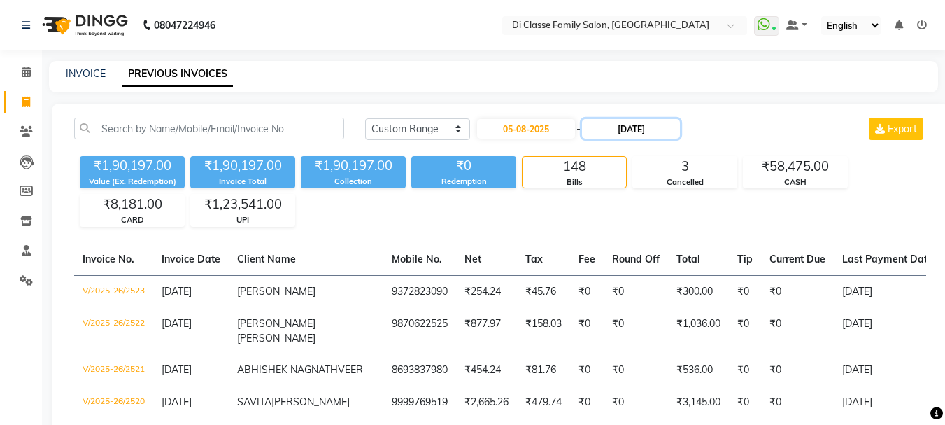
click at [644, 132] on input "12-08-2025" at bounding box center [631, 129] width 98 height 20
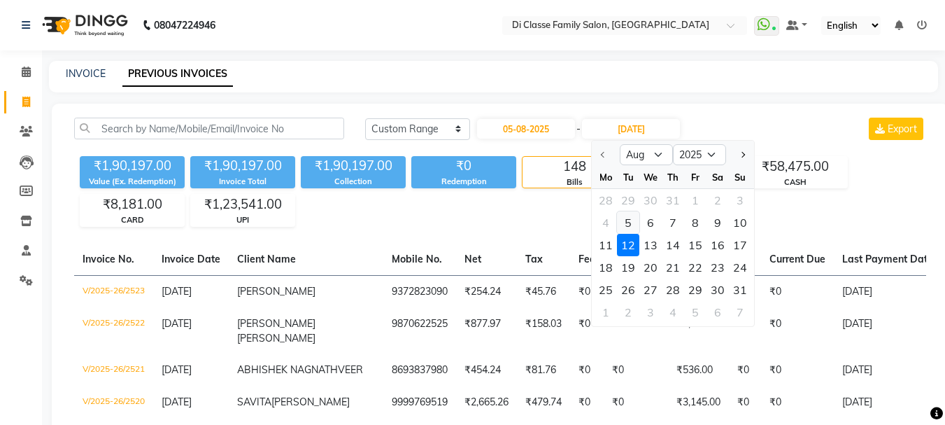
click at [633, 222] on div "5" at bounding box center [628, 222] width 22 height 22
type input "05-08-2025"
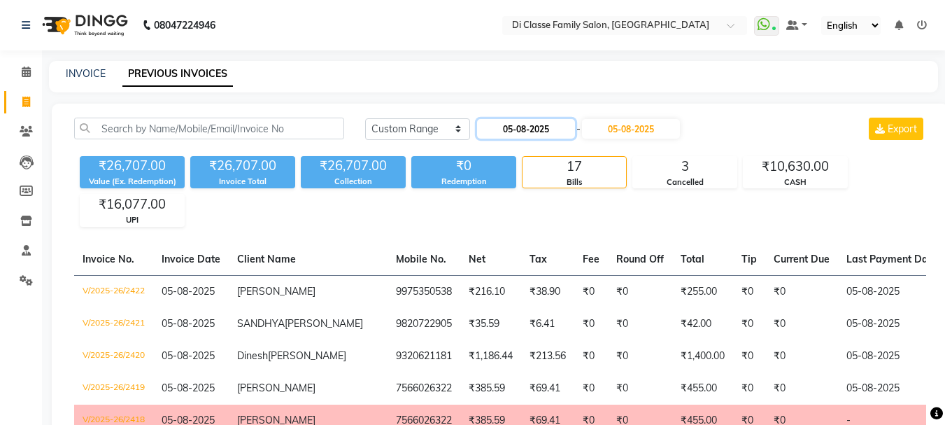
click at [560, 136] on input "05-08-2025" at bounding box center [526, 129] width 98 height 20
select select "8"
select select "2025"
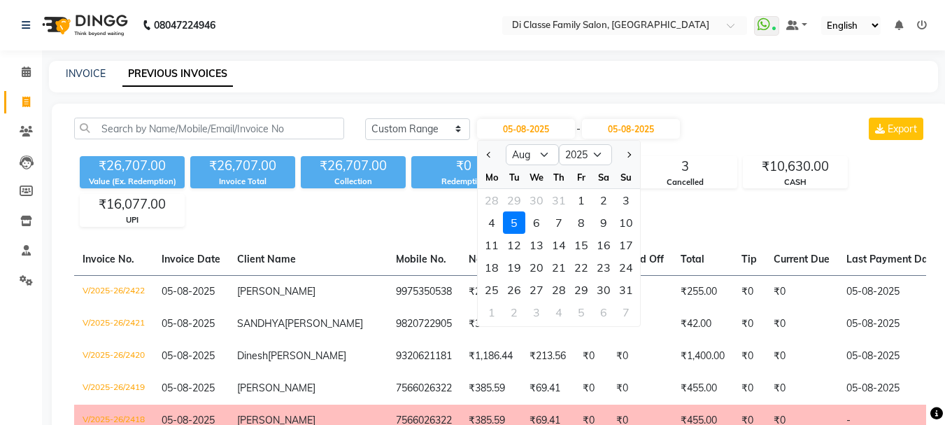
drag, startPoint x: 560, startPoint y: 225, endPoint x: 575, endPoint y: 212, distance: 20.3
click at [561, 225] on div "7" at bounding box center [559, 222] width 22 height 22
type input "07-08-2025"
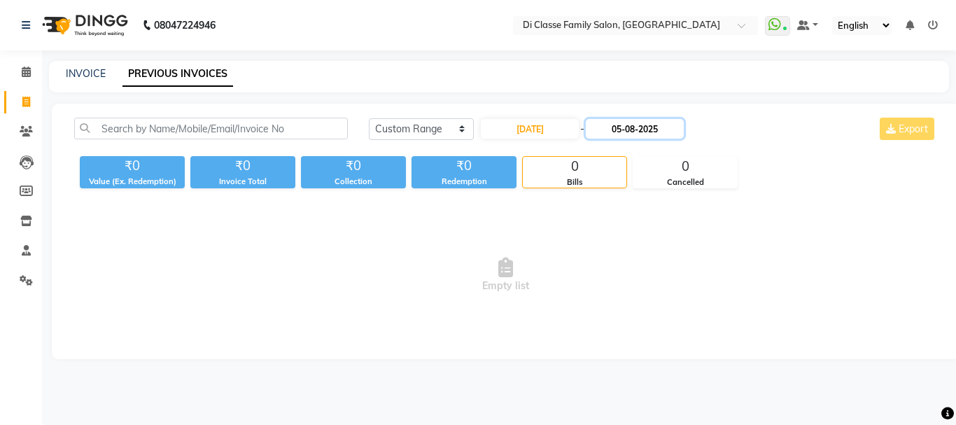
click at [649, 132] on input "05-08-2025" at bounding box center [635, 129] width 98 height 20
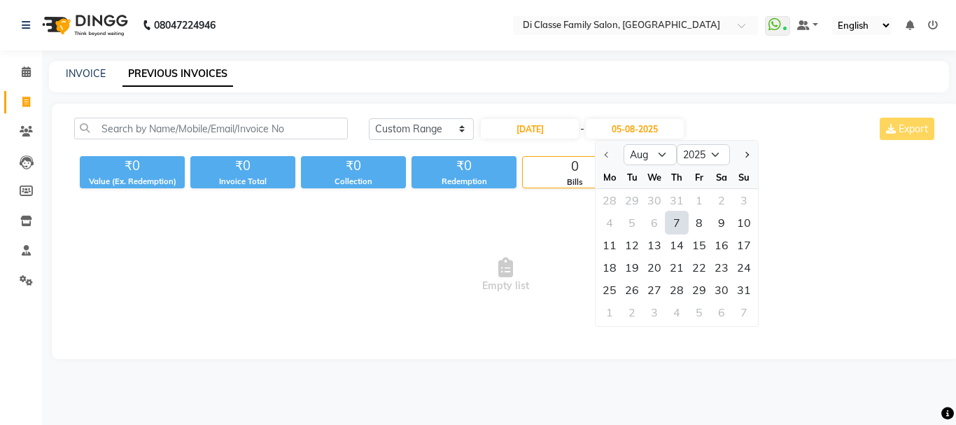
click at [678, 222] on div "7" at bounding box center [676, 222] width 22 height 22
type input "07-08-2025"
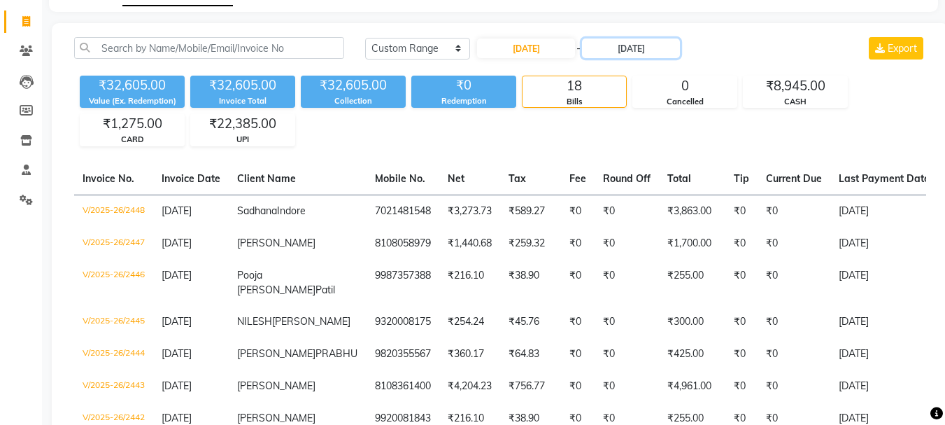
scroll to position [56, 0]
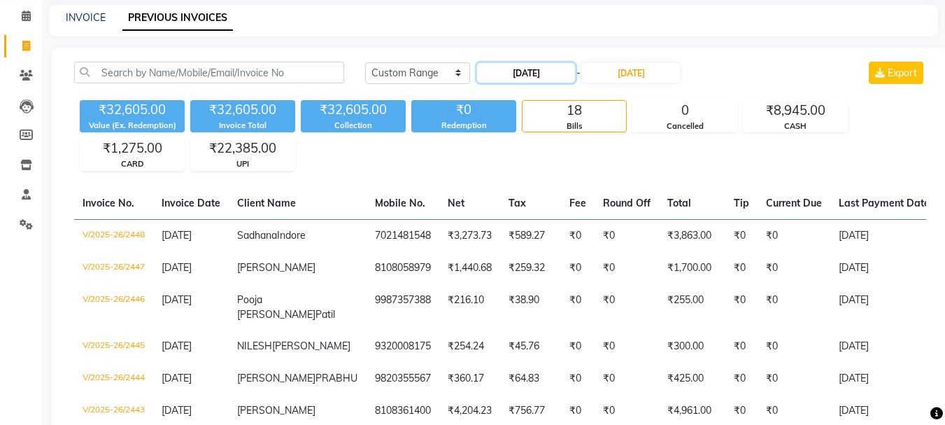
click at [523, 73] on input "07-08-2025" at bounding box center [526, 73] width 98 height 20
select select "8"
select select "2025"
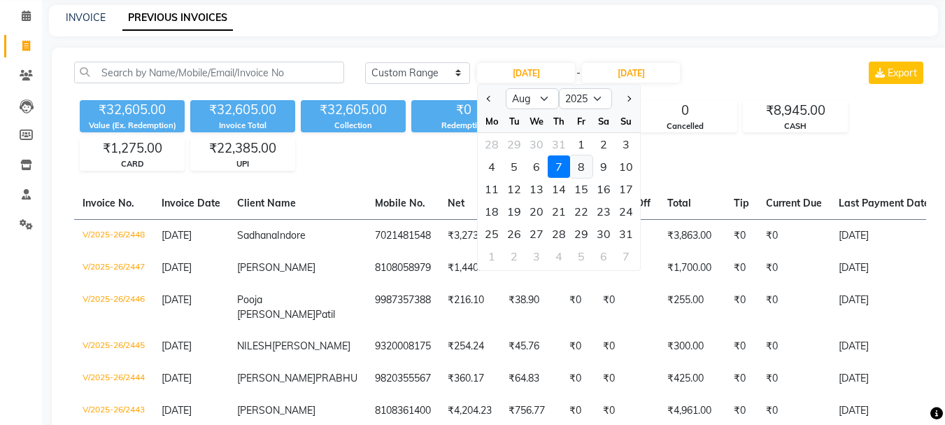
click at [586, 166] on div "8" at bounding box center [581, 166] width 22 height 22
type input "08-08-2025"
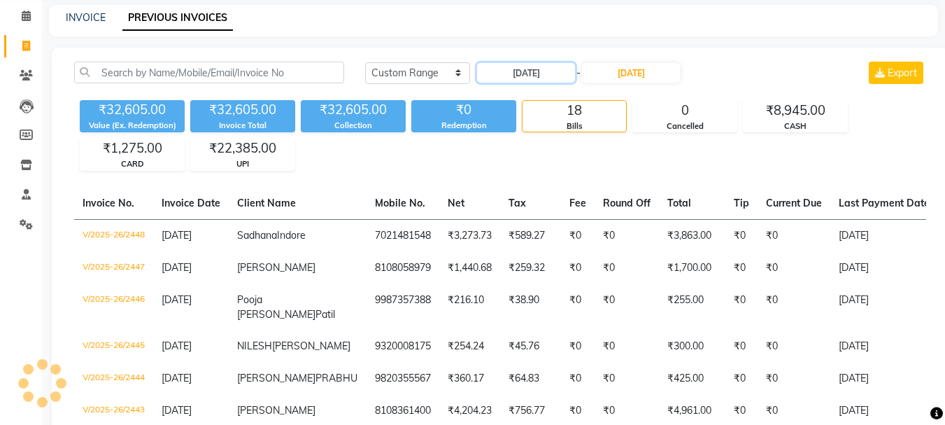
scroll to position [0, 0]
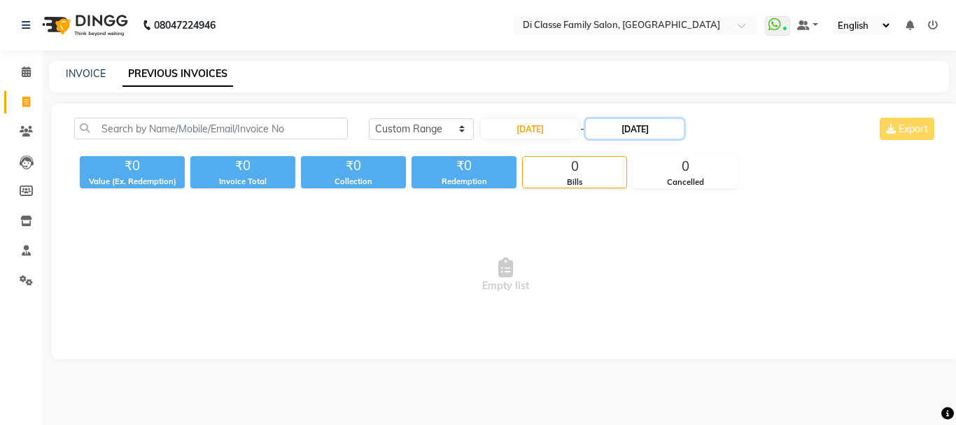
click at [628, 130] on input "07-08-2025" at bounding box center [635, 129] width 98 height 20
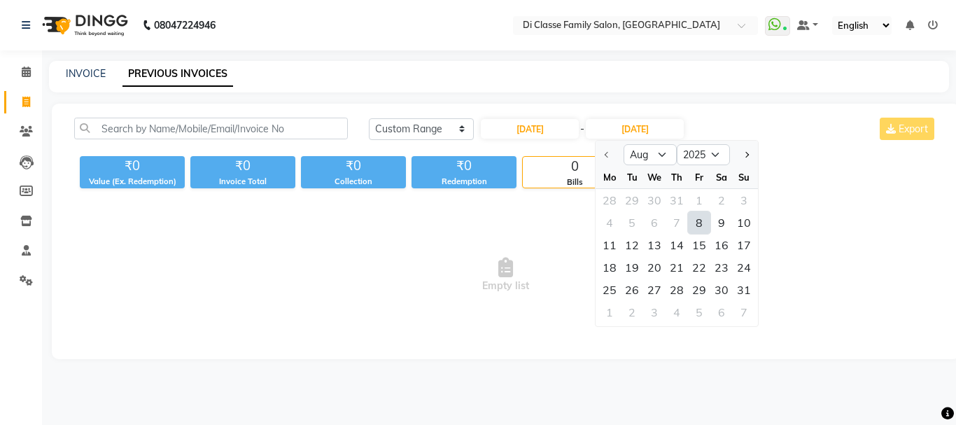
click at [691, 225] on div "8" at bounding box center [699, 222] width 22 height 22
type input "08-08-2025"
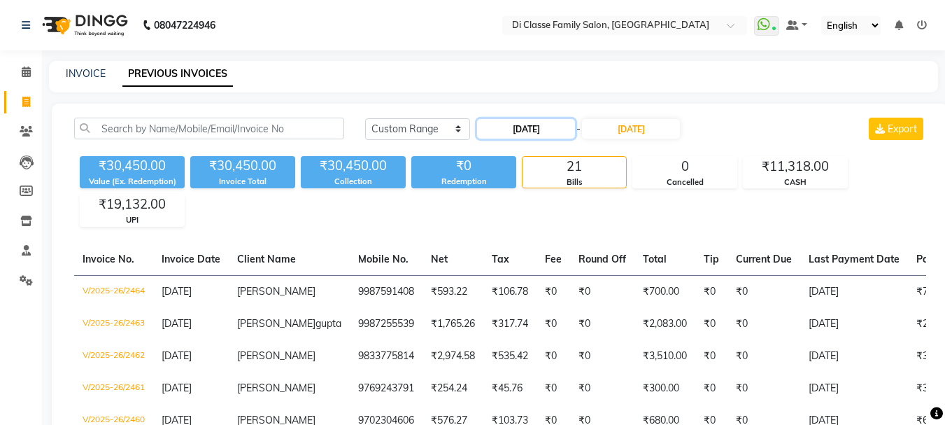
click at [547, 129] on input "08-08-2025" at bounding box center [526, 129] width 98 height 20
select select "8"
select select "2025"
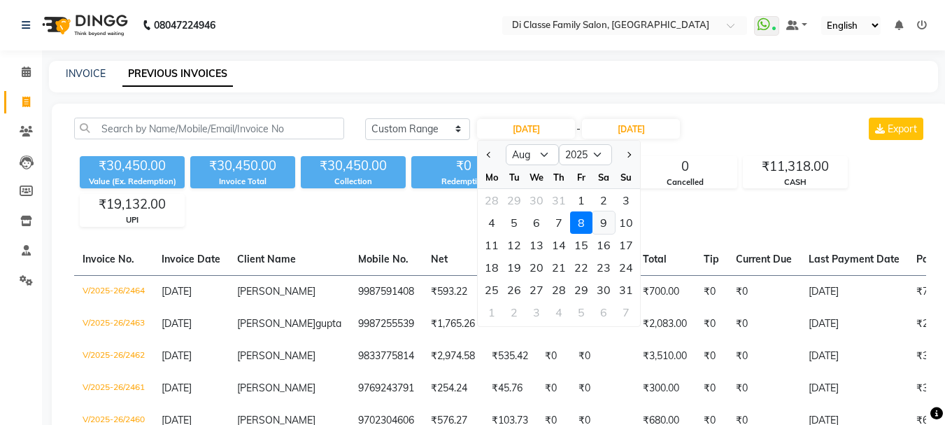
click at [602, 223] on div "9" at bounding box center [604, 222] width 22 height 22
type input "09-08-2025"
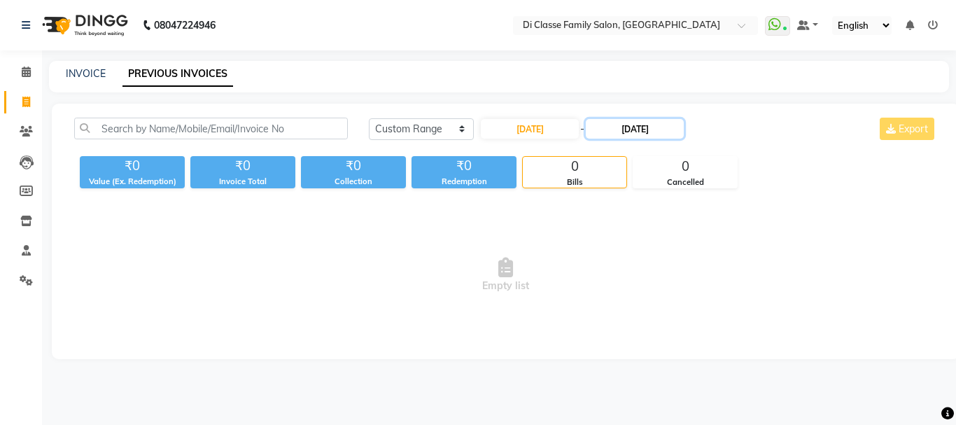
drag, startPoint x: 651, startPoint y: 125, endPoint x: 649, endPoint y: 134, distance: 8.7
click at [651, 127] on input "08-08-2025" at bounding box center [635, 129] width 98 height 20
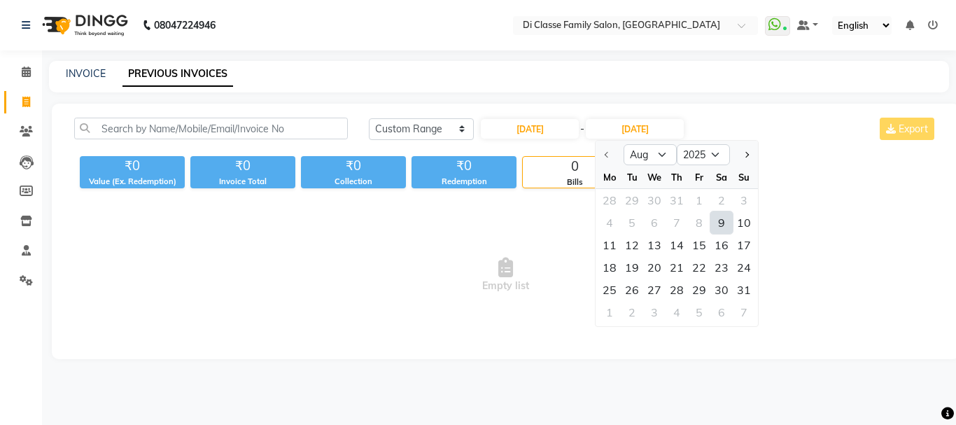
click at [715, 228] on div "9" at bounding box center [721, 222] width 22 height 22
type input "09-08-2025"
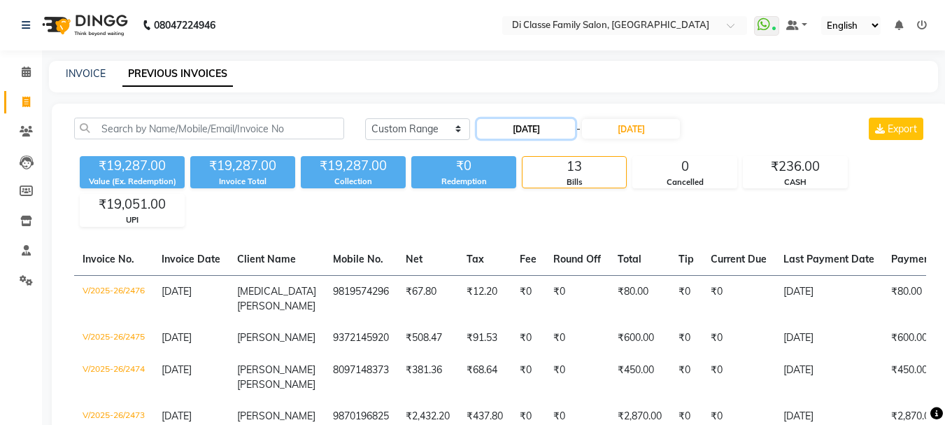
click at [562, 132] on input "09-08-2025" at bounding box center [526, 129] width 98 height 20
select select "8"
select select "2025"
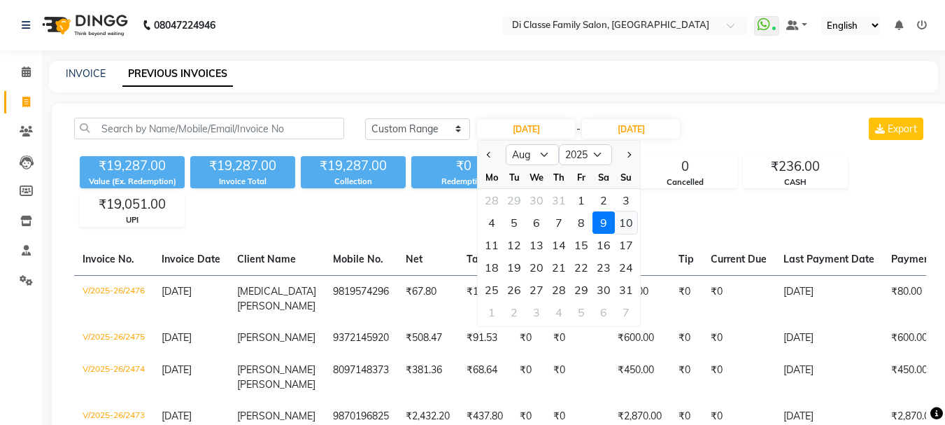
click at [621, 225] on div "10" at bounding box center [626, 222] width 22 height 22
type input "10-08-2025"
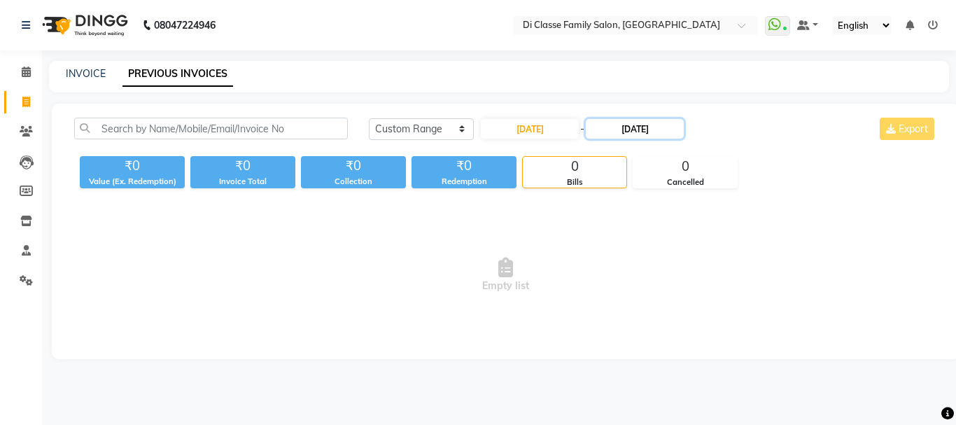
click at [634, 131] on input "09-08-2025" at bounding box center [635, 129] width 98 height 20
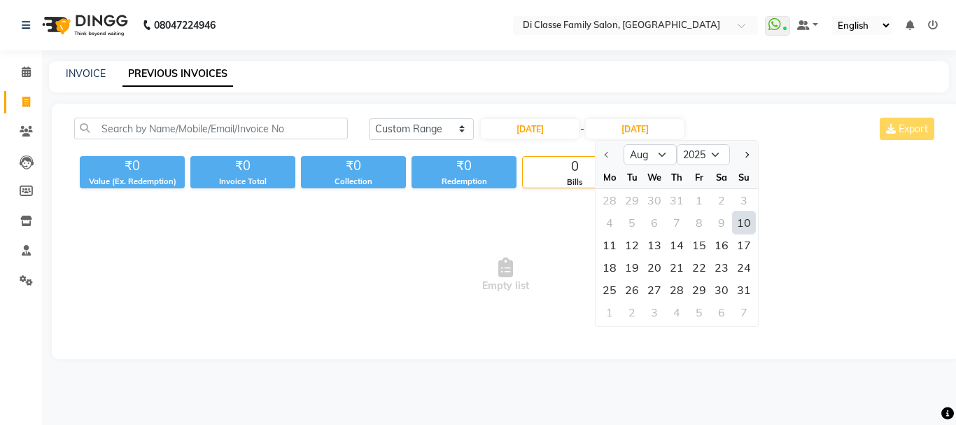
click at [736, 223] on div "10" at bounding box center [744, 222] width 22 height 22
type input "10-08-2025"
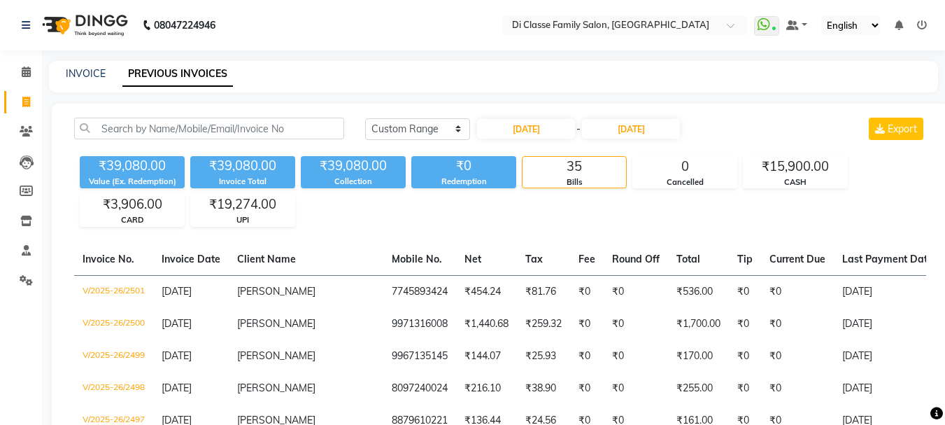
click at [566, 142] on div "Today Yesterday Custom Range 10-08-2025 - 10-08-2025 Export" at bounding box center [646, 134] width 582 height 33
click at [555, 131] on input "10-08-2025" at bounding box center [526, 129] width 98 height 20
select select "8"
select select "2025"
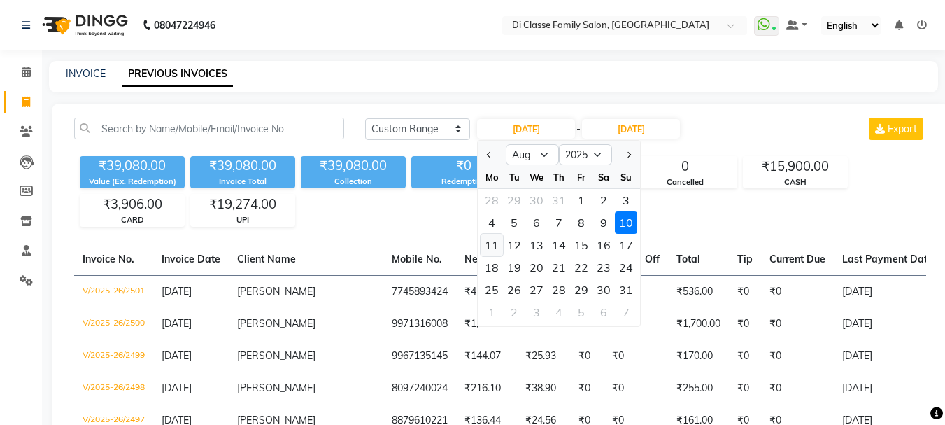
click at [490, 248] on div "11" at bounding box center [492, 245] width 22 height 22
type input "11-08-2025"
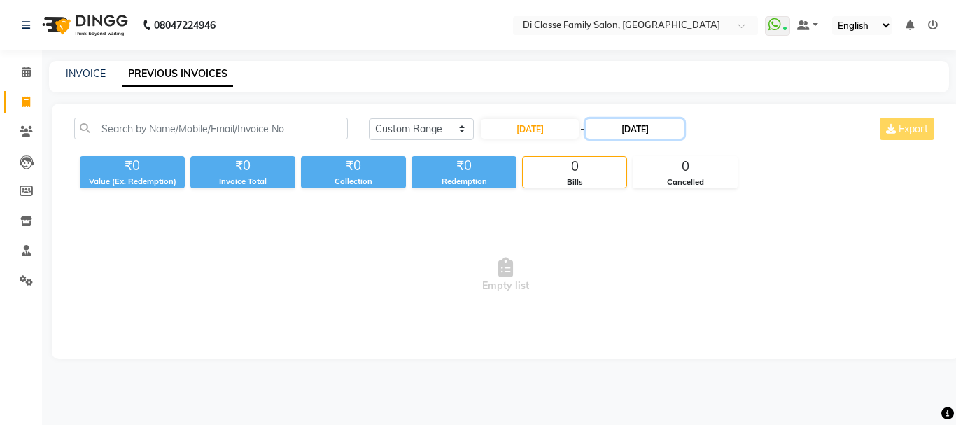
click at [648, 122] on input "10-08-2025" at bounding box center [635, 129] width 98 height 20
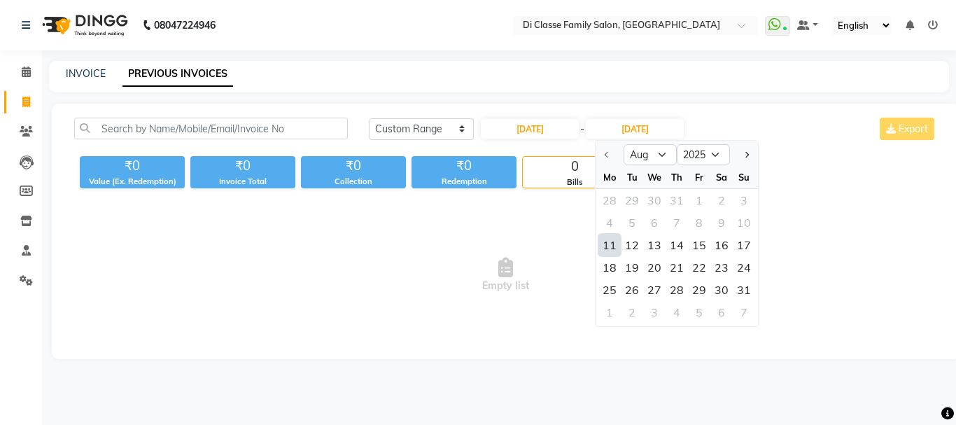
click at [609, 248] on div "11" at bounding box center [609, 245] width 22 height 22
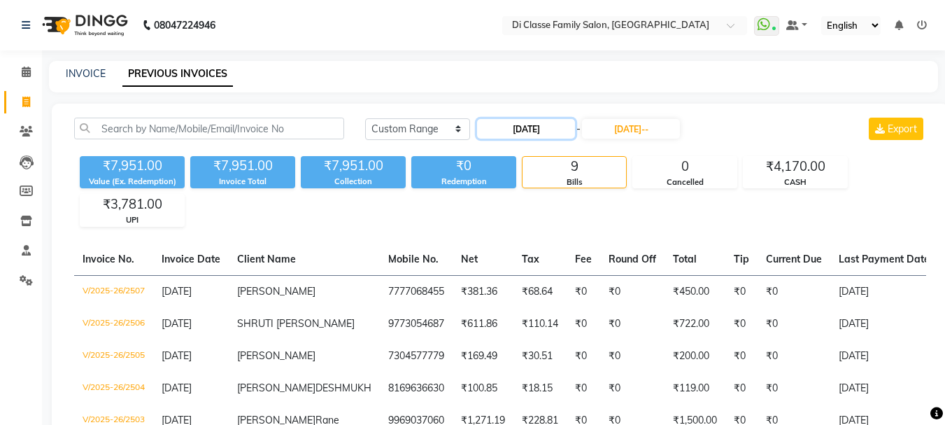
type input "11-08-2025"
click at [549, 132] on input "11-08-2025" at bounding box center [526, 129] width 98 height 20
select select "8"
select select "2025"
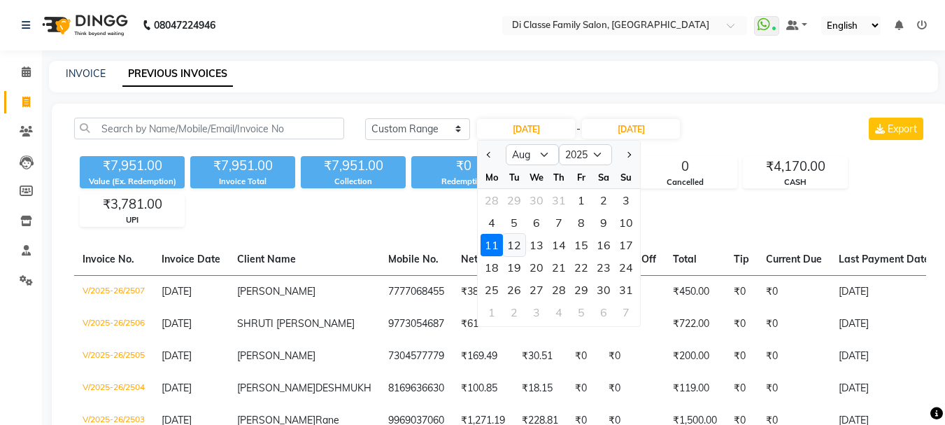
click at [522, 249] on div "12" at bounding box center [514, 245] width 22 height 22
type input "12-08-2025"
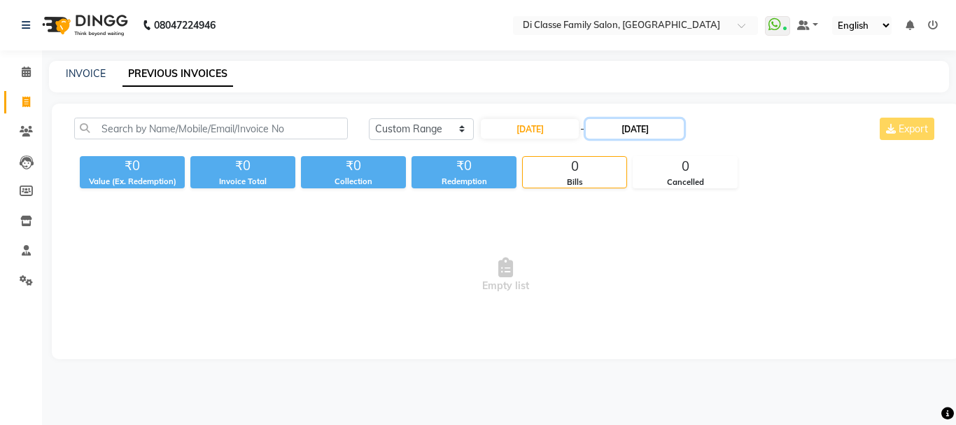
click at [628, 127] on input "11-08-2025" at bounding box center [635, 129] width 98 height 20
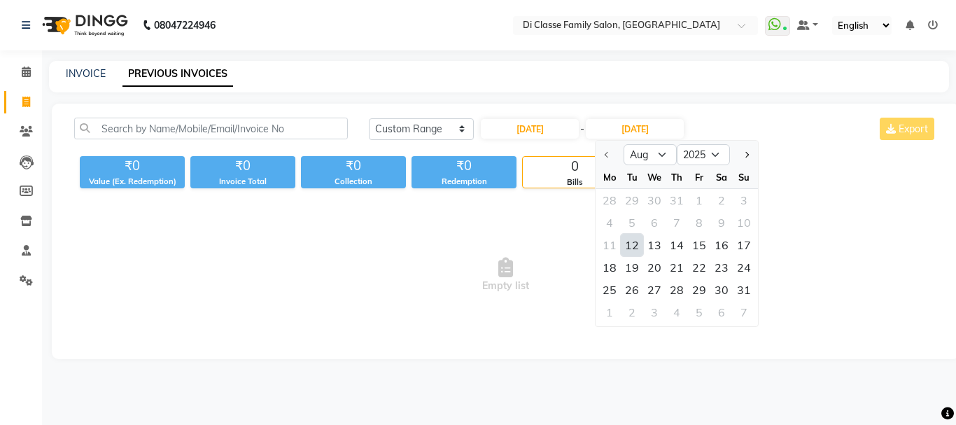
click at [628, 249] on div "12" at bounding box center [632, 245] width 22 height 22
type input "12-08-2025"
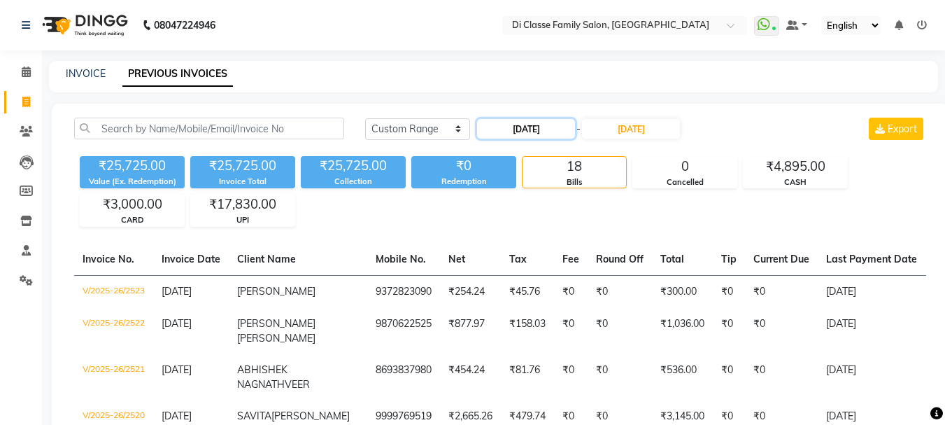
click at [575, 134] on input "12-08-2025" at bounding box center [526, 129] width 98 height 20
select select "8"
select select "2025"
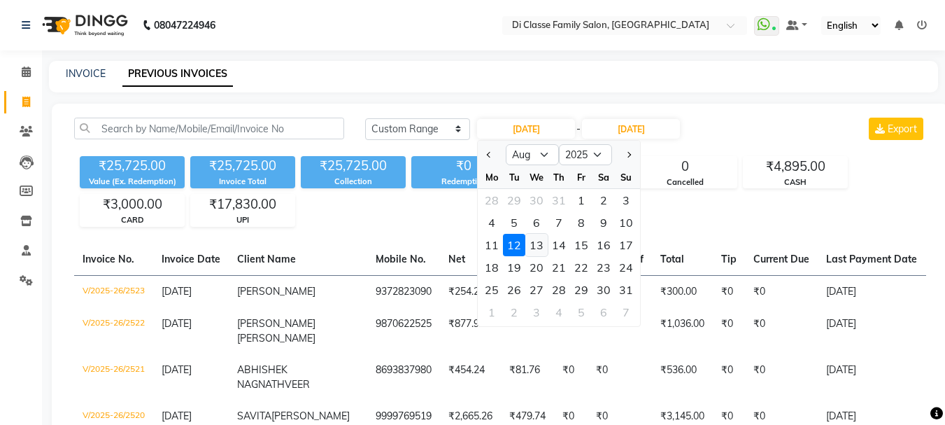
click at [543, 240] on div "13" at bounding box center [536, 245] width 22 height 22
type input "13-08-2025"
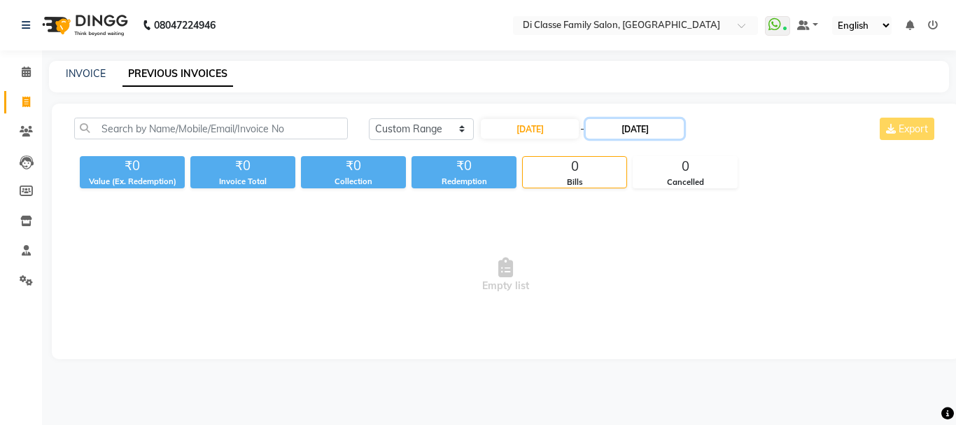
click at [652, 131] on input "12-08-2025" at bounding box center [635, 129] width 98 height 20
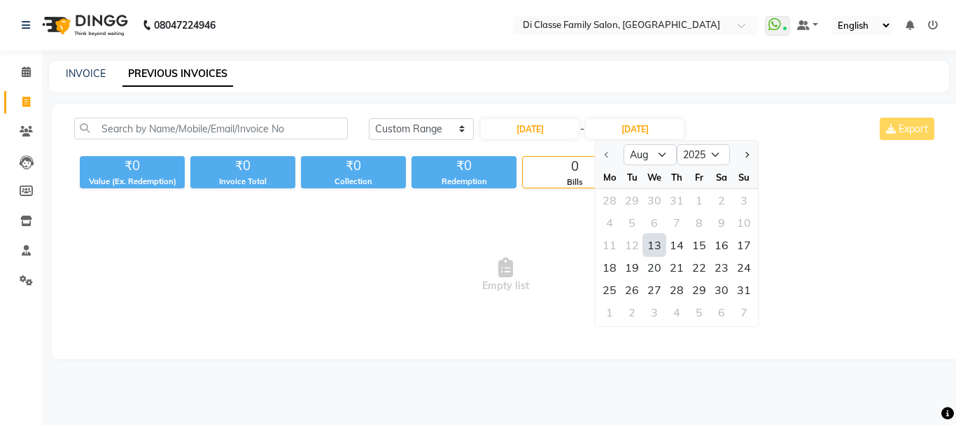
click at [658, 248] on div "13" at bounding box center [654, 245] width 22 height 22
type input "13-08-2025"
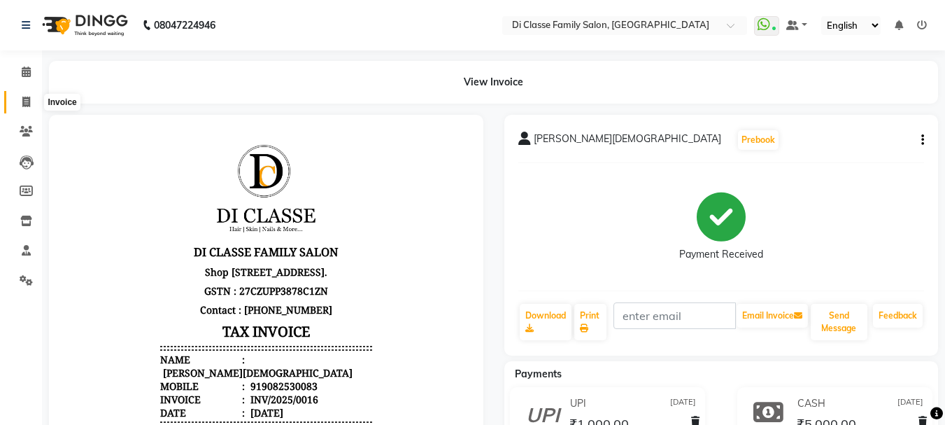
click at [18, 104] on span at bounding box center [26, 102] width 24 height 16
select select "4704"
select select "service"
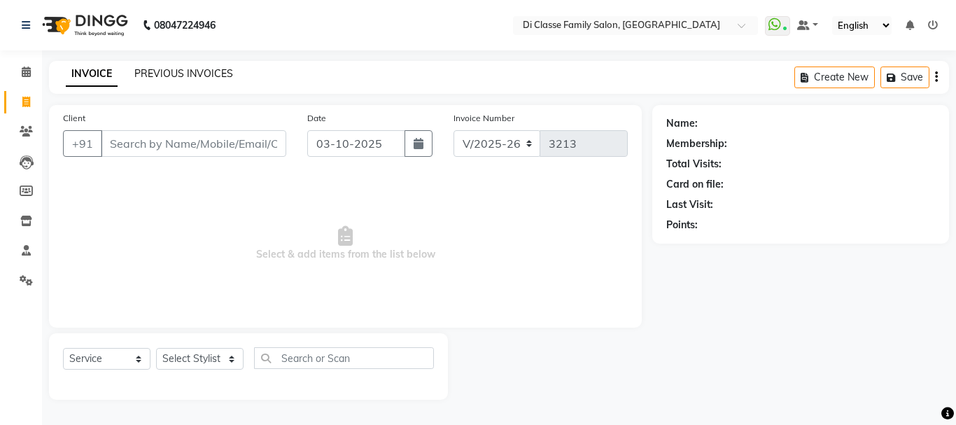
click at [179, 74] on link "PREVIOUS INVOICES" at bounding box center [183, 73] width 99 height 13
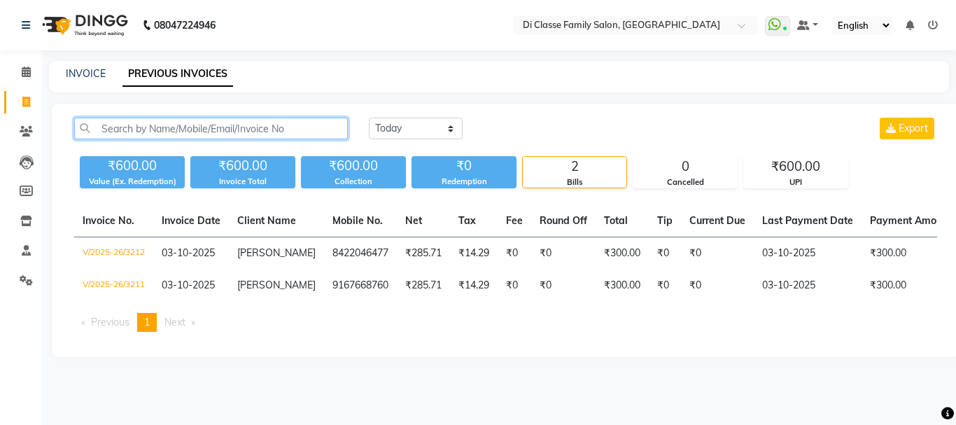
click at [181, 126] on input "text" at bounding box center [211, 129] width 274 height 22
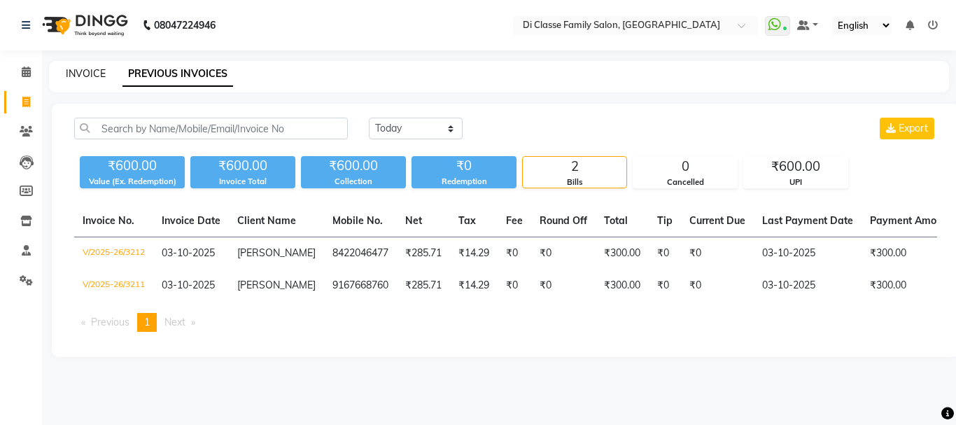
click at [69, 75] on link "INVOICE" at bounding box center [86, 73] width 40 height 13
select select "service"
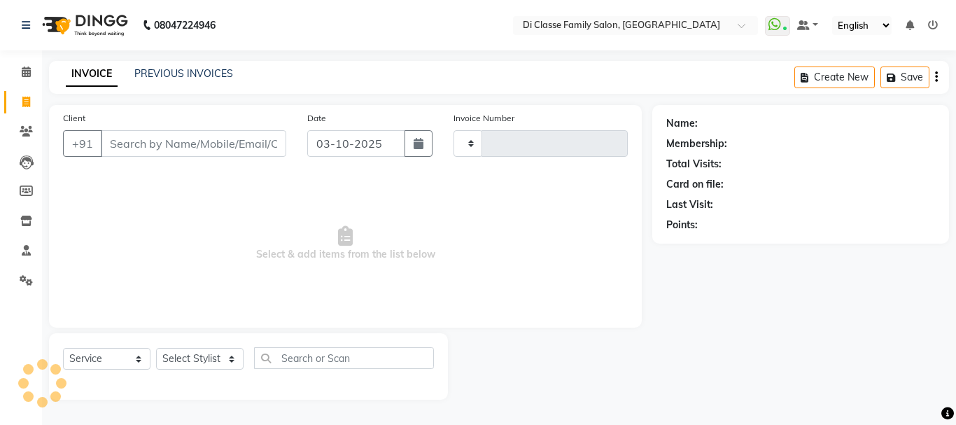
type input "3213"
select select "4704"
click at [176, 144] on input "Client" at bounding box center [193, 143] width 185 height 27
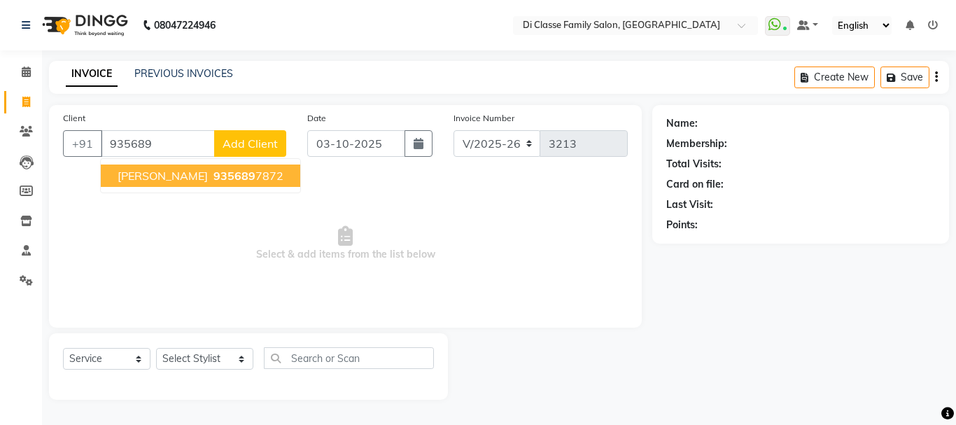
click at [218, 176] on ngb-highlight "935689 7872" at bounding box center [247, 176] width 73 height 14
type input "9356897872"
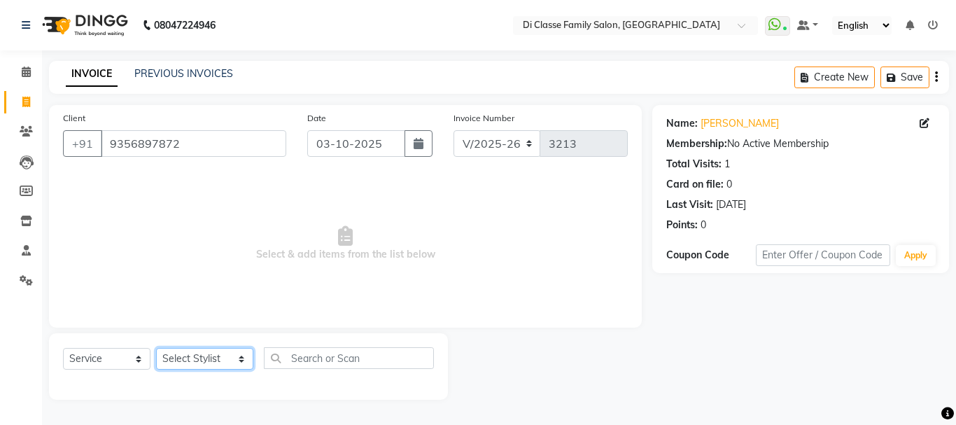
click at [190, 363] on select "Select Stylist [PERSON_NAME] [PERSON_NAME] Front Desk [PERSON_NAME] [PERSON_NAM…" at bounding box center [204, 359] width 97 height 22
select select "79582"
click at [156, 348] on select "Select Stylist [PERSON_NAME] [PERSON_NAME] Front Desk [PERSON_NAME] [PERSON_NAM…" at bounding box center [204, 359] width 97 height 22
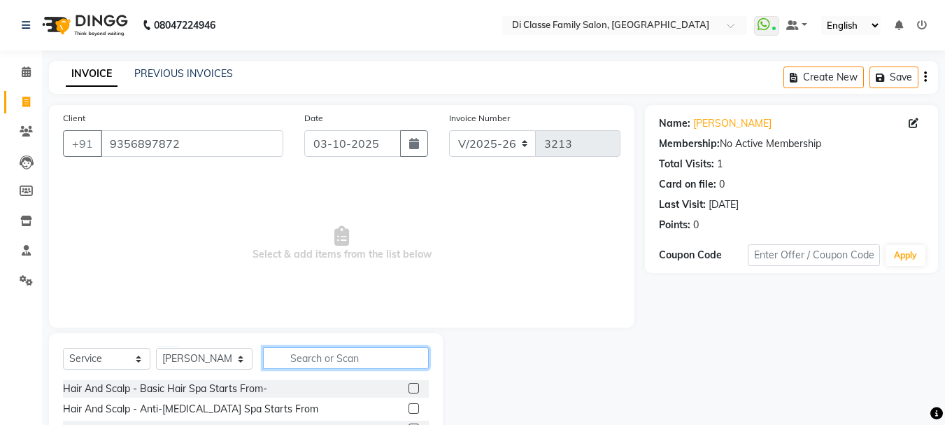
click at [280, 355] on input "text" at bounding box center [346, 358] width 166 height 22
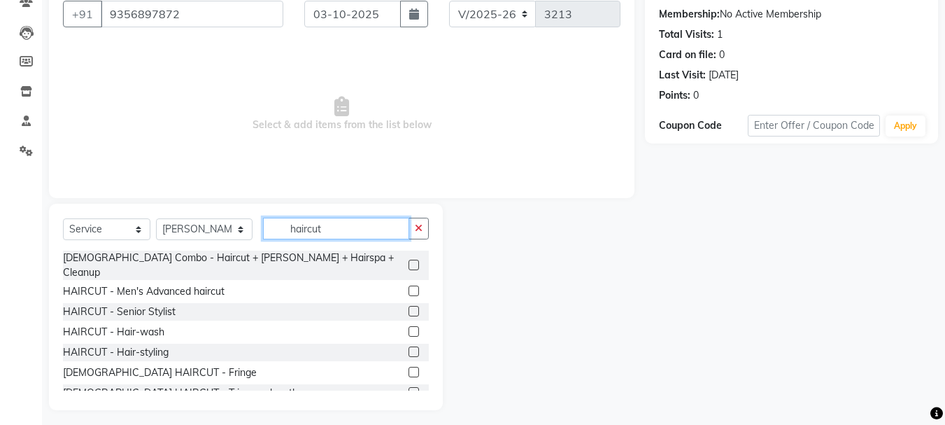
scroll to position [136, 0]
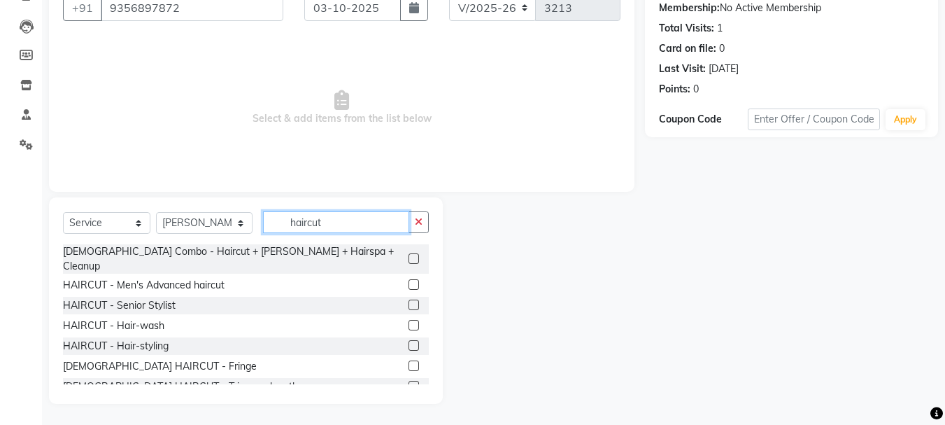
type input "haircut"
click at [409, 279] on label at bounding box center [414, 284] width 10 height 10
click at [409, 281] on input "checkbox" at bounding box center [413, 285] width 9 height 9
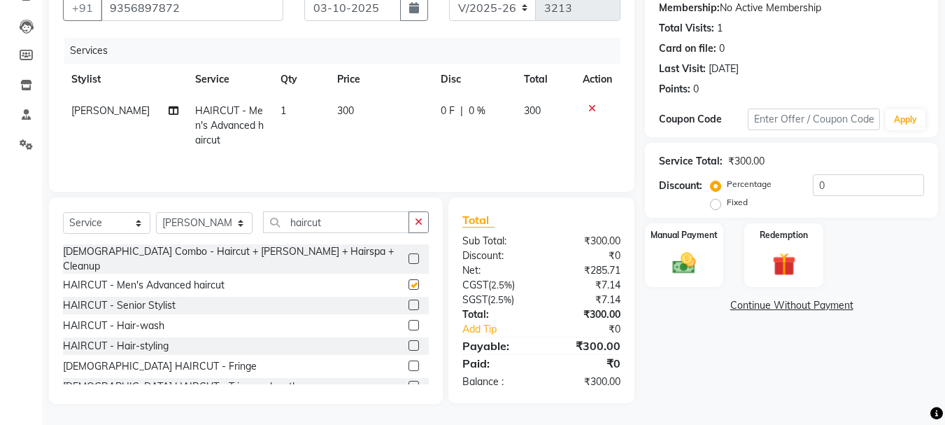
checkbox input "false"
click at [353, 225] on input "haircut" at bounding box center [336, 222] width 146 height 22
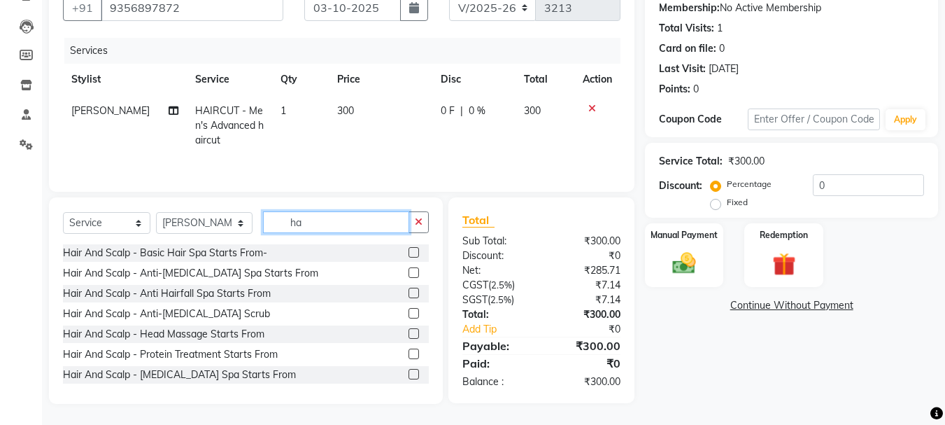
type input "h"
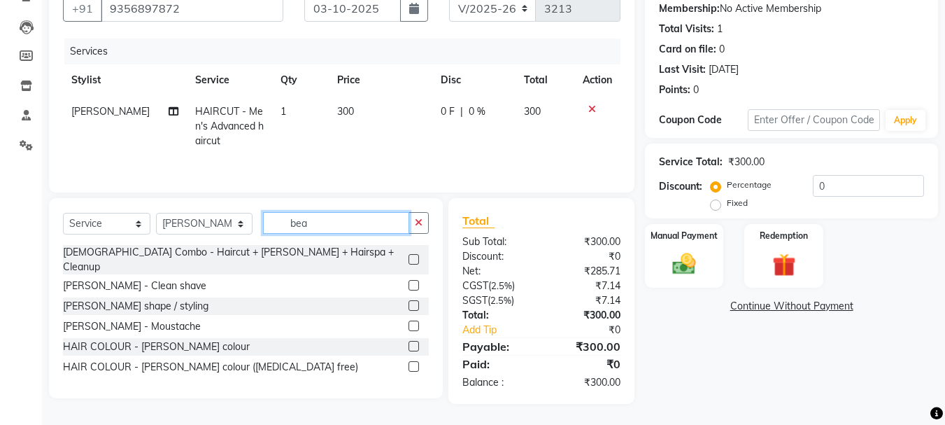
scroll to position [135, 0]
type input "beard"
click at [410, 300] on label at bounding box center [414, 305] width 10 height 10
click at [410, 302] on input "checkbox" at bounding box center [413, 306] width 9 height 9
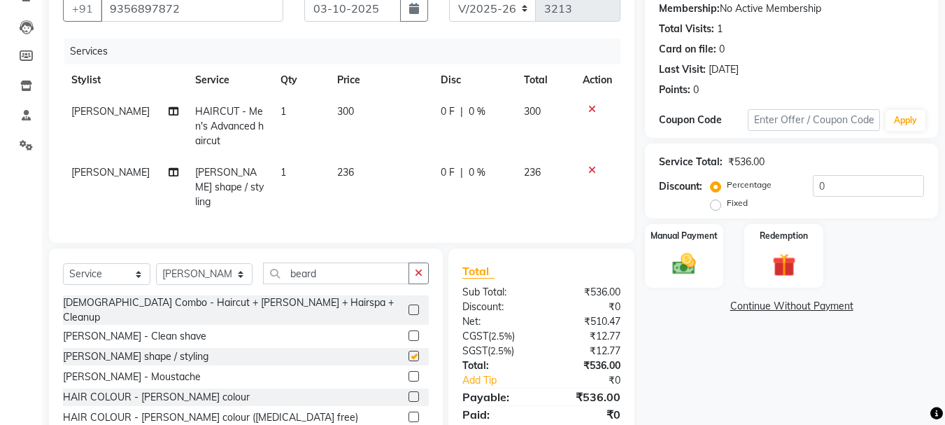
checkbox input "false"
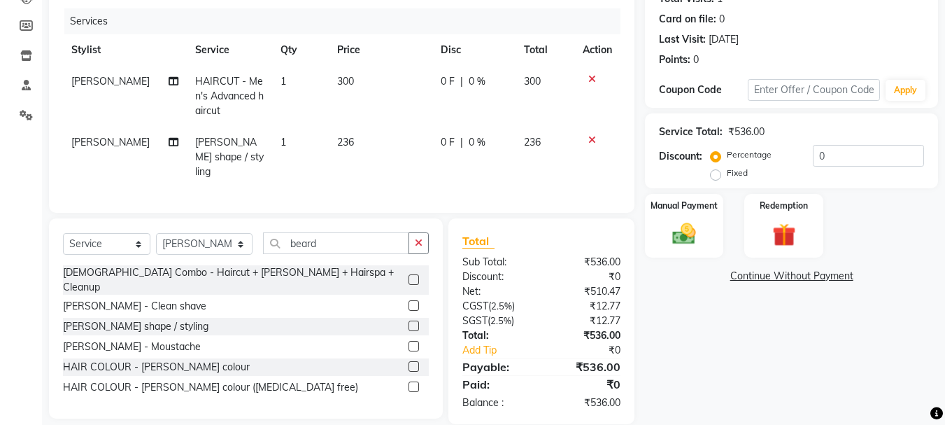
scroll to position [181, 0]
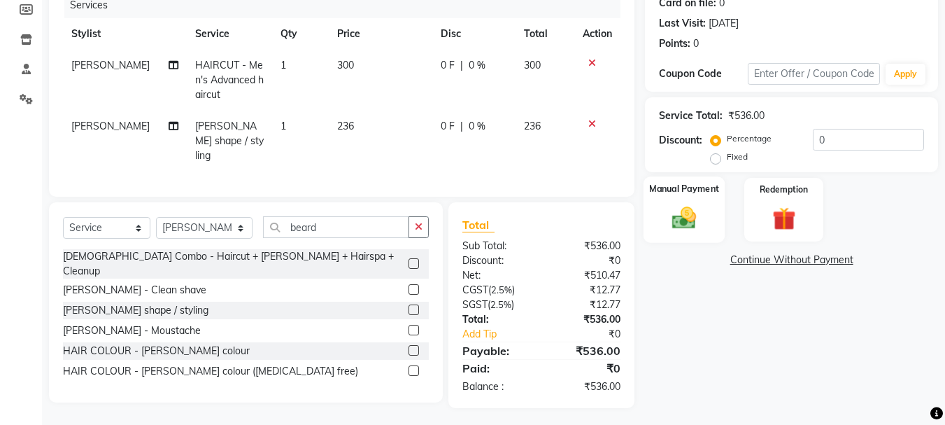
click at [674, 204] on img at bounding box center [684, 218] width 39 height 28
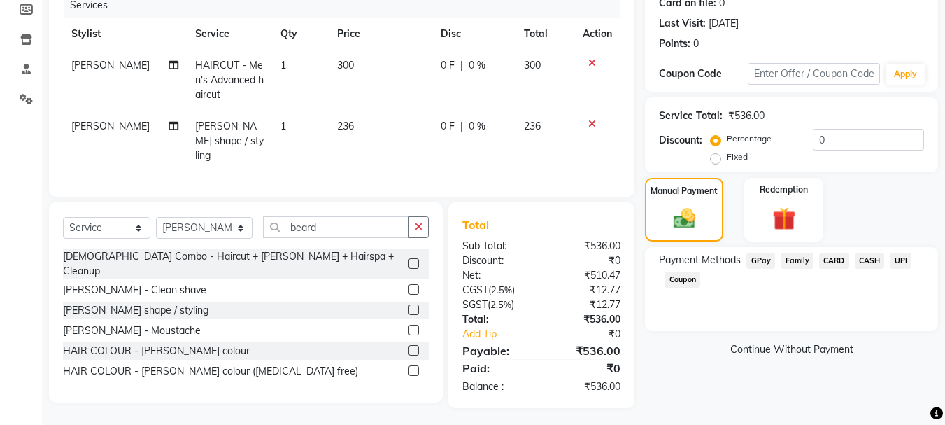
click at [869, 260] on span "CASH" at bounding box center [870, 261] width 30 height 16
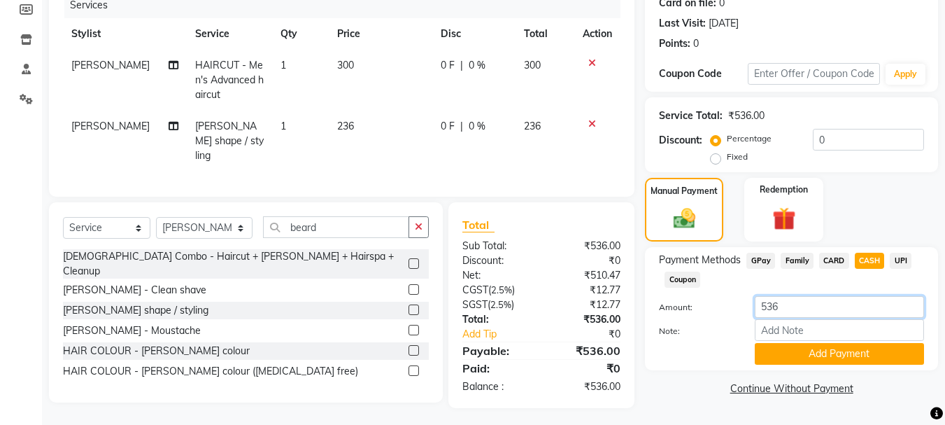
click at [810, 313] on input "536" at bounding box center [839, 307] width 169 height 22
type input "500"
click at [824, 358] on button "Add Payment" at bounding box center [839, 354] width 169 height 22
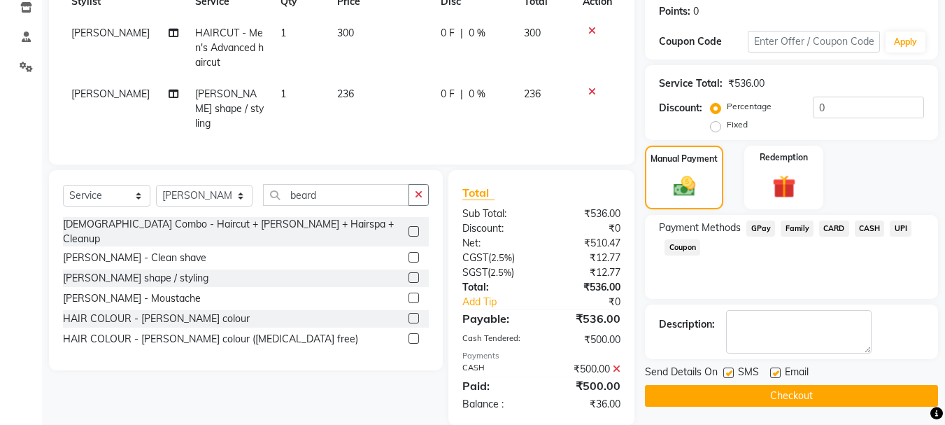
scroll to position [231, 0]
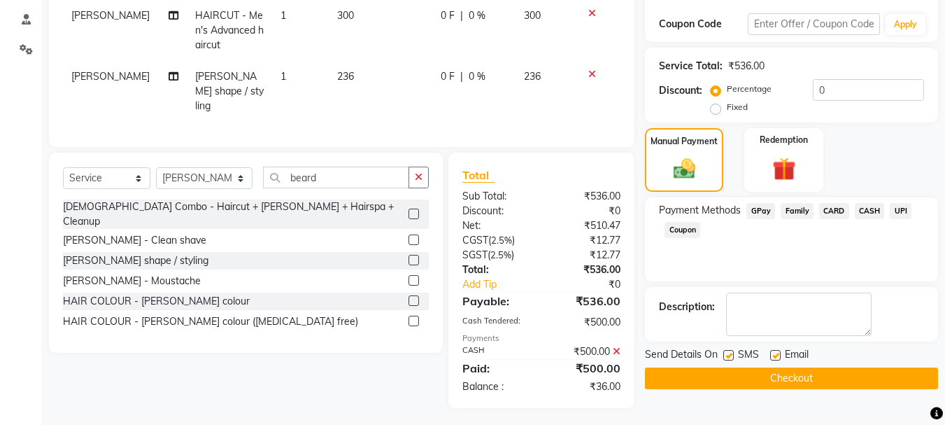
click at [908, 212] on span "UPI" at bounding box center [901, 211] width 22 height 16
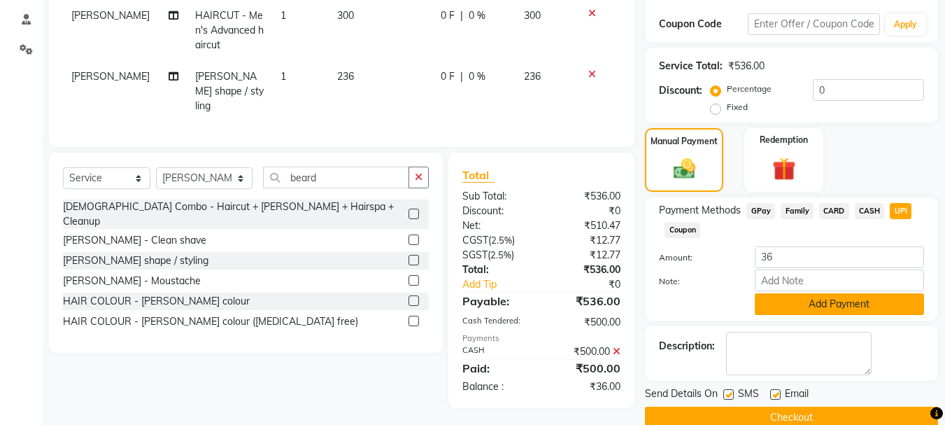
click at [856, 302] on button "Add Payment" at bounding box center [839, 304] width 169 height 22
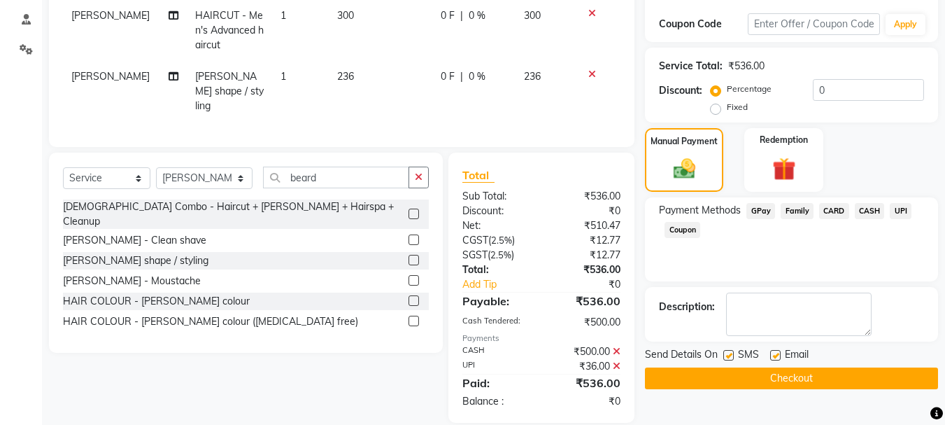
scroll to position [246, 0]
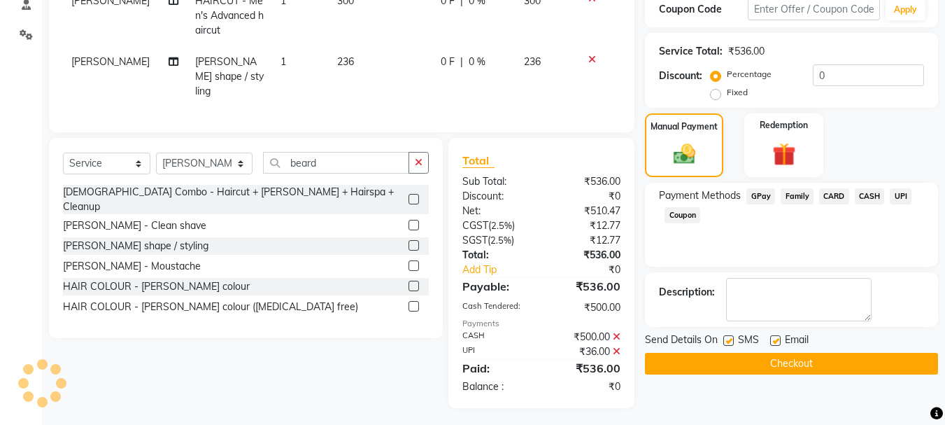
click at [825, 355] on button "Checkout" at bounding box center [791, 364] width 293 height 22
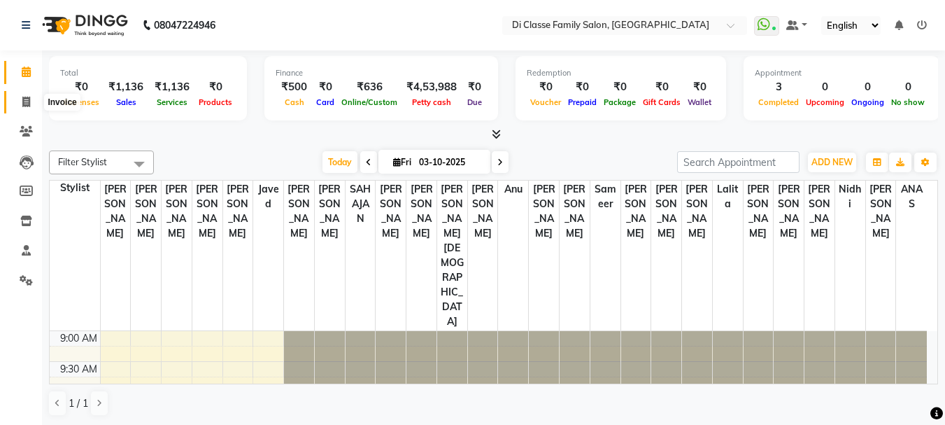
click at [24, 101] on icon at bounding box center [26, 102] width 8 height 10
select select "service"
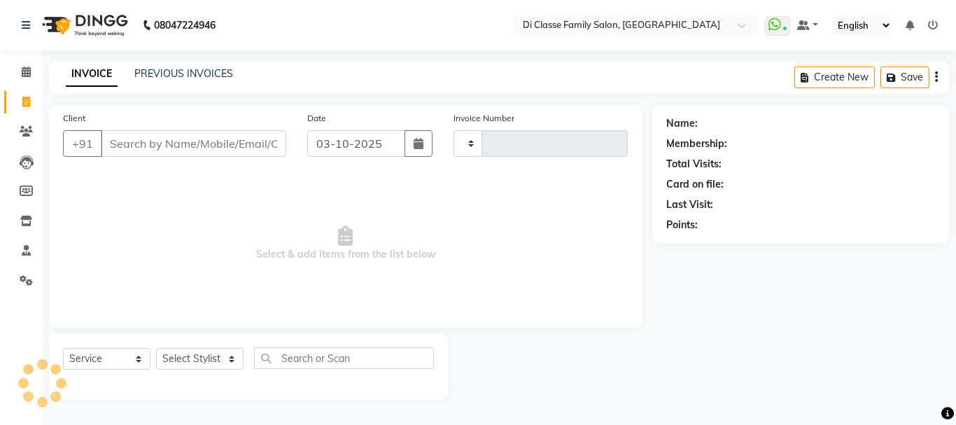
type input "3214"
select select "4704"
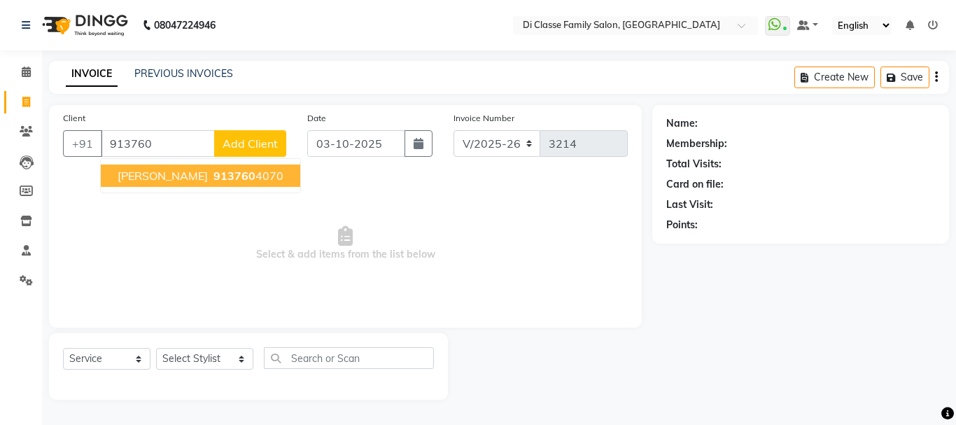
click at [118, 173] on button "[PERSON_NAME] 913760 4070" at bounding box center [200, 175] width 199 height 22
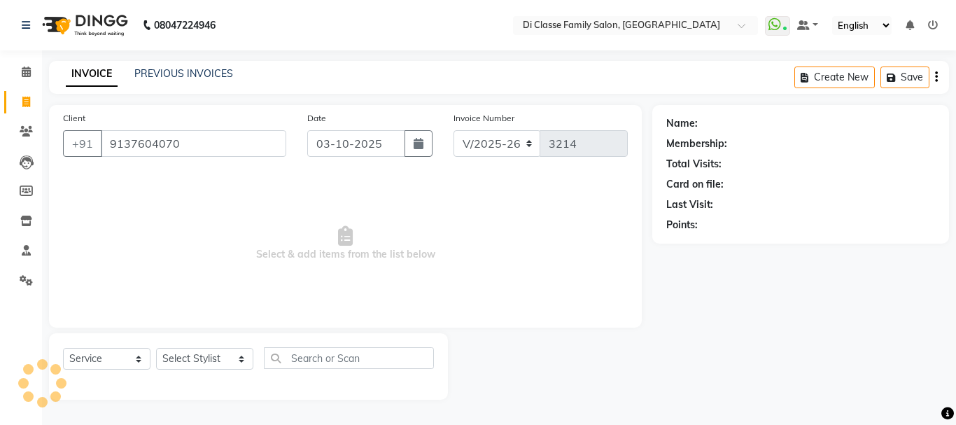
type input "9137604070"
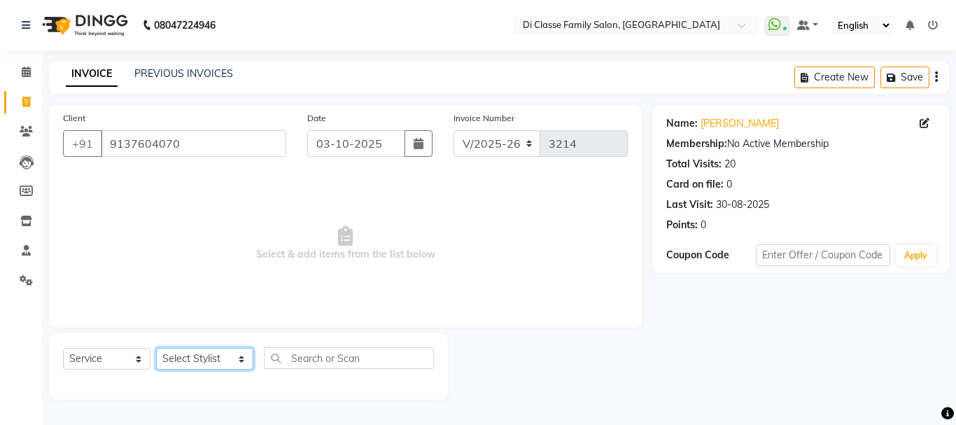
click at [208, 363] on select "Select Stylist [PERSON_NAME] [PERSON_NAME] Front Desk [PERSON_NAME] [PERSON_NAM…" at bounding box center [204, 359] width 97 height 22
select select "92904"
click at [156, 348] on select "Select Stylist [PERSON_NAME] [PERSON_NAME] Front Desk [PERSON_NAME] [PERSON_NAM…" at bounding box center [204, 359] width 97 height 22
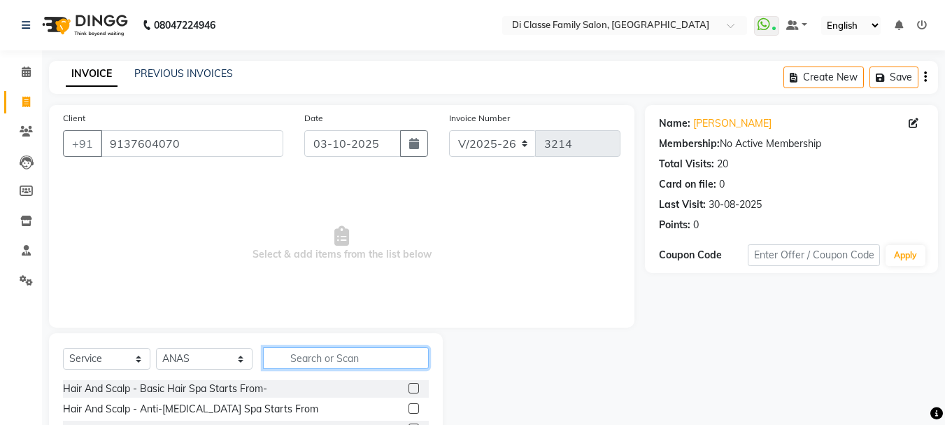
click at [358, 352] on input "text" at bounding box center [346, 358] width 166 height 22
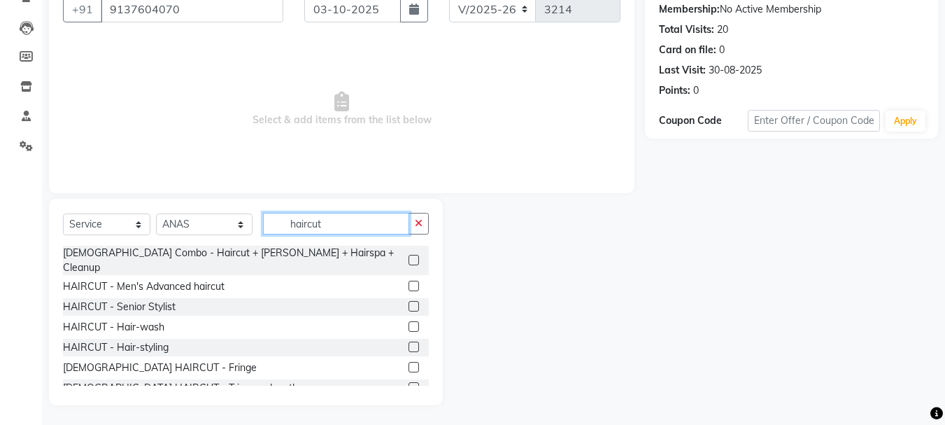
scroll to position [136, 0]
type input "haircut"
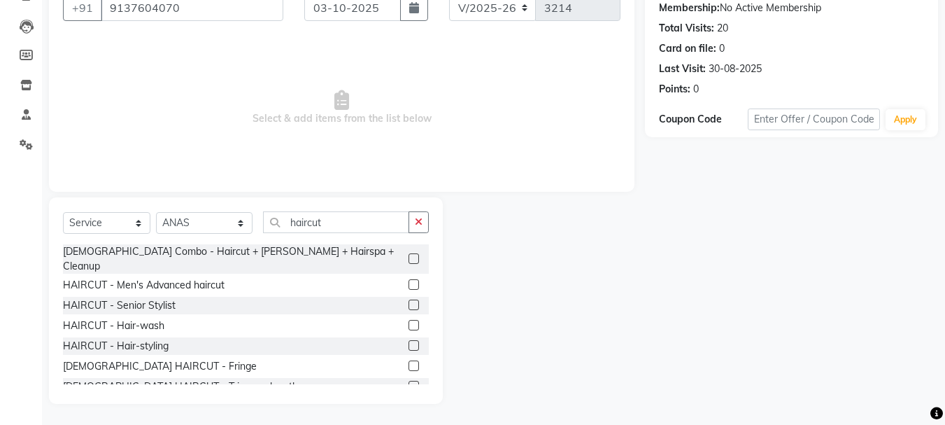
click at [409, 279] on label at bounding box center [414, 284] width 10 height 10
click at [409, 281] on input "checkbox" at bounding box center [413, 285] width 9 height 9
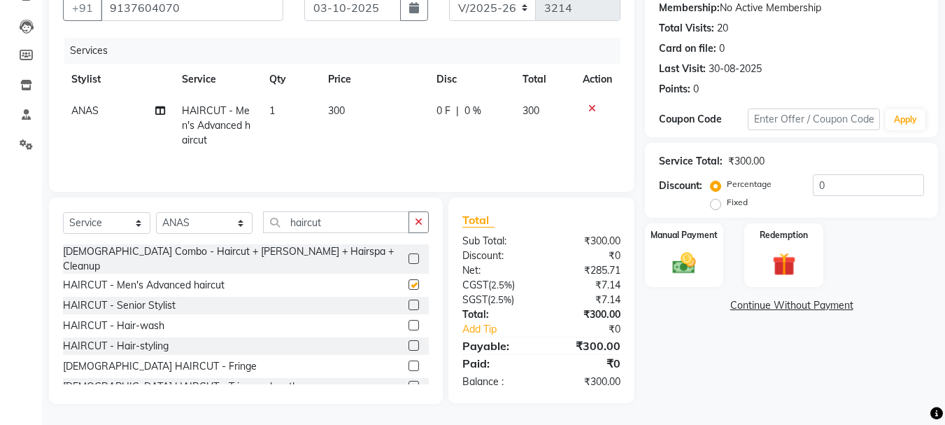
checkbox input "false"
click at [367, 224] on input "haircut" at bounding box center [336, 222] width 146 height 22
type input "h"
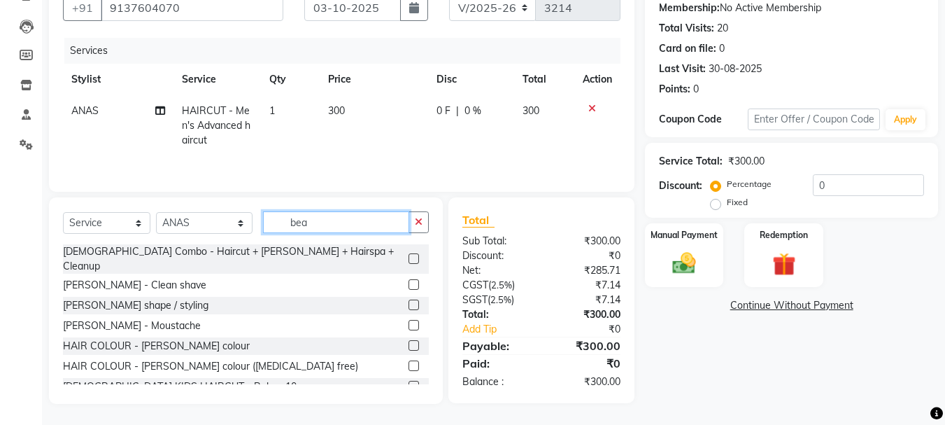
scroll to position [135, 0]
type input "beard"
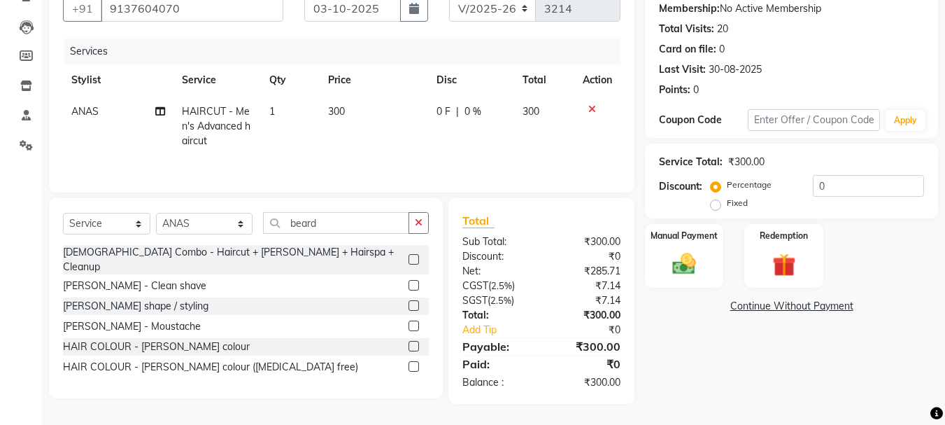
click at [414, 300] on label at bounding box center [414, 305] width 10 height 10
click at [414, 302] on input "checkbox" at bounding box center [413, 306] width 9 height 9
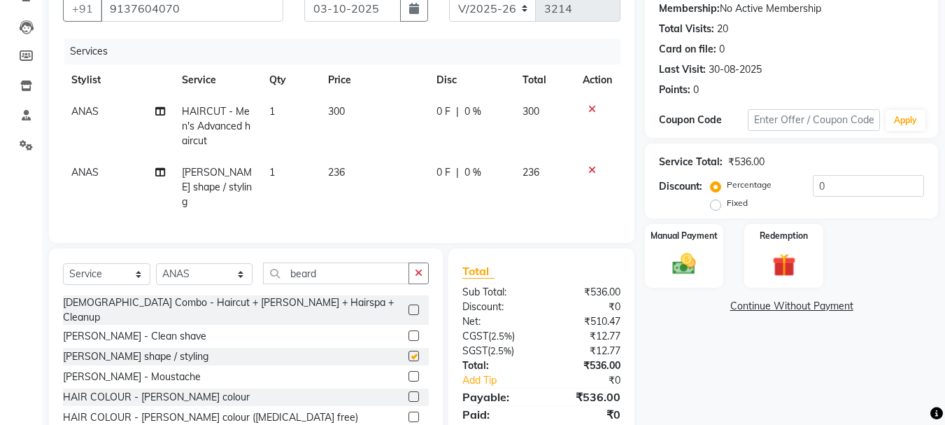
checkbox input "false"
click at [683, 268] on img at bounding box center [684, 264] width 39 height 28
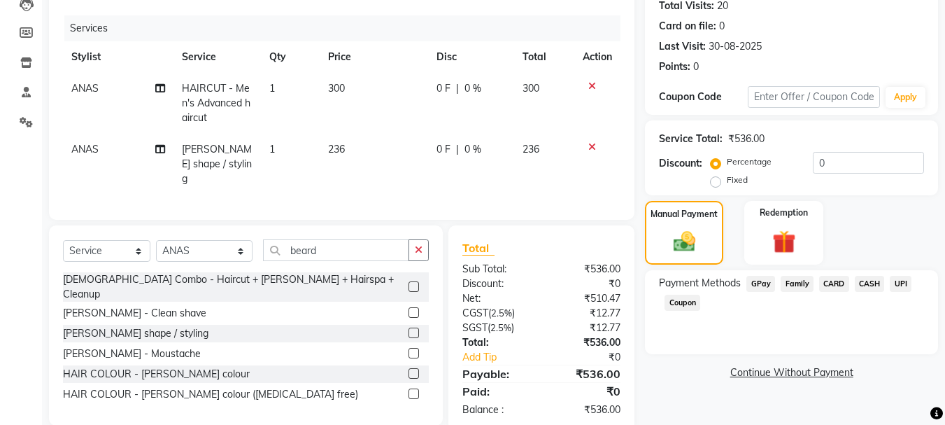
scroll to position [181, 0]
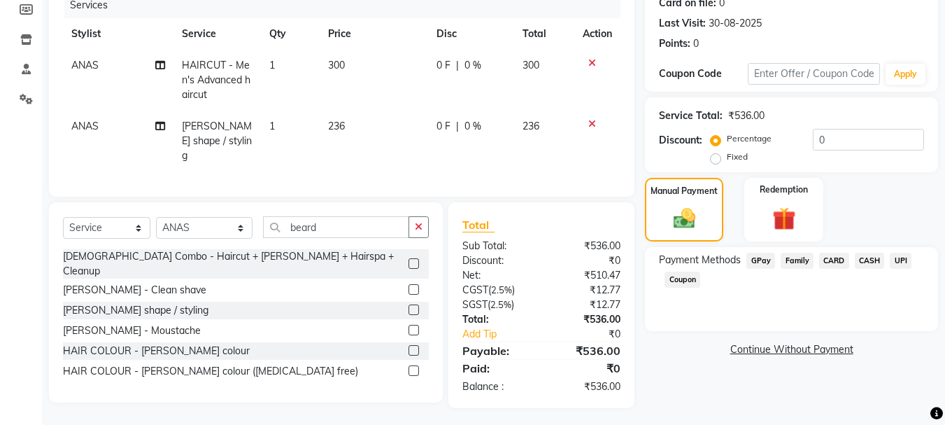
click at [899, 262] on span "UPI" at bounding box center [901, 261] width 22 height 16
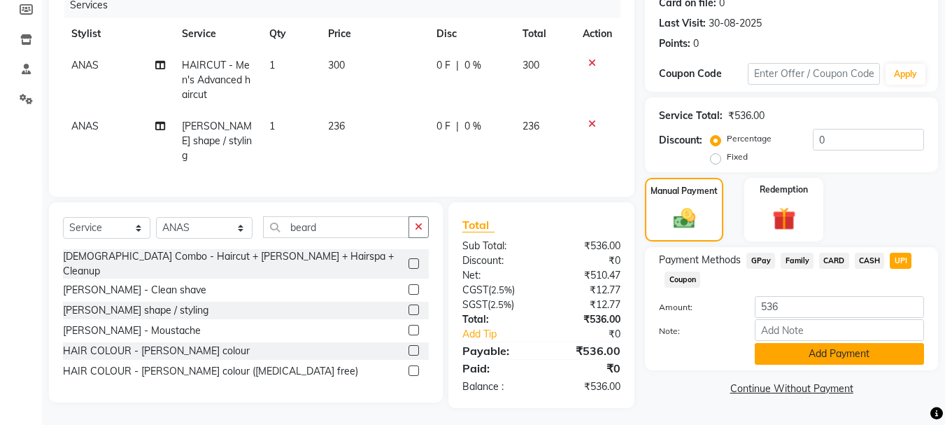
click at [842, 352] on button "Add Payment" at bounding box center [839, 354] width 169 height 22
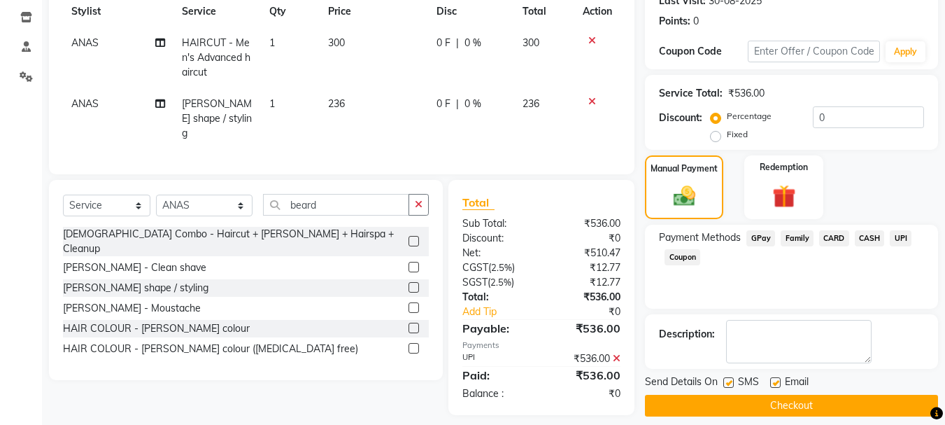
scroll to position [216, 0]
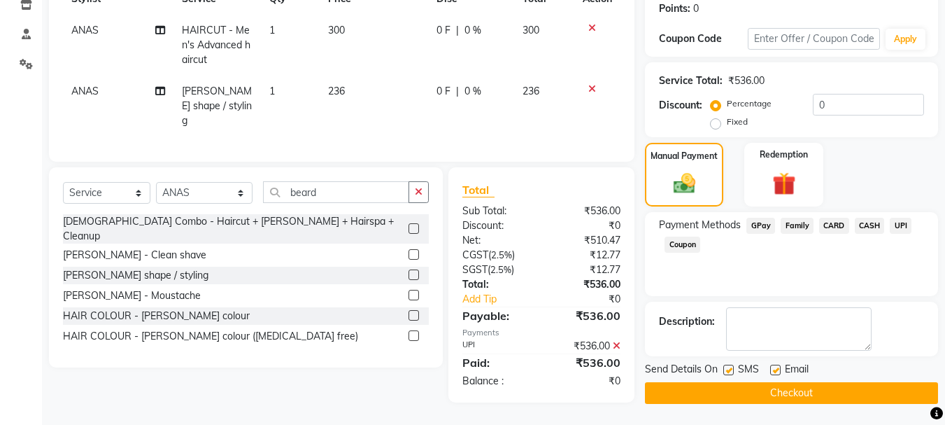
click at [809, 396] on button "Checkout" at bounding box center [791, 393] width 293 height 22
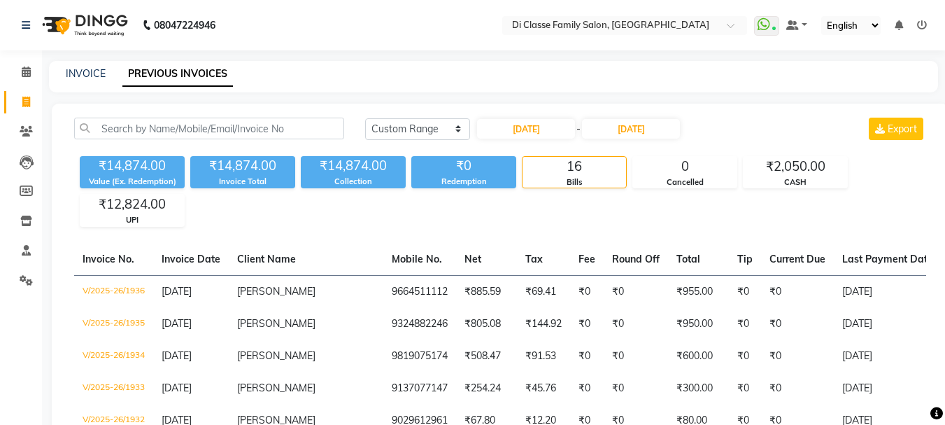
select select "range"
click at [101, 72] on link "INVOICE" at bounding box center [86, 73] width 40 height 13
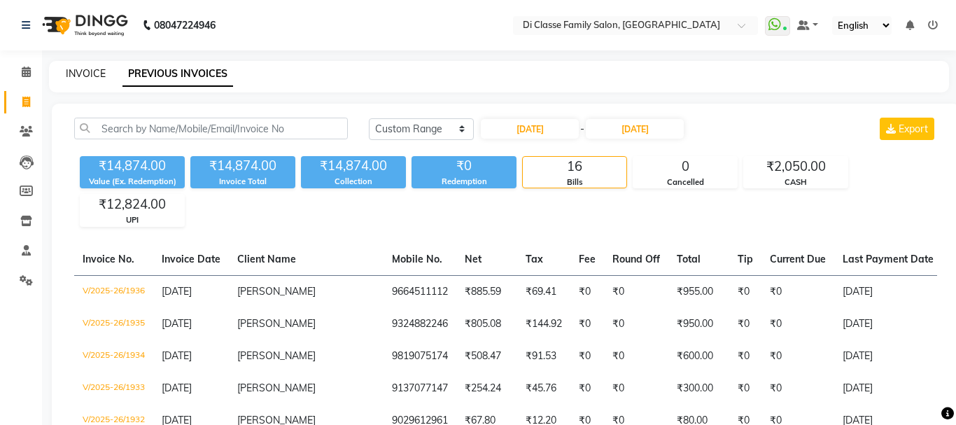
select select "4704"
select select "service"
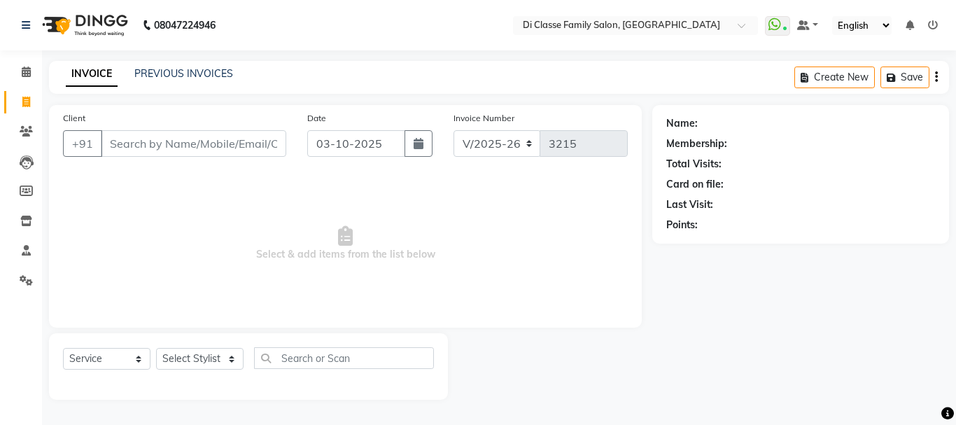
drag, startPoint x: 177, startPoint y: 145, endPoint x: 191, endPoint y: 138, distance: 15.6
click at [190, 143] on input "Client" at bounding box center [193, 143] width 185 height 27
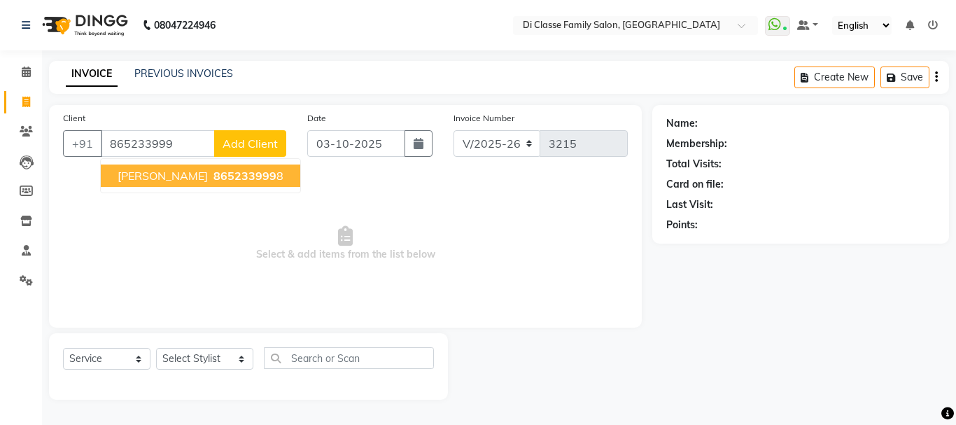
click at [232, 178] on span "865233999" at bounding box center [244, 176] width 63 height 14
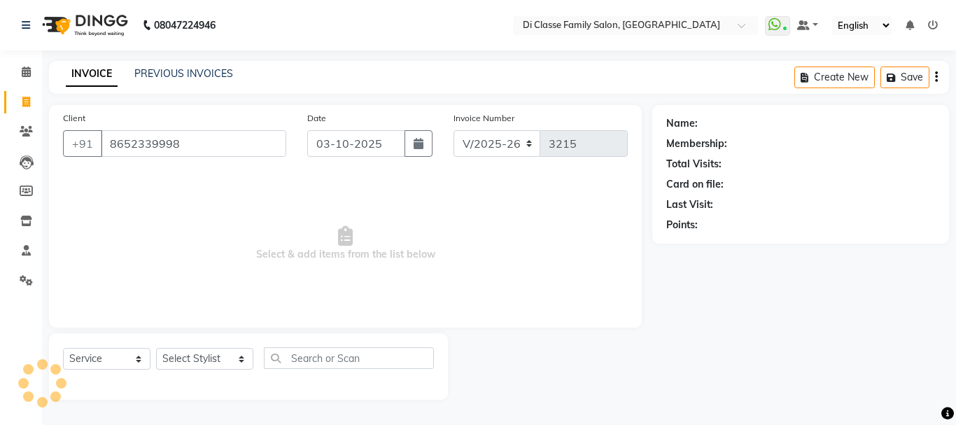
type input "8652339998"
select select "2: Object"
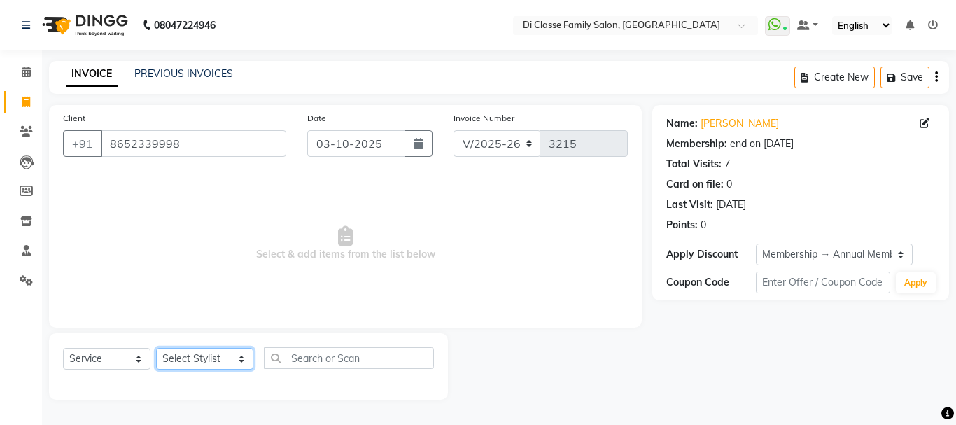
drag, startPoint x: 190, startPoint y: 364, endPoint x: 176, endPoint y: 360, distance: 15.3
click at [190, 364] on select "Select Stylist ANAS Anu AYAZ KADRI Front Desk Javed KOMAL lalita Muskan Nidhi P…" at bounding box center [204, 359] width 97 height 22
select select "79582"
click at [156, 348] on select "Select Stylist ANAS Anu AYAZ KADRI Front Desk Javed KOMAL lalita Muskan Nidhi P…" at bounding box center [204, 359] width 97 height 22
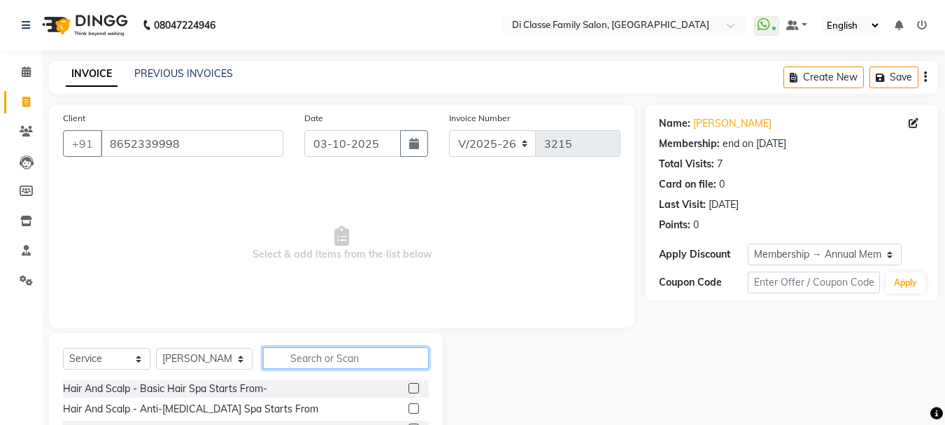
click at [367, 361] on input "text" at bounding box center [346, 358] width 166 height 22
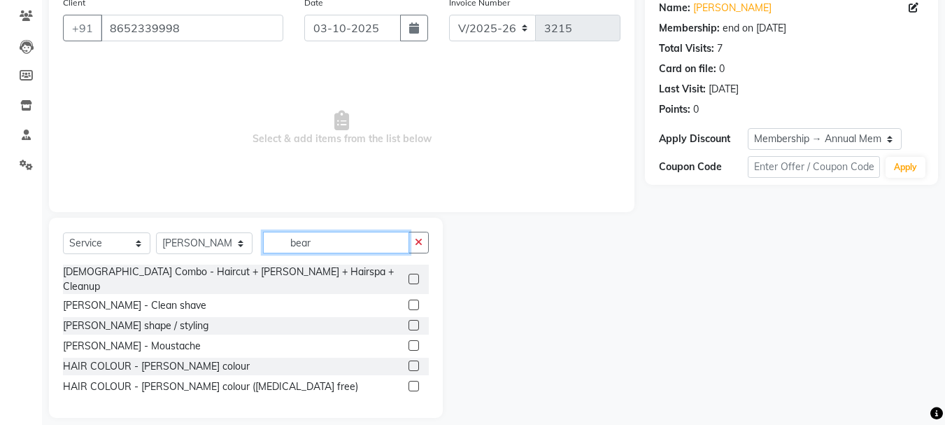
scroll to position [118, 0]
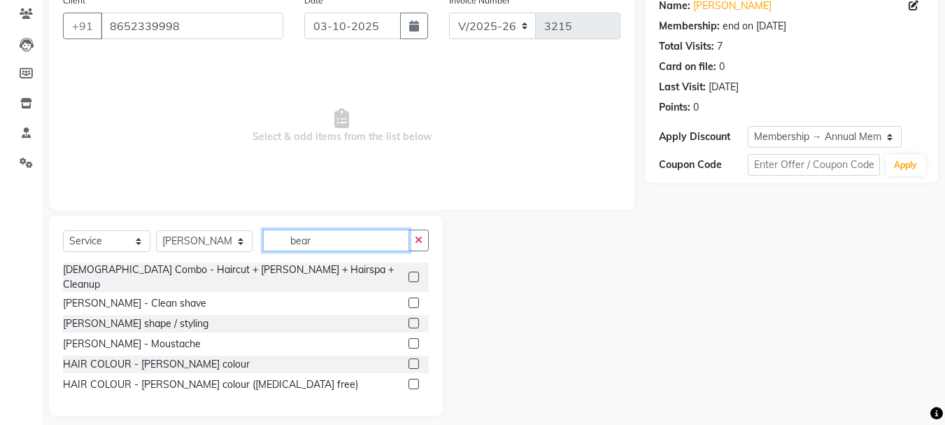
type input "bear"
click at [412, 318] on label at bounding box center [414, 323] width 10 height 10
click at [412, 319] on input "checkbox" at bounding box center [413, 323] width 9 height 9
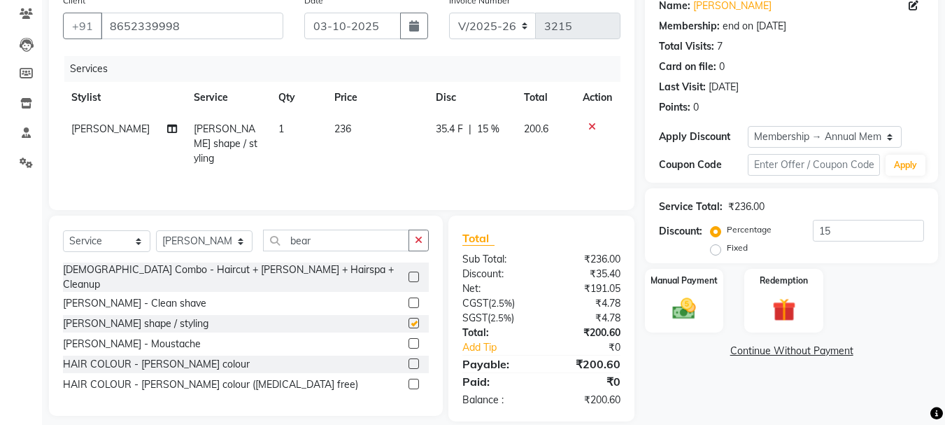
scroll to position [135, 0]
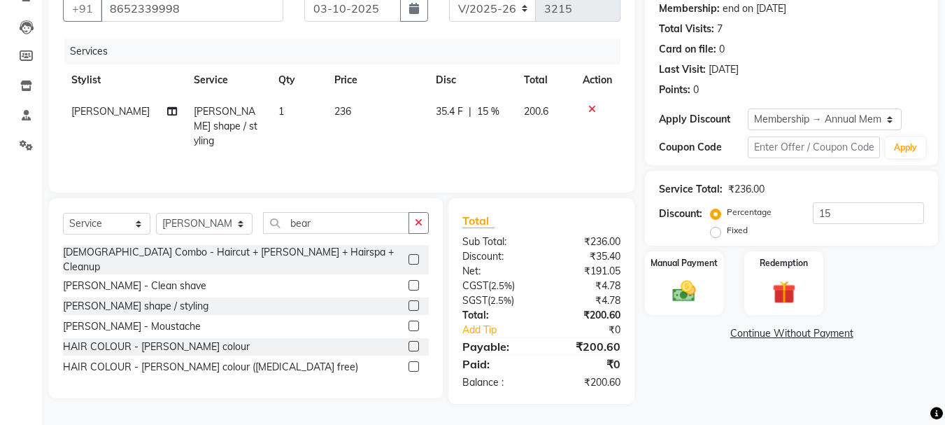
checkbox input "false"
click at [451, 110] on span "35.4 F" at bounding box center [449, 111] width 27 height 15
select select "79582"
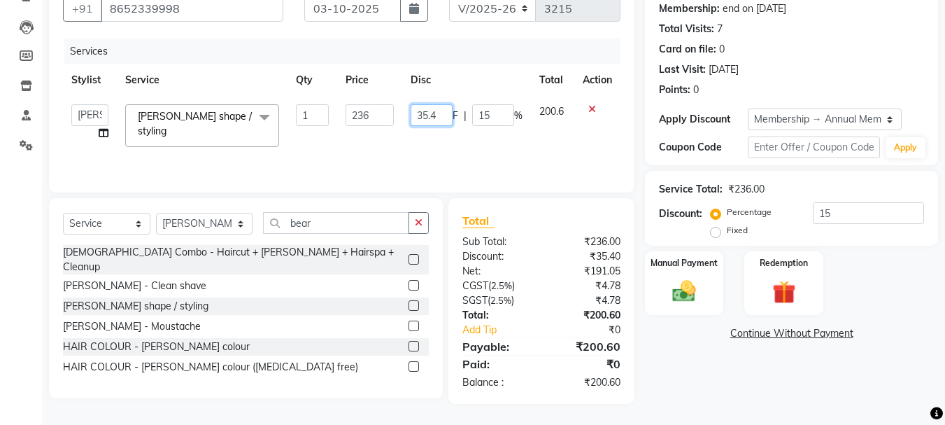
click at [437, 117] on input "35.4" at bounding box center [432, 115] width 42 height 22
type input "36"
click at [459, 148] on td "36 F | 15 %" at bounding box center [466, 125] width 129 height 59
select select "79582"
click at [695, 291] on img at bounding box center [684, 291] width 39 height 28
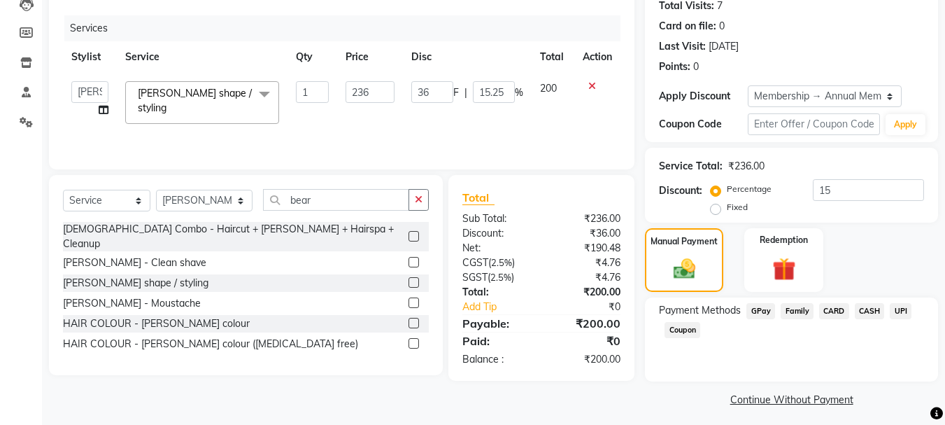
scroll to position [164, 0]
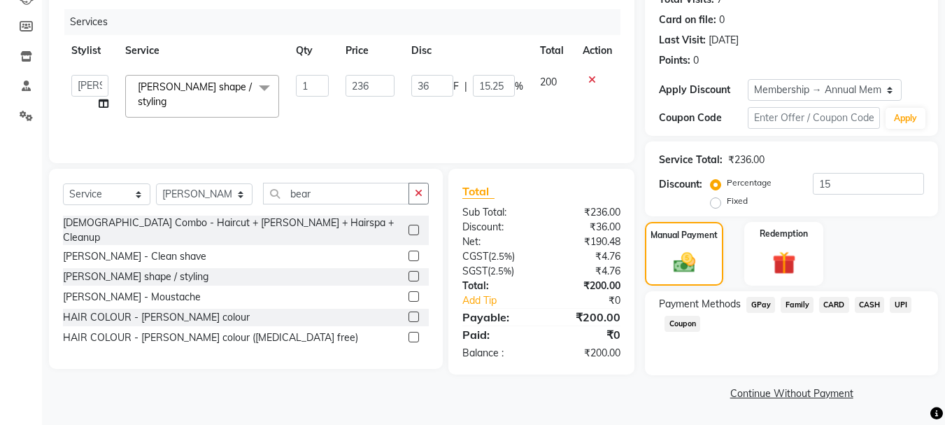
click at [895, 304] on span "UPI" at bounding box center [901, 305] width 22 height 16
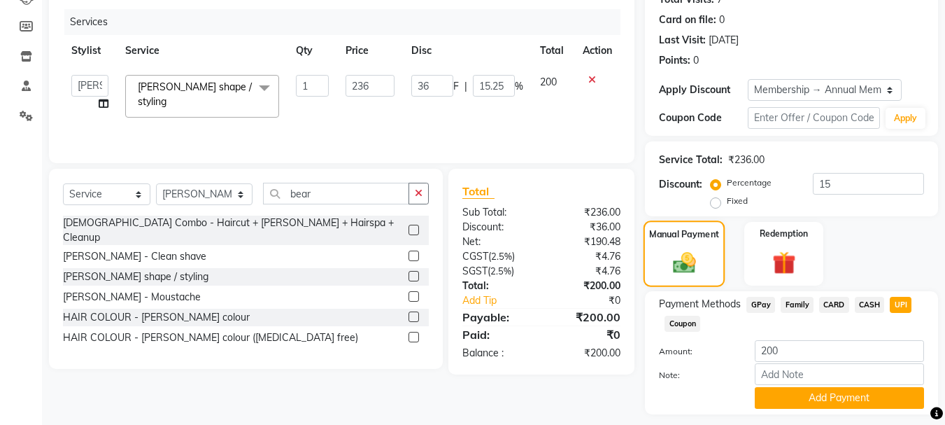
scroll to position [204, 0]
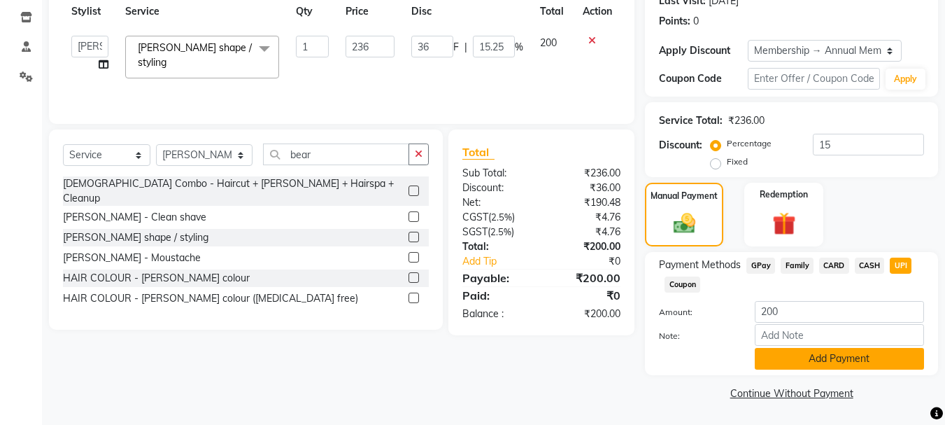
click at [810, 365] on button "Add Payment" at bounding box center [839, 359] width 169 height 22
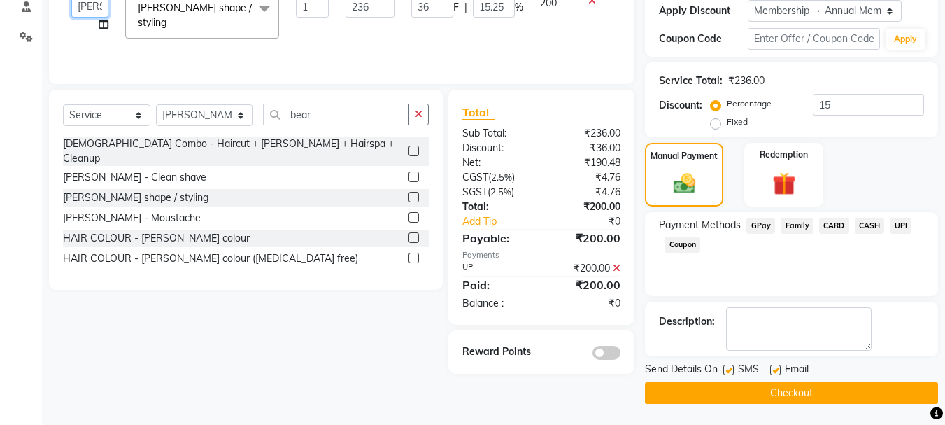
click at [75, 6] on select "ANAS Anu AYAZ KADRI Front Desk Javed KOMAL lalita Muskan Nidhi Payal Pooja Jadh…" at bounding box center [89, 7] width 37 height 22
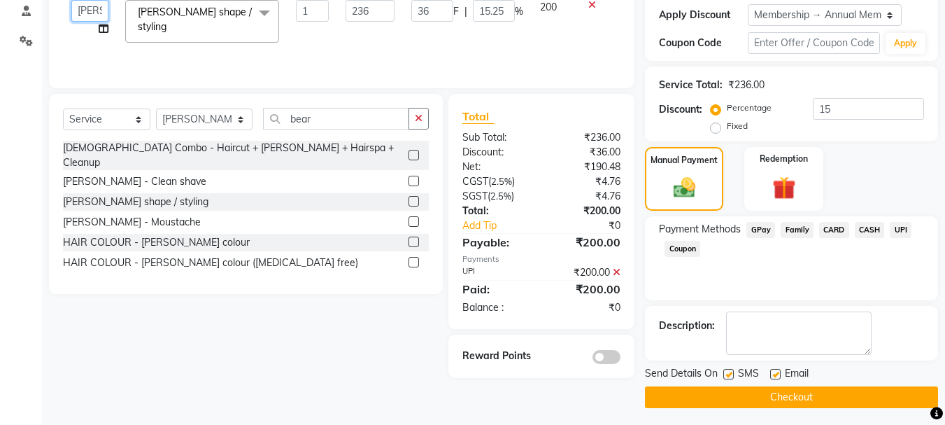
click at [71, 0] on select "ANAS Anu AYAZ KADRI Front Desk Javed KOMAL lalita Muskan Nidhi Payal Pooja Jadh…" at bounding box center [89, 11] width 37 height 22
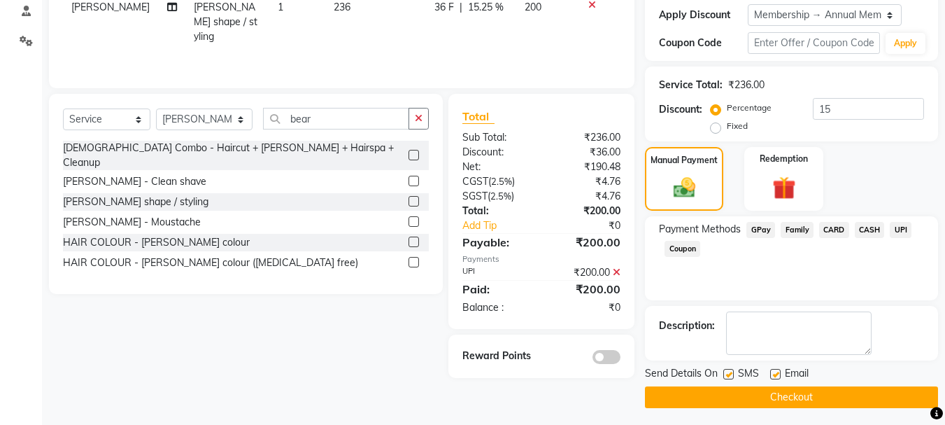
click at [770, 397] on button "Checkout" at bounding box center [791, 397] width 293 height 22
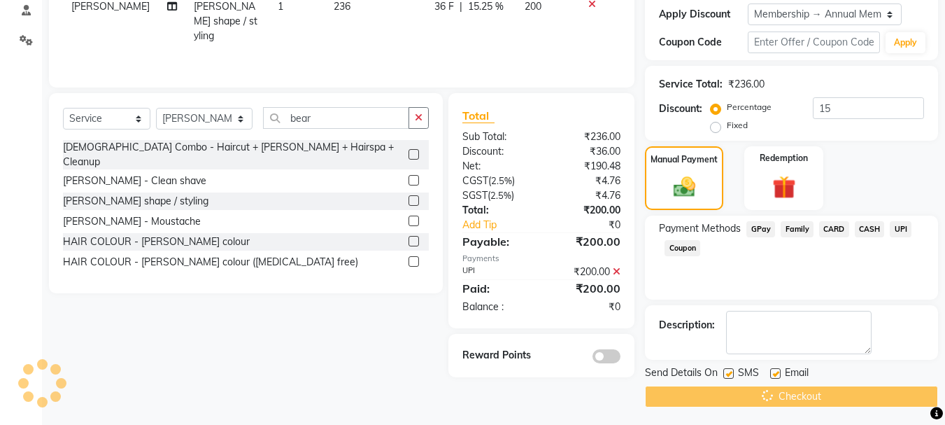
scroll to position [243, 0]
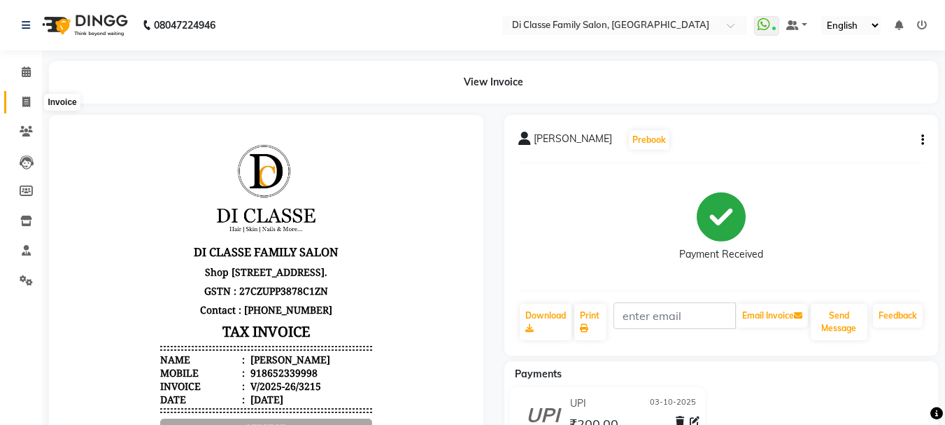
click at [26, 97] on icon at bounding box center [26, 102] width 8 height 10
select select "service"
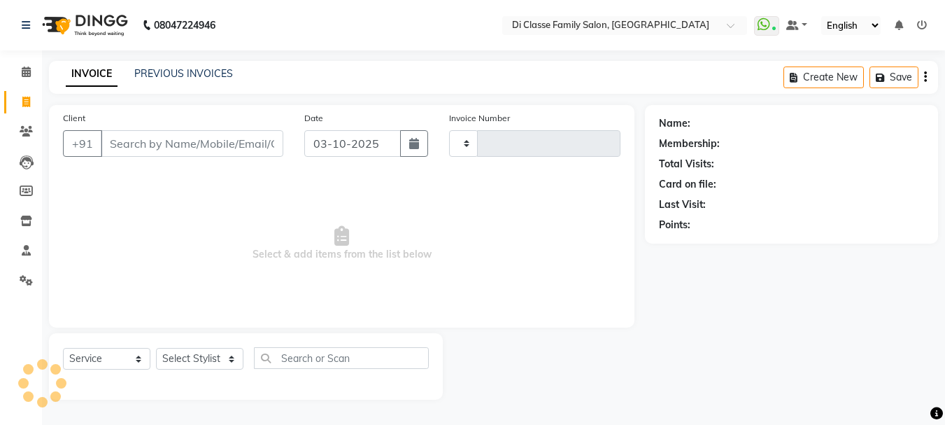
type input "3216"
select select "4704"
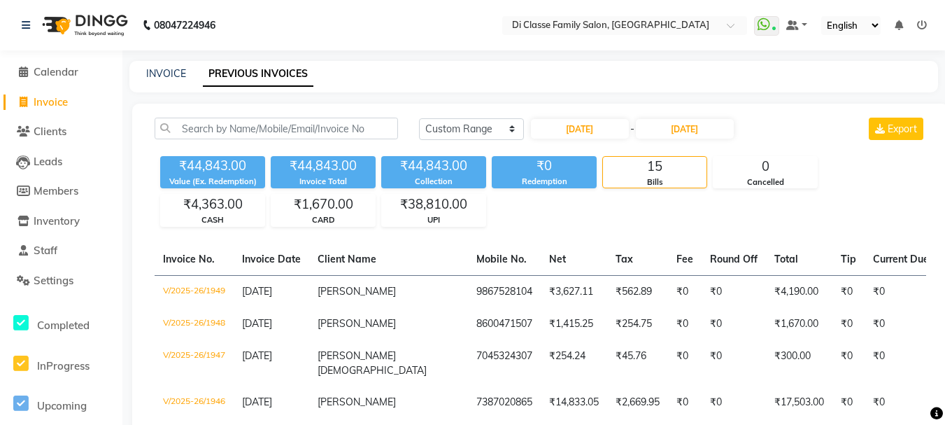
select select "range"
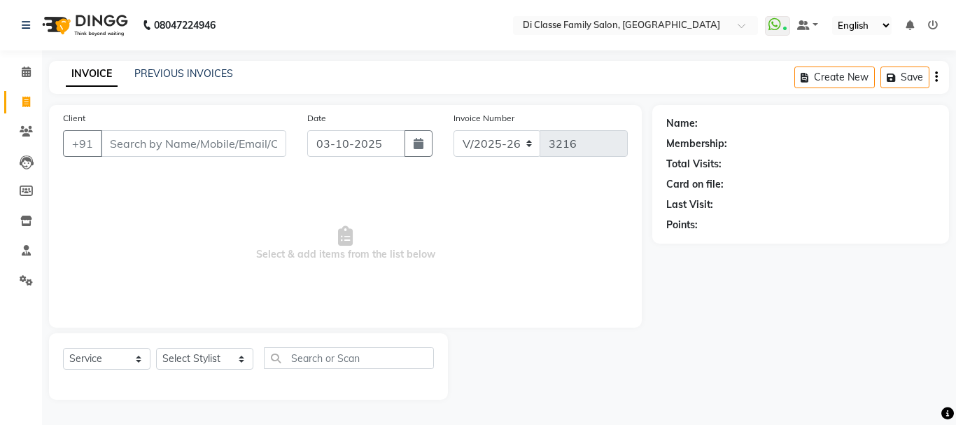
select select "4704"
select select "service"
click at [178, 75] on link "PREVIOUS INVOICES" at bounding box center [183, 73] width 99 height 13
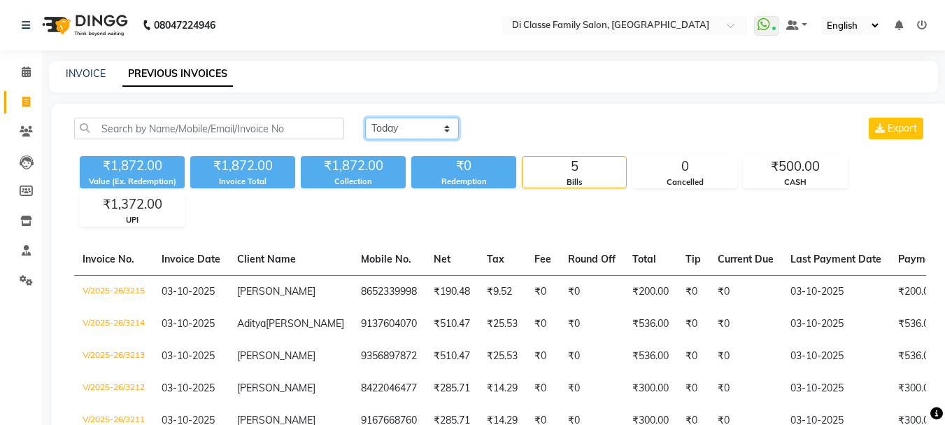
click at [432, 130] on select "[DATE] [DATE] Custom Range" at bounding box center [412, 129] width 94 height 22
select select "[DATE]"
click at [365, 118] on select "[DATE] [DATE] Custom Range" at bounding box center [412, 129] width 94 height 22
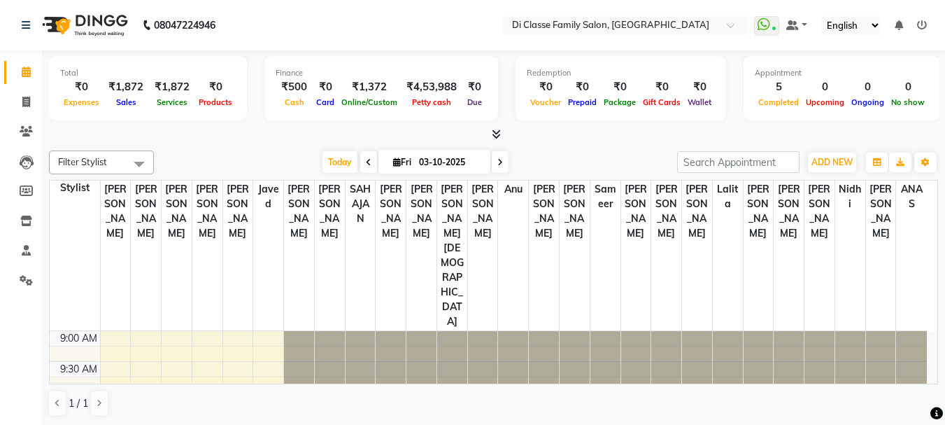
click at [497, 131] on icon at bounding box center [496, 134] width 9 height 10
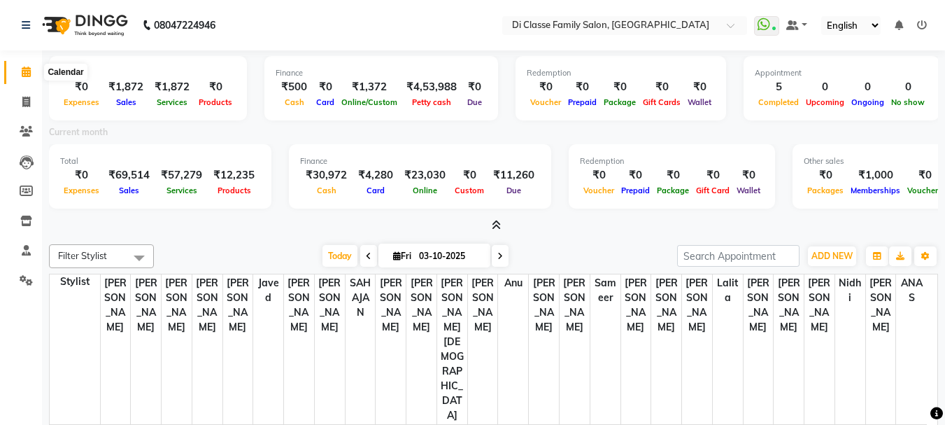
click at [19, 74] on span at bounding box center [26, 72] width 24 height 16
click at [32, 253] on span at bounding box center [26, 251] width 24 height 16
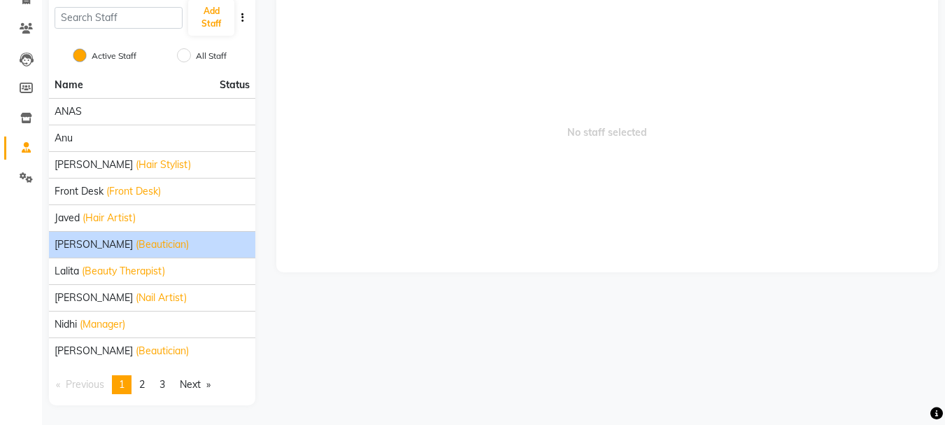
scroll to position [104, 0]
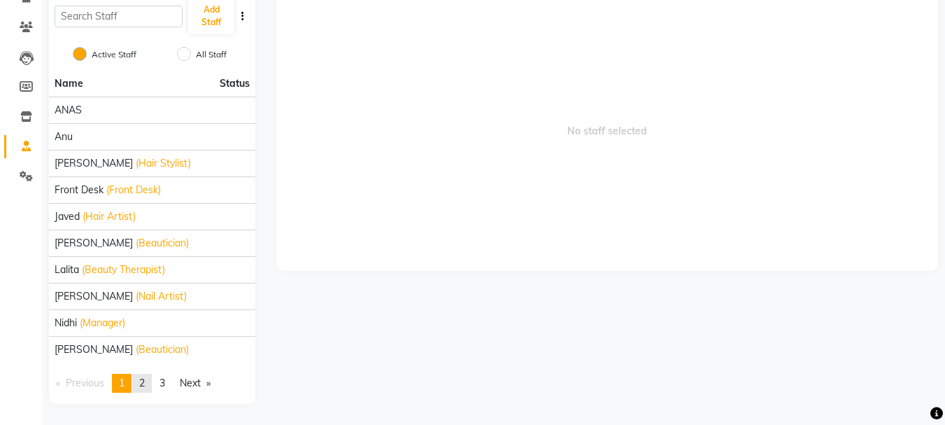
click at [150, 378] on link "page 2" at bounding box center [142, 383] width 20 height 19
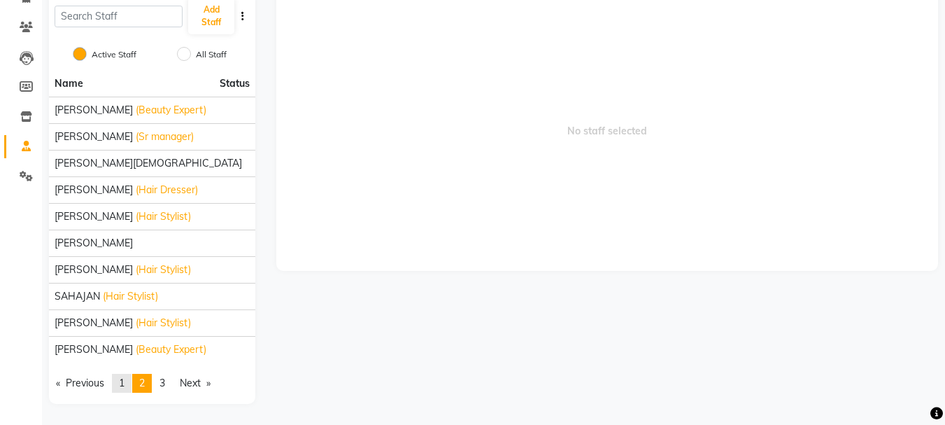
click at [129, 380] on link "page 1" at bounding box center [122, 383] width 20 height 19
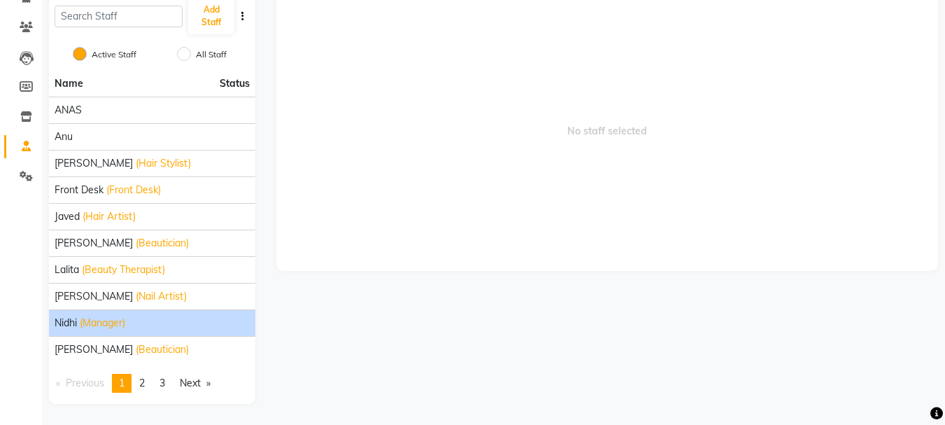
scroll to position [0, 0]
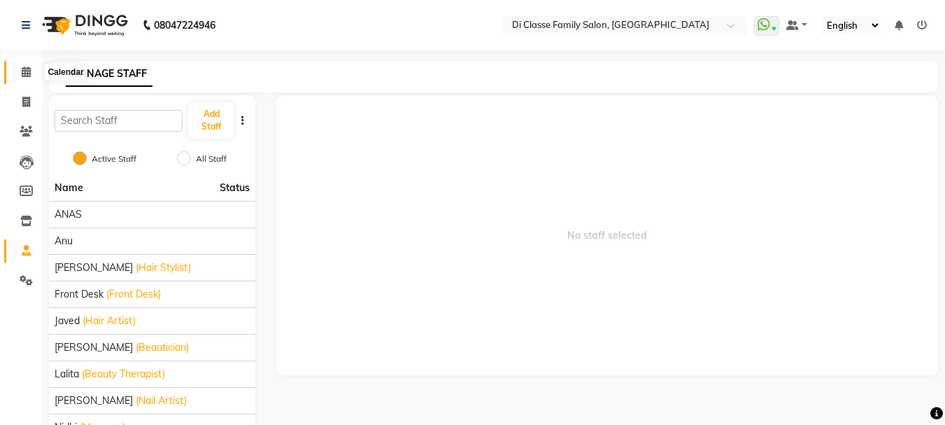
click at [27, 75] on icon at bounding box center [26, 71] width 9 height 10
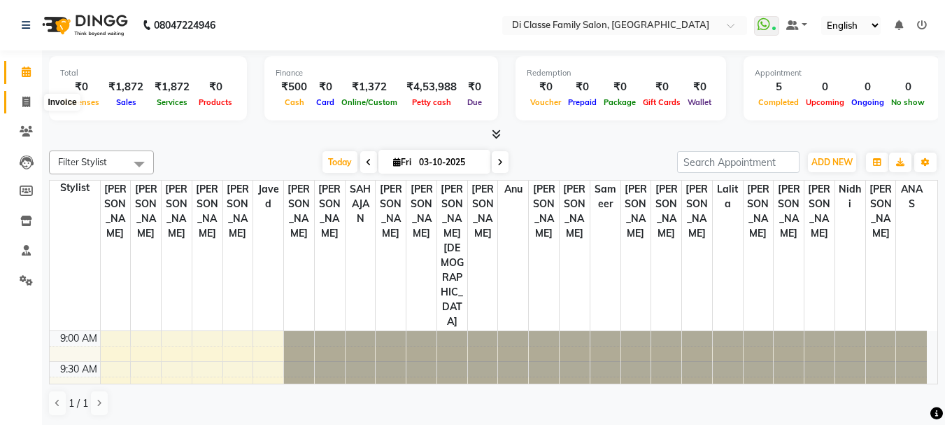
click at [31, 106] on span at bounding box center [26, 102] width 24 height 16
select select "4704"
select select "service"
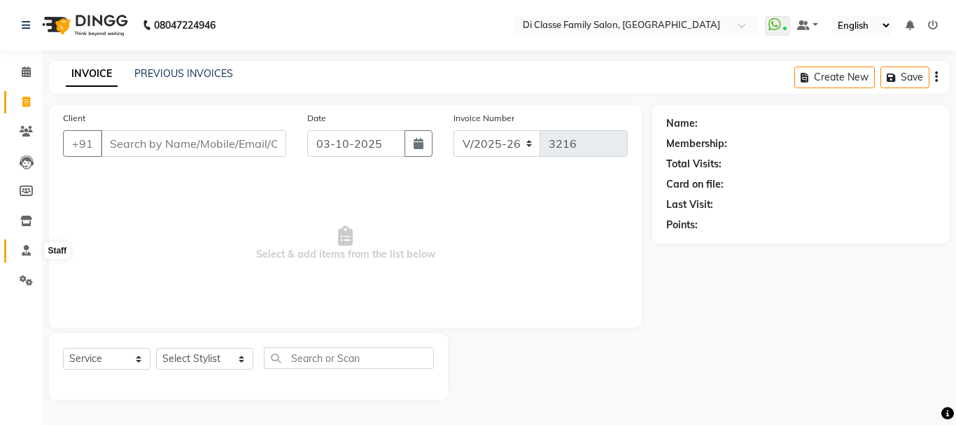
click at [26, 250] on icon at bounding box center [26, 250] width 9 height 10
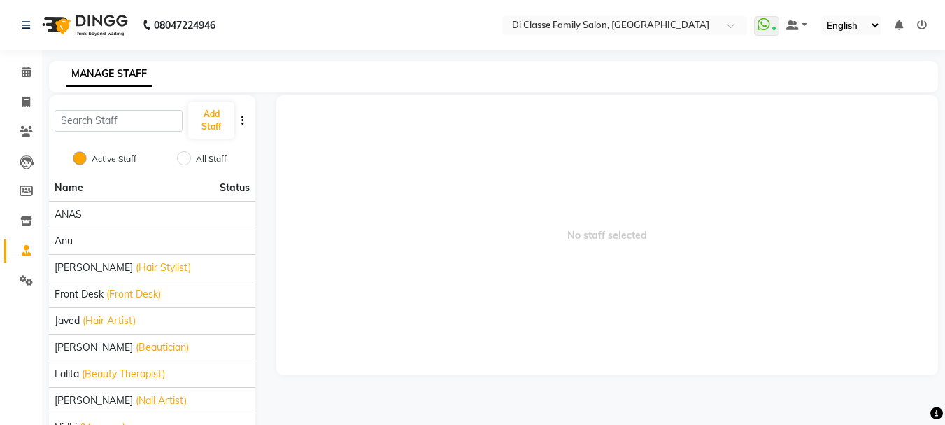
click at [21, 294] on li "Settings" at bounding box center [21, 281] width 42 height 30
click at [26, 253] on icon at bounding box center [26, 250] width 9 height 10
click at [34, 284] on span at bounding box center [26, 281] width 24 height 16
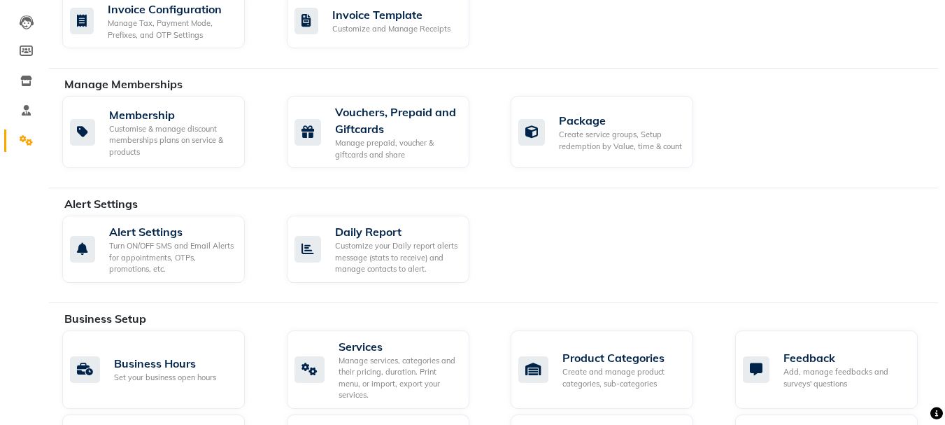
scroll to position [210, 0]
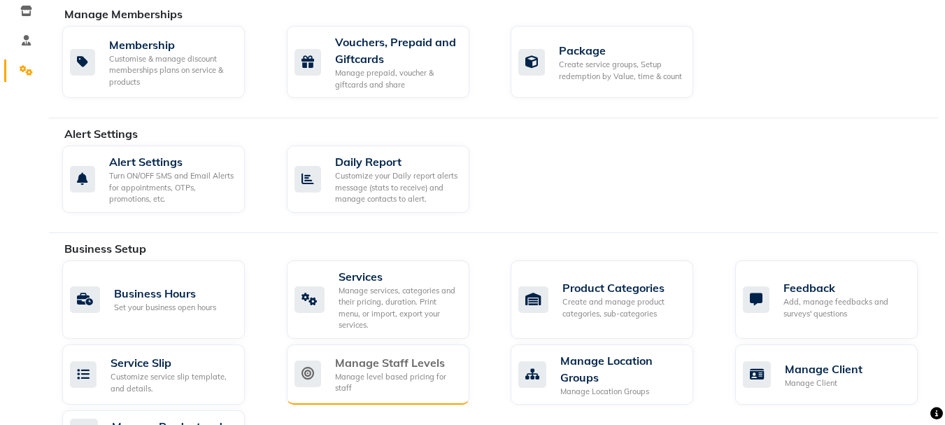
click at [404, 371] on div "Manage level based pricing for staff" at bounding box center [396, 382] width 123 height 23
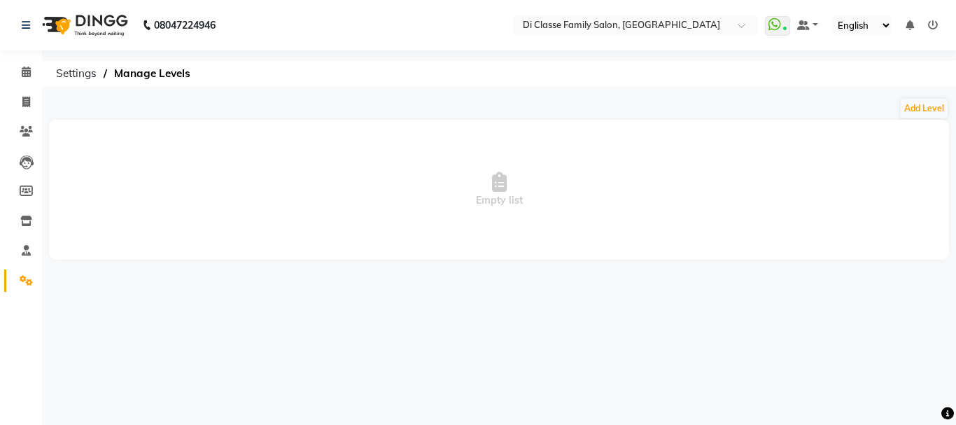
click at [17, 289] on link "Settings" at bounding box center [21, 280] width 34 height 23
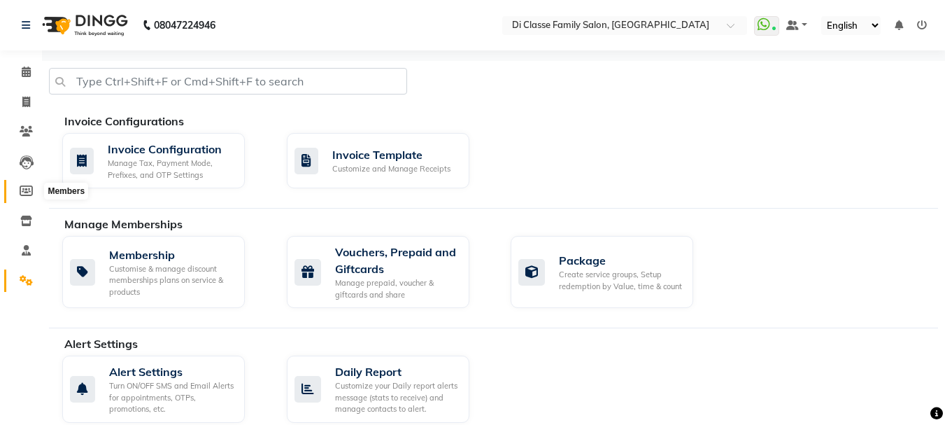
click at [18, 191] on span at bounding box center [26, 191] width 24 height 16
select select
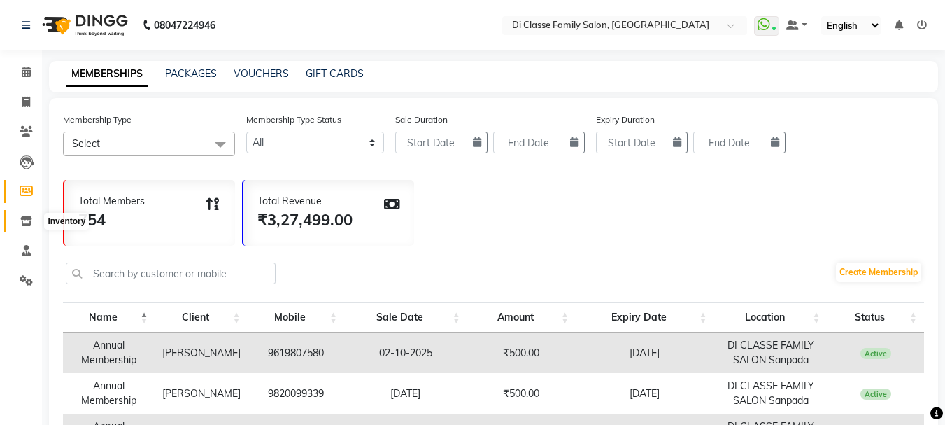
click at [32, 218] on span at bounding box center [26, 221] width 24 height 16
select select
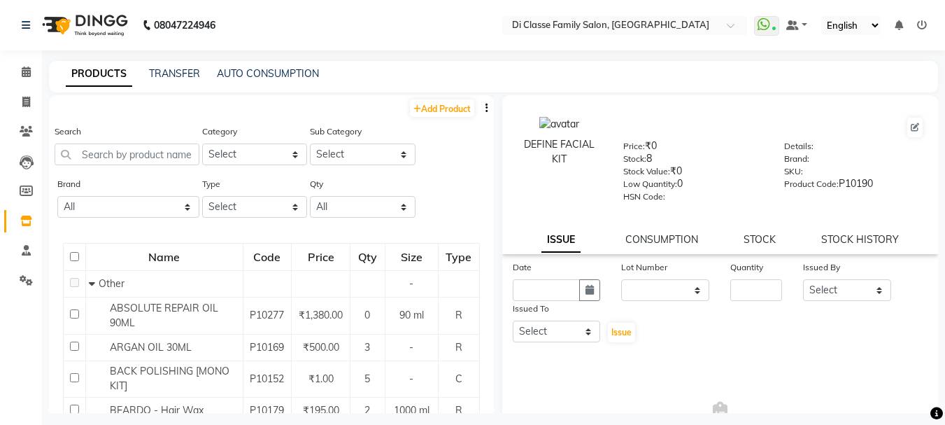
click at [32, 218] on span at bounding box center [26, 221] width 24 height 16
click at [27, 241] on link "Staff" at bounding box center [21, 250] width 34 height 23
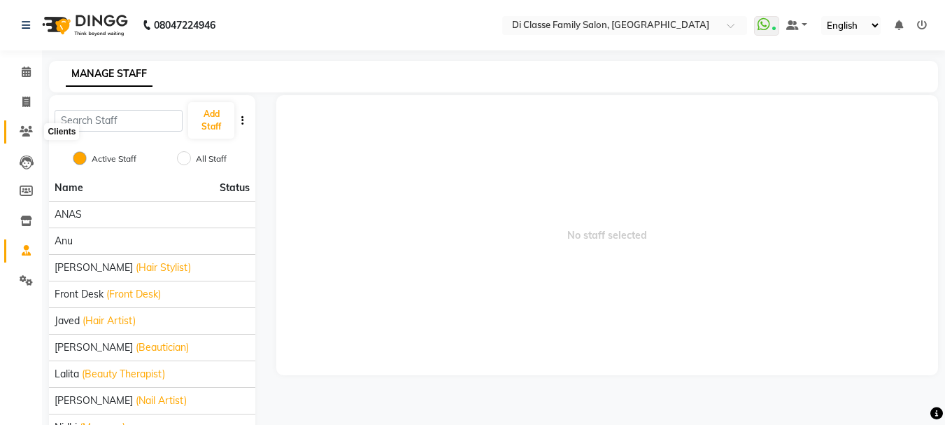
click at [25, 136] on span at bounding box center [26, 132] width 24 height 16
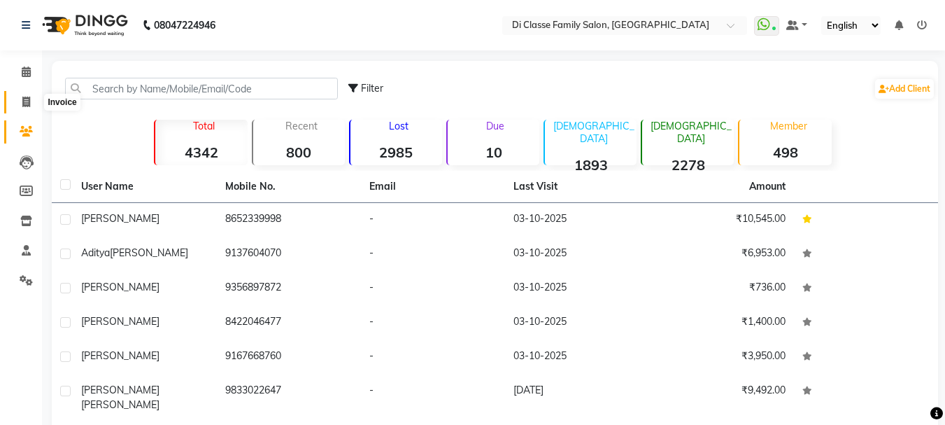
click at [31, 108] on span at bounding box center [26, 102] width 24 height 16
select select "service"
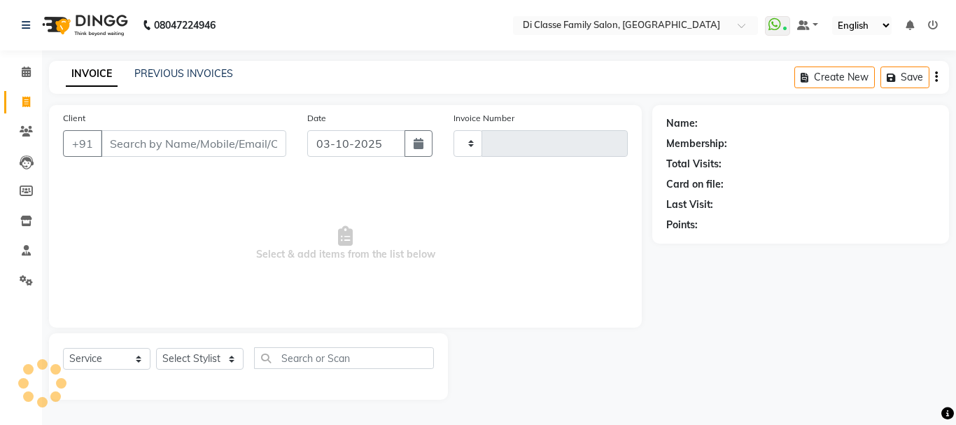
type input "3216"
select select "4704"
click at [12, 69] on link "Calendar" at bounding box center [21, 72] width 34 height 23
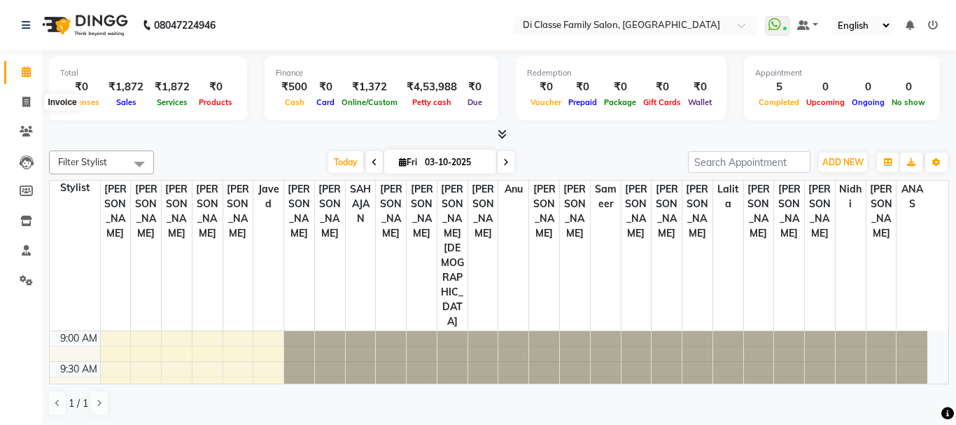
click at [12, 118] on li "Clients" at bounding box center [21, 132] width 42 height 30
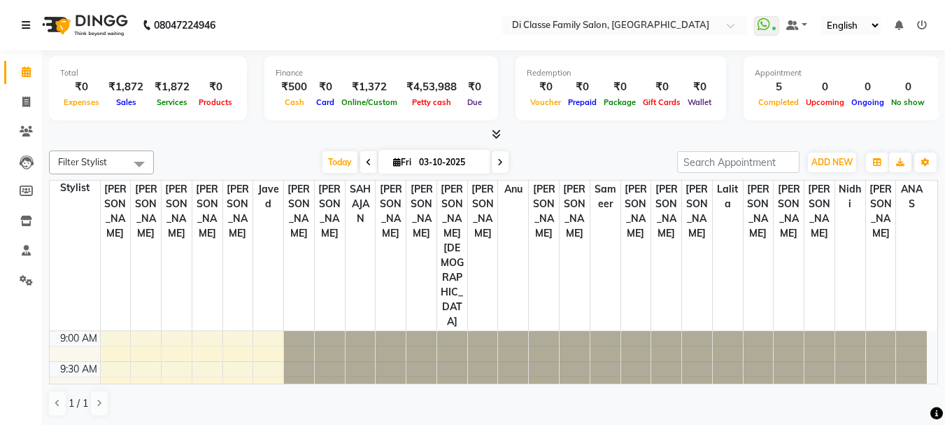
click at [26, 29] on icon at bounding box center [26, 25] width 8 height 10
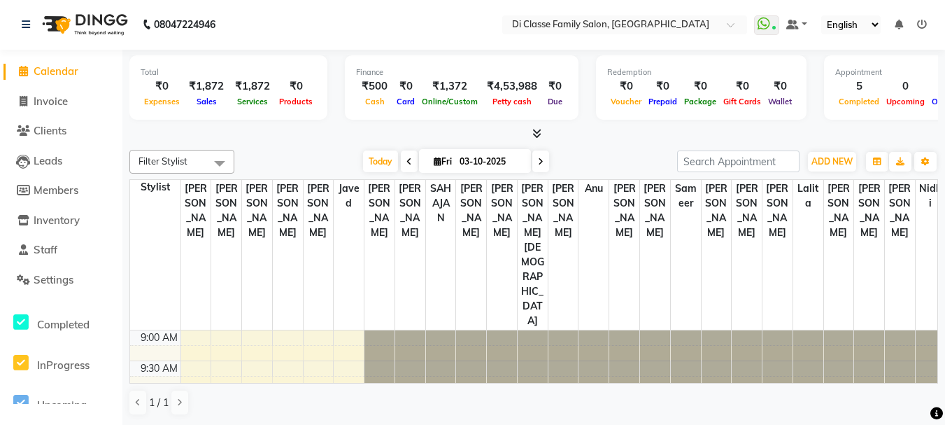
click at [366, 120] on div "Total ₹0 Expenses ₹1,872 Sales ₹1,872 Services ₹0 Products Finance ₹500 Cash ₹0…" at bounding box center [533, 89] width 809 height 69
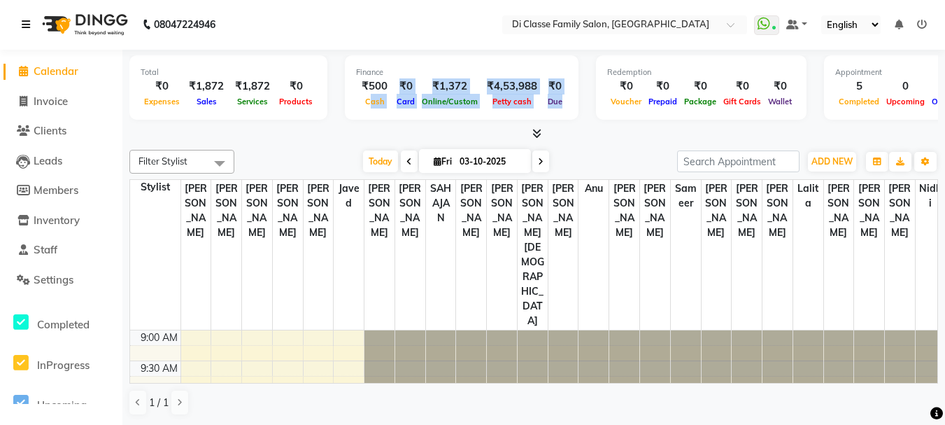
click at [27, 38] on link at bounding box center [29, 24] width 14 height 39
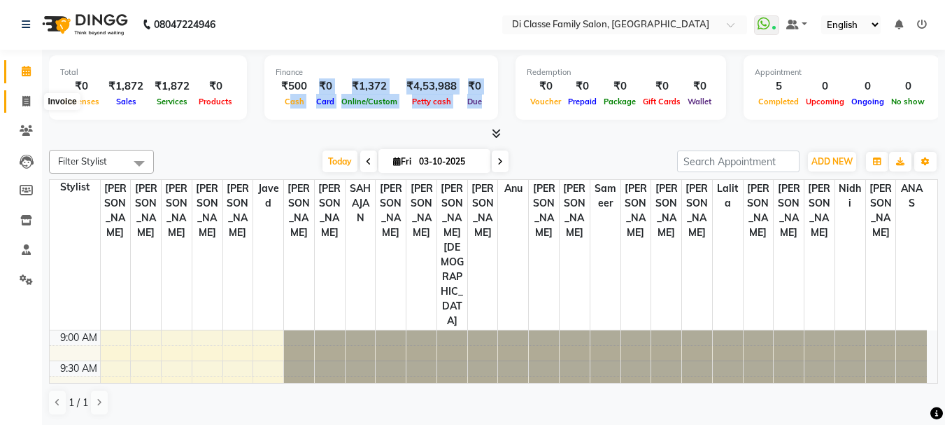
click at [31, 94] on span at bounding box center [26, 102] width 24 height 16
select select "4704"
select select "service"
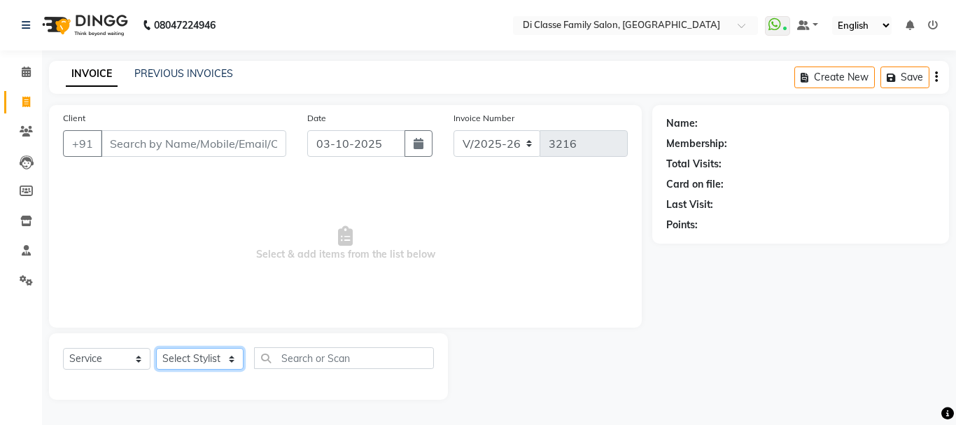
click at [200, 369] on select "Select Stylist" at bounding box center [199, 359] width 87 height 22
select select "79582"
click at [156, 348] on select "Select Stylist [PERSON_NAME] [PERSON_NAME] Front Desk [PERSON_NAME] [PERSON_NAM…" at bounding box center [204, 359] width 97 height 22
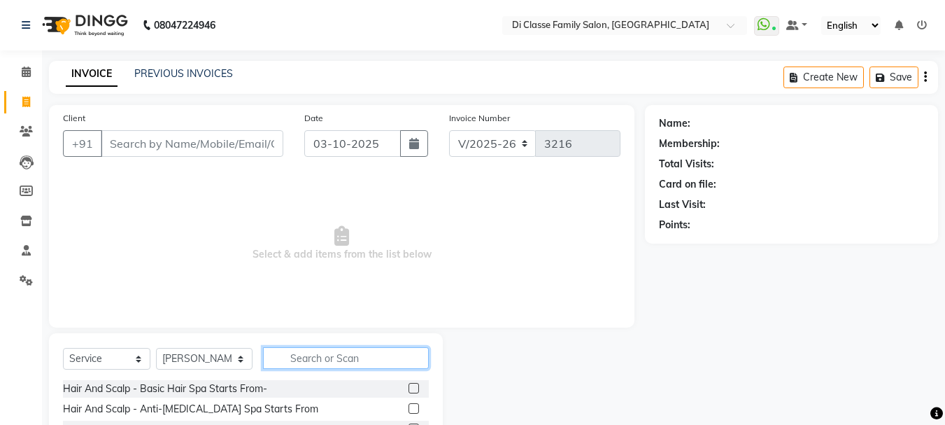
click at [285, 349] on input "text" at bounding box center [346, 358] width 166 height 22
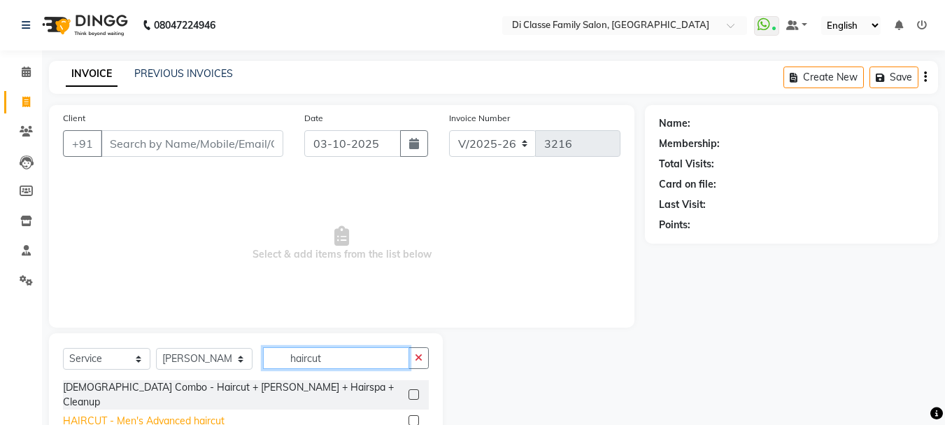
type input "haircut"
click at [210, 414] on div "HAIRCUT - Men's Advanced haircut" at bounding box center [144, 421] width 162 height 15
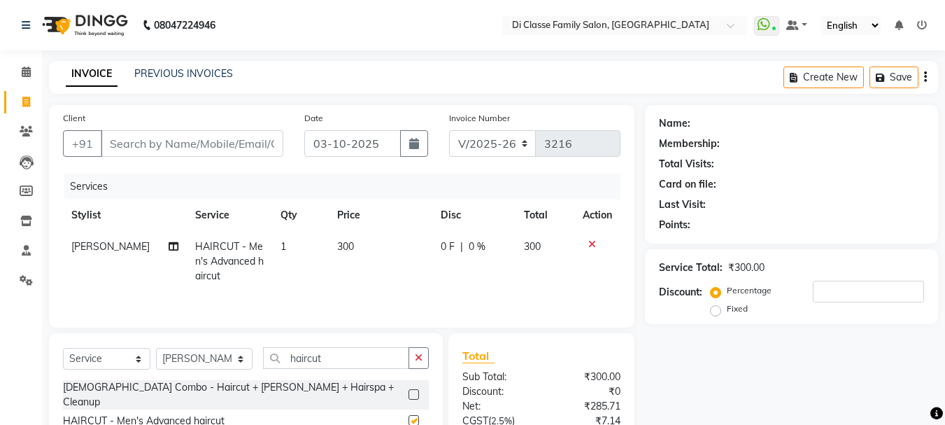
checkbox input "false"
click at [199, 150] on input "Client" at bounding box center [192, 143] width 183 height 27
type input "9"
type input "0"
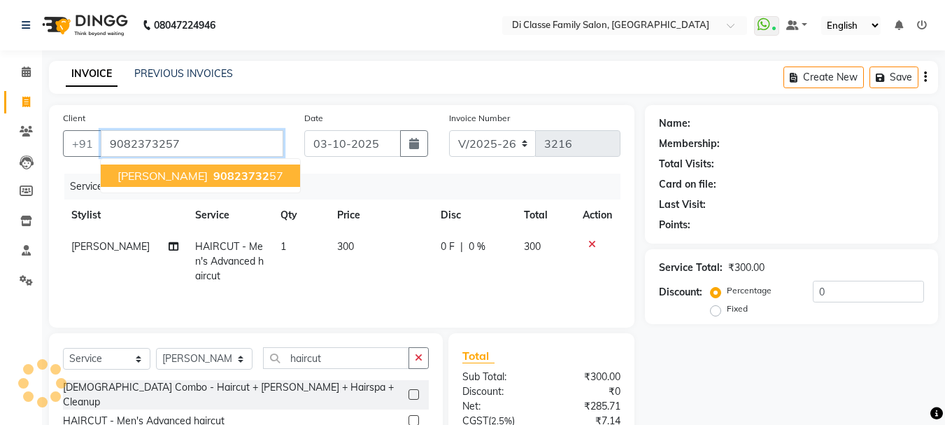
type input "9082373257"
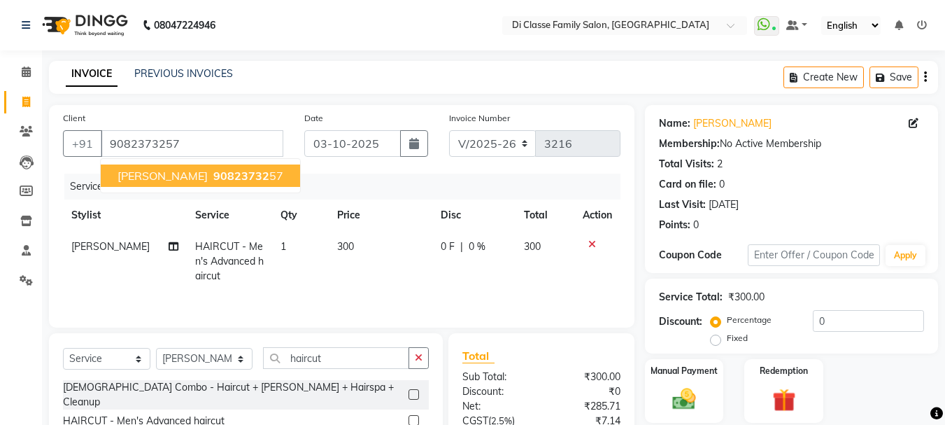
click at [174, 184] on button "Prabuddha 90823732 57" at bounding box center [200, 175] width 199 height 22
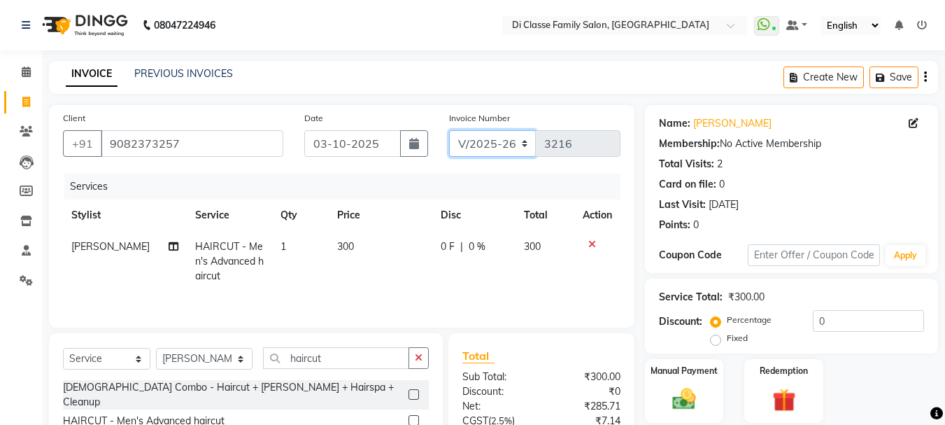
click at [484, 146] on select "INV/2025 V/2025-26" at bounding box center [492, 143] width 87 height 27
select select "8539"
click at [449, 130] on select "INV/2025 V/2025-26" at bounding box center [492, 143] width 87 height 27
type input "0298"
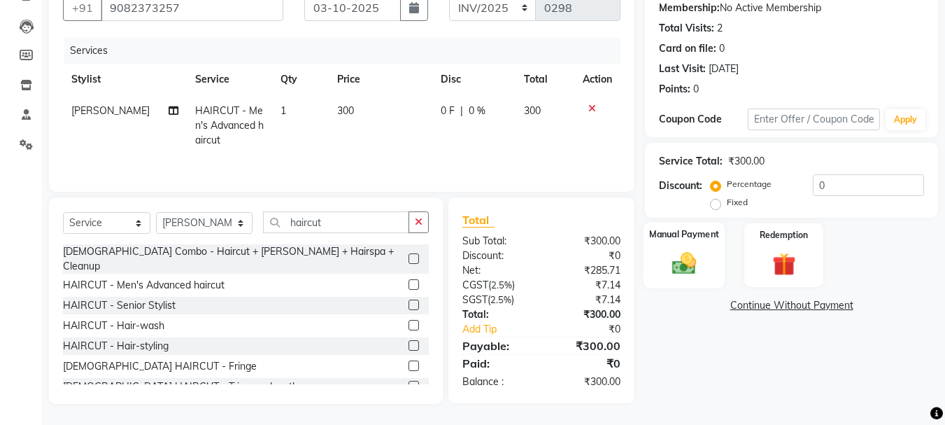
click at [678, 257] on img at bounding box center [684, 263] width 39 height 28
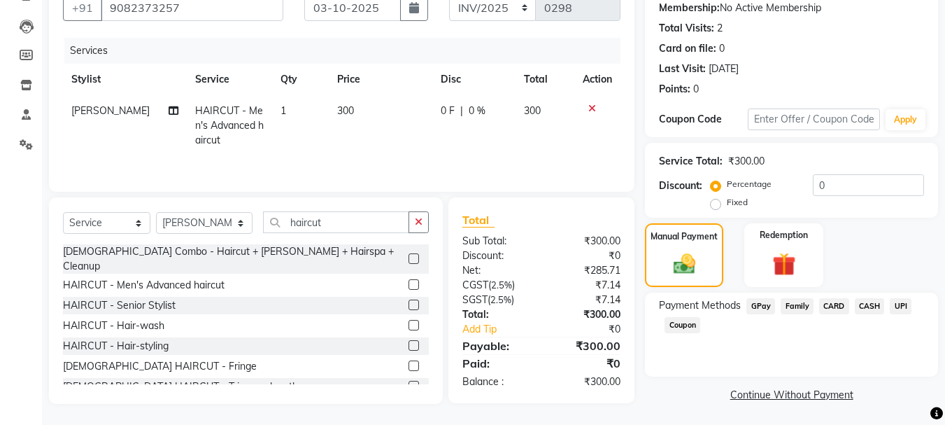
click at [879, 303] on span "CASH" at bounding box center [870, 306] width 30 height 16
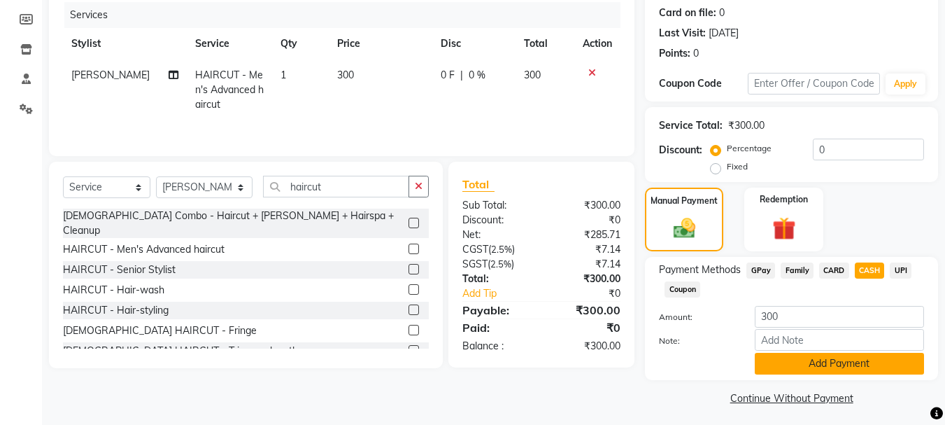
scroll to position [176, 0]
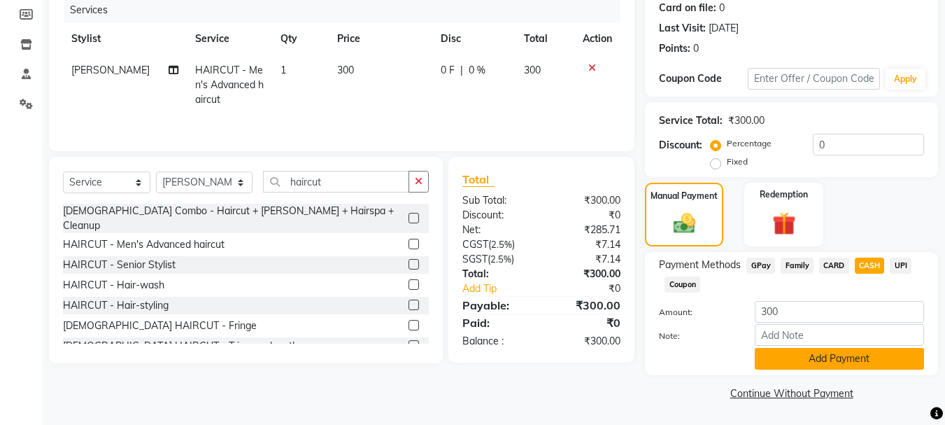
click at [852, 366] on button "Add Payment" at bounding box center [839, 359] width 169 height 22
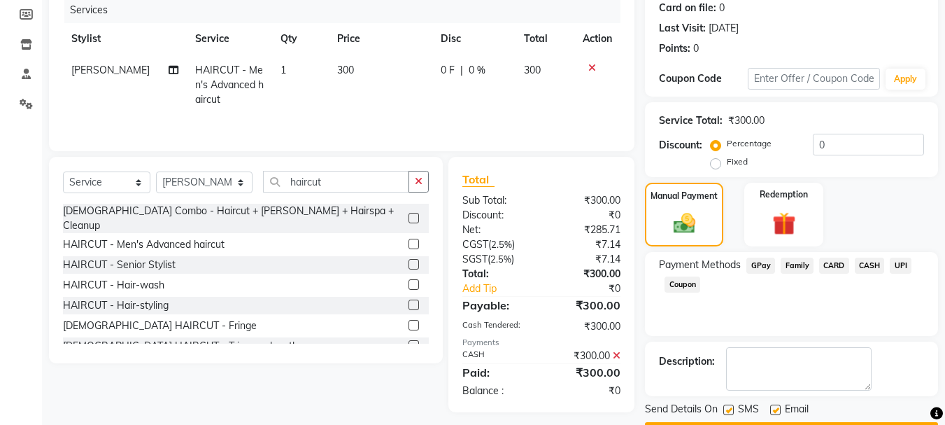
scroll to position [216, 0]
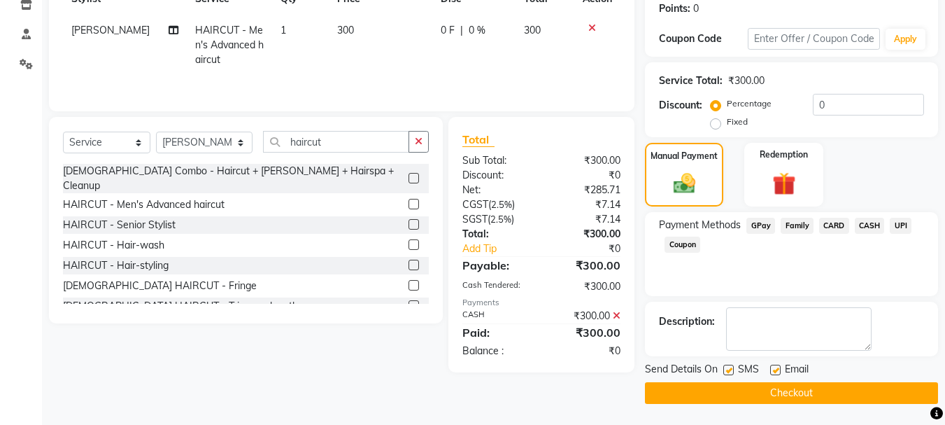
click at [793, 385] on button "Checkout" at bounding box center [791, 393] width 293 height 22
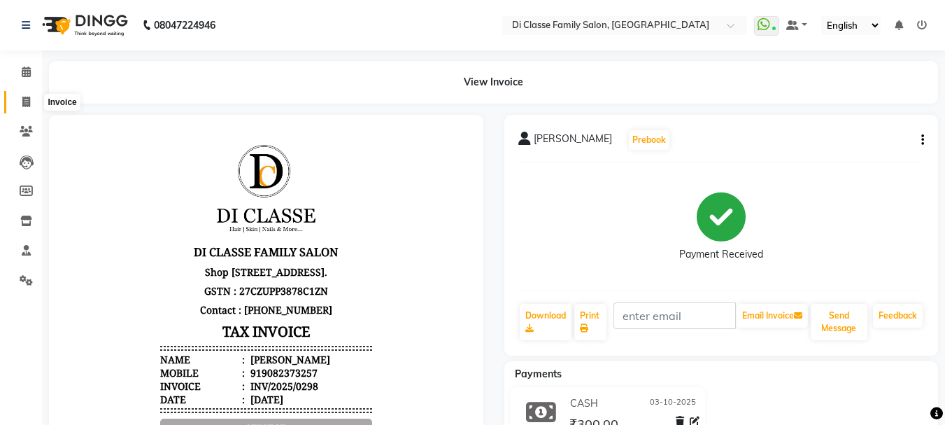
click at [20, 106] on span at bounding box center [26, 102] width 24 height 16
select select "4704"
select select "service"
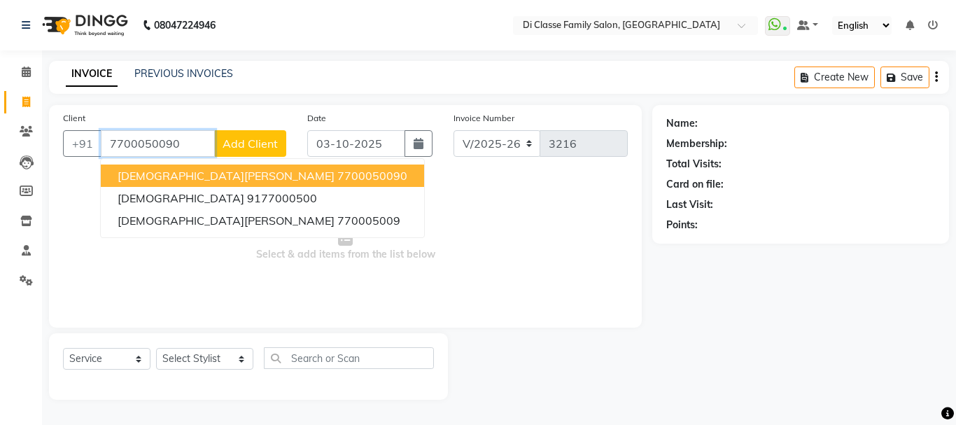
type input "7700050090"
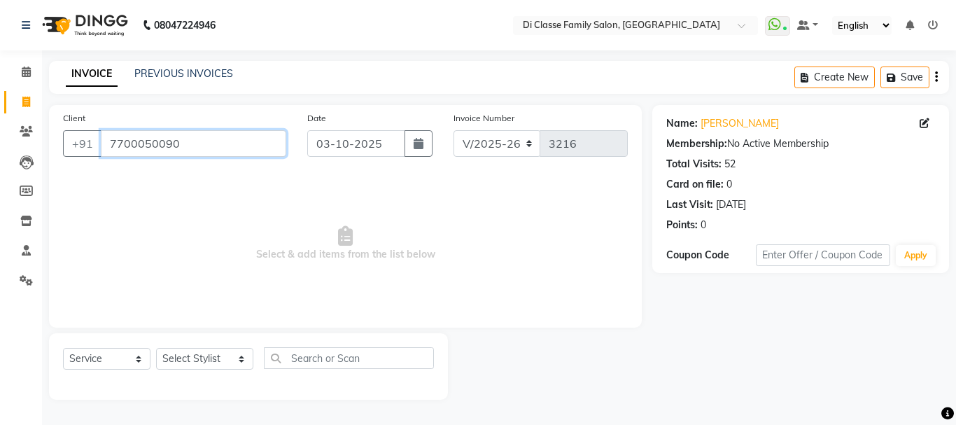
click at [148, 143] on input "7700050090" at bounding box center [193, 143] width 185 height 27
click at [186, 69] on link "PREVIOUS INVOICES" at bounding box center [183, 73] width 99 height 13
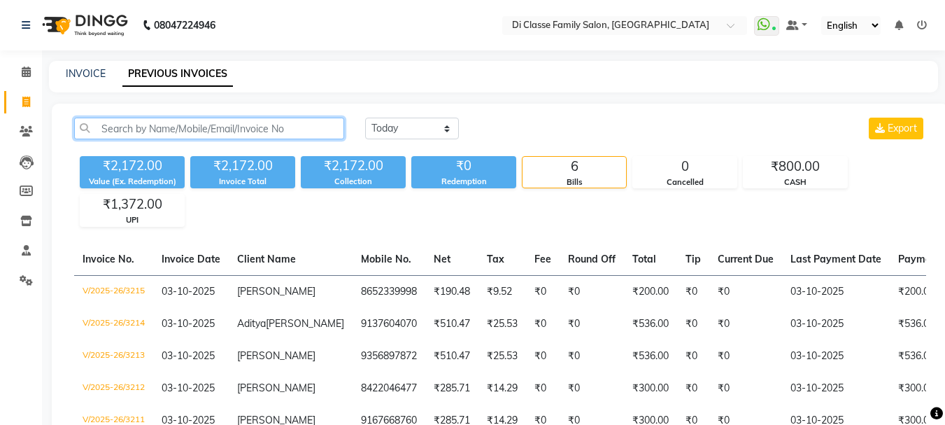
click at [225, 122] on input "text" at bounding box center [209, 129] width 270 height 22
paste input "7700050090"
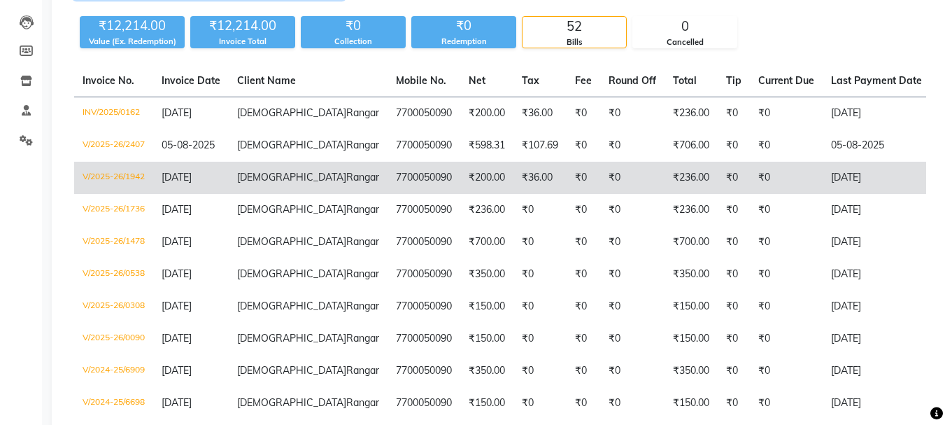
scroll to position [210, 0]
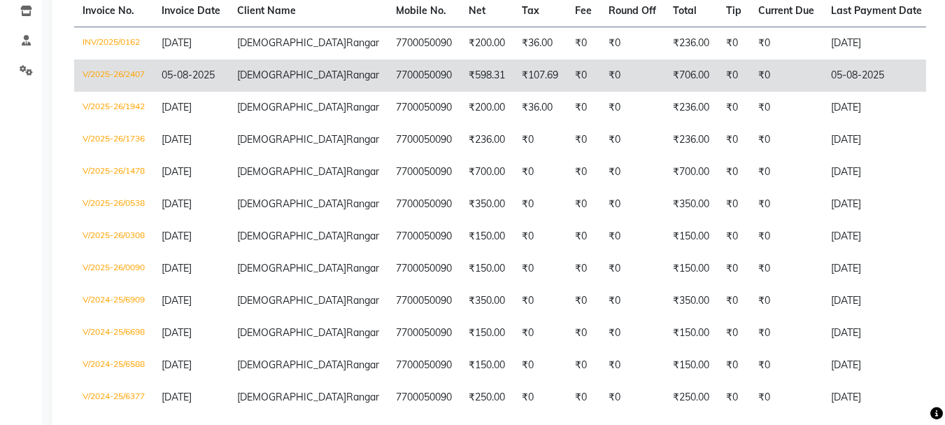
type input "7700050090"
click at [665, 92] on td "₹706.00" at bounding box center [691, 75] width 53 height 32
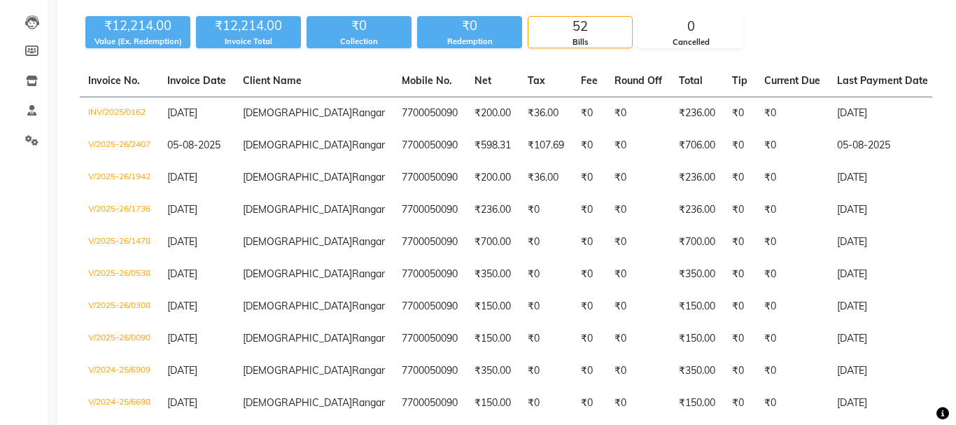
scroll to position [0, 0]
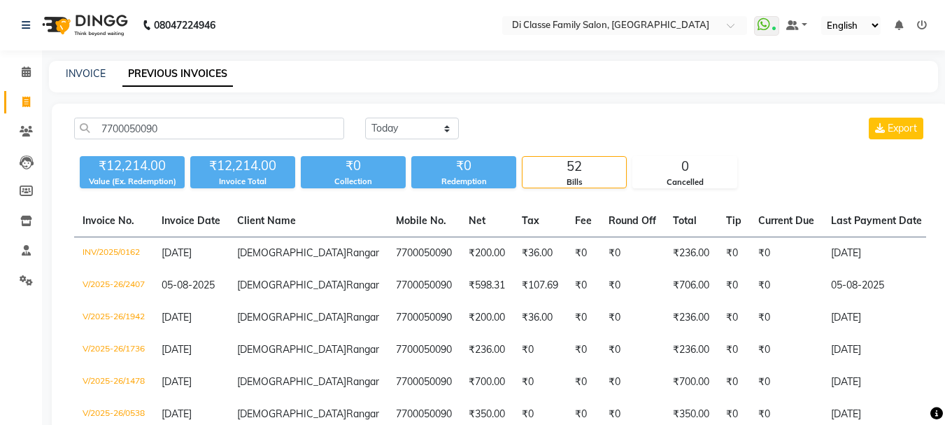
click at [78, 66] on div "INVOICE" at bounding box center [86, 73] width 40 height 15
click at [80, 69] on link "INVOICE" at bounding box center [86, 73] width 40 height 13
select select "4704"
select select "service"
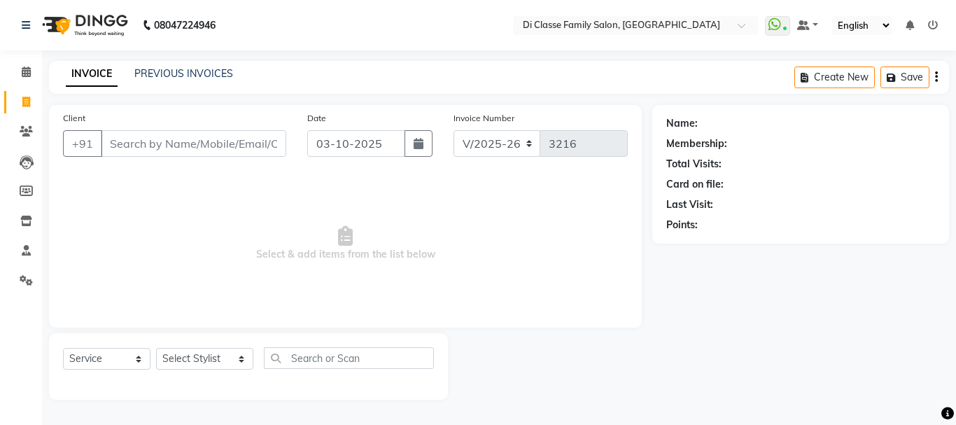
click at [173, 148] on input "Client" at bounding box center [193, 143] width 185 height 27
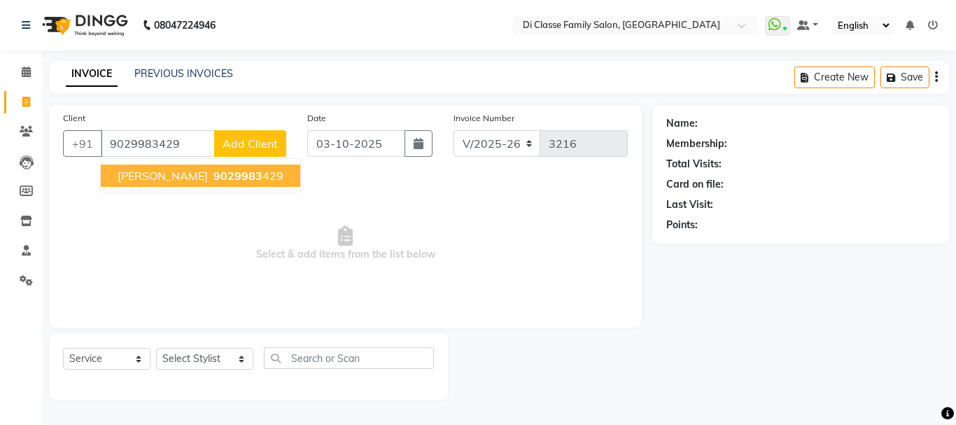
type input "9029983429"
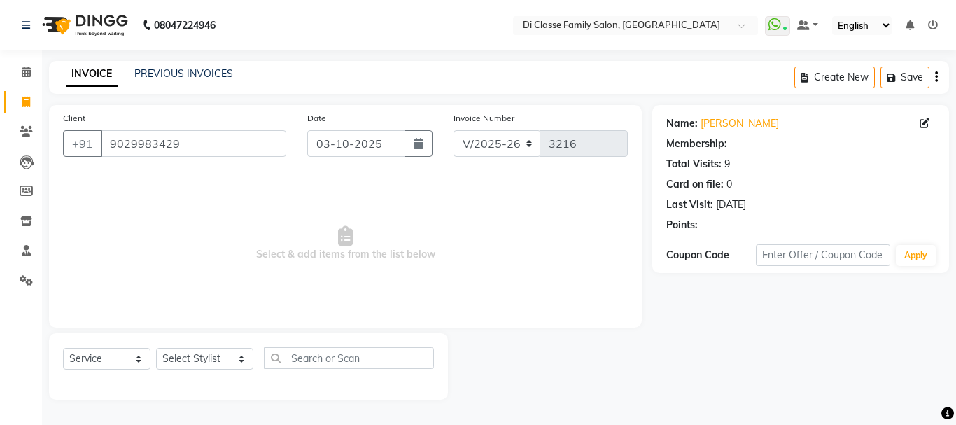
select select "2: Object"
click at [916, 122] on div "Name: Akshay Chavan" at bounding box center [800, 123] width 269 height 15
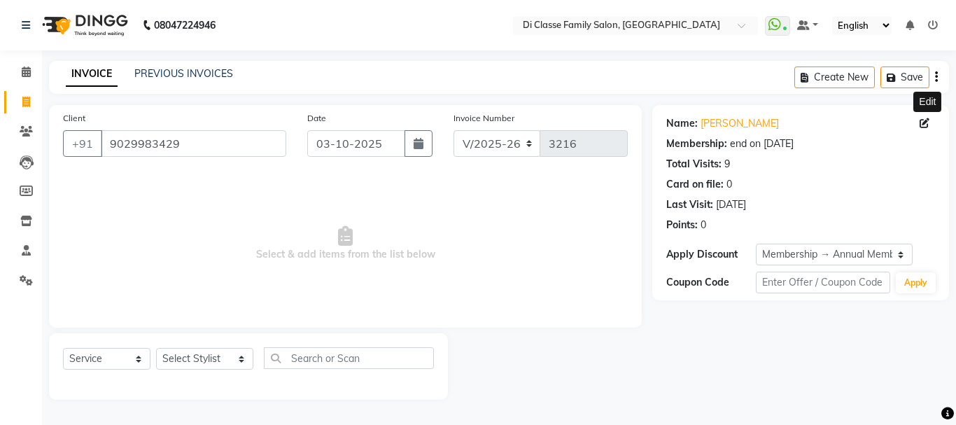
click at [919, 122] on icon at bounding box center [924, 123] width 10 height 10
select select "male"
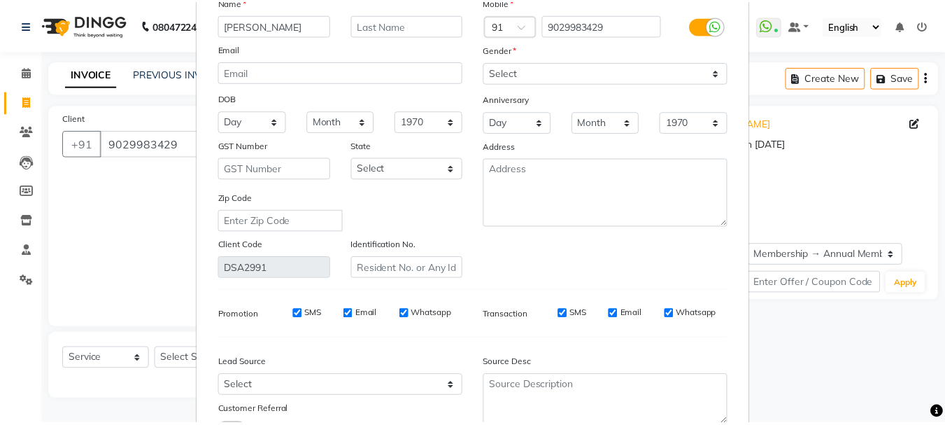
scroll to position [196, 0]
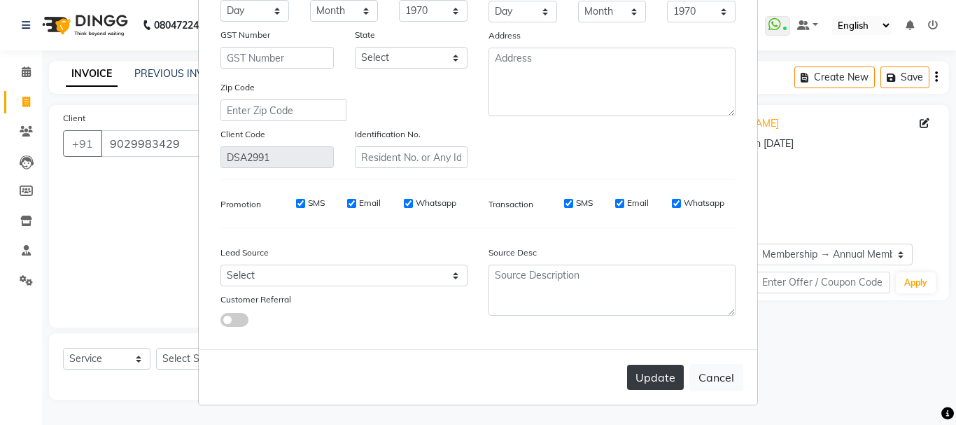
type input "[PERSON_NAME]"
click at [647, 388] on button "Update" at bounding box center [655, 377] width 57 height 25
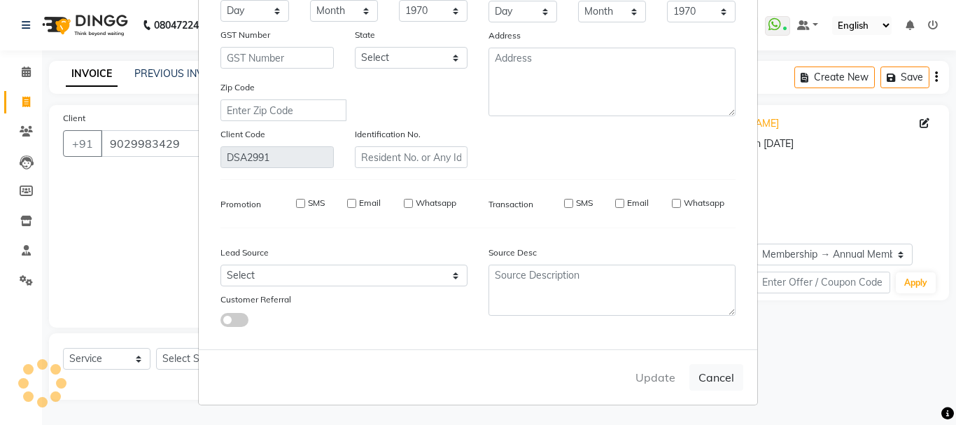
select select
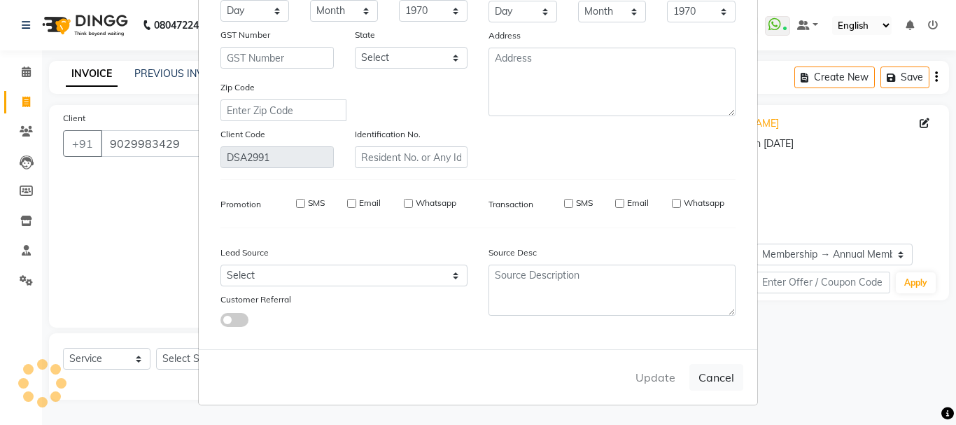
select select
checkbox input "false"
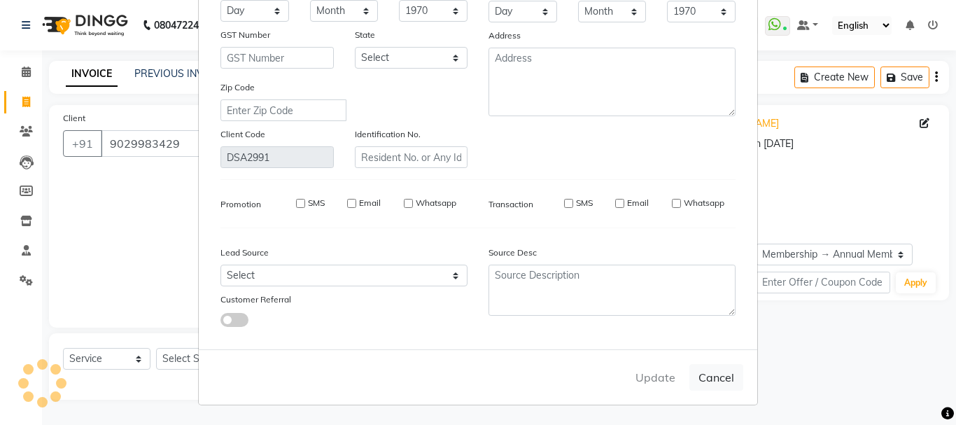
checkbox input "false"
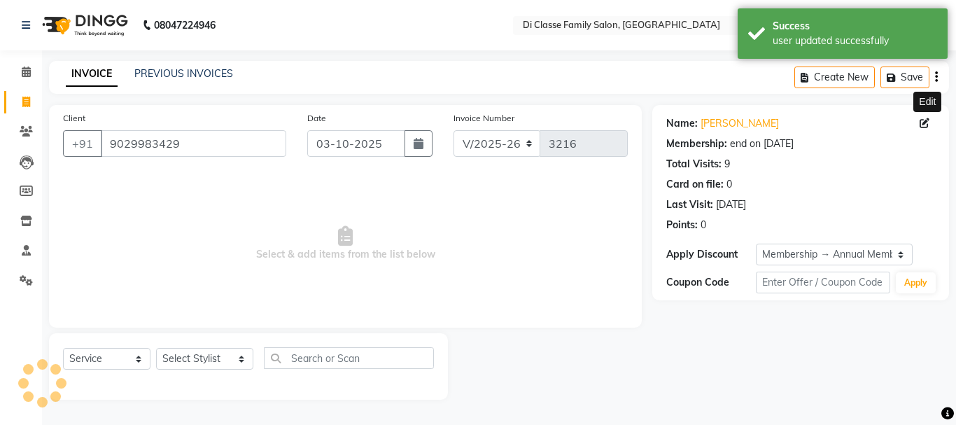
select select "3: Object"
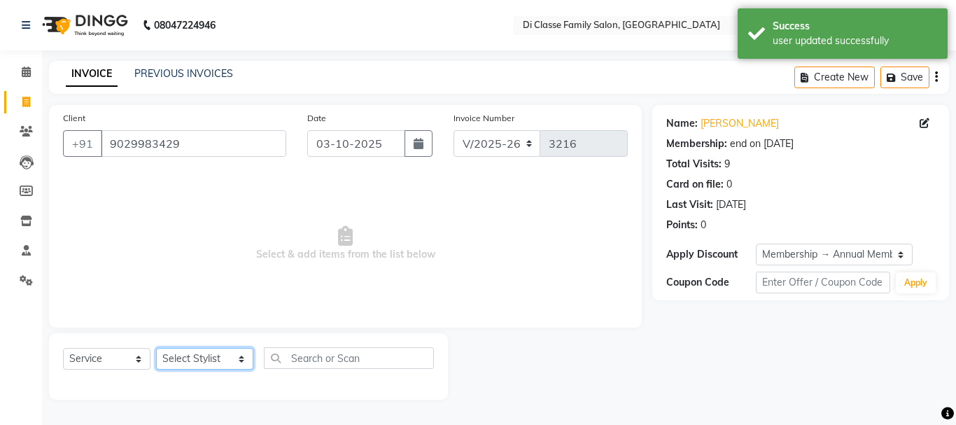
drag, startPoint x: 202, startPoint y: 367, endPoint x: 214, endPoint y: 348, distance: 22.9
click at [202, 367] on select "Select Stylist [PERSON_NAME] [PERSON_NAME] Front Desk [PERSON_NAME] [PERSON_NAM…" at bounding box center [204, 359] width 97 height 22
select select "51560"
click at [156, 348] on select "Select Stylist [PERSON_NAME] [PERSON_NAME] Front Desk [PERSON_NAME] [PERSON_NAM…" at bounding box center [204, 359] width 97 height 22
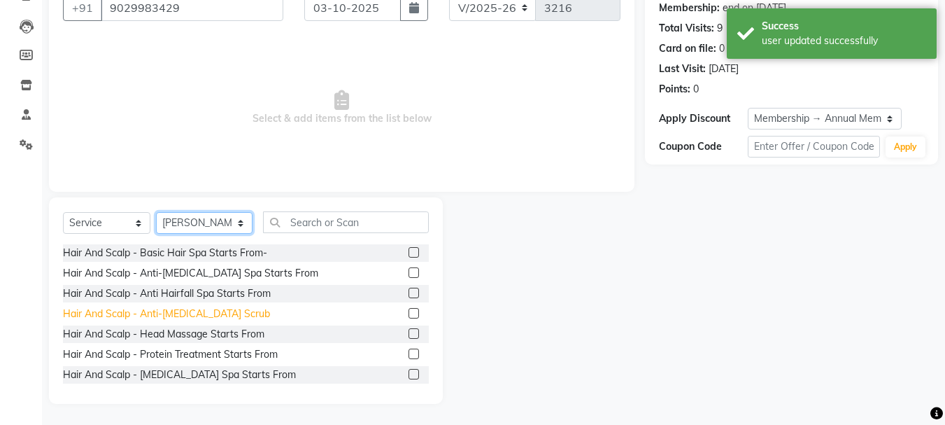
scroll to position [210, 0]
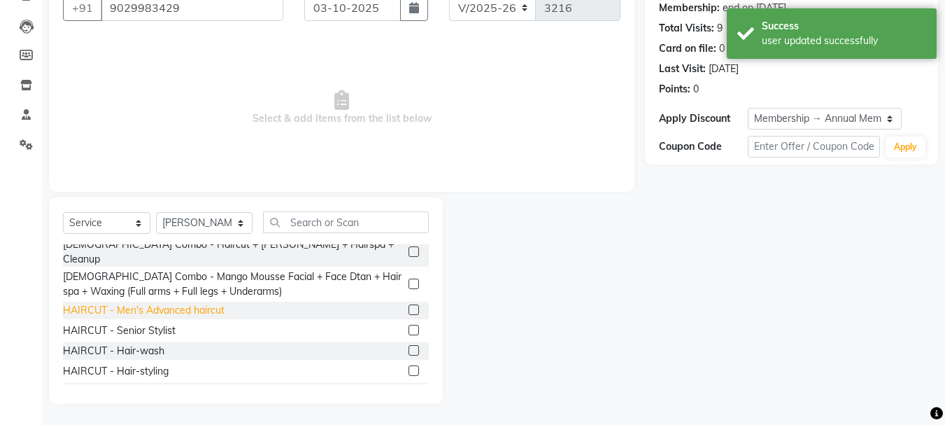
drag, startPoint x: 220, startPoint y: 295, endPoint x: 213, endPoint y: 298, distance: 7.8
click at [218, 303] on div "HAIRCUT - Men's Advanced haircut" at bounding box center [144, 310] width 162 height 15
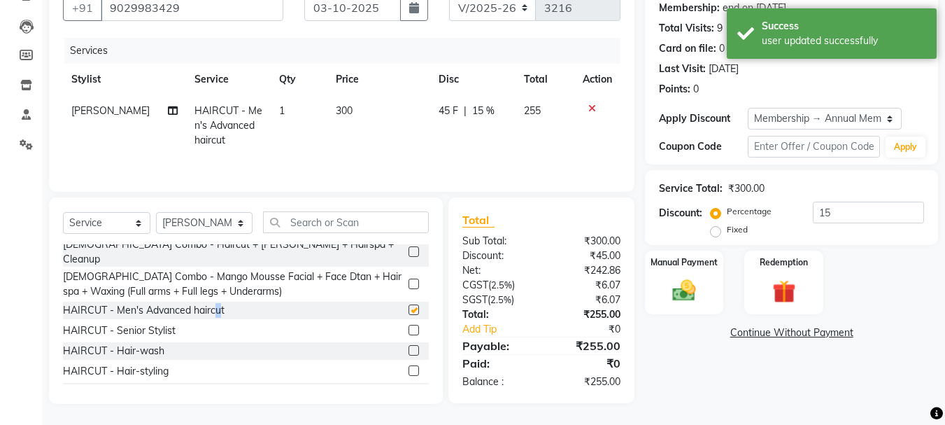
checkbox input "false"
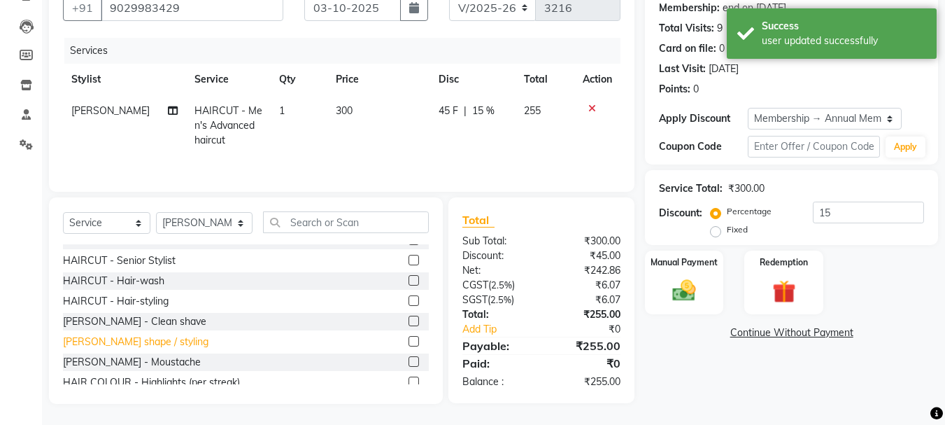
click at [168, 334] on div "[PERSON_NAME] shape / styling" at bounding box center [136, 341] width 146 height 15
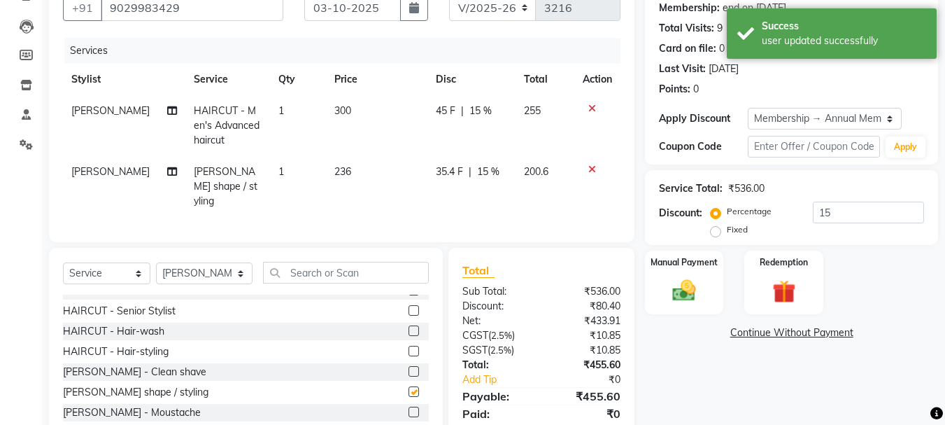
checkbox input "false"
click at [407, 188] on td "236" at bounding box center [376, 186] width 101 height 61
select select "51560"
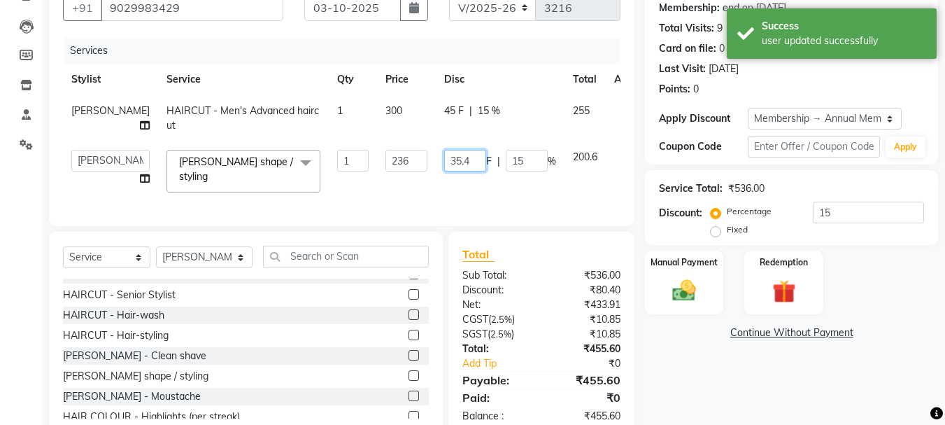
click at [444, 168] on input "35.4" at bounding box center [465, 161] width 42 height 22
click at [444, 167] on input "35.4" at bounding box center [465, 161] width 42 height 22
type input "36"
click at [436, 178] on td "36 F | 15 %" at bounding box center [500, 170] width 129 height 59
select select "51560"
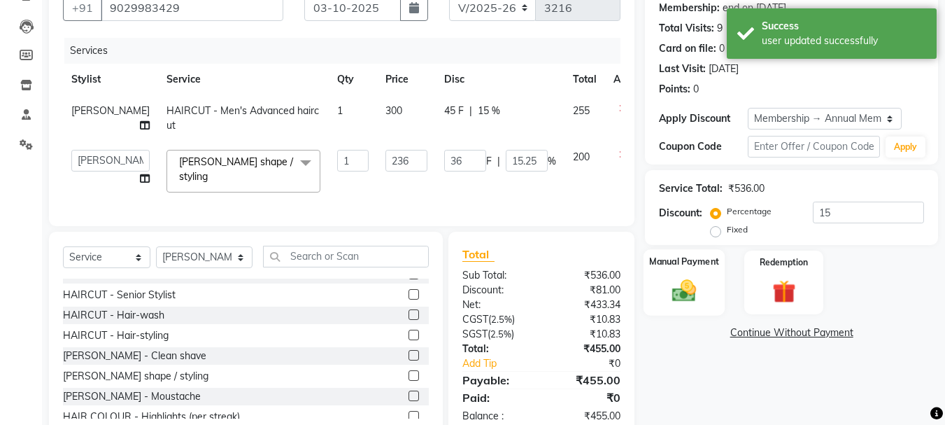
scroll to position [181, 0]
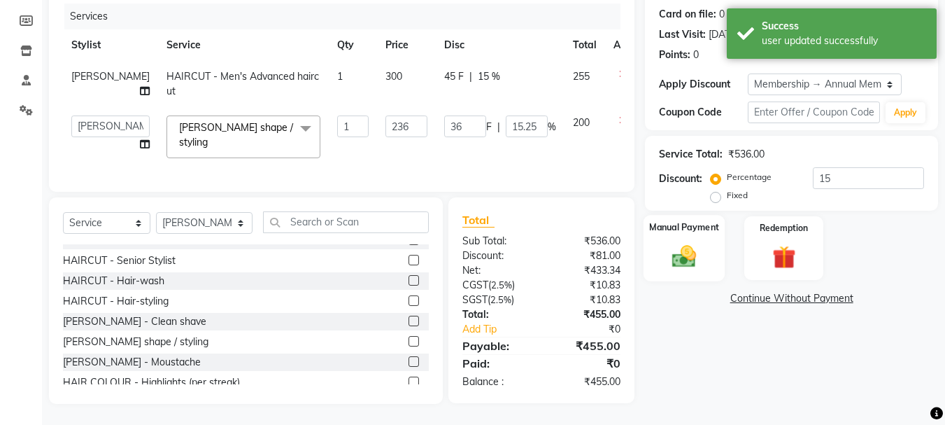
click at [694, 242] on img at bounding box center [684, 256] width 39 height 28
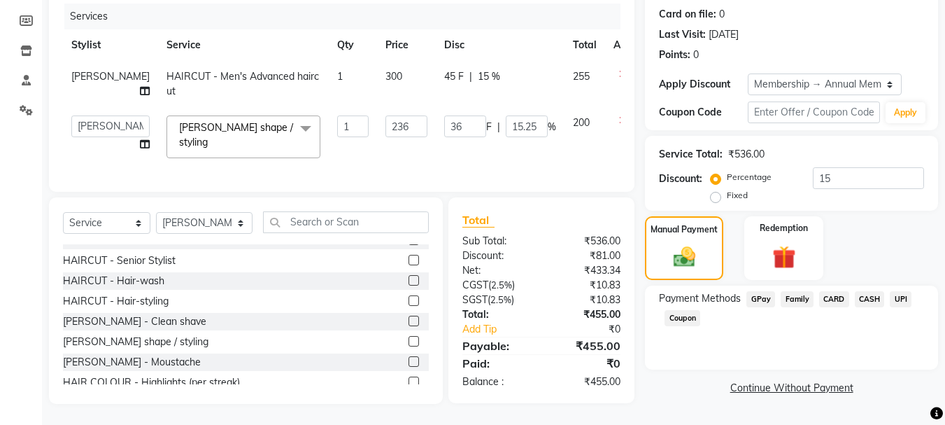
drag, startPoint x: 901, startPoint y: 288, endPoint x: 882, endPoint y: 320, distance: 37.9
click at [897, 293] on span "UPI" at bounding box center [901, 299] width 22 height 16
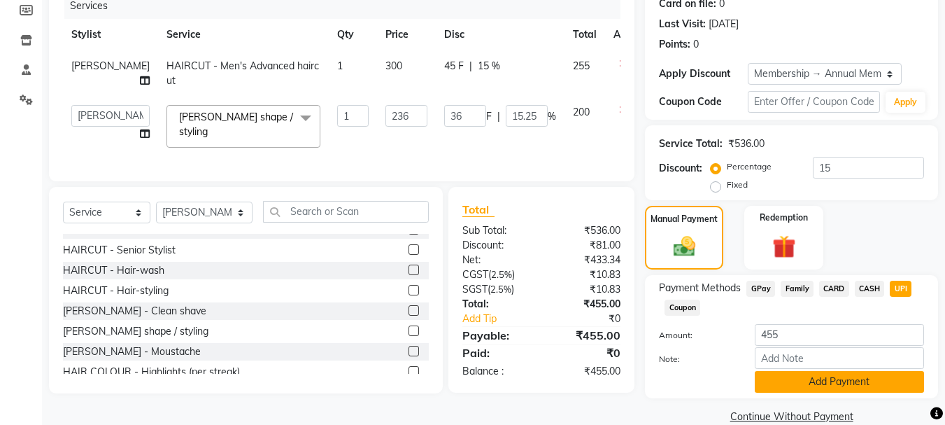
click at [868, 376] on button "Add Payment" at bounding box center [839, 382] width 169 height 22
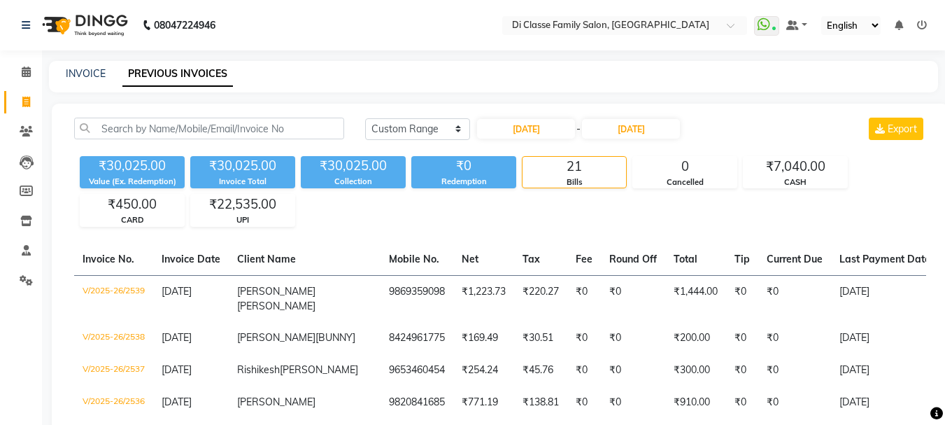
select select "range"
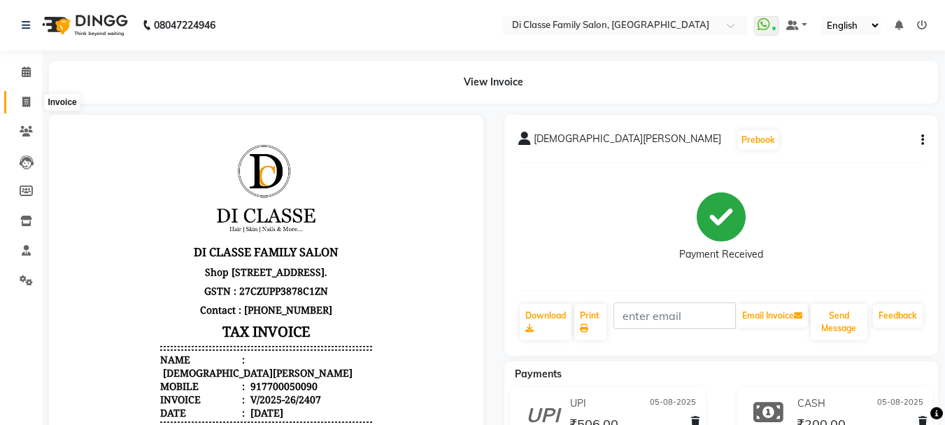
click at [21, 107] on span at bounding box center [26, 102] width 24 height 16
select select "4704"
select select "service"
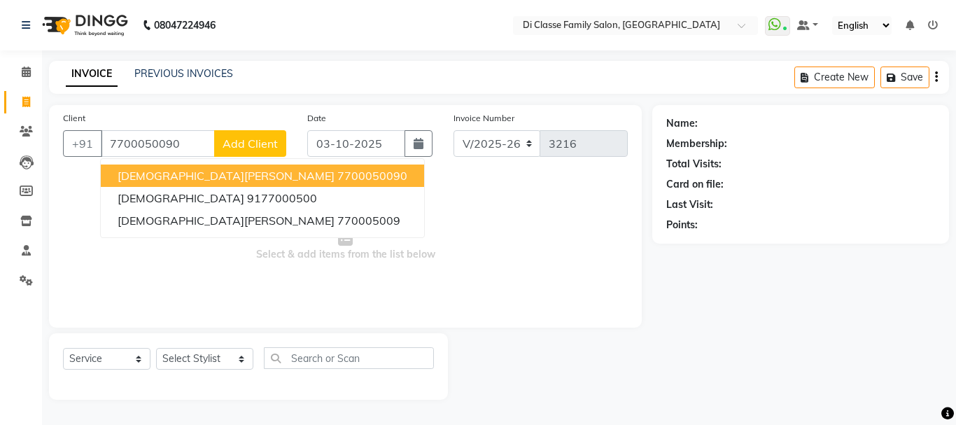
type input "7700050090"
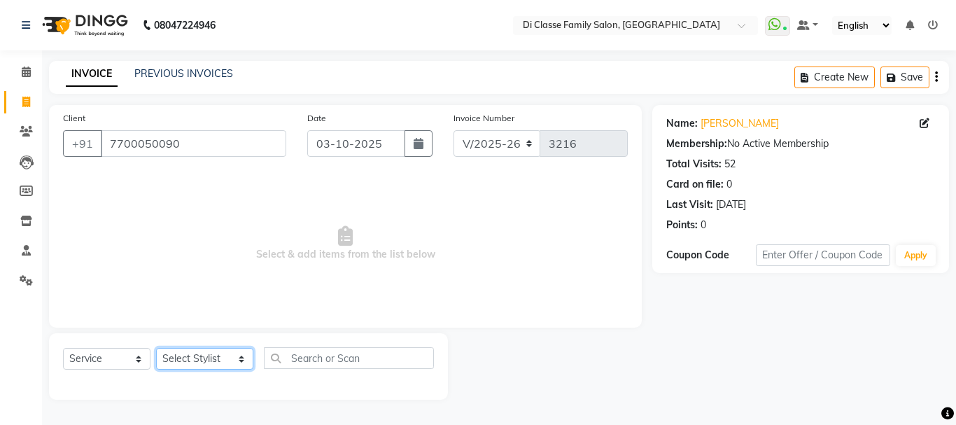
click at [216, 367] on select "Select Stylist [PERSON_NAME] [PERSON_NAME] Front Desk [PERSON_NAME] [PERSON_NAM…" at bounding box center [204, 359] width 97 height 22
select select "28413"
click at [156, 348] on select "Select Stylist [PERSON_NAME] [PERSON_NAME] Front Desk [PERSON_NAME] [PERSON_NAM…" at bounding box center [204, 359] width 97 height 22
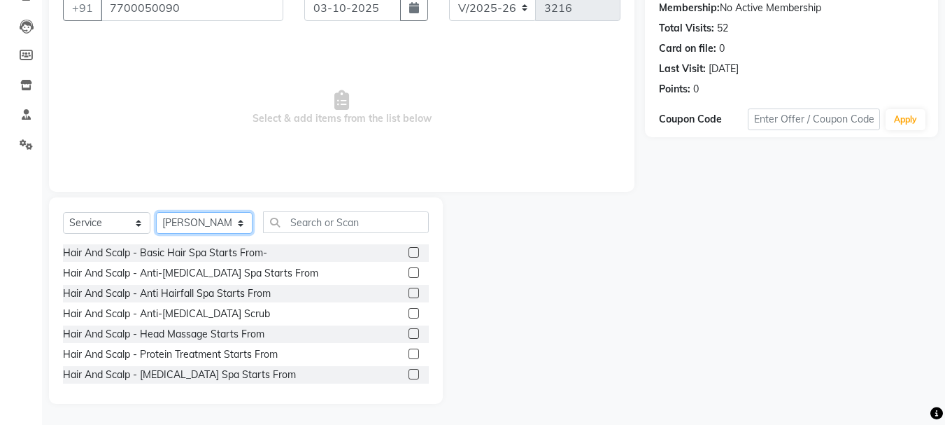
scroll to position [210, 0]
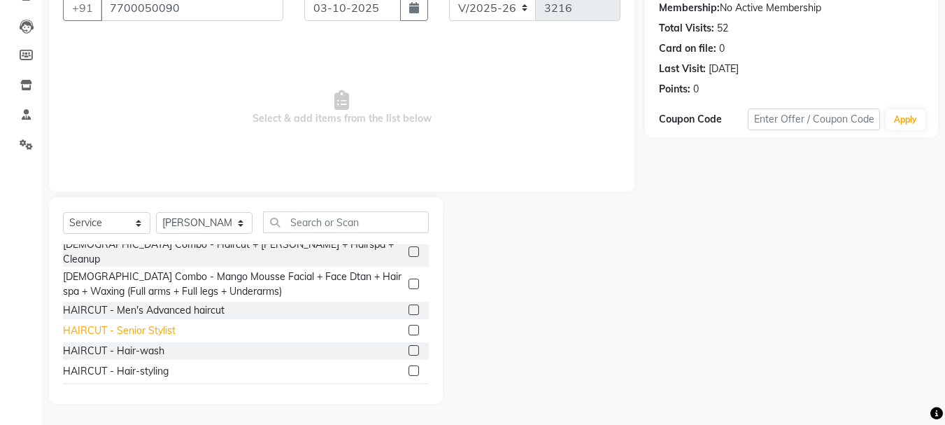
click at [168, 323] on div "HAIRCUT - Senior Stylist" at bounding box center [119, 330] width 113 height 15
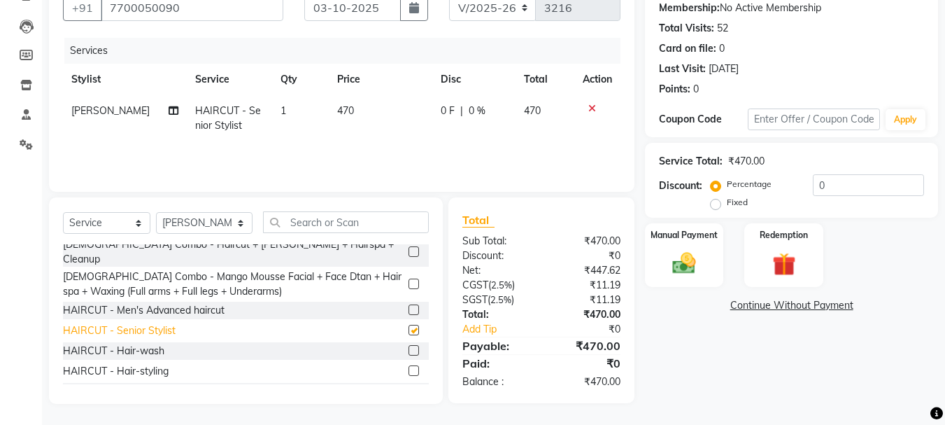
checkbox input "false"
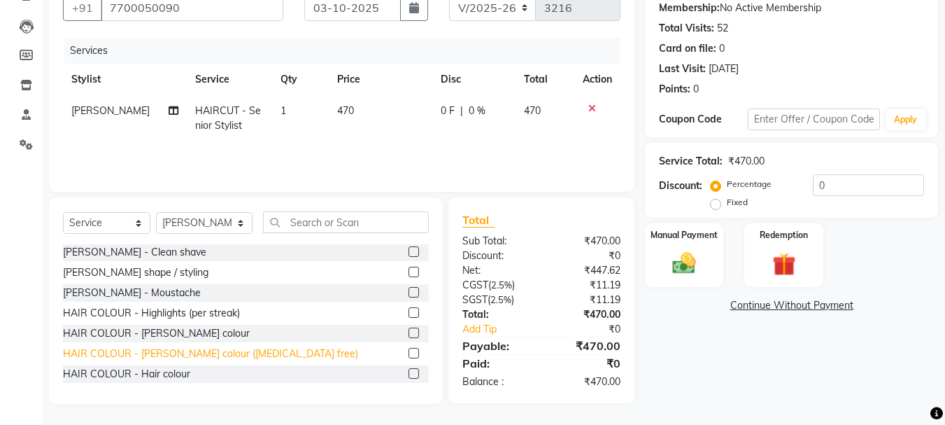
scroll to position [350, 0]
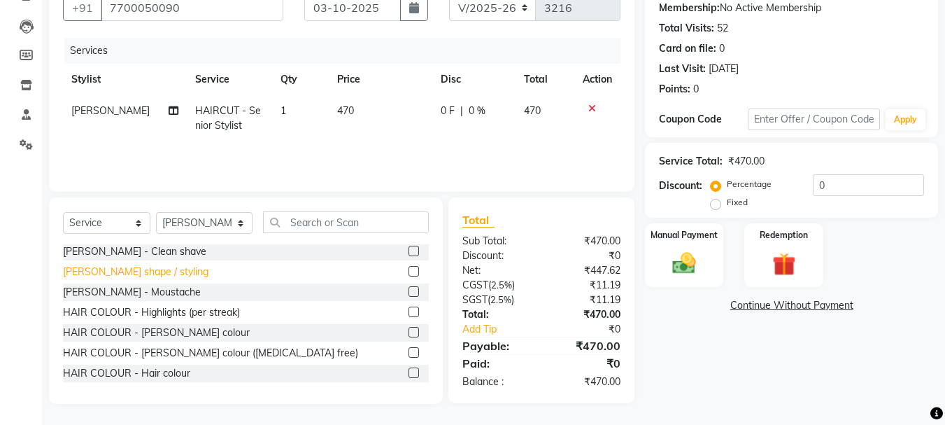
click at [175, 264] on div "[PERSON_NAME] shape / styling" at bounding box center [136, 271] width 146 height 15
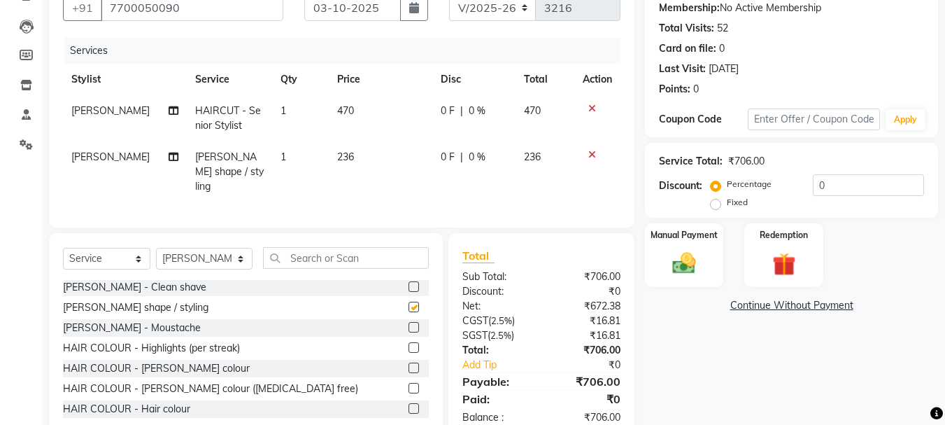
checkbox input "false"
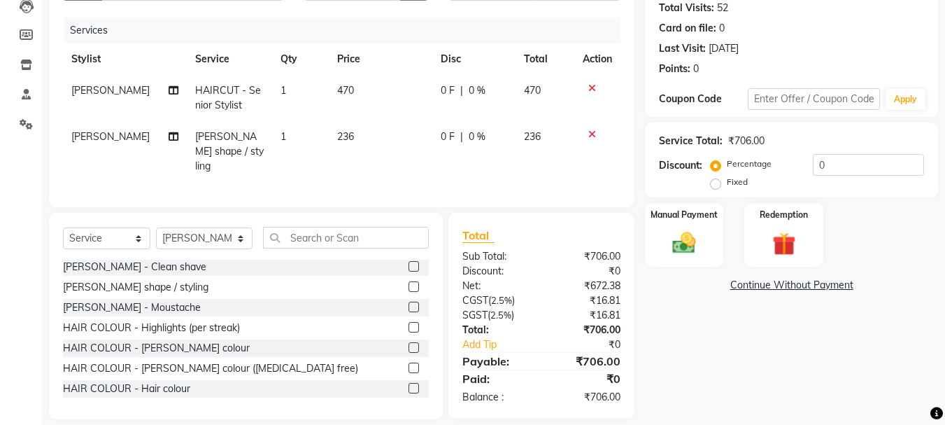
scroll to position [167, 0]
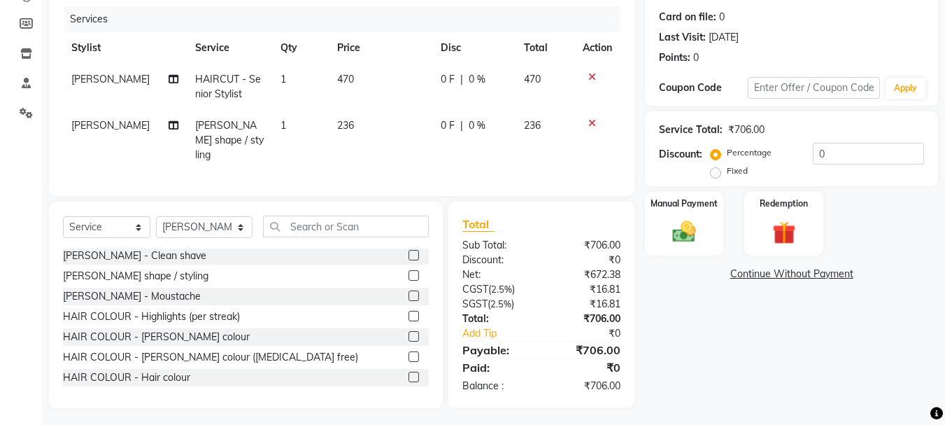
click at [687, 188] on div "Name: [PERSON_NAME] Membership: No Active Membership Total Visits: 52 Card on f…" at bounding box center [797, 173] width 304 height 470
click at [712, 219] on div "Manual Payment" at bounding box center [685, 223] width 82 height 66
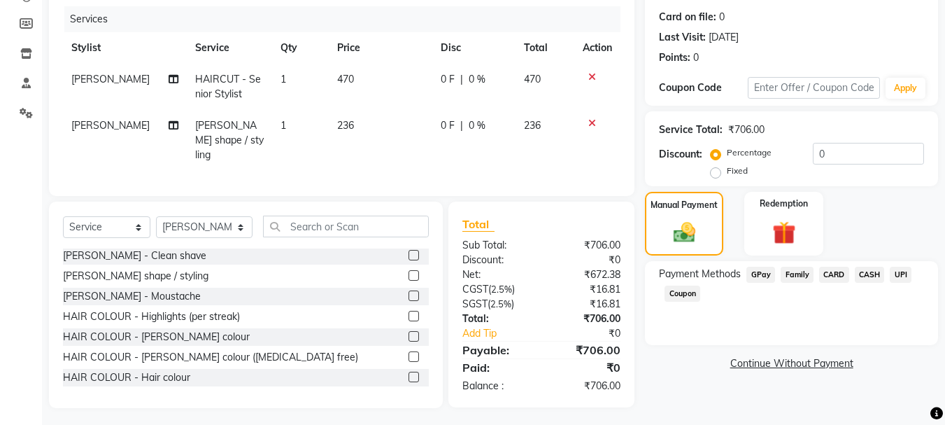
click at [888, 275] on div "UPI" at bounding box center [897, 276] width 27 height 19
click at [896, 274] on span "UPI" at bounding box center [901, 275] width 22 height 16
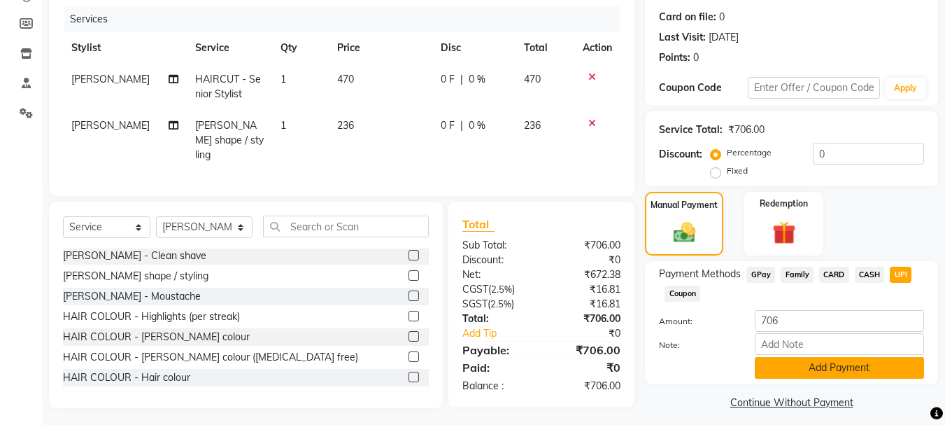
click at [879, 376] on button "Add Payment" at bounding box center [839, 368] width 169 height 22
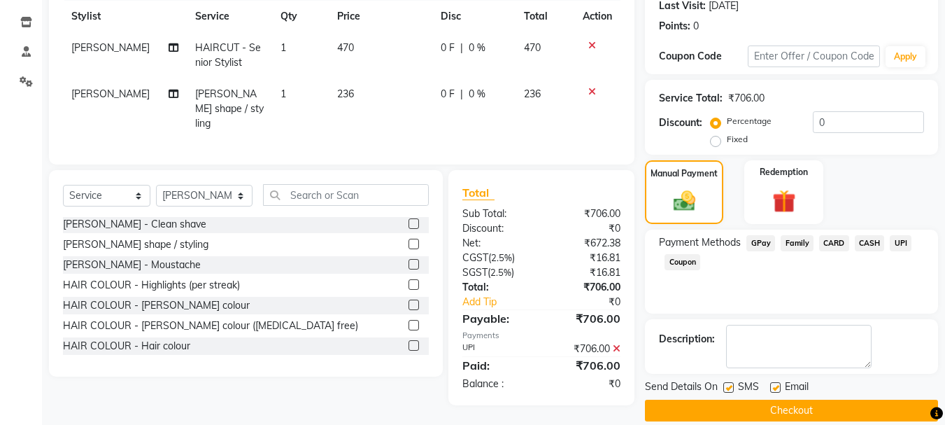
scroll to position [216, 0]
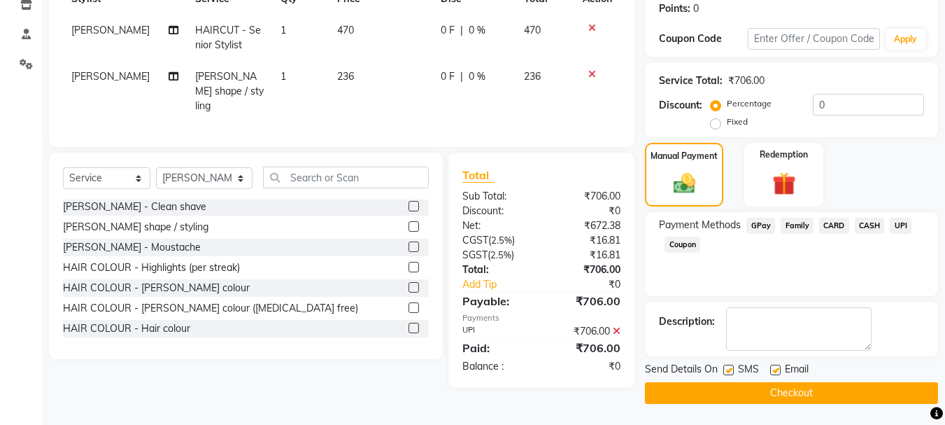
click at [861, 395] on button "Checkout" at bounding box center [791, 393] width 293 height 22
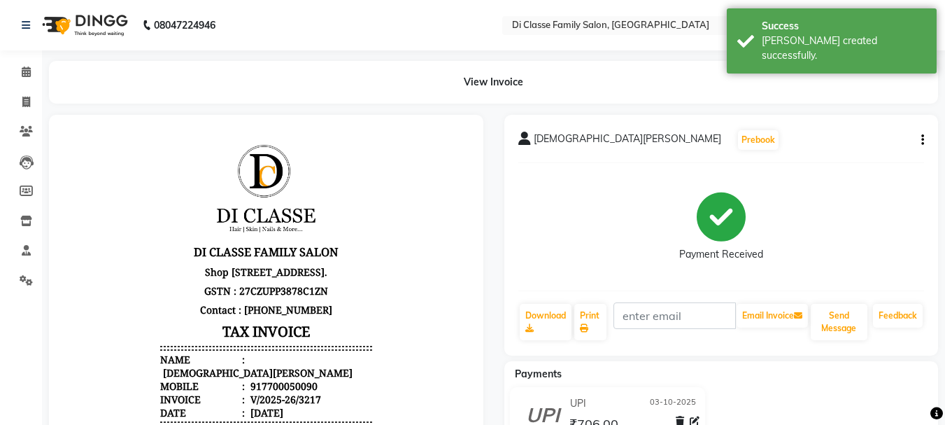
click at [39, 97] on div "View Invoice" at bounding box center [493, 82] width 910 height 43
click at [36, 97] on span at bounding box center [26, 102] width 24 height 16
select select "4704"
select select "service"
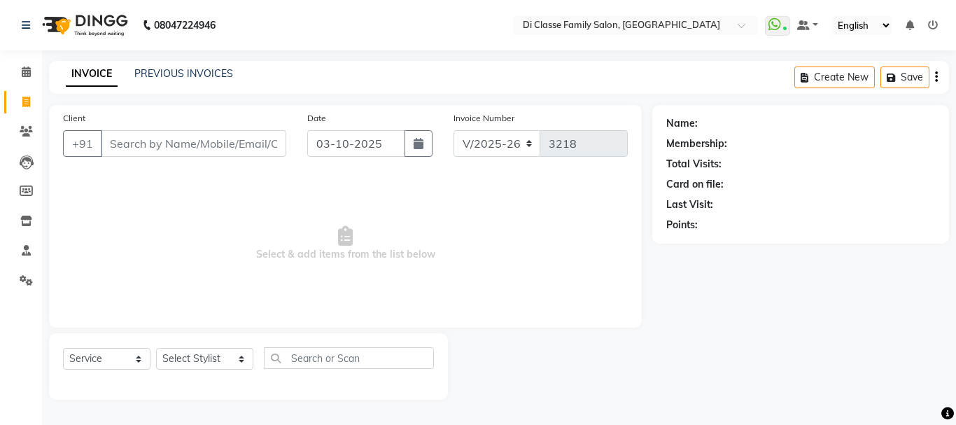
click at [195, 62] on div "INVOICE PREVIOUS INVOICES Create New Save" at bounding box center [499, 77] width 900 height 33
click at [193, 77] on link "PREVIOUS INVOICES" at bounding box center [183, 73] width 99 height 13
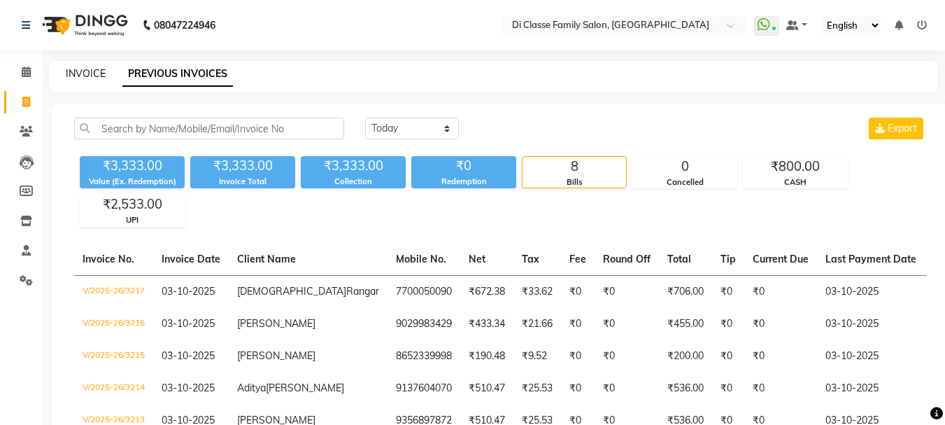
click at [83, 78] on link "INVOICE" at bounding box center [86, 73] width 40 height 13
select select "service"
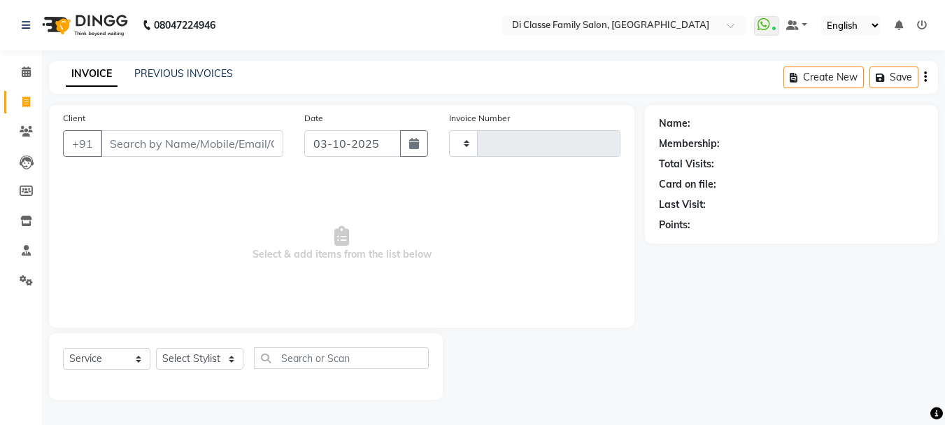
type input "3218"
select select "4704"
click at [219, 78] on link "PREVIOUS INVOICES" at bounding box center [183, 73] width 99 height 13
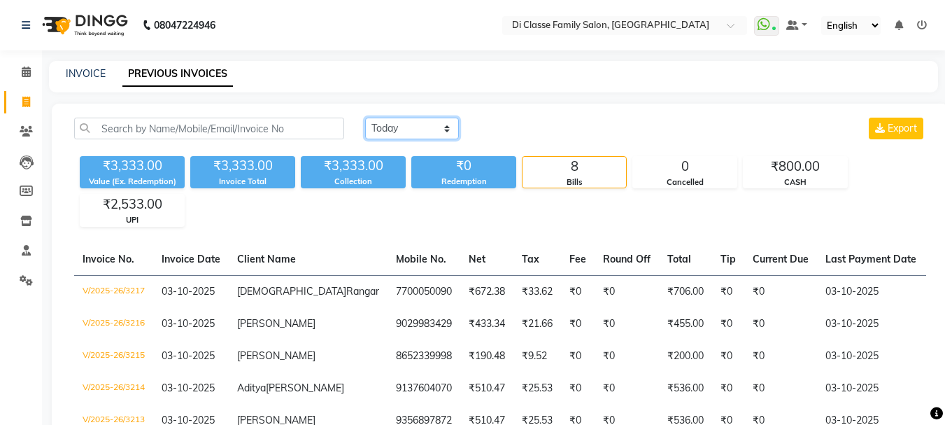
click at [409, 130] on select "[DATE] [DATE] Custom Range" at bounding box center [412, 129] width 94 height 22
select select "range"
click at [365, 118] on select "[DATE] [DATE] Custom Range" at bounding box center [412, 129] width 94 height 22
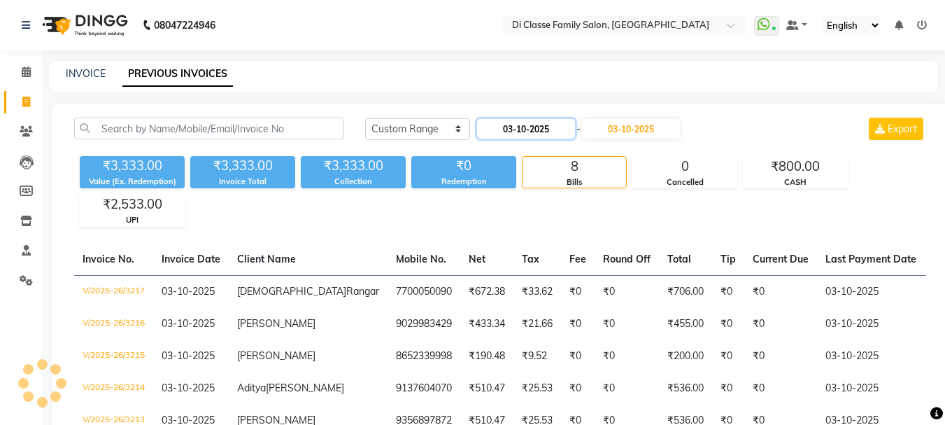
click at [481, 125] on input "03-10-2025" at bounding box center [526, 129] width 98 height 20
select select "10"
select select "2025"
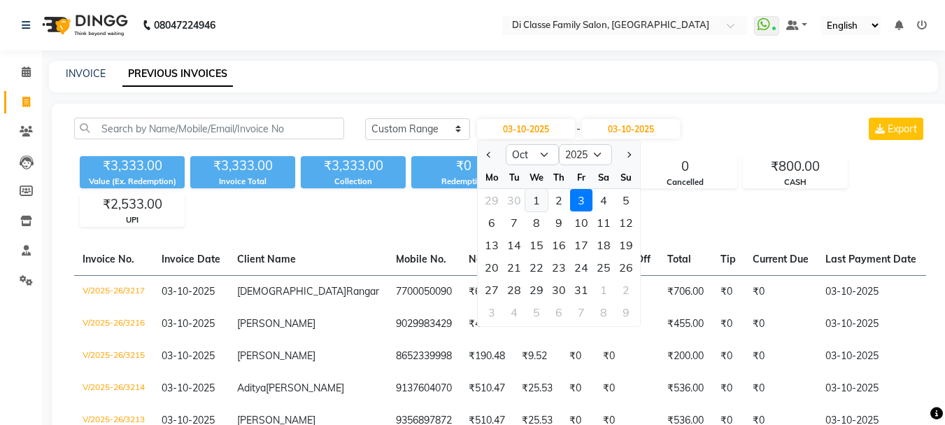
click at [529, 190] on div "1" at bounding box center [536, 200] width 22 height 22
type input "01-10-2025"
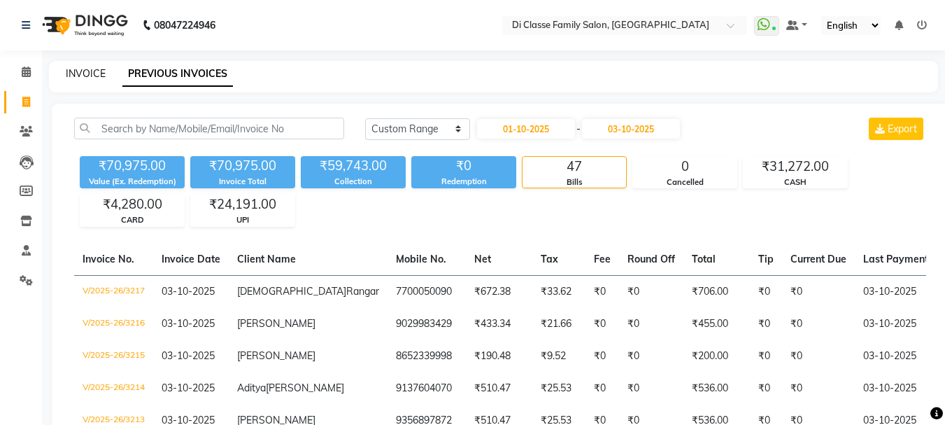
click at [80, 70] on link "INVOICE" at bounding box center [86, 73] width 40 height 13
select select "service"
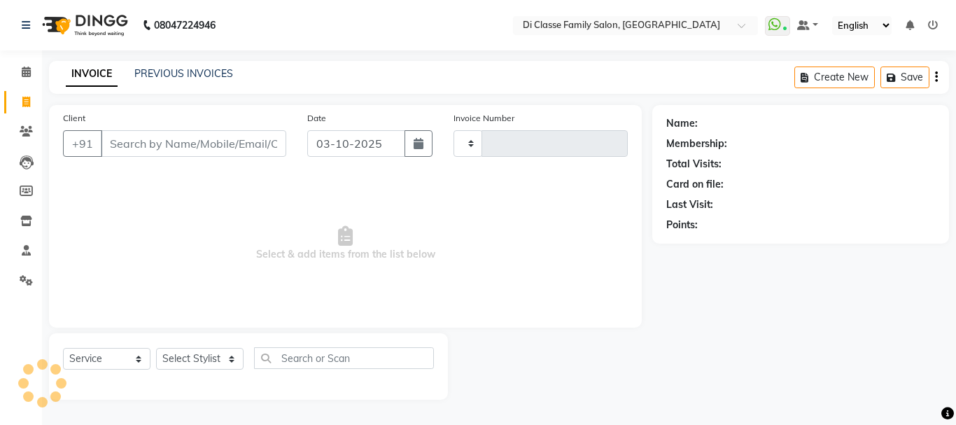
type input "3218"
select select "4704"
